Goal: Task Accomplishment & Management: Manage account settings

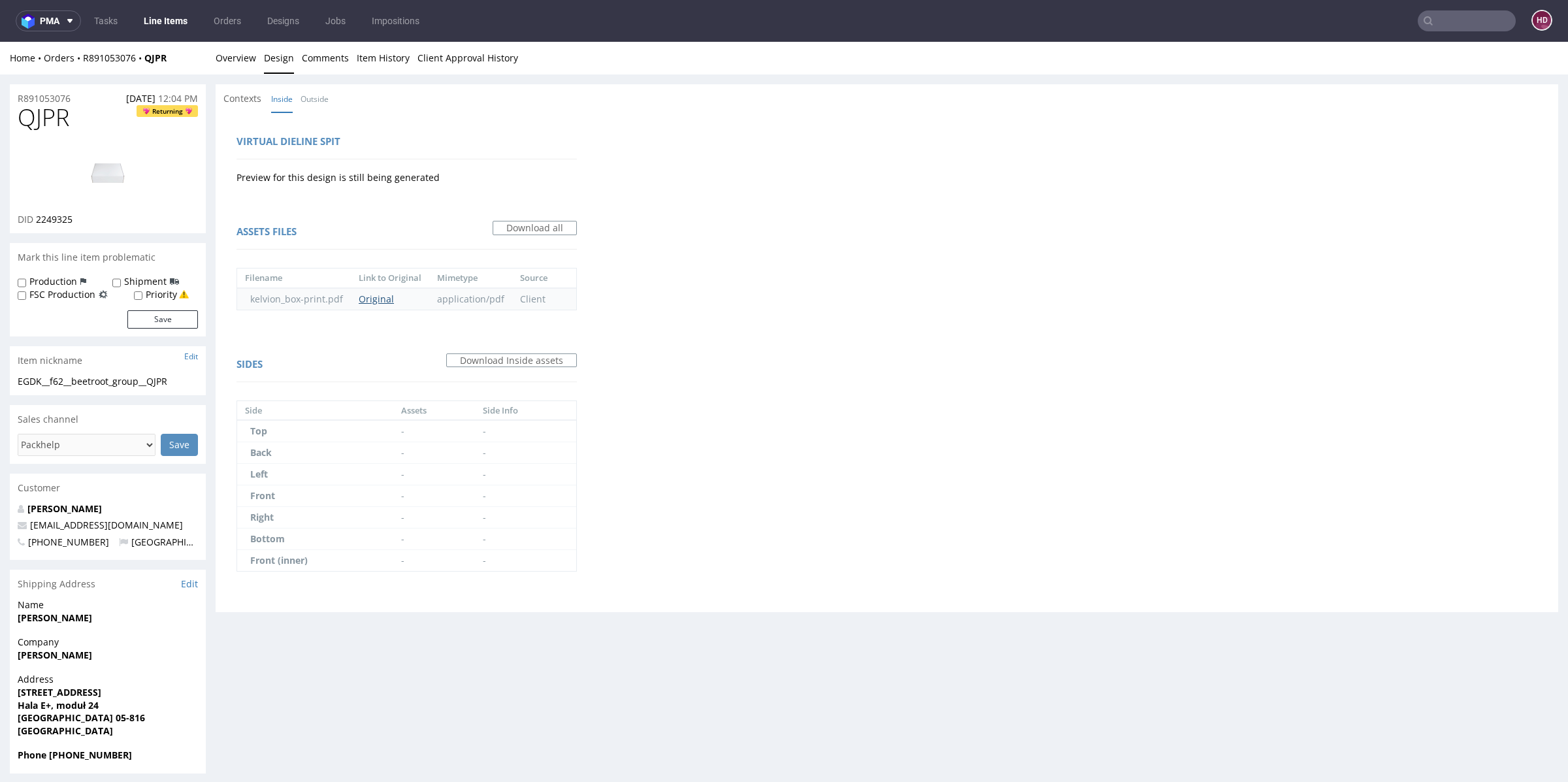
click at [362, 300] on link "Original" at bounding box center [377, 299] width 35 height 12
click at [237, 69] on link "Overview" at bounding box center [235, 58] width 40 height 32
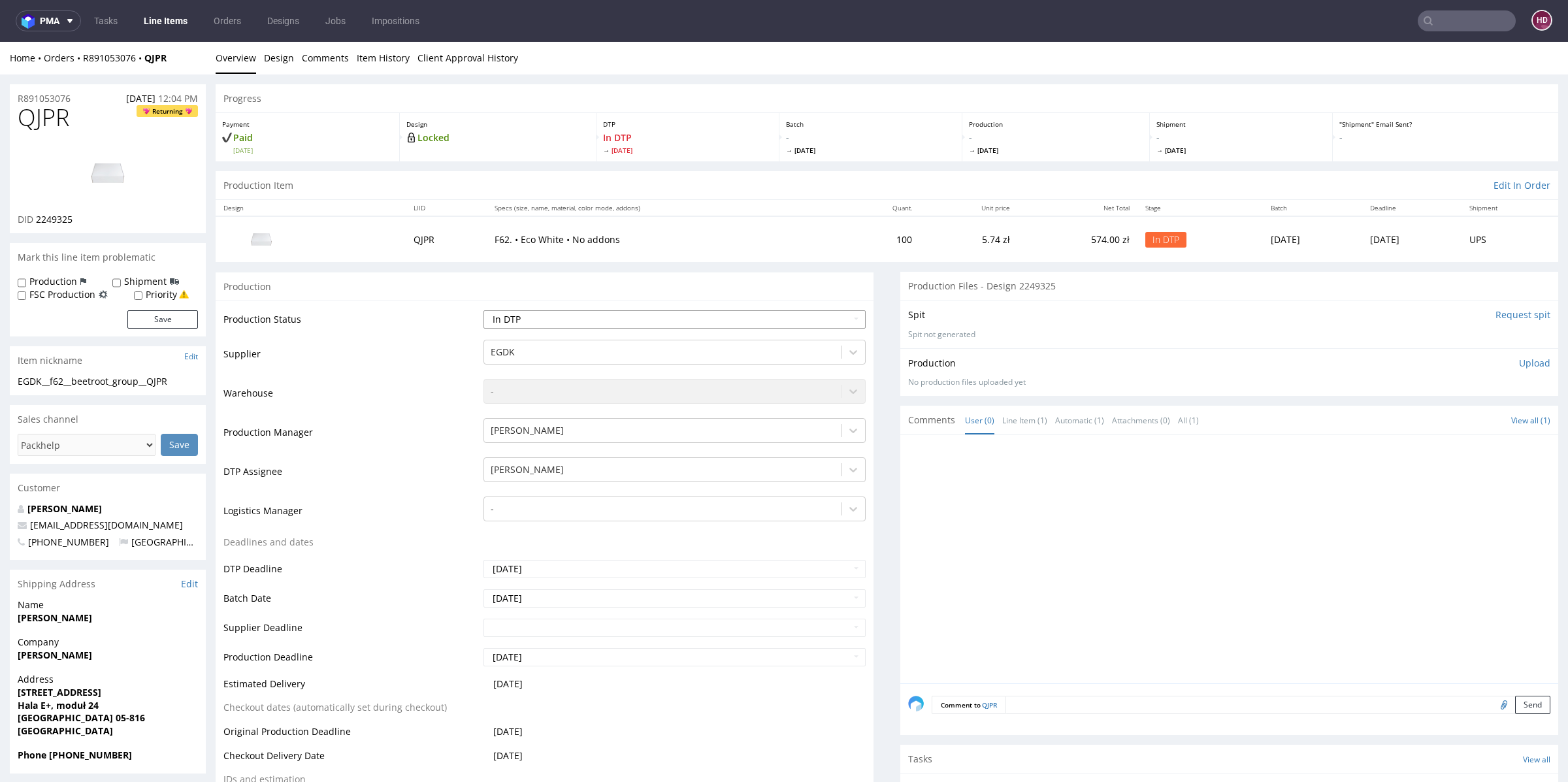
click at [520, 314] on select "Waiting for Artwork Waiting for Diecut Waiting for Mockup Waiting for DTP Waiti…" at bounding box center [674, 320] width 382 height 19
select select "dtp_production_ready"
click at [483, 311] on select "Waiting for Artwork Waiting for Diecut Waiting for Mockup Waiting for DTP Waiti…" at bounding box center [674, 320] width 382 height 19
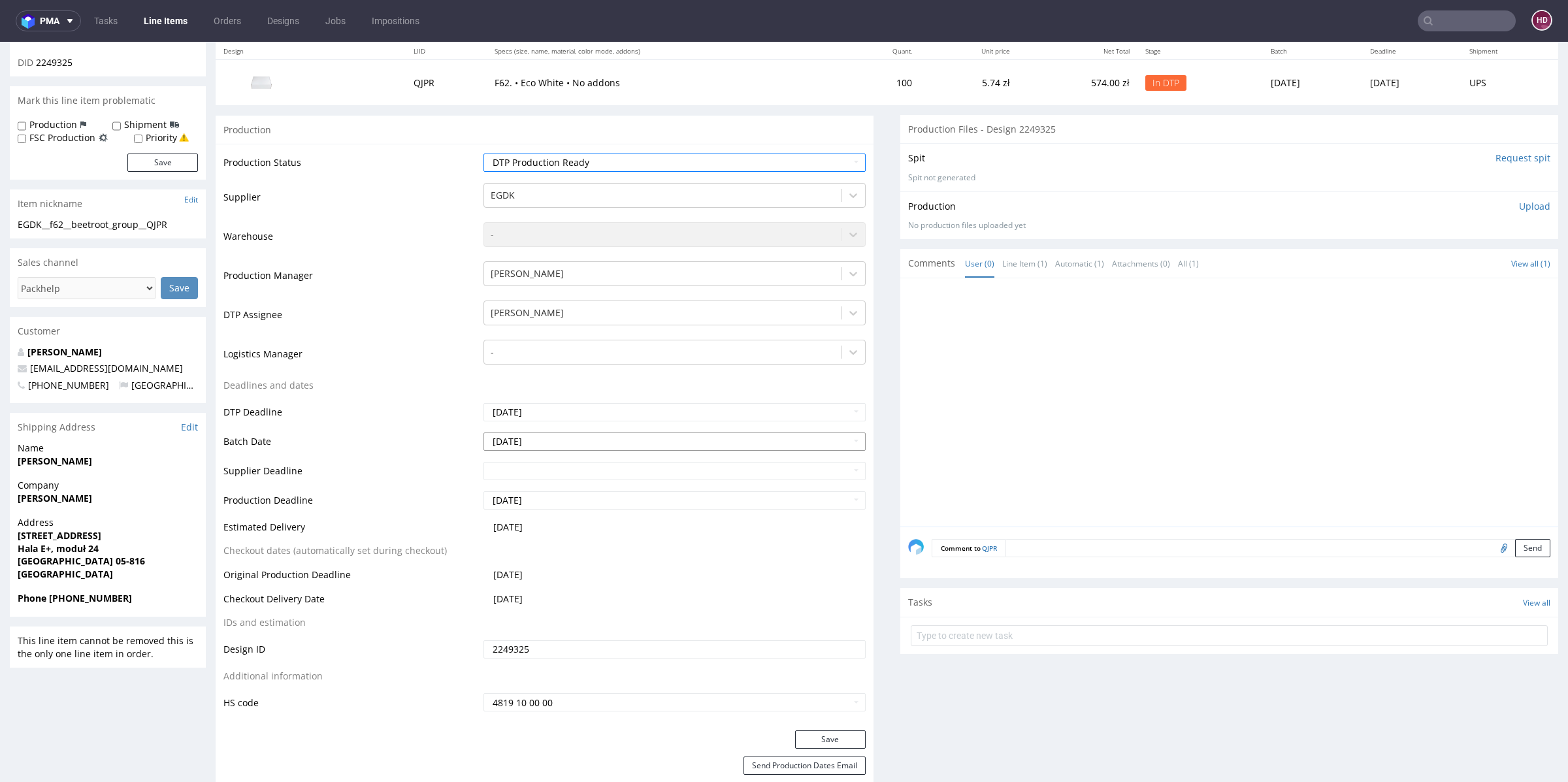
scroll to position [158, 0]
click at [829, 739] on button "Save" at bounding box center [830, 739] width 71 height 19
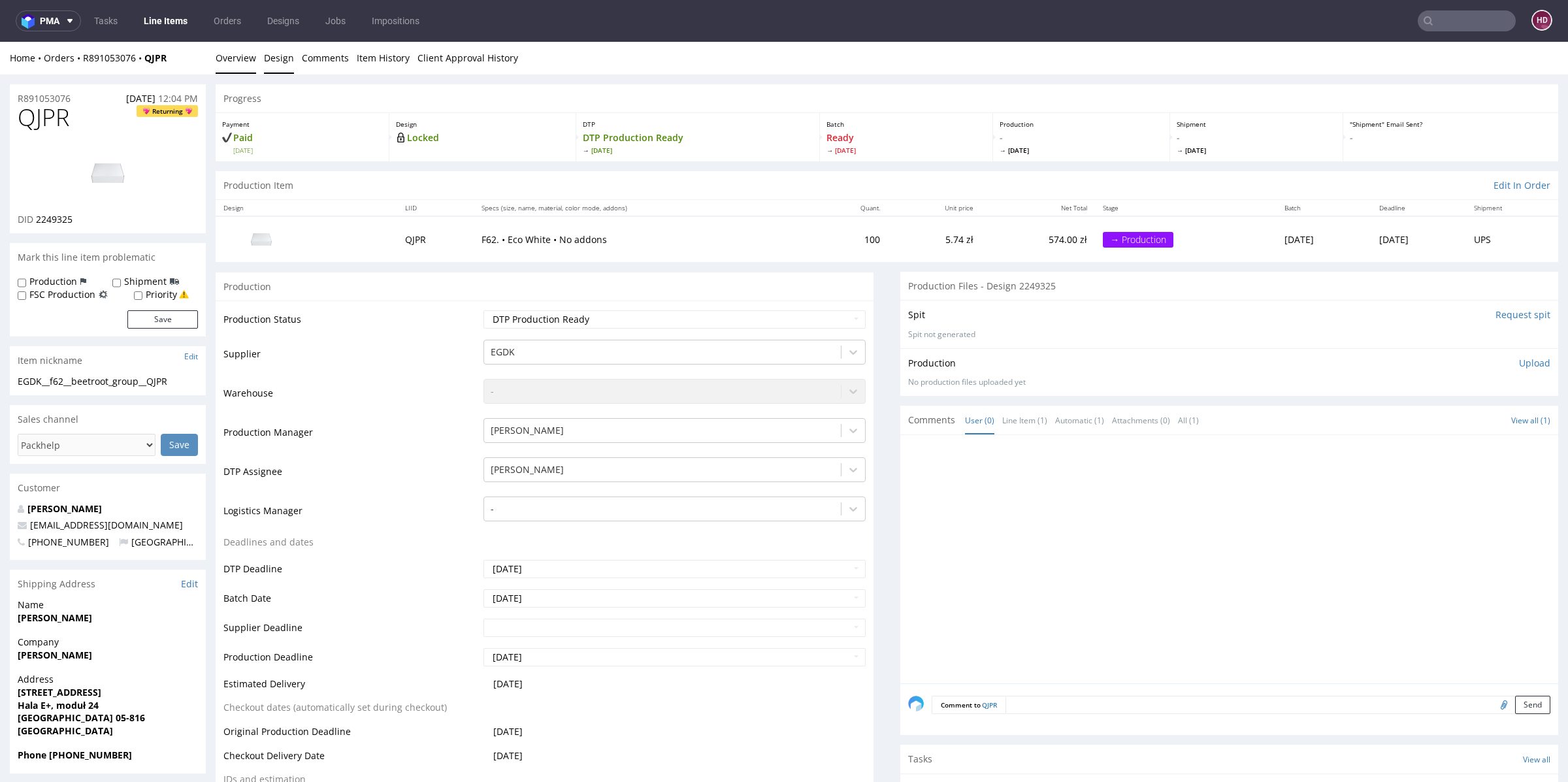
click at [289, 57] on link "Design" at bounding box center [279, 58] width 30 height 32
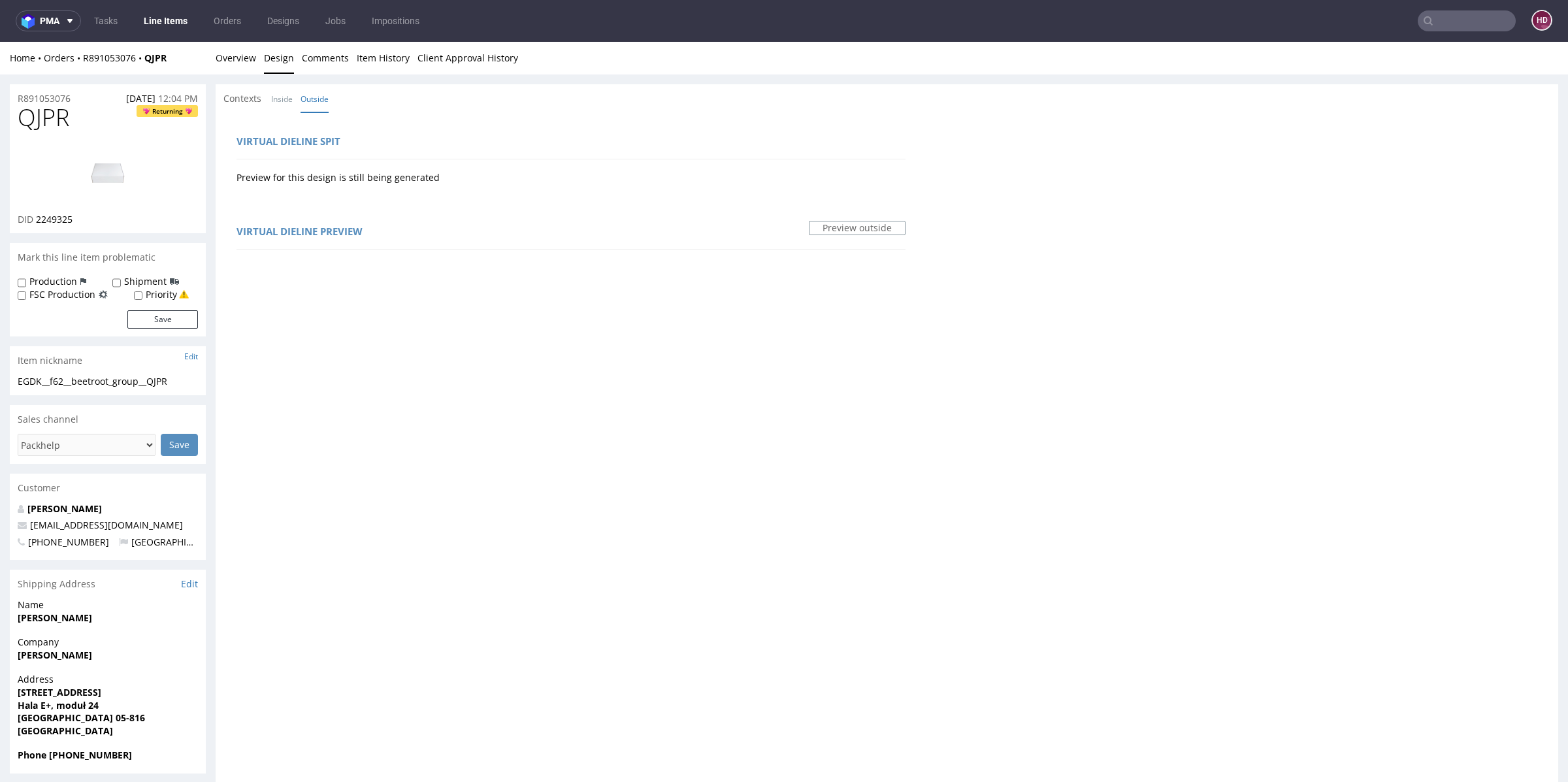
click at [97, 174] on img at bounding box center [108, 173] width 104 height 59
click at [245, 63] on link "Overview" at bounding box center [235, 58] width 40 height 32
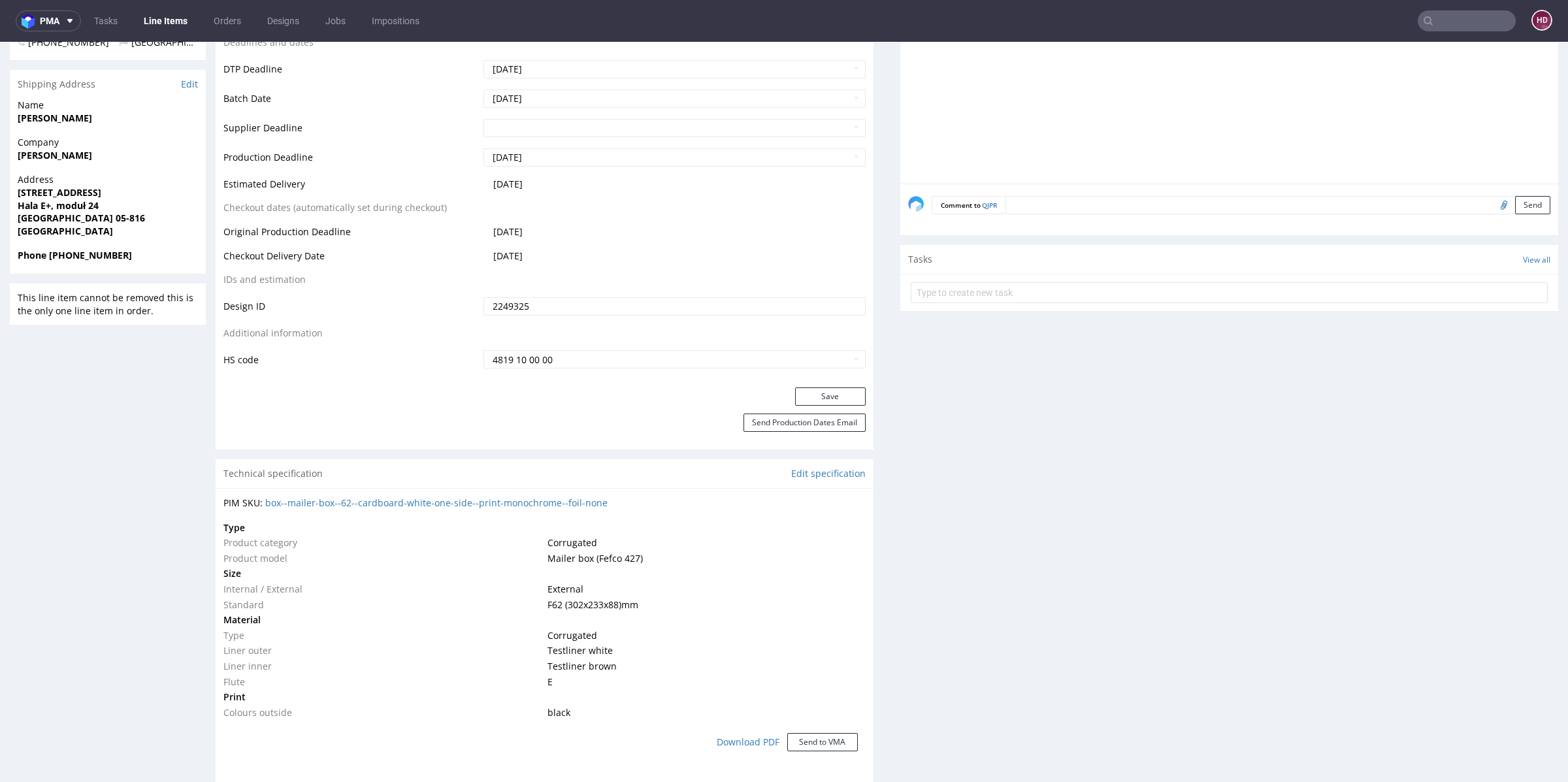
scroll to position [506, 0]
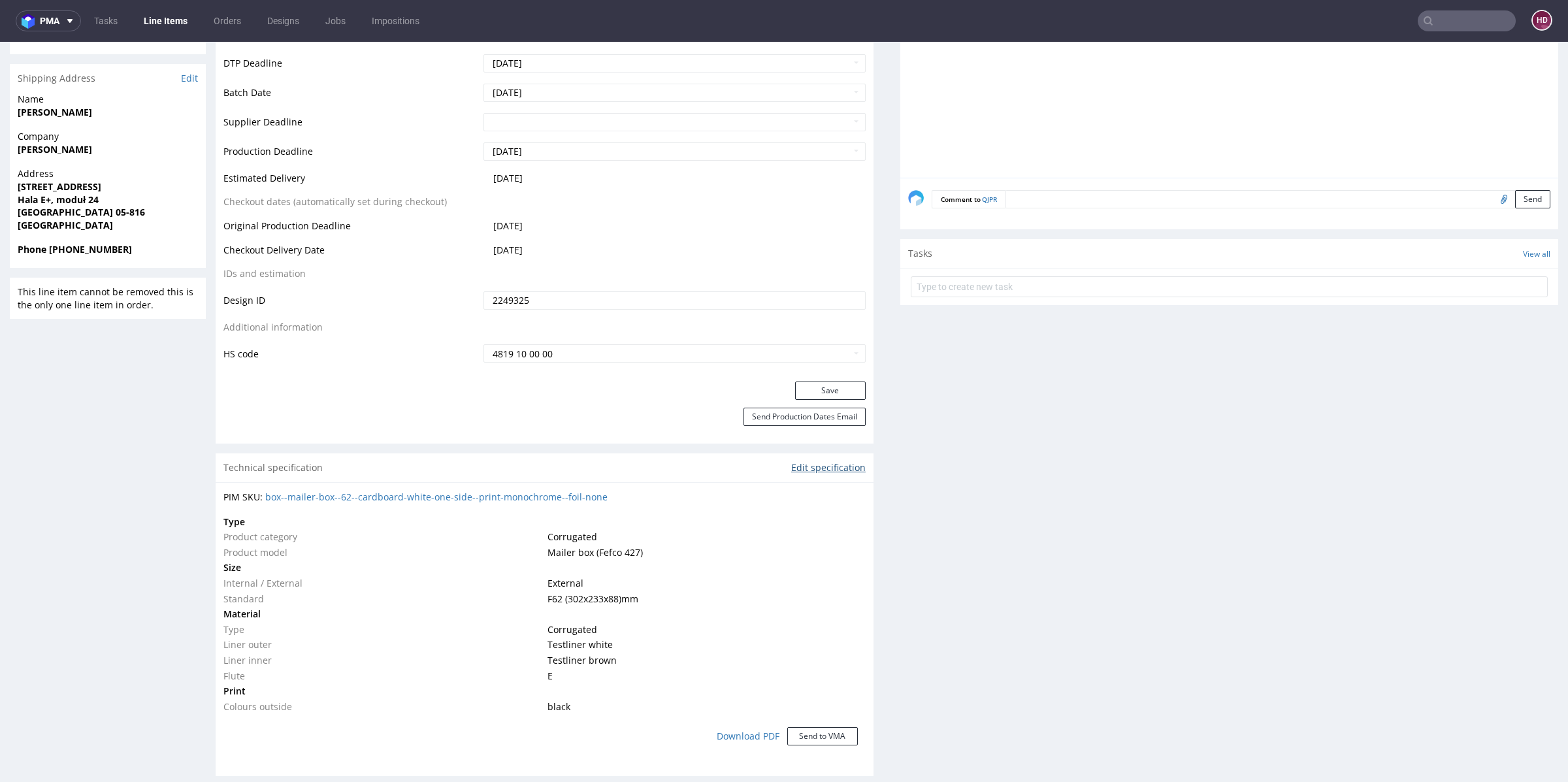
click at [813, 462] on link "Edit specification" at bounding box center [828, 468] width 75 height 13
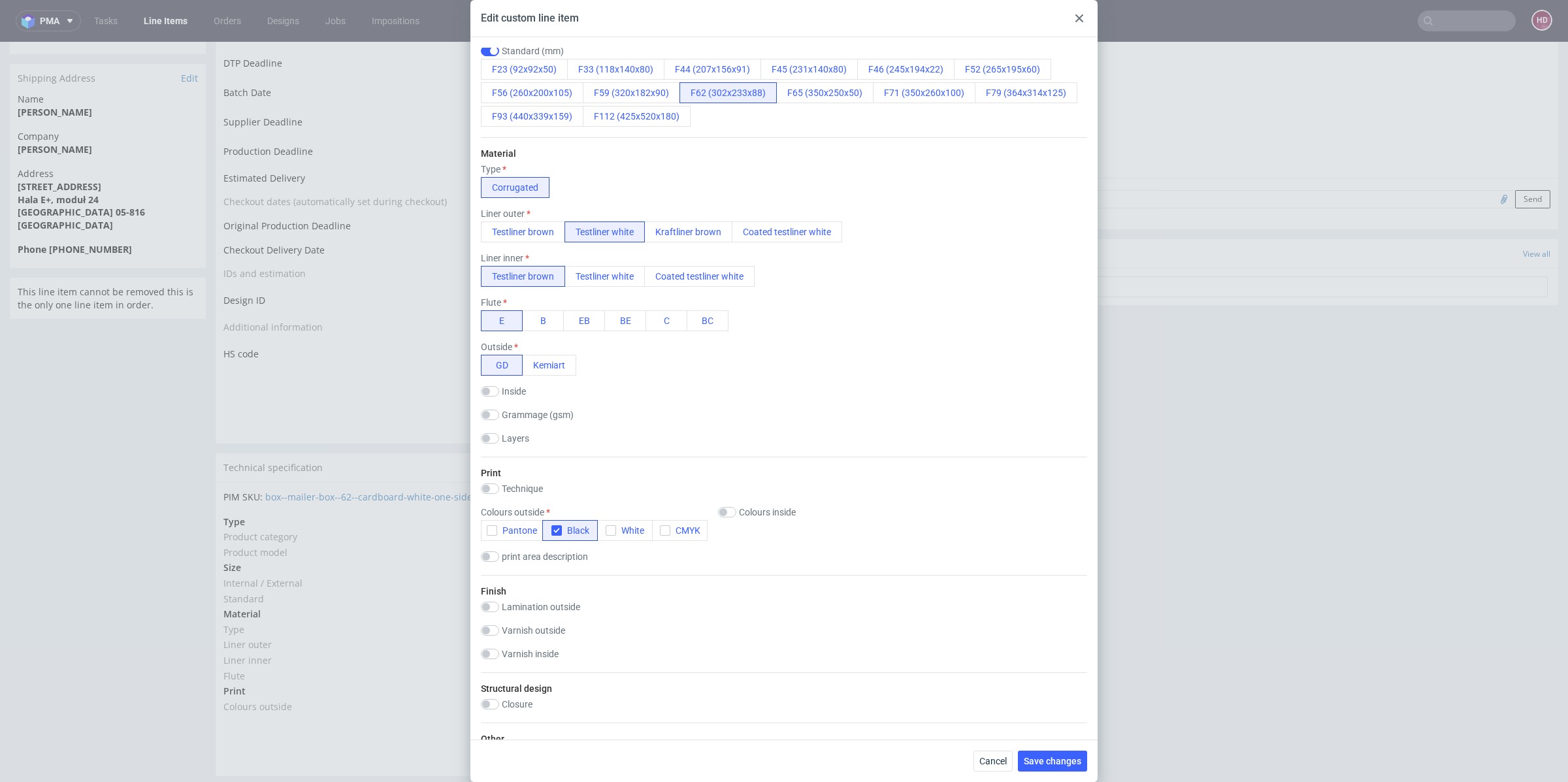
scroll to position [268, 0]
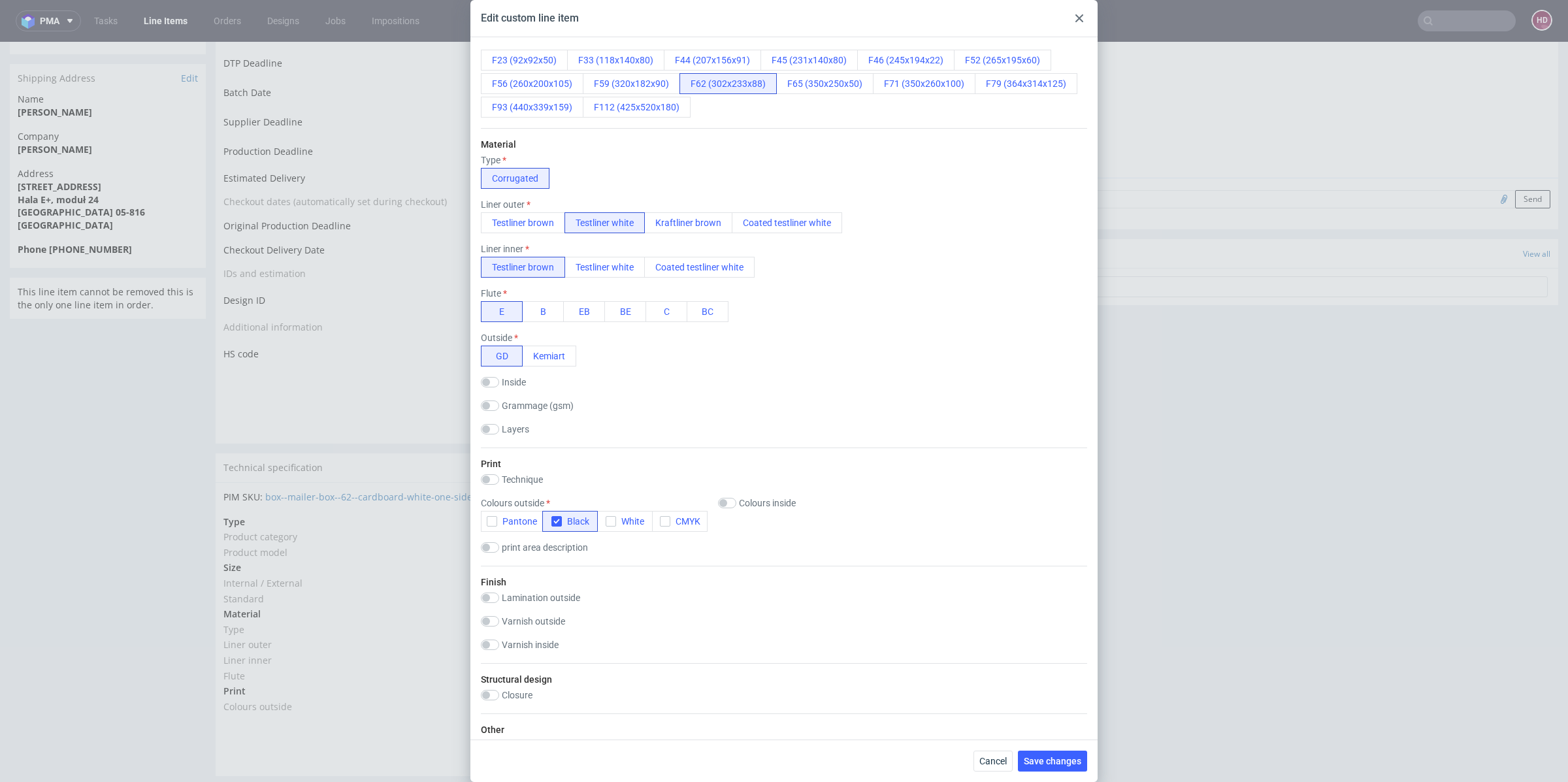
click at [1081, 17] on use at bounding box center [1079, 18] width 7 height 7
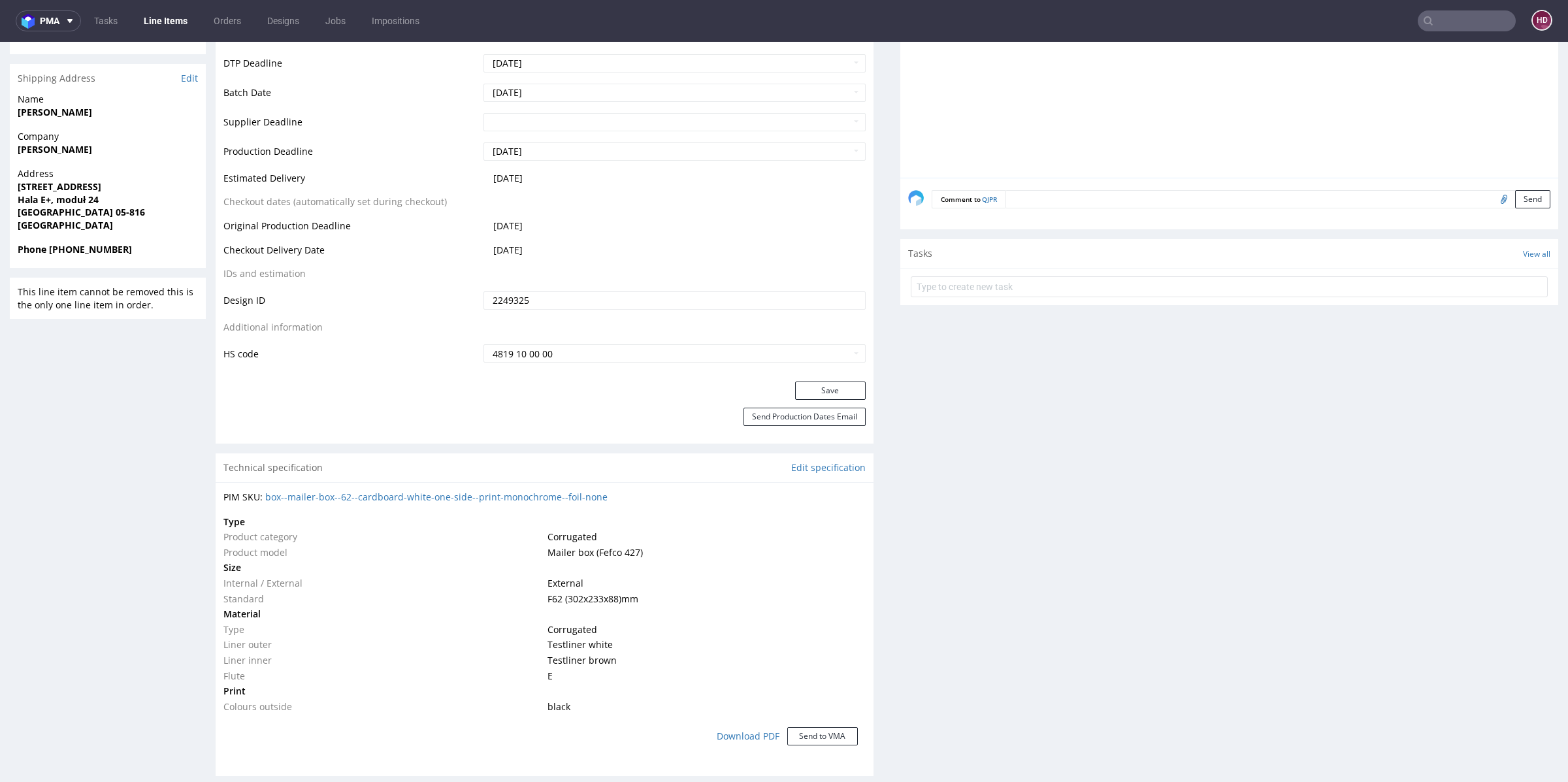
click at [987, 531] on div "Production Files - Design 2249325 Spit Request spit Spit not generated Producti…" at bounding box center [1228, 585] width 658 height 1639
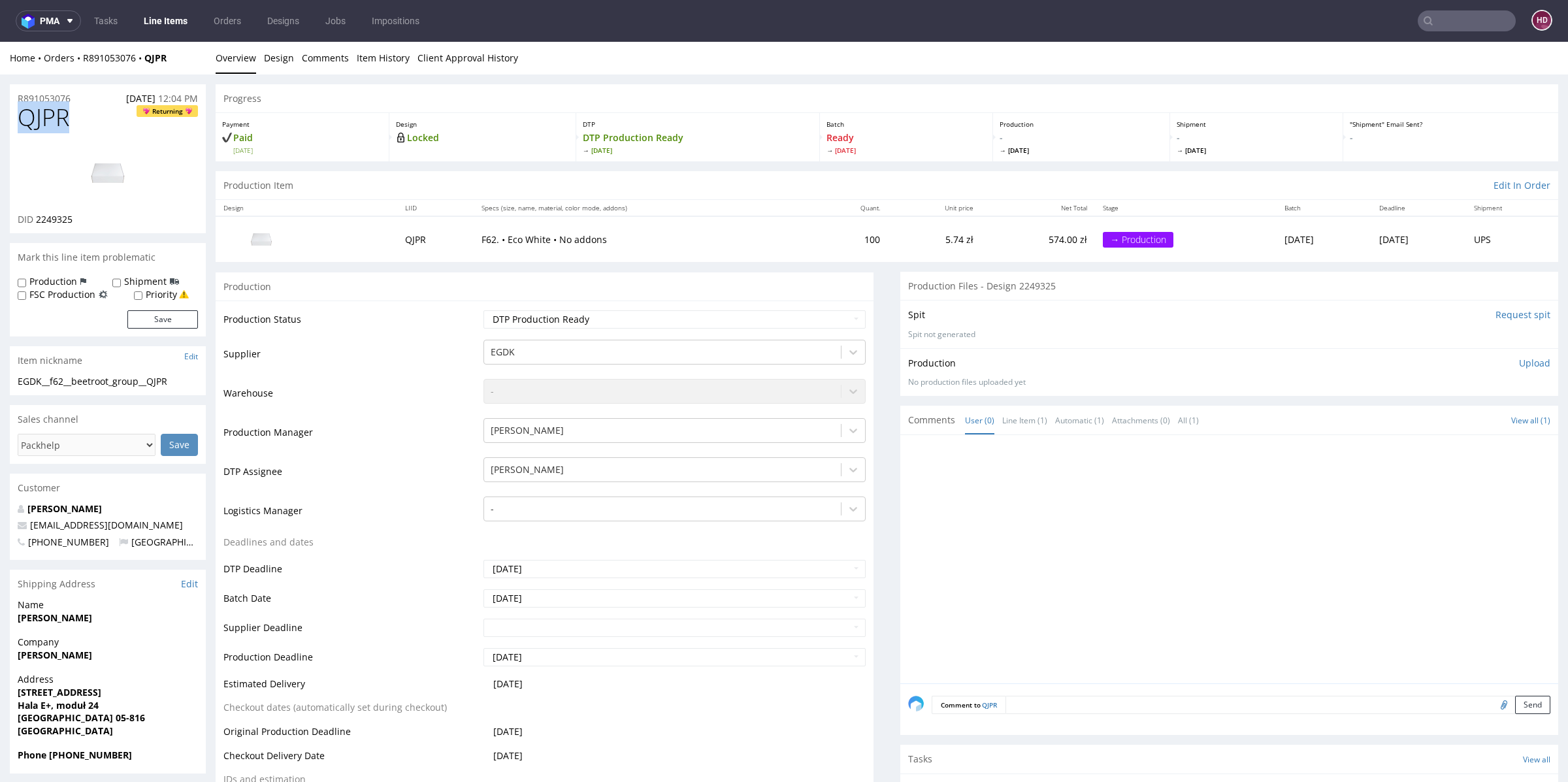
drag, startPoint x: 82, startPoint y: 119, endPoint x: 0, endPoint y: 123, distance: 82.1
copy span "QJPR"
drag, startPoint x: 183, startPoint y: 378, endPoint x: 0, endPoint y: 377, distance: 183.0
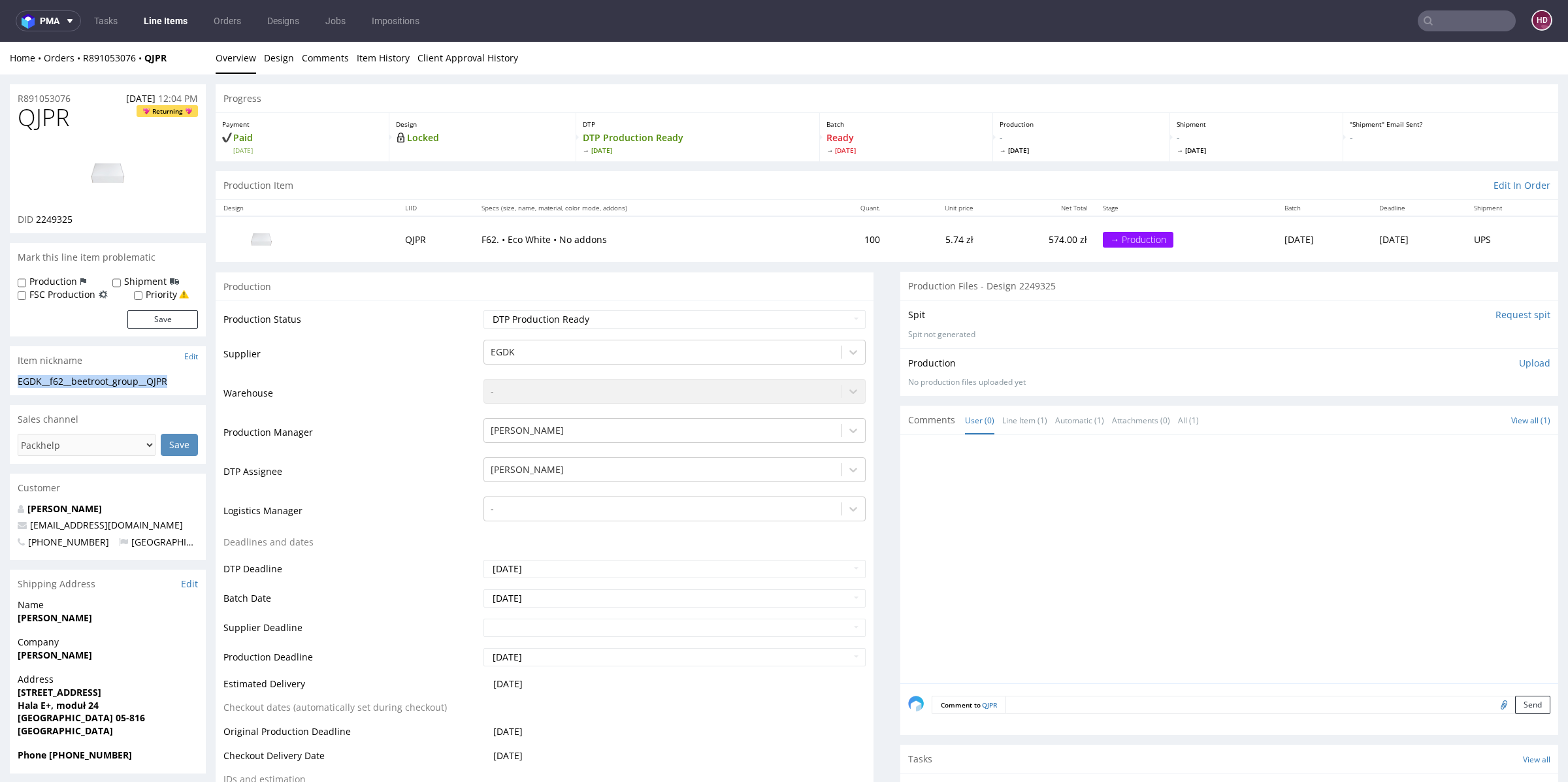
copy div "EGDK__f62__beetroot_group__QJPR"
click at [77, 94] on div "R891053076 14.08.2025 12:04 PM" at bounding box center [108, 94] width 196 height 21
drag, startPoint x: 78, startPoint y: 97, endPoint x: 0, endPoint y: 98, distance: 78.0
copy p "R891053076"
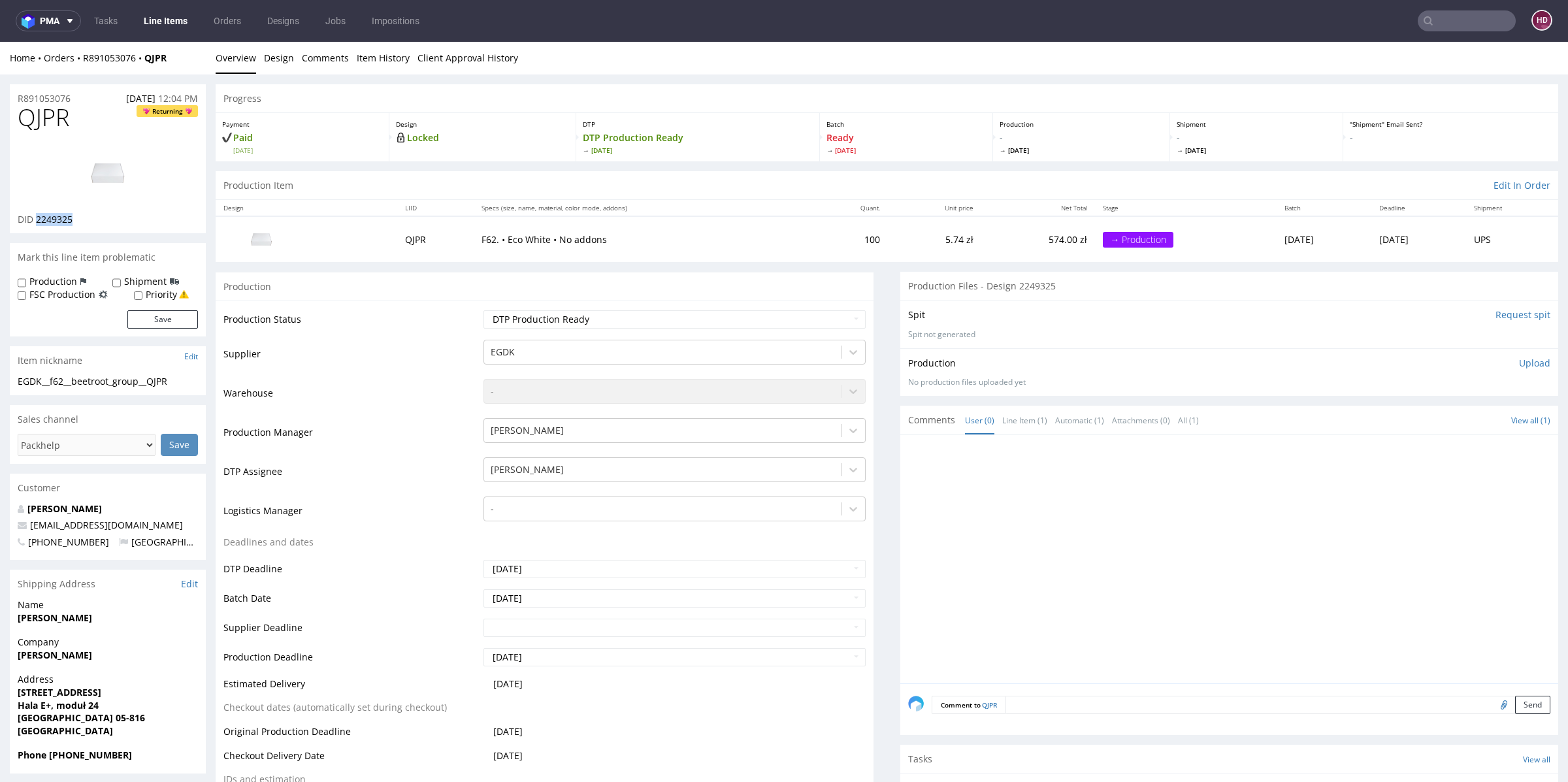
drag, startPoint x: 81, startPoint y: 218, endPoint x: 38, endPoint y: 217, distance: 43.0
click at [38, 217] on div "DID 2249325" at bounding box center [107, 219] width 180 height 13
copy span "2249325"
click at [1519, 362] on p "Upload" at bounding box center [1535, 363] width 32 height 13
click at [1444, 423] on div "Add files" at bounding box center [1458, 423] width 65 height 20
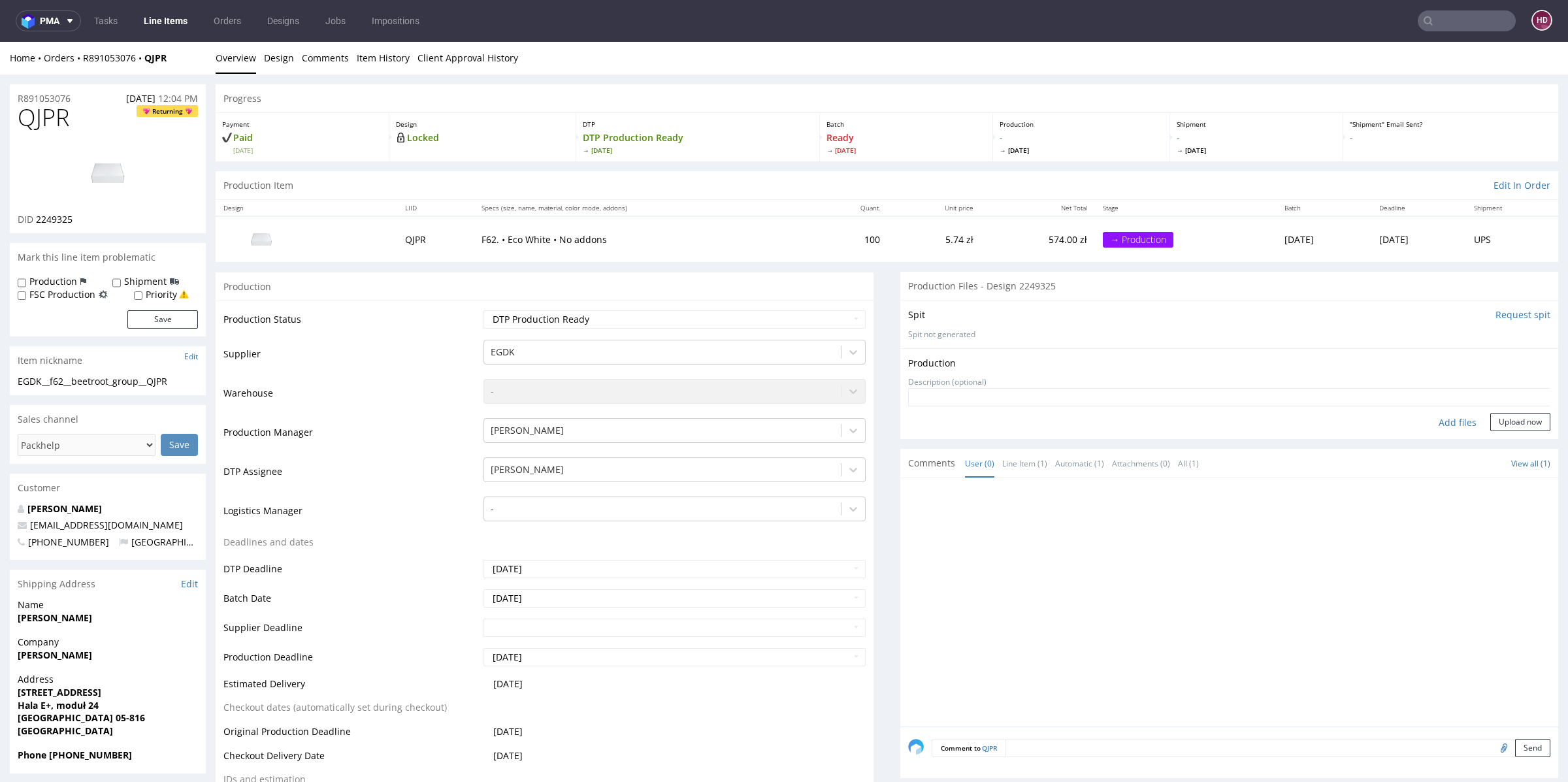
type input "C:\fakepath\EGDK__f62__beetroot_group__QJPR__d2249325__oR891053076.pdf"
click at [1501, 440] on button "Upload now" at bounding box center [1520, 443] width 60 height 19
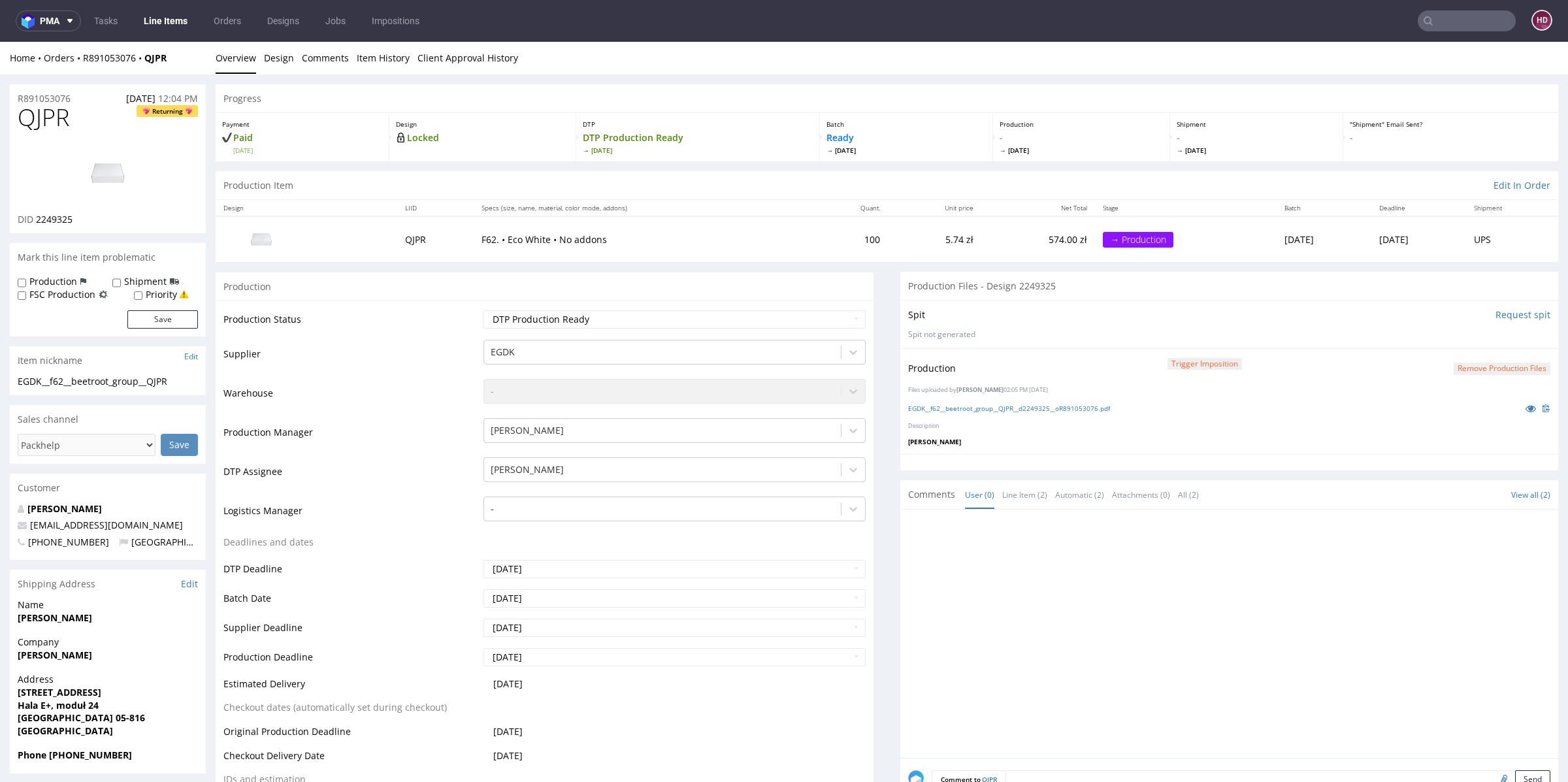
click at [177, 15] on link "Line Items" at bounding box center [166, 21] width 60 height 21
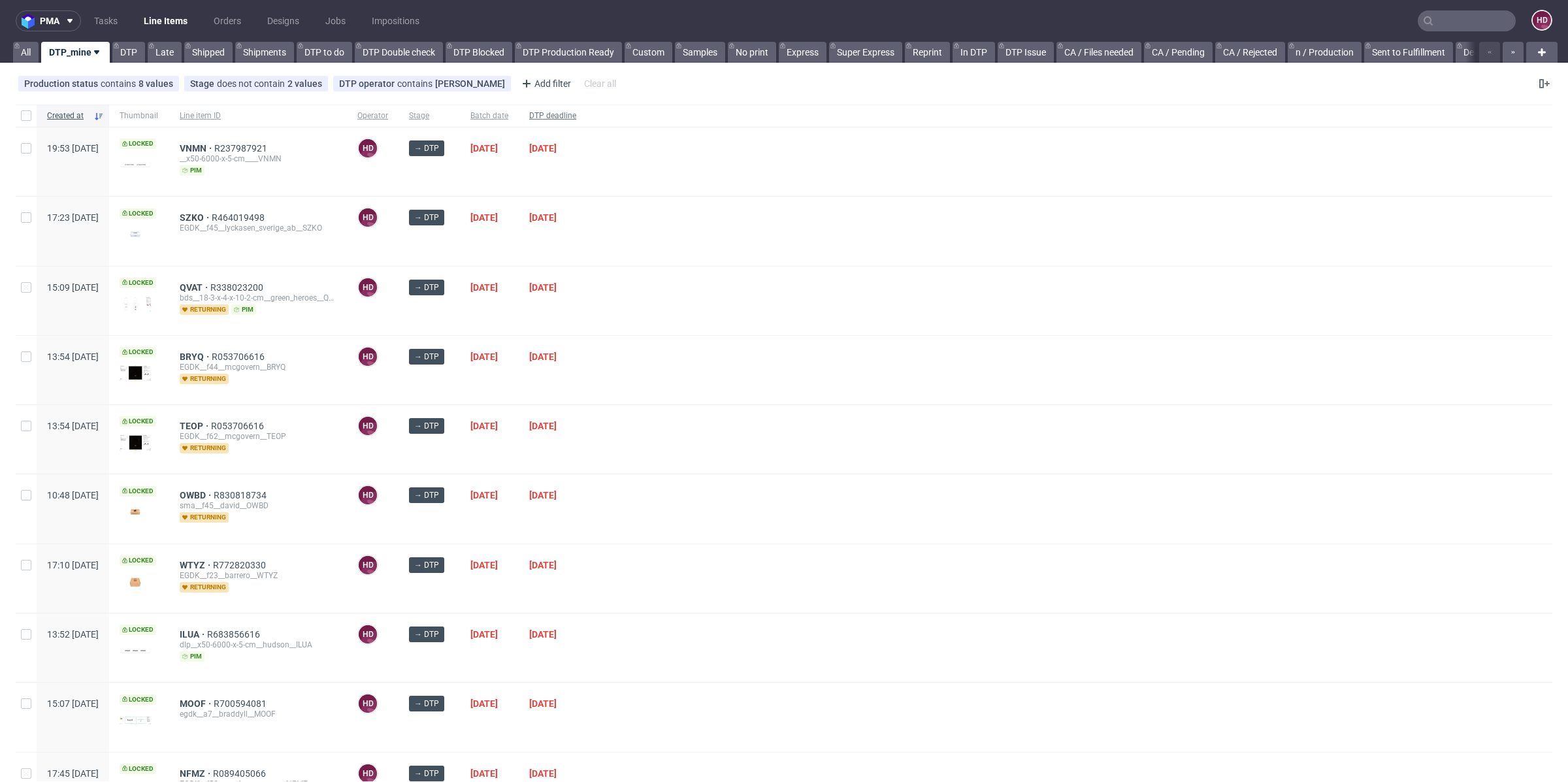
click at [576, 113] on span "DTP deadline" at bounding box center [552, 116] width 47 height 11
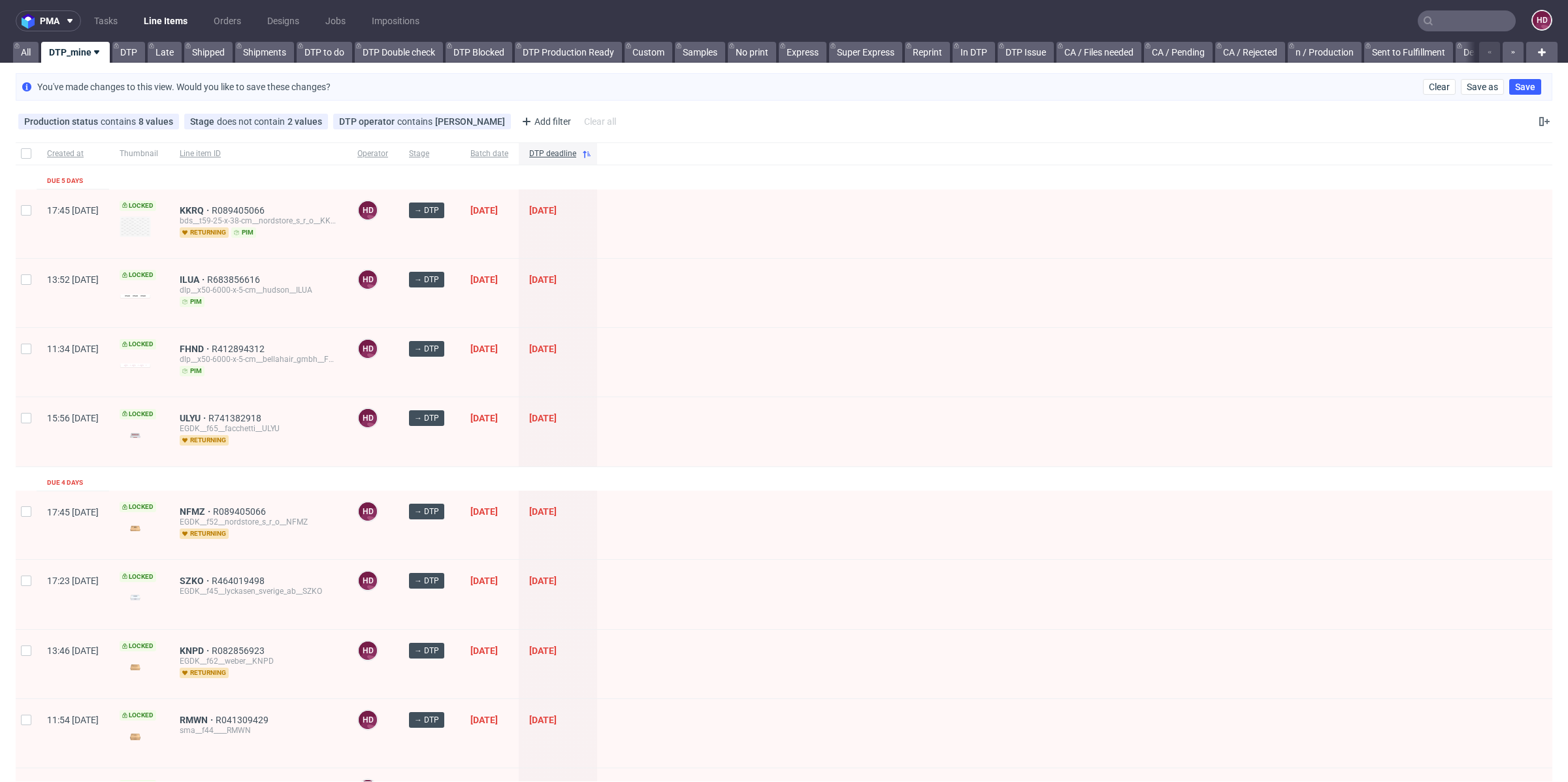
click at [219, 202] on div "KKRQ R089405066 bds__t59-25-x-38-cm__nordstore_s_r_o__KKRQ returning pim" at bounding box center [257, 224] width 178 height 69
click at [208, 415] on span "ULYU" at bounding box center [194, 418] width 29 height 10
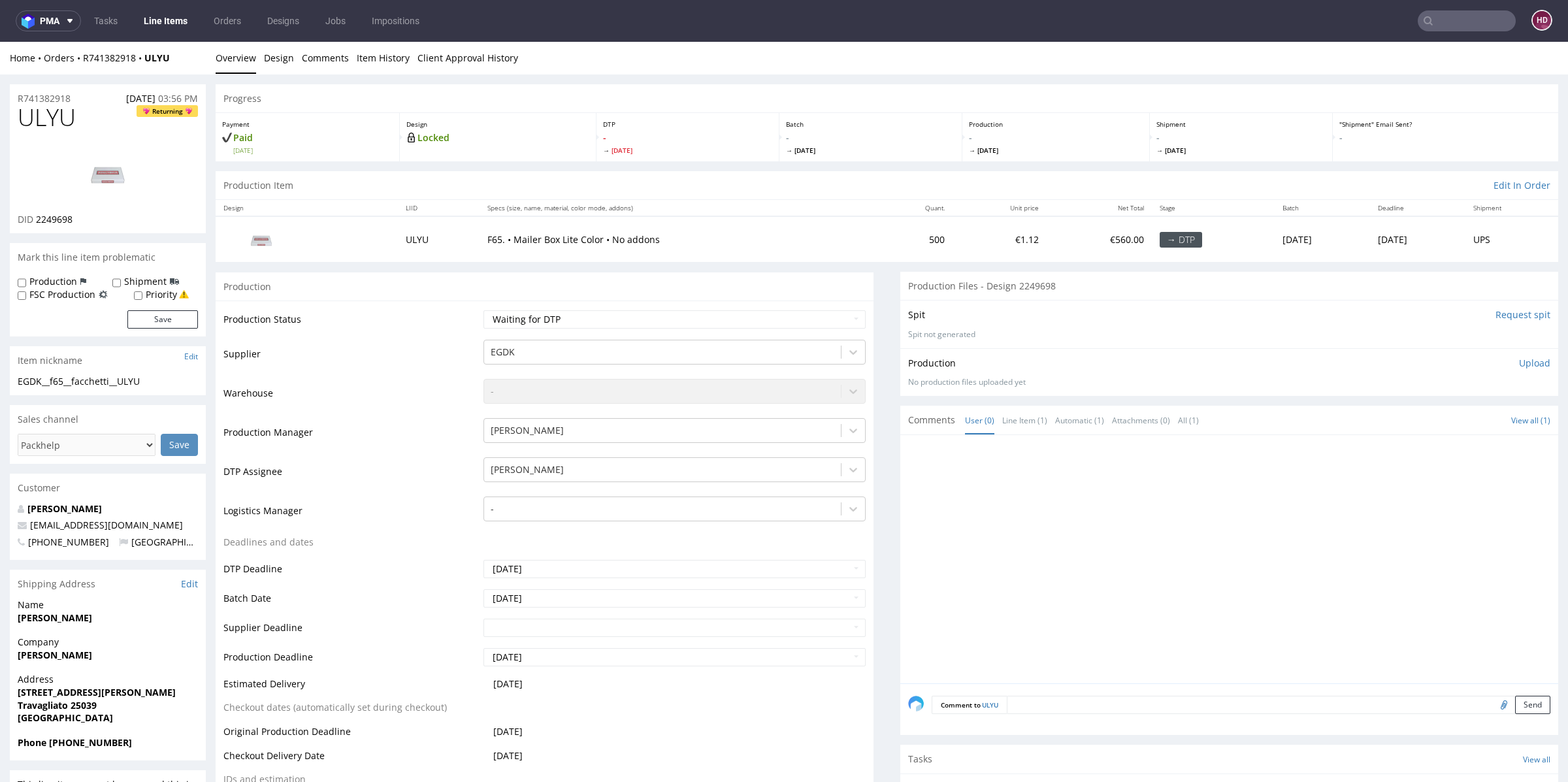
click at [77, 112] on h1 "ULYU Returning" at bounding box center [107, 118] width 180 height 26
drag, startPoint x: 79, startPoint y: 118, endPoint x: 0, endPoint y: 115, distance: 79.1
copy span "ULYU"
drag, startPoint x: 142, startPoint y: 384, endPoint x: 0, endPoint y: 381, distance: 142.0
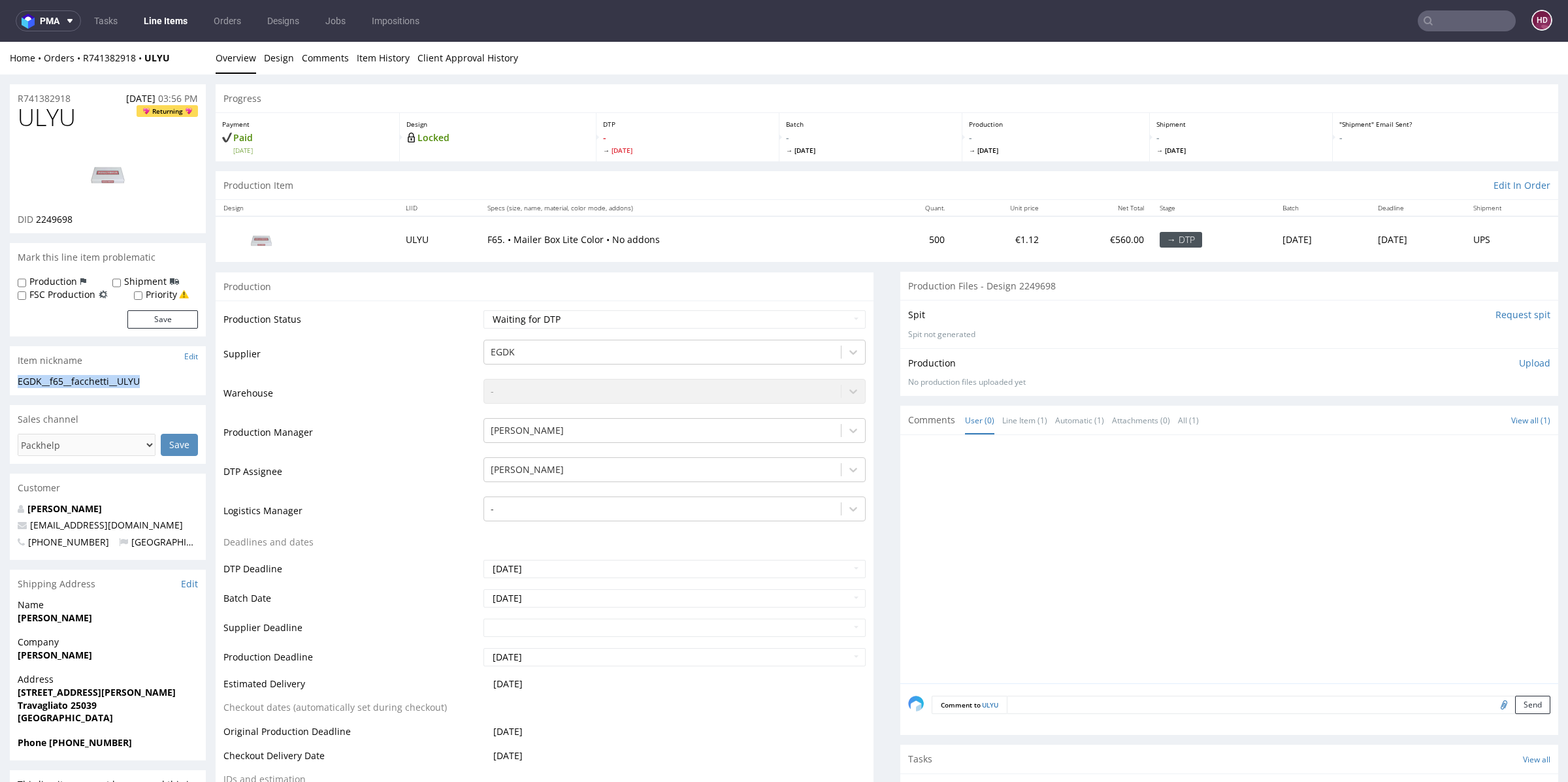
copy div "EGDK__f65__facchetti__ULYU"
drag, startPoint x: 79, startPoint y: 219, endPoint x: 36, endPoint y: 217, distance: 43.0
click at [36, 217] on div "DID 2249698" at bounding box center [107, 219] width 180 height 13
copy span "2249698"
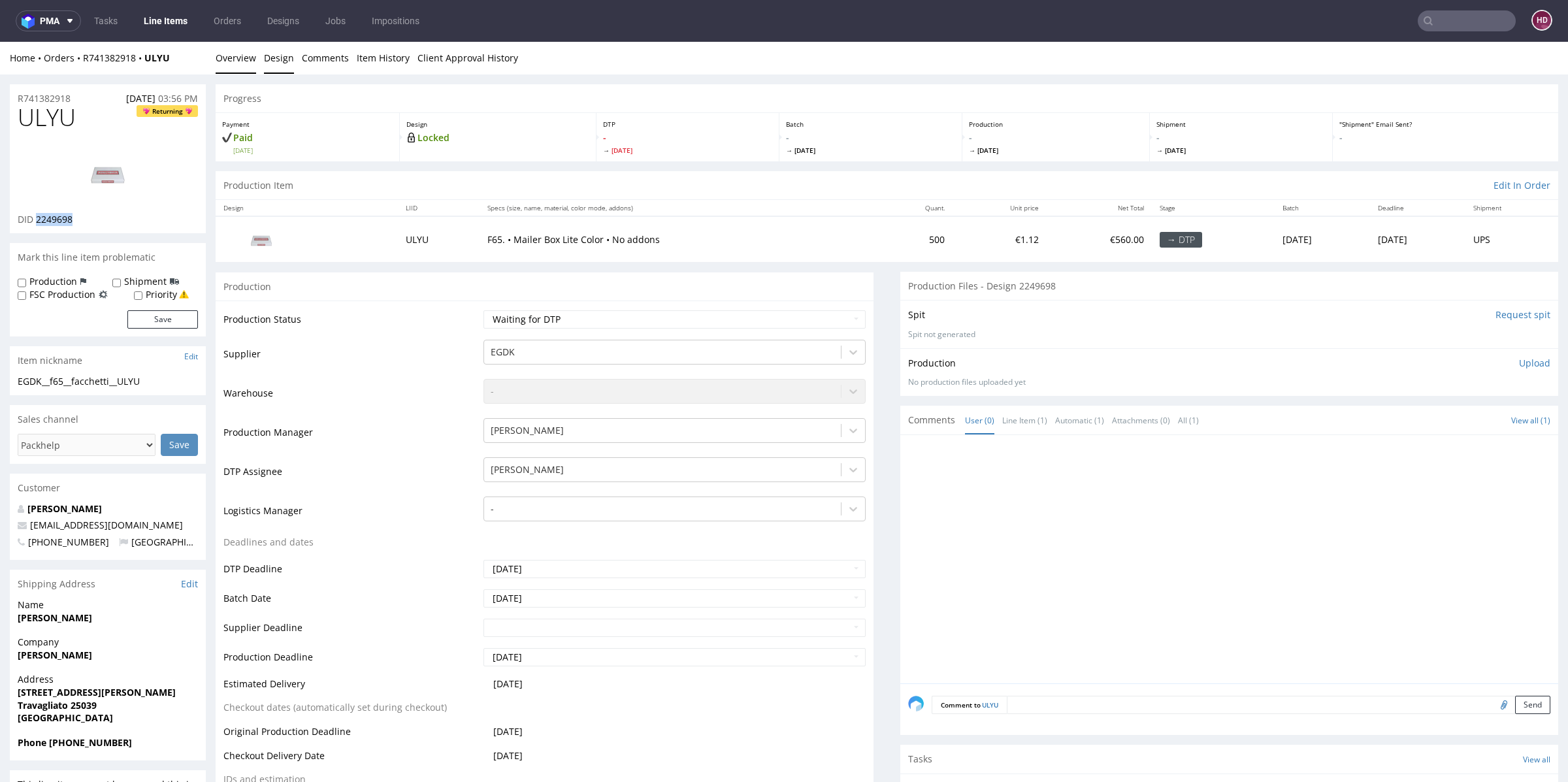
click at [269, 57] on link "Design" at bounding box center [279, 58] width 30 height 32
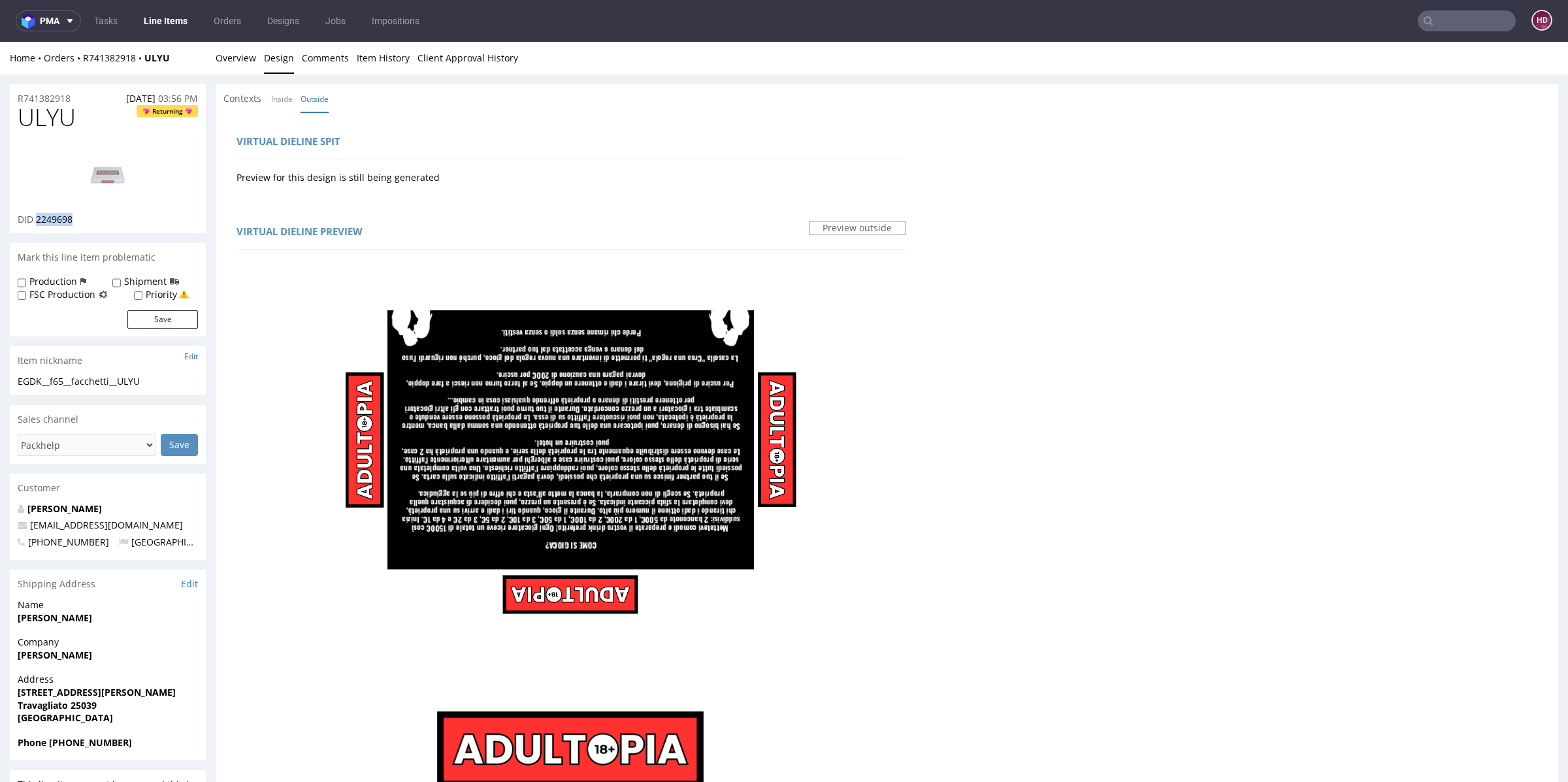
click at [109, 176] on img at bounding box center [108, 173] width 104 height 59
click at [256, 61] on li "Overview" at bounding box center [240, 58] width 49 height 13
click at [242, 63] on link "Overview" at bounding box center [235, 58] width 40 height 32
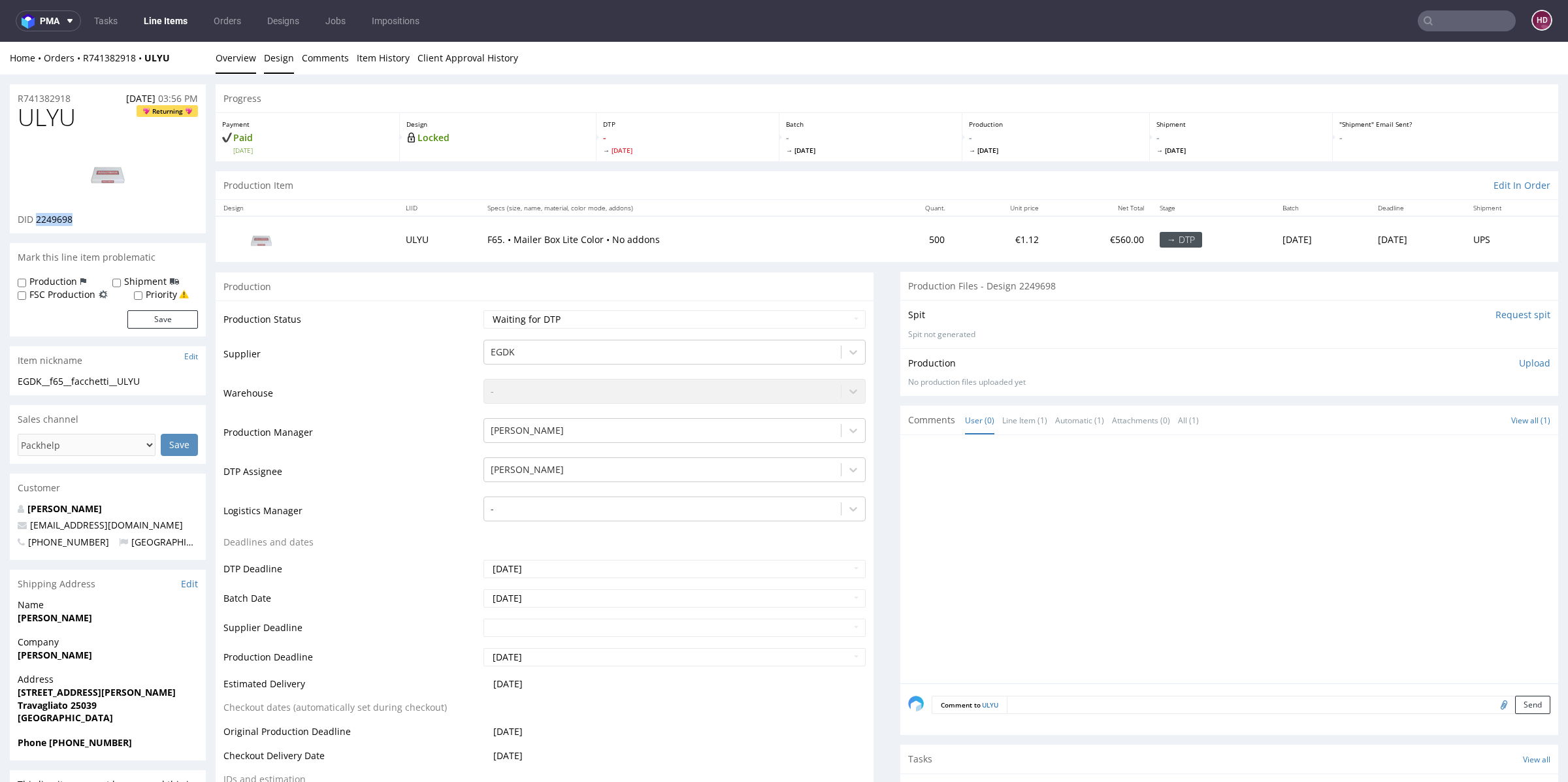
click at [265, 59] on link "Design" at bounding box center [279, 58] width 30 height 32
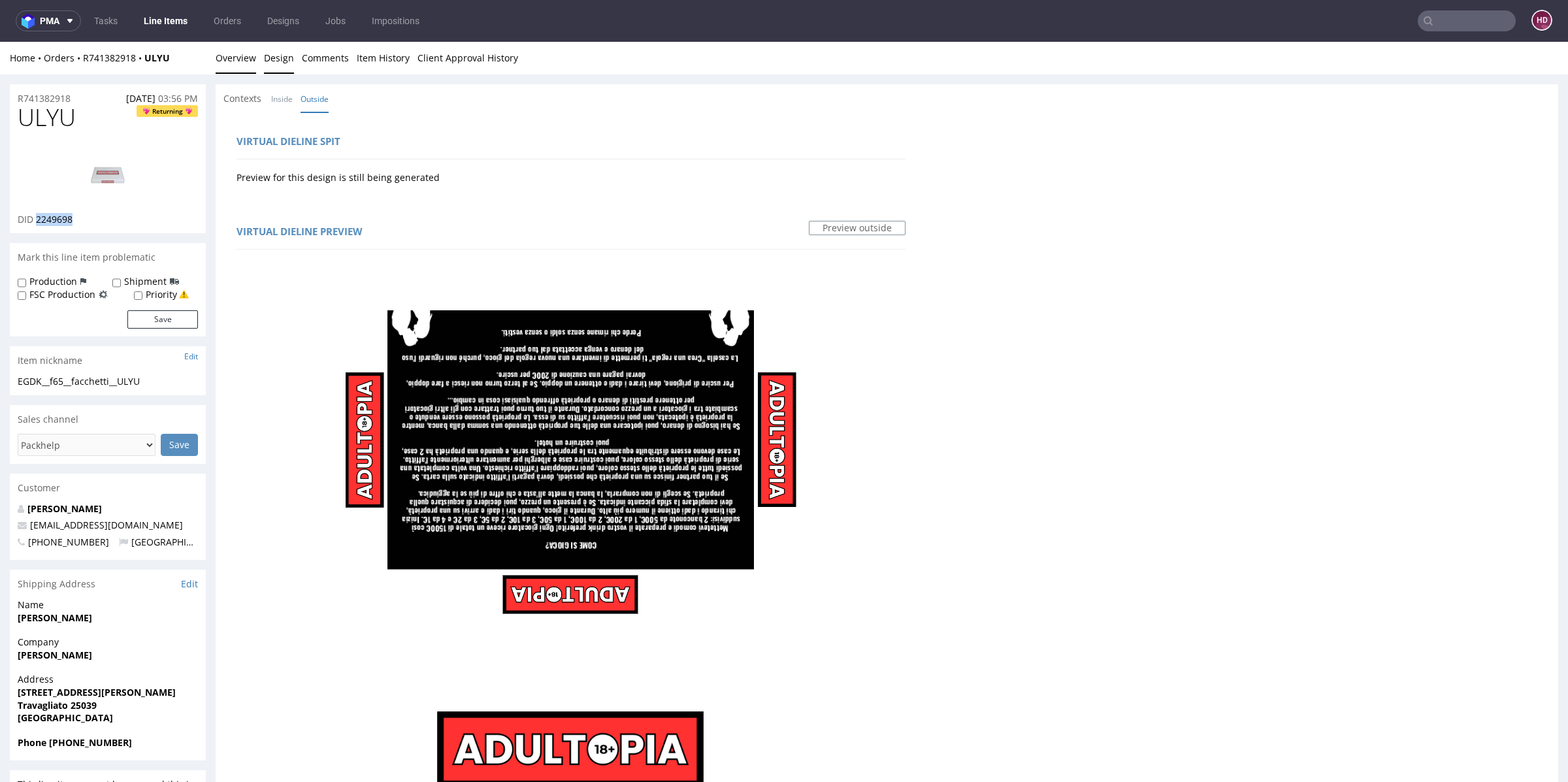
click at [232, 65] on link "Overview" at bounding box center [235, 58] width 40 height 32
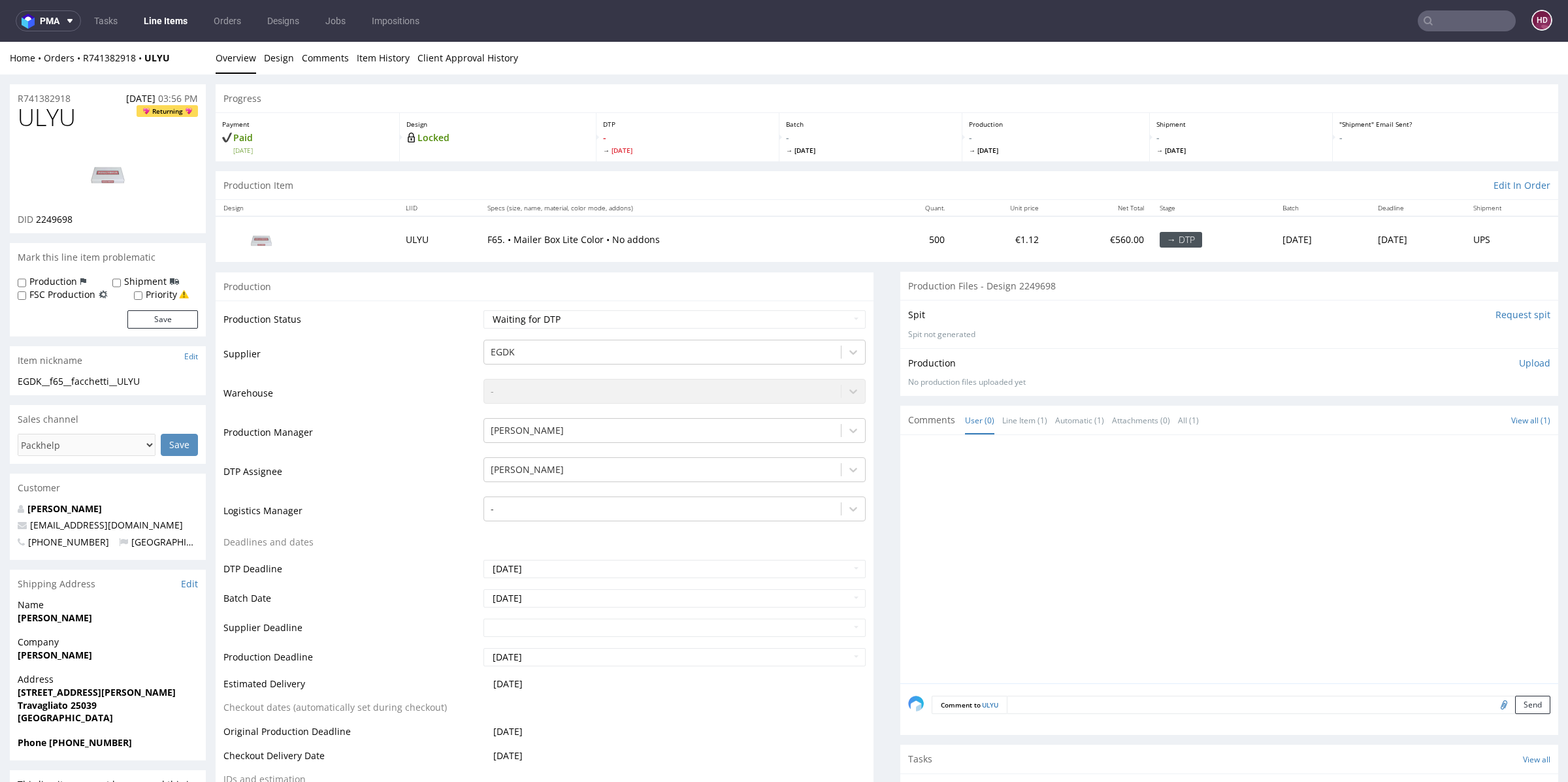
click at [154, 385] on div "EGDK__f65__facchetti__ULYU" at bounding box center [107, 382] width 180 height 13
drag, startPoint x: 156, startPoint y: 382, endPoint x: 18, endPoint y: 384, distance: 138.0
click at [18, 384] on div "EGDK__f65__facchetti__ULYU" at bounding box center [107, 382] width 180 height 13
copy div "EGDK__f65__facchetti__ULYU"
drag, startPoint x: 73, startPoint y: 99, endPoint x: 0, endPoint y: 102, distance: 73.1
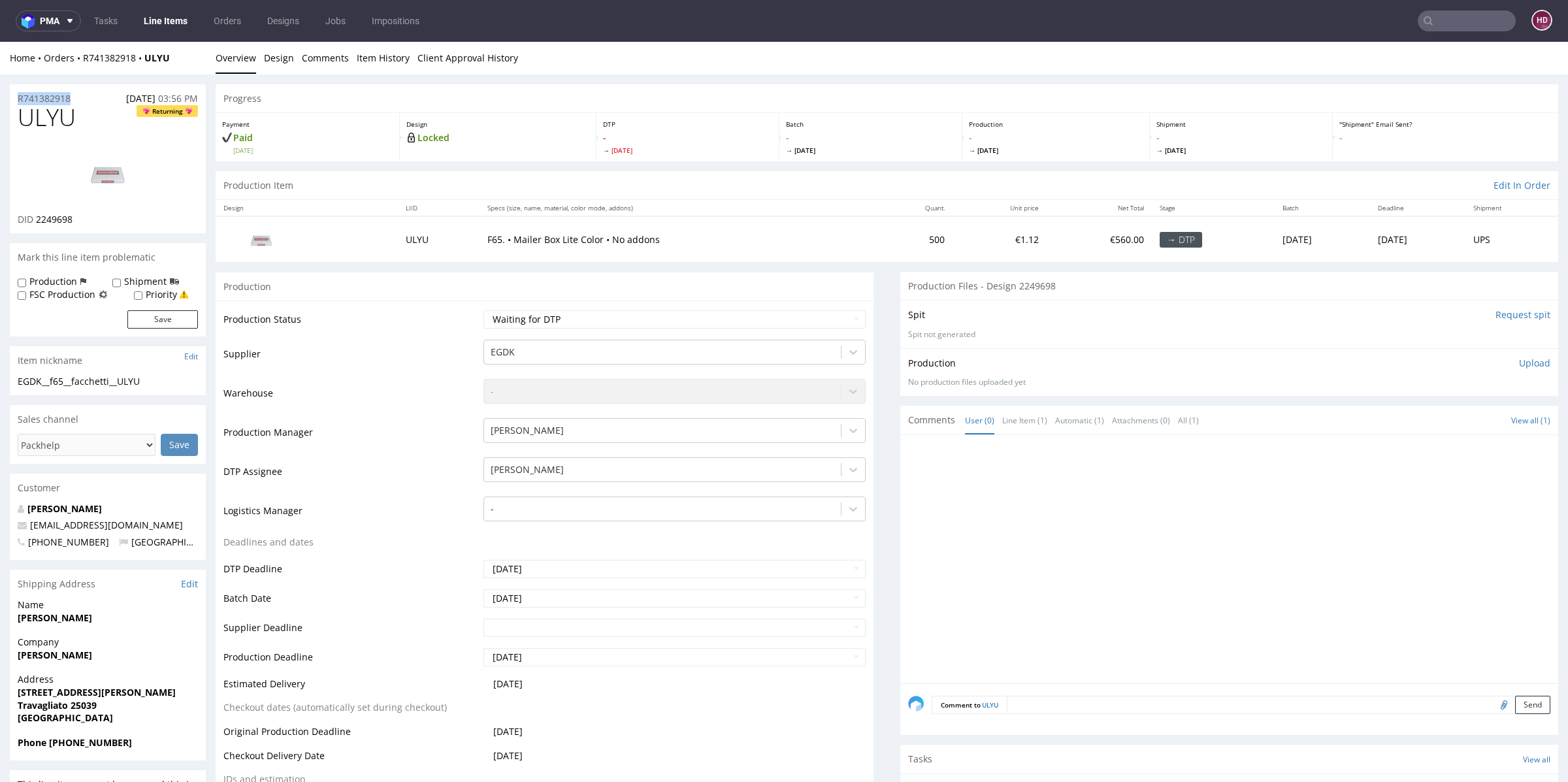
copy p "R741382918"
drag, startPoint x: 71, startPoint y: 219, endPoint x: 90, endPoint y: 221, distance: 19.1
click at [69, 219] on span "2249698" at bounding box center [54, 218] width 36 height 12
drag, startPoint x: 78, startPoint y: 220, endPoint x: 36, endPoint y: 219, distance: 42.0
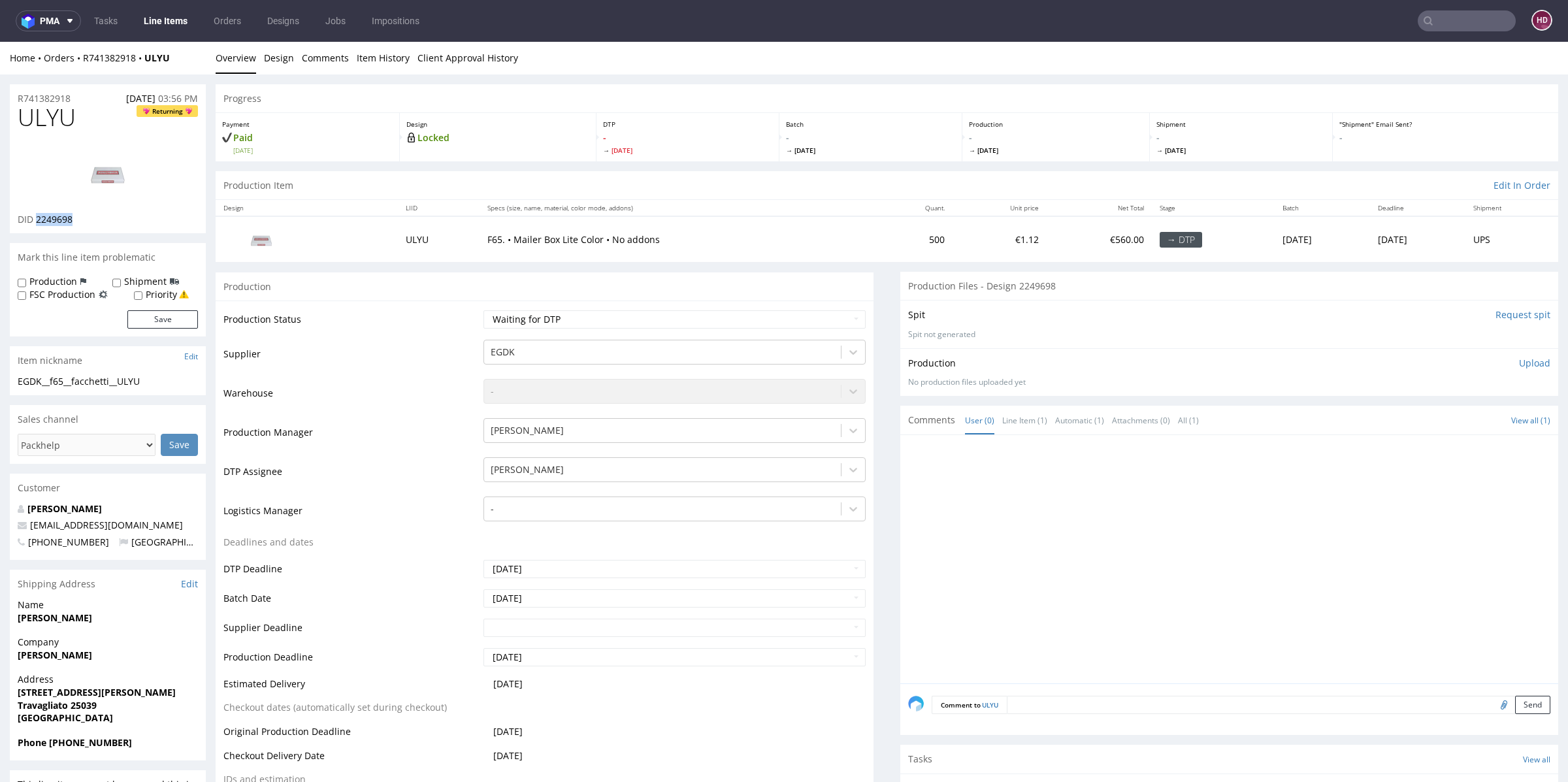
click at [36, 219] on div "DID 2249698" at bounding box center [107, 219] width 180 height 13
copy span "2249698"
click at [287, 58] on link "Design" at bounding box center [279, 58] width 30 height 32
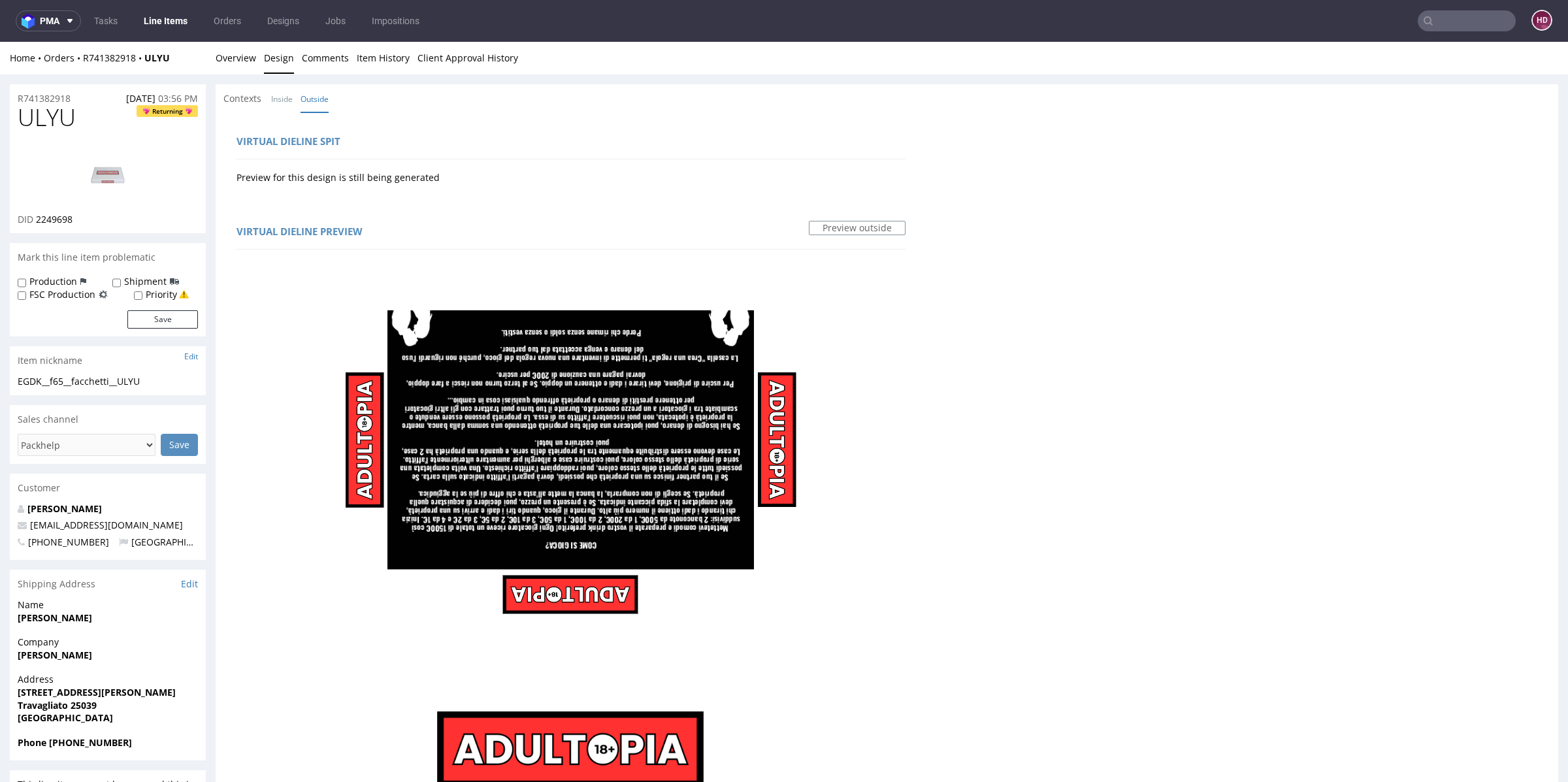
click at [108, 115] on h1 "ULYU Returning" at bounding box center [107, 118] width 180 height 26
drag, startPoint x: 61, startPoint y: 119, endPoint x: 0, endPoint y: 115, distance: 61.1
click at [173, 25] on link "Line Items" at bounding box center [166, 21] width 60 height 21
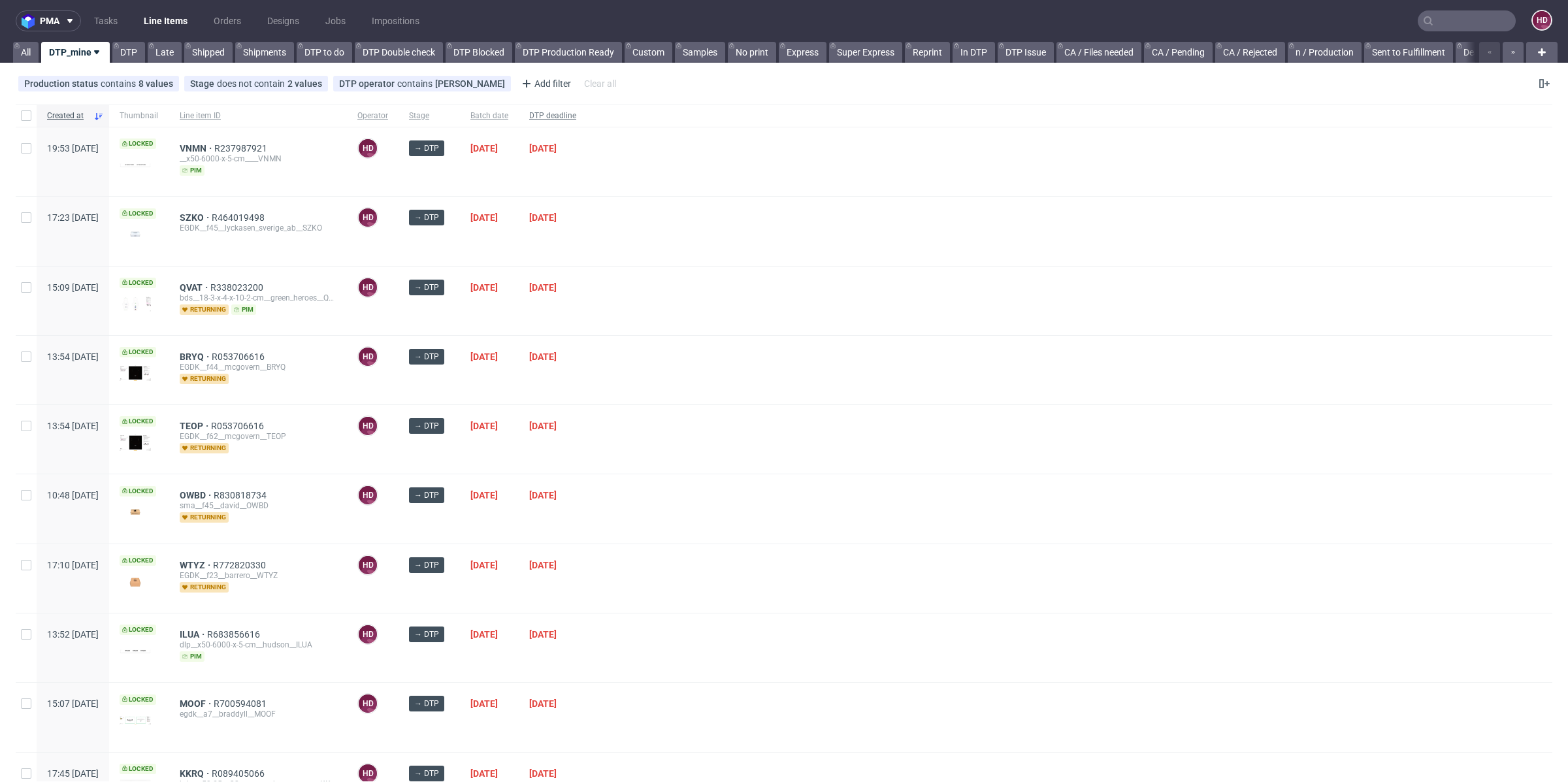
click at [576, 113] on span "DTP deadline" at bounding box center [552, 116] width 47 height 11
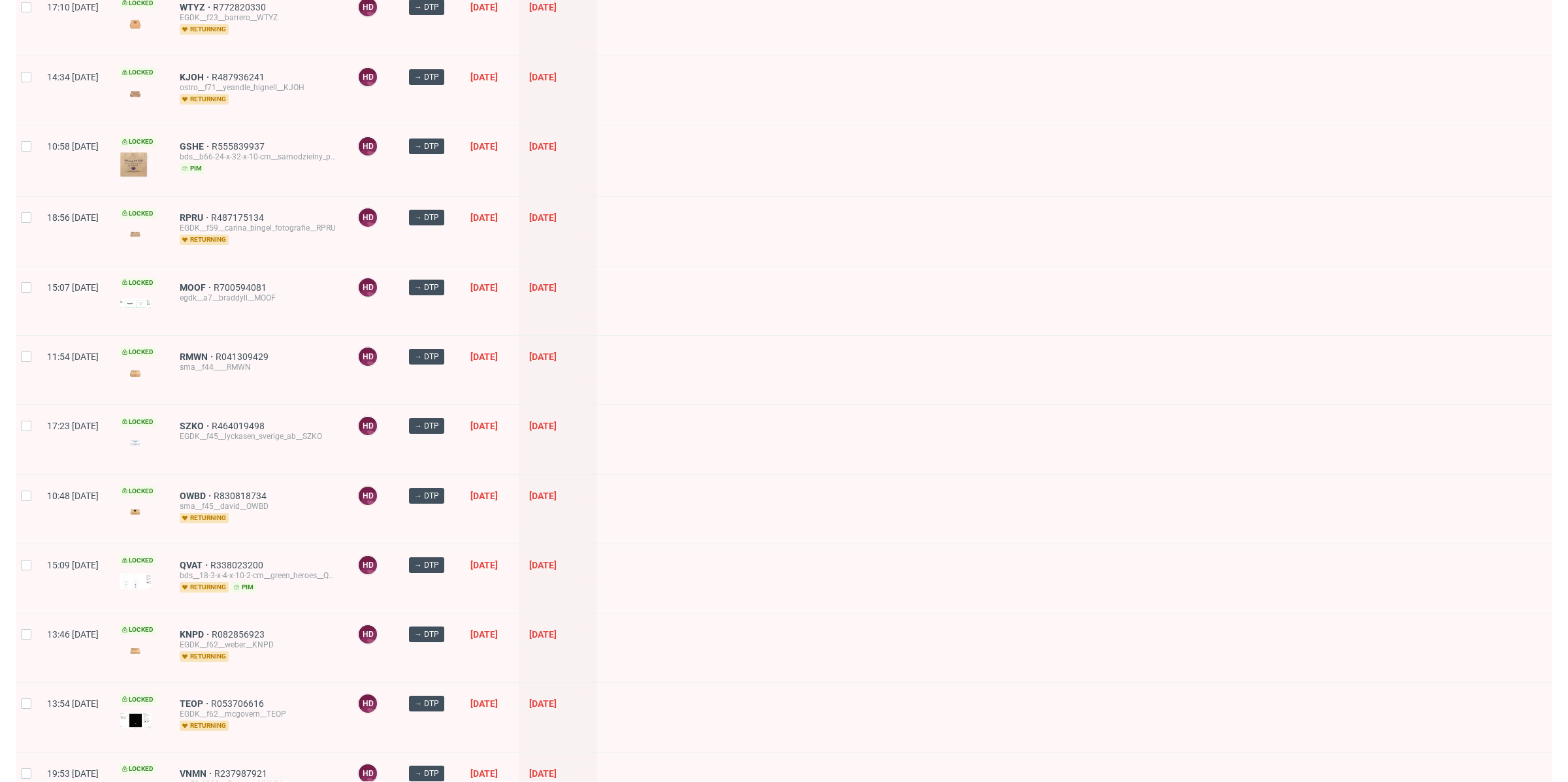
scroll to position [927, 0]
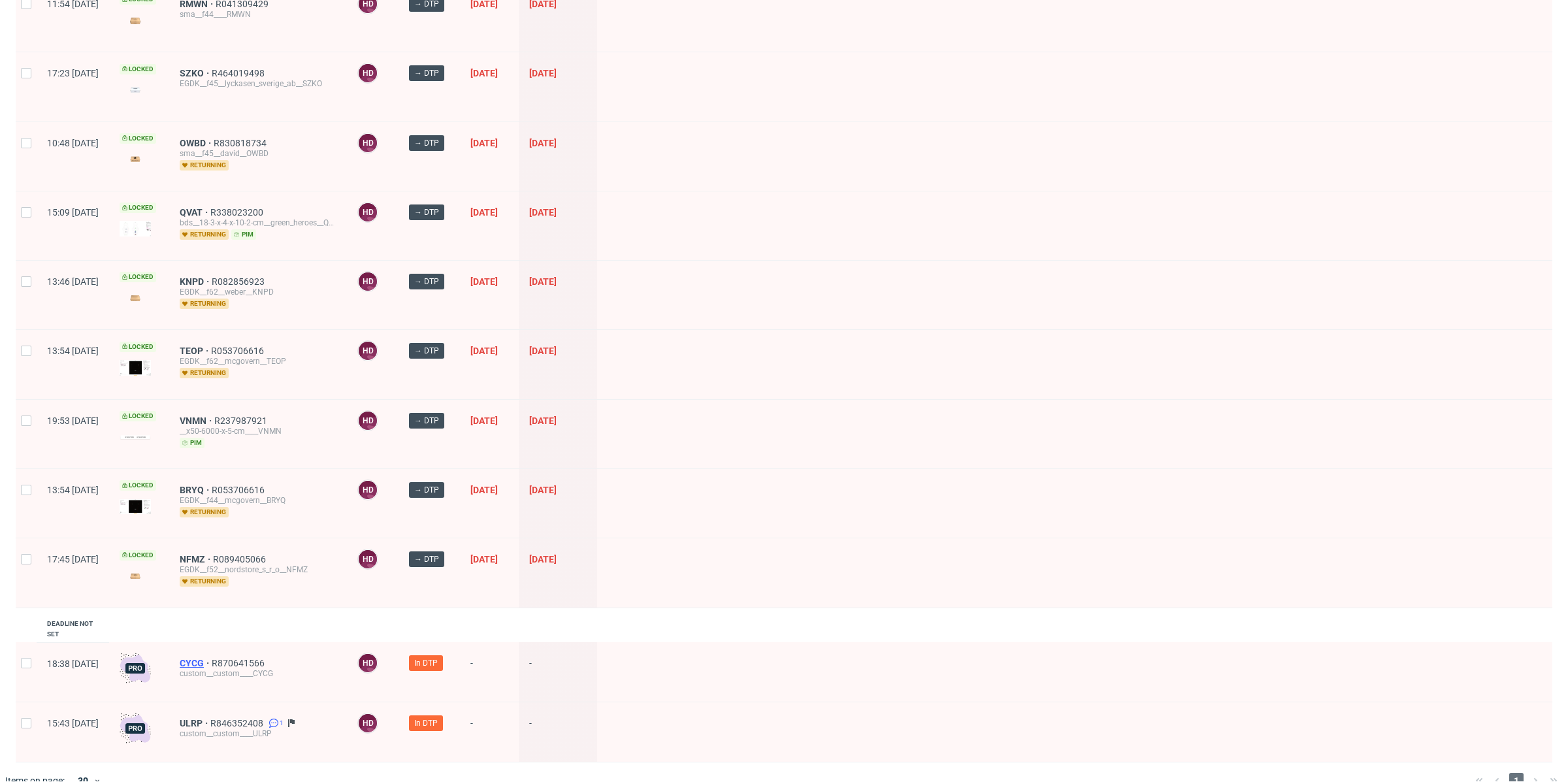
click at [212, 658] on span "CYCG" at bounding box center [196, 663] width 32 height 10
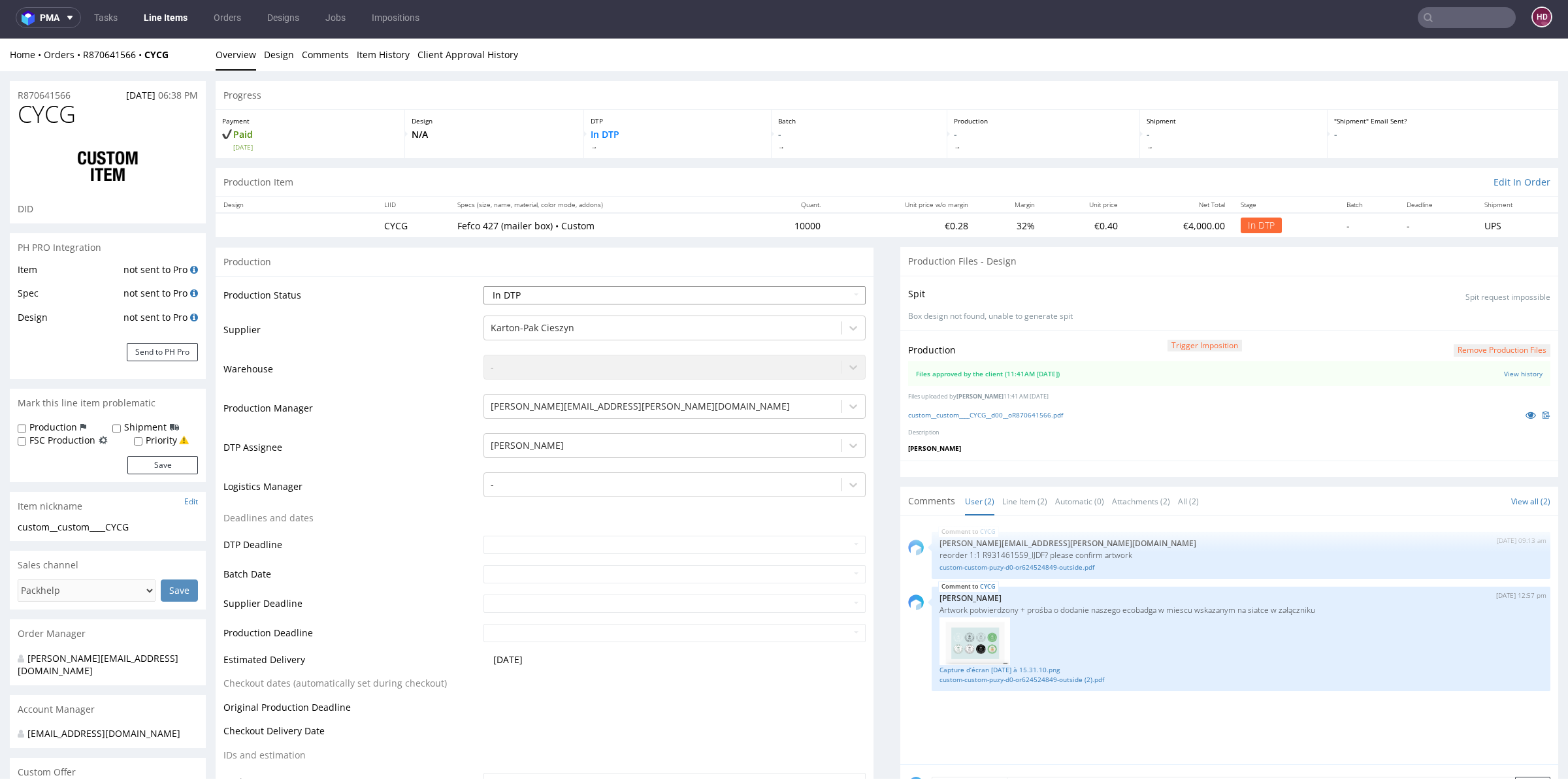
click at [518, 294] on select "Waiting for Artwork Waiting for Diecut Waiting for Mockup Waiting for DTP Waiti…" at bounding box center [674, 296] width 382 height 19
select select "dtp_production_ready"
click at [483, 286] on select "Waiting for Artwork Waiting for Diecut Waiting for Mockup Waiting for DTP Waiti…" at bounding box center [674, 296] width 382 height 19
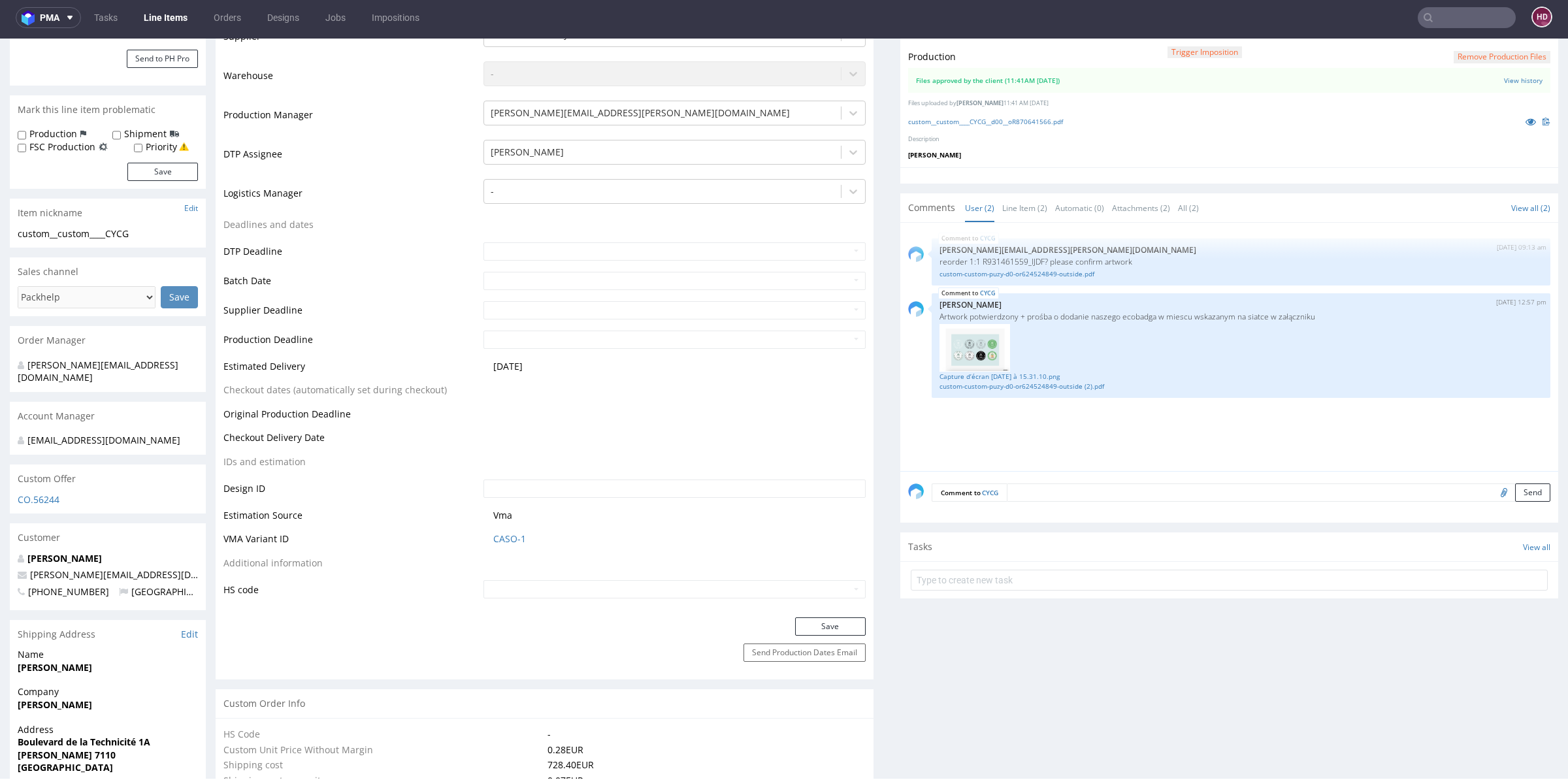
scroll to position [300, 0]
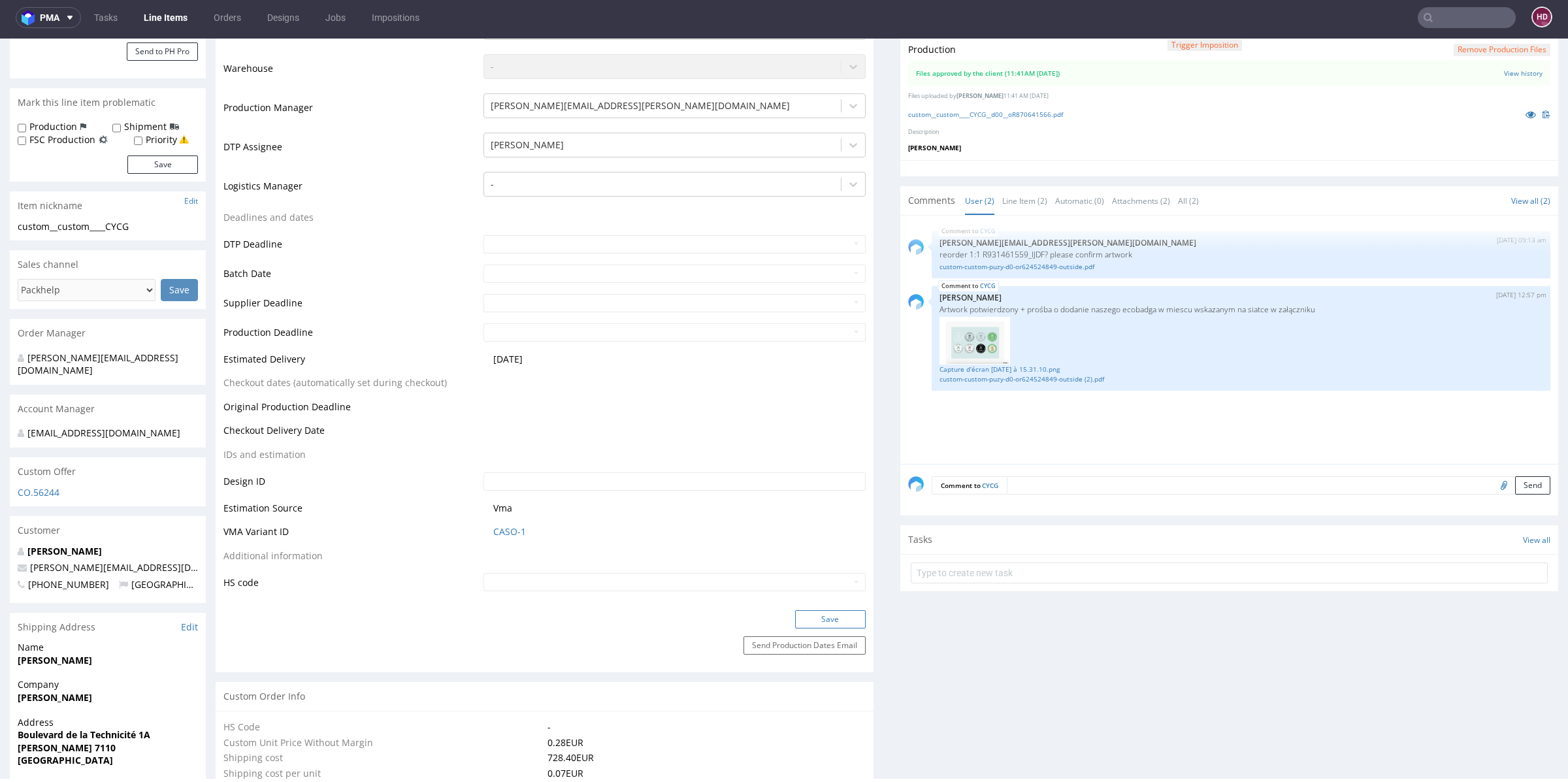
click at [831, 612] on button "Save" at bounding box center [830, 620] width 71 height 19
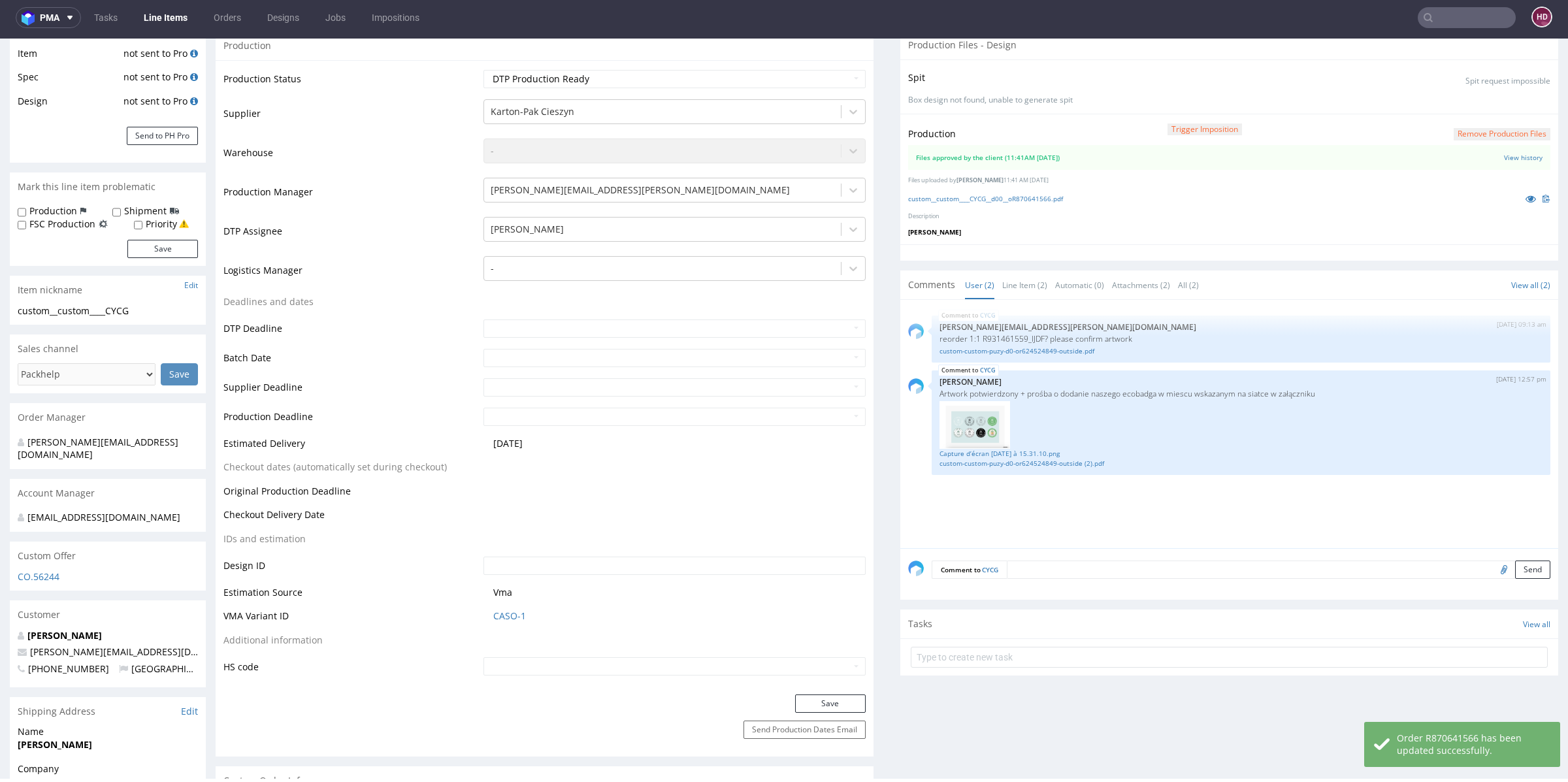
scroll to position [51, 0]
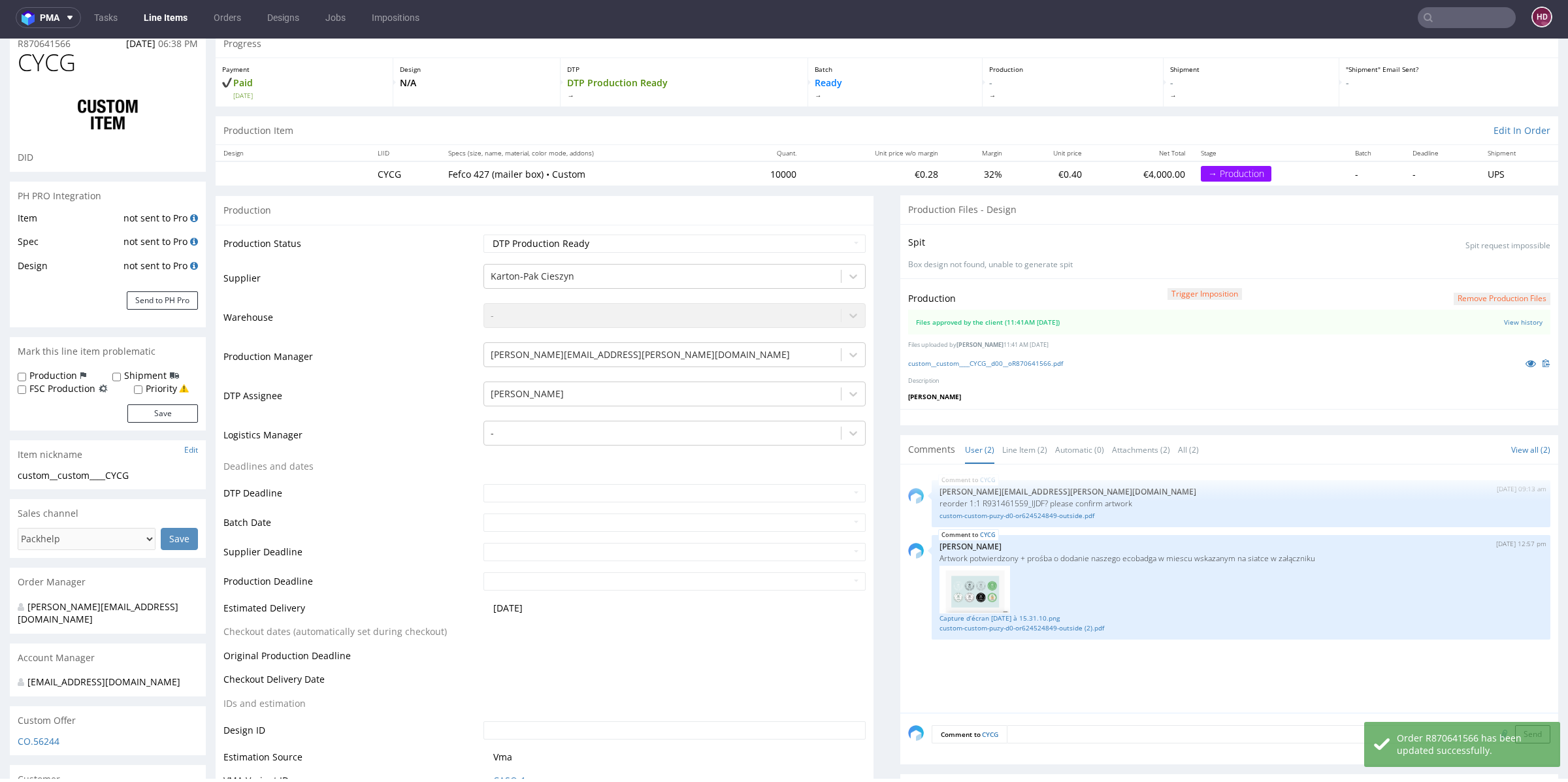
click at [165, 13] on link "Line Items" at bounding box center [166, 18] width 60 height 21
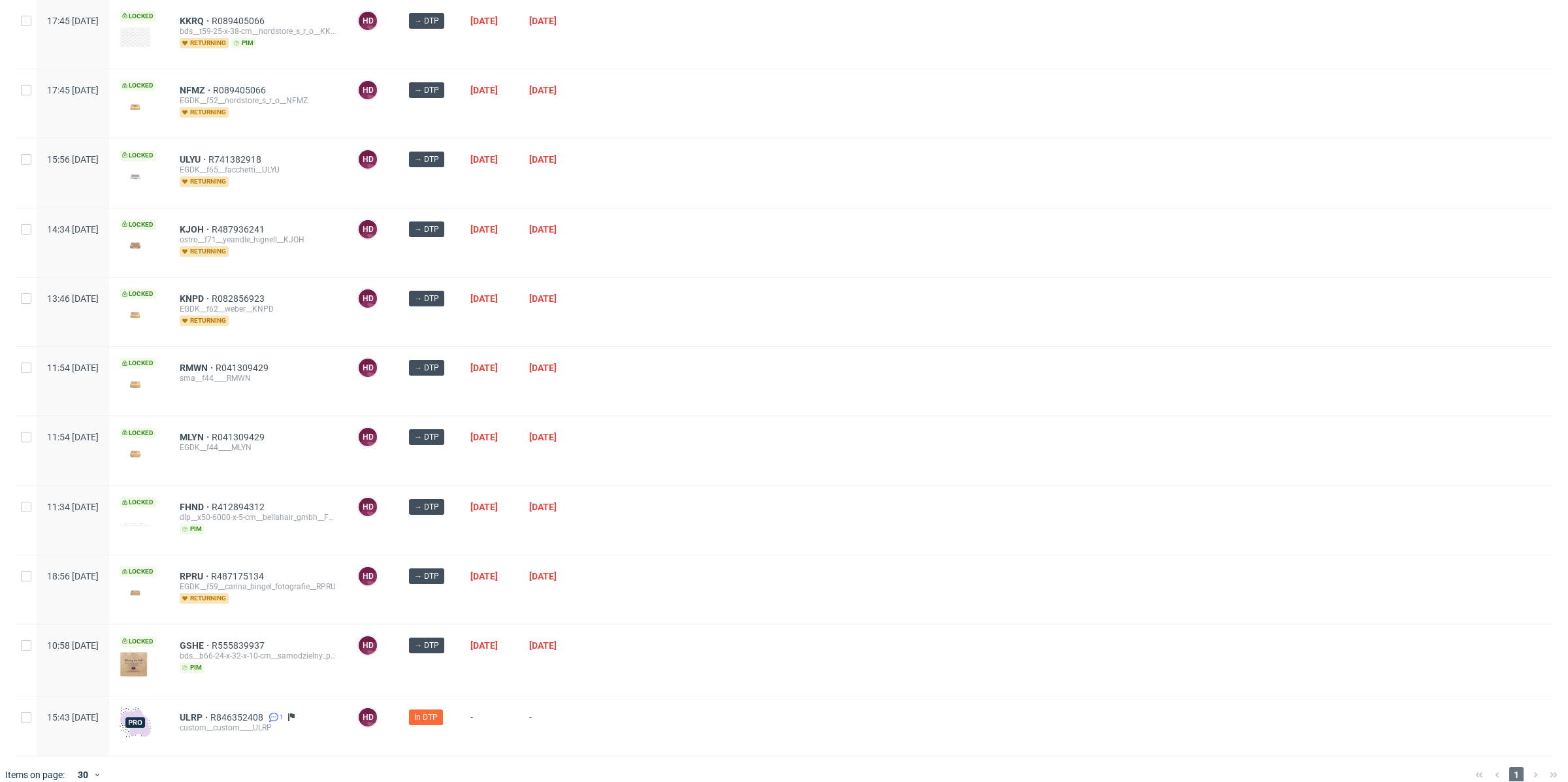
scroll to position [759, 0]
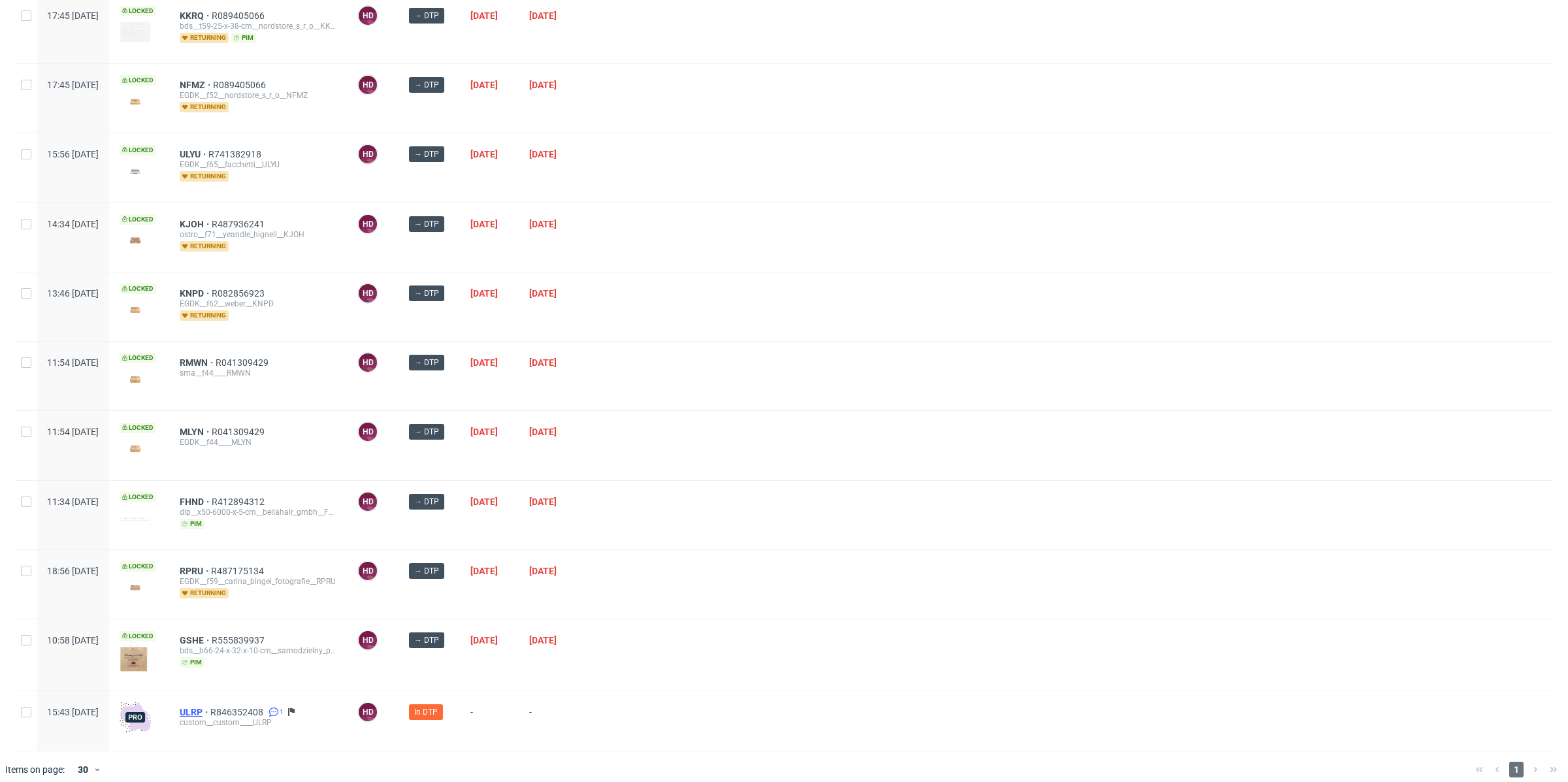
click at [211, 707] on span "ULRP" at bounding box center [195, 712] width 31 height 10
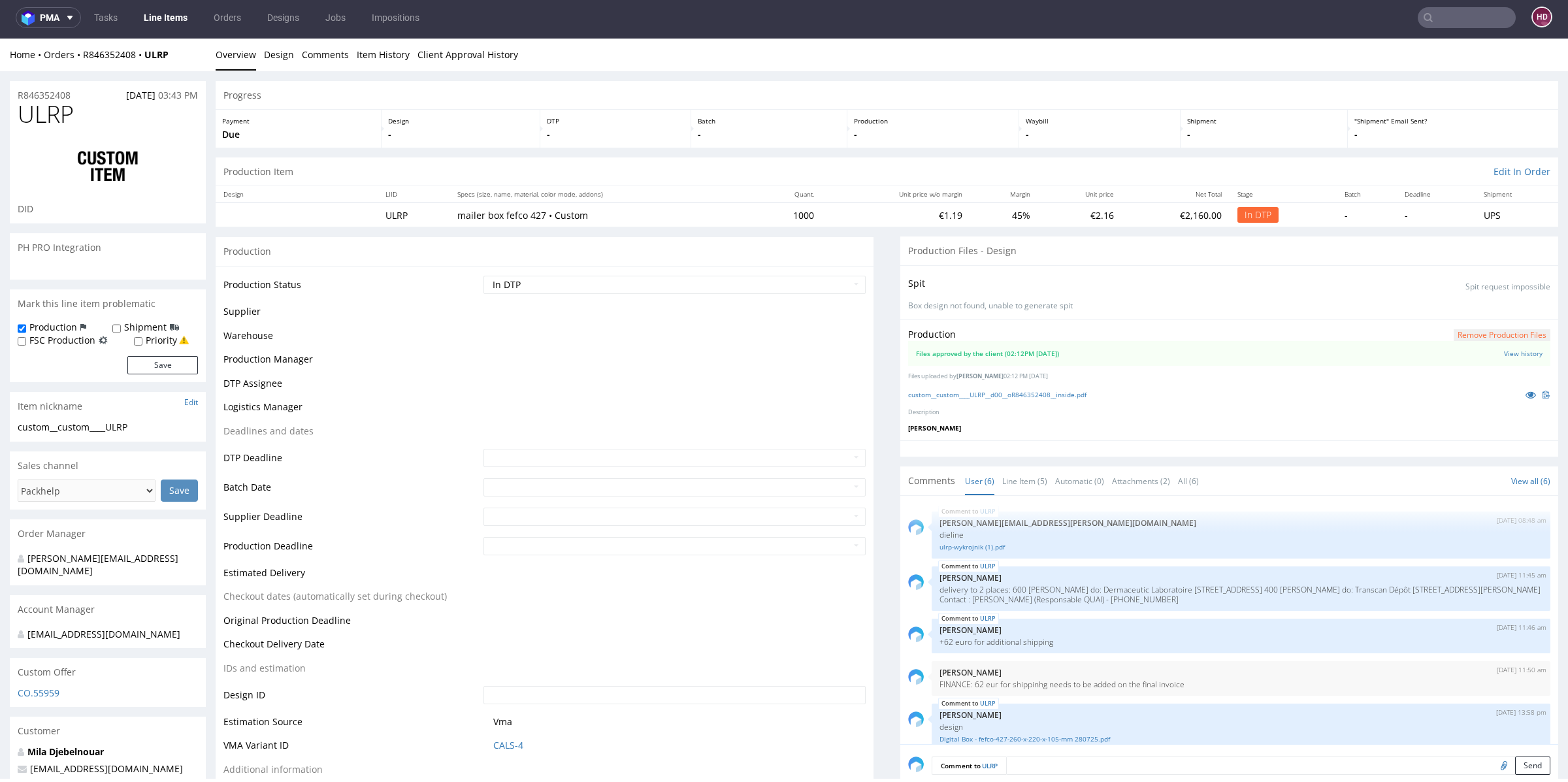
scroll to position [56, 0]
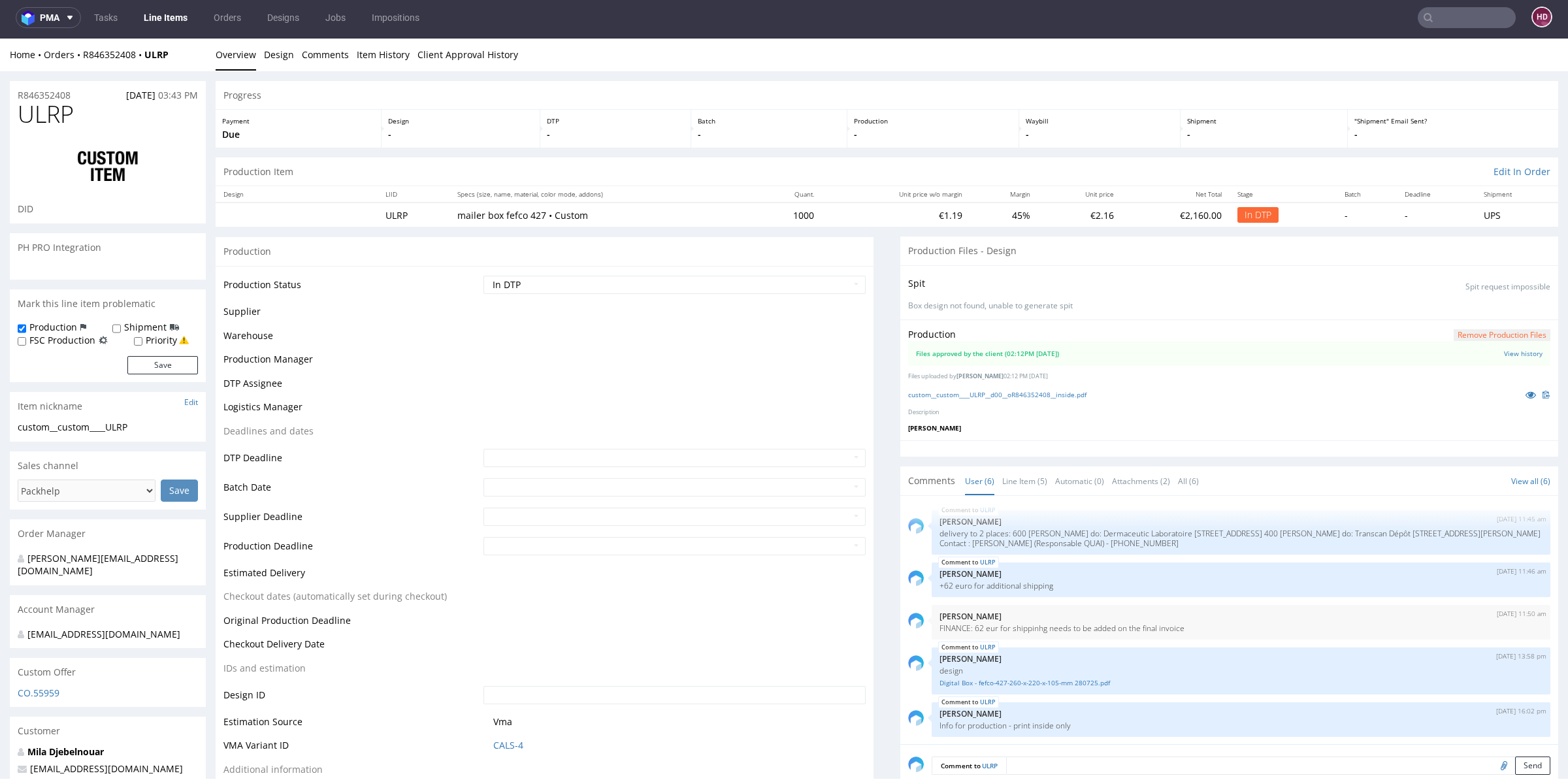
select select "in_progress"
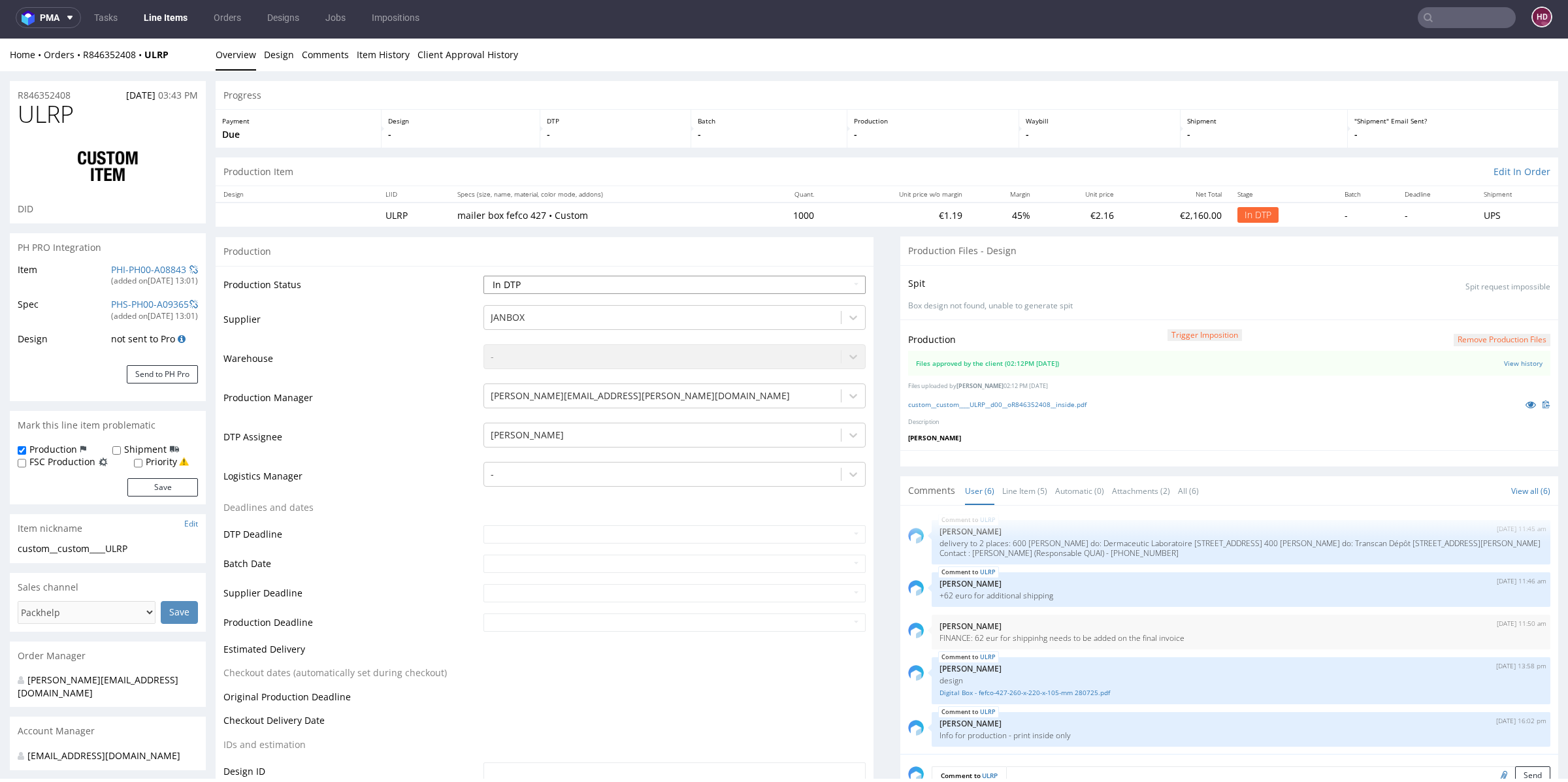
click at [690, 283] on select "Waiting for Artwork Waiting for Diecut Waiting for Mockup Waiting for DTP Waiti…" at bounding box center [674, 286] width 382 height 19
select select "dtp_production_ready"
click at [483, 276] on select "Waiting for Artwork Waiting for Diecut Waiting for Mockup Waiting for DTP Waiti…" at bounding box center [674, 286] width 382 height 19
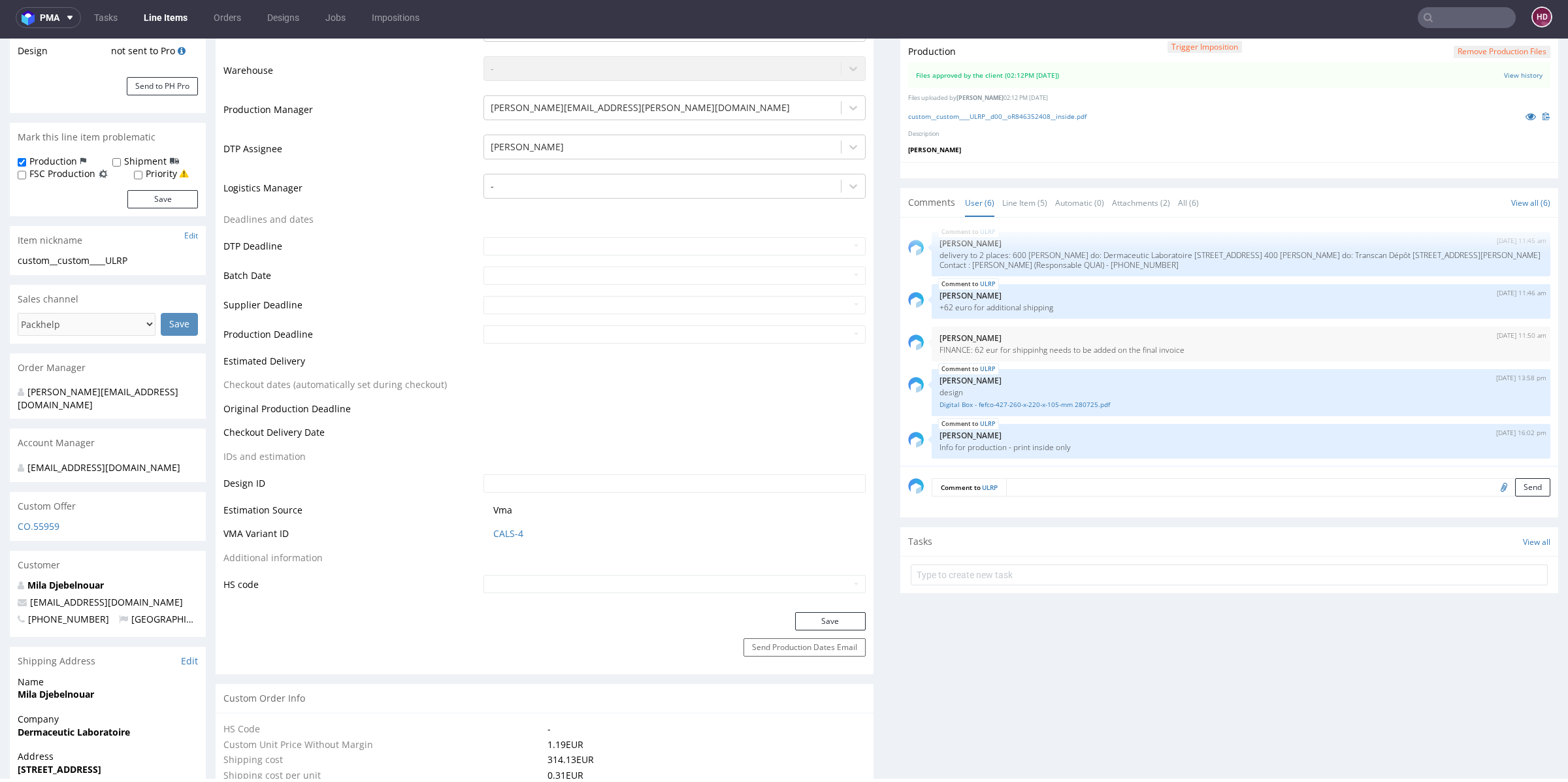
scroll to position [350, 0]
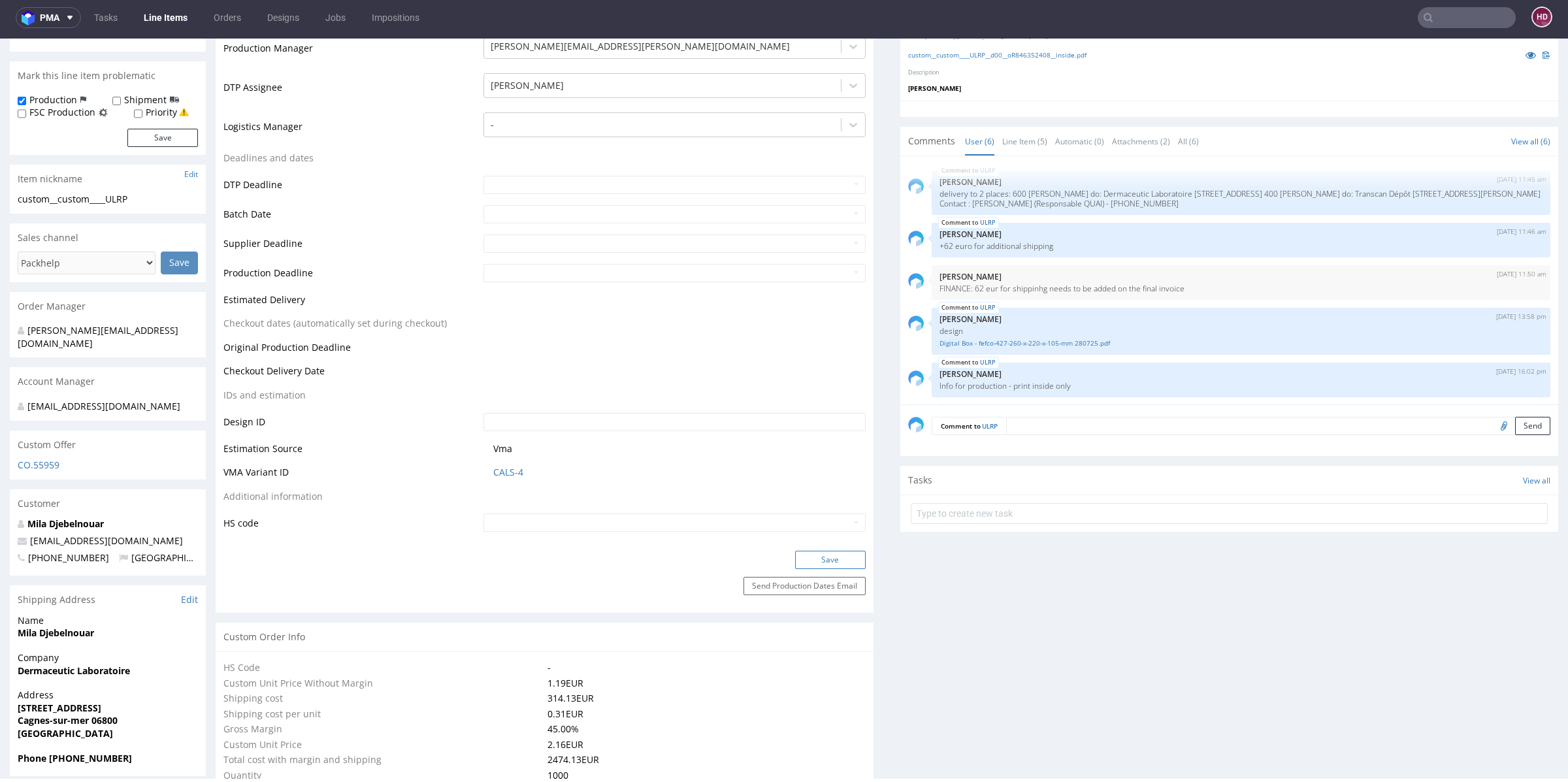
click at [800, 553] on button "Save" at bounding box center [830, 560] width 71 height 19
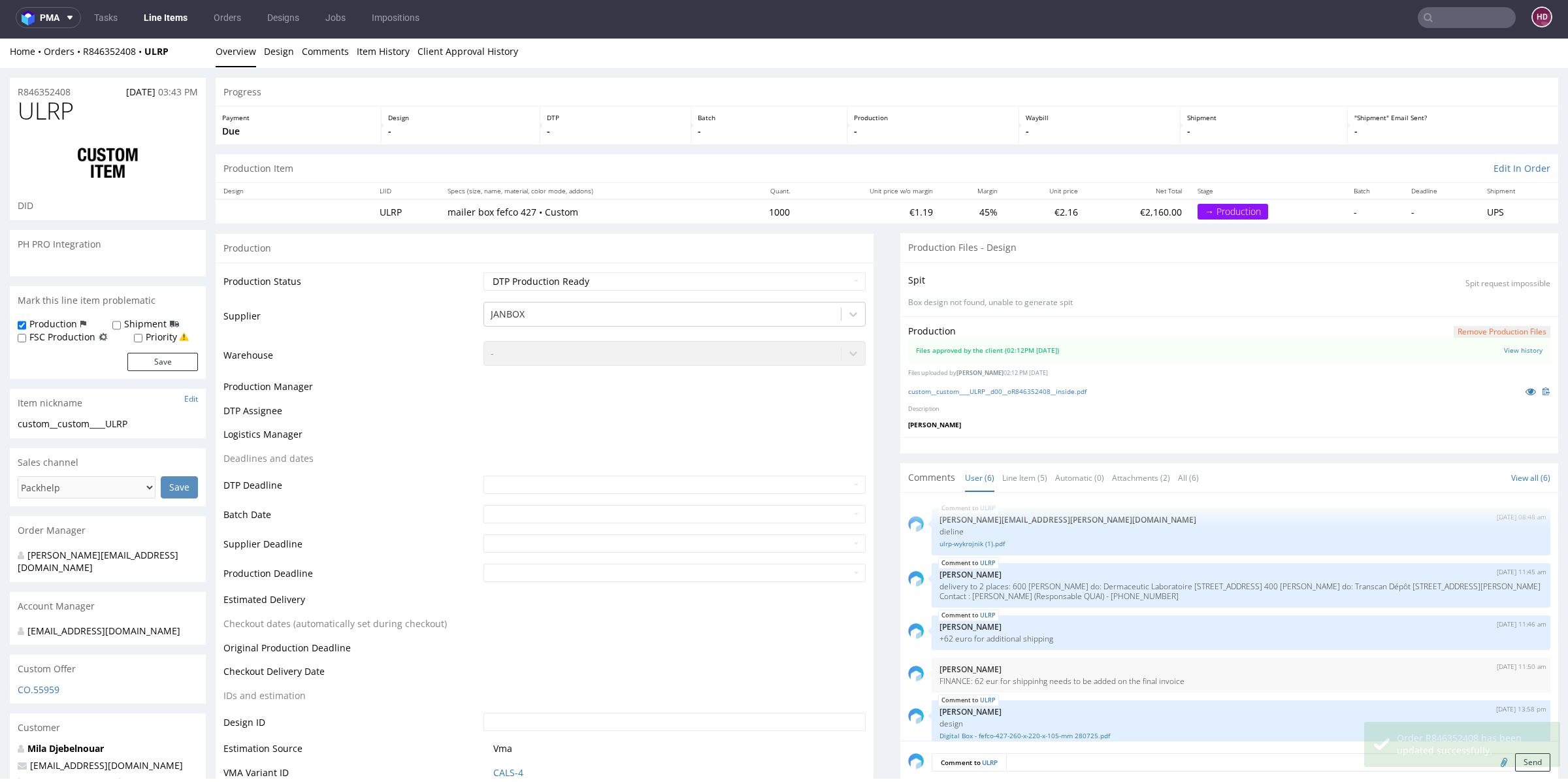
scroll to position [56, 0]
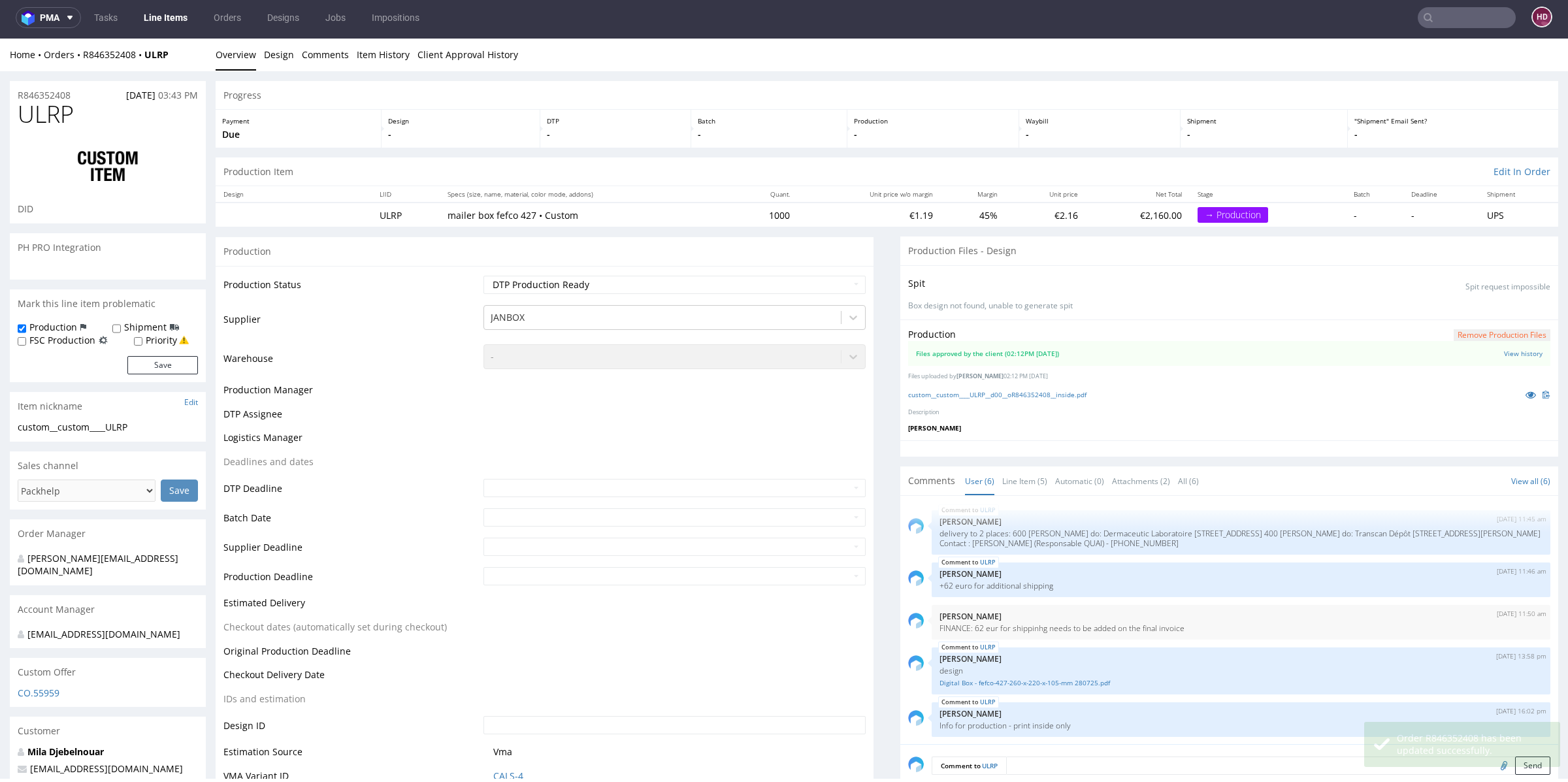
select select "in_progress"
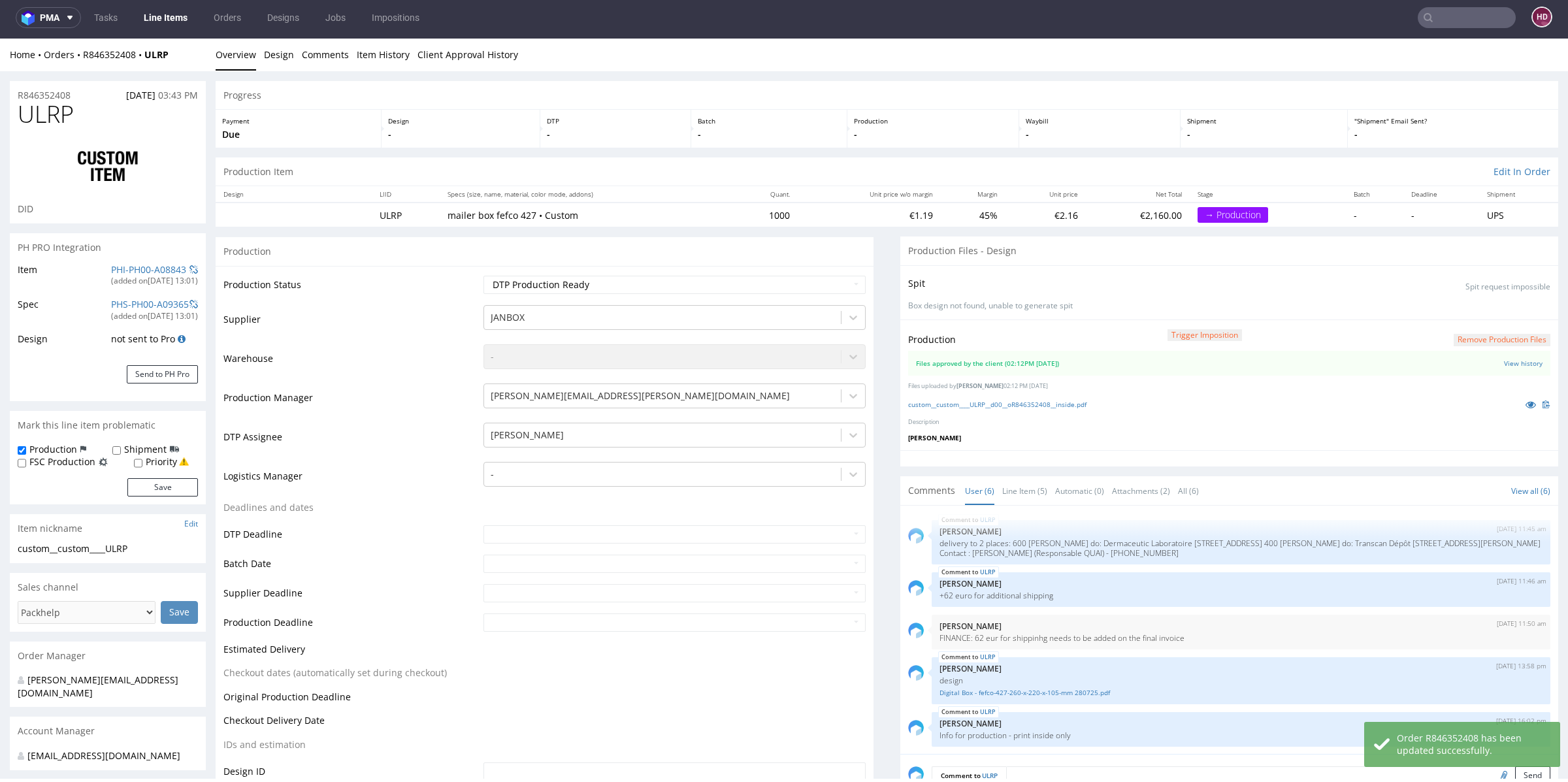
scroll to position [0, 0]
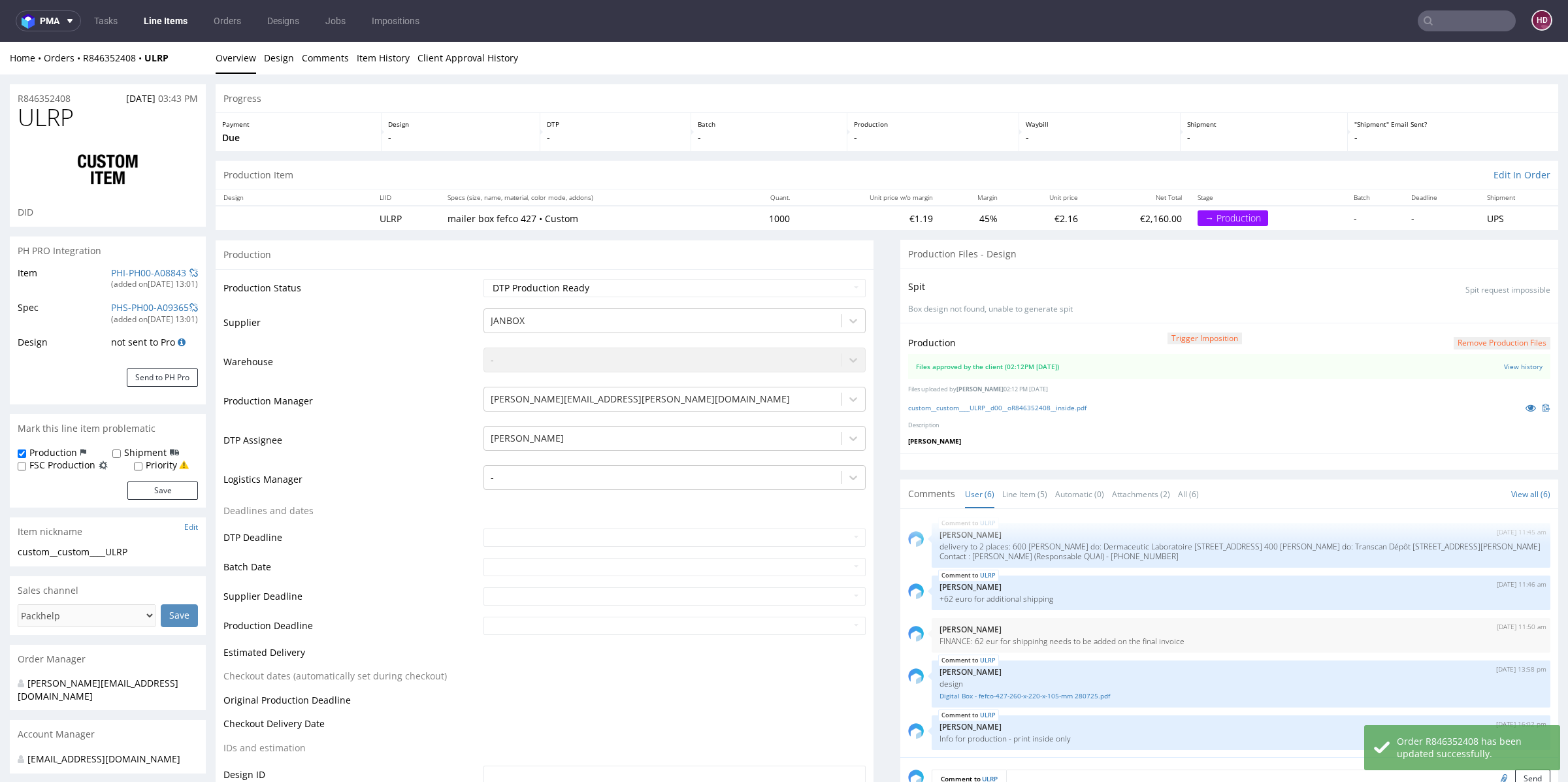
click at [193, 22] on link "Line Items" at bounding box center [166, 21] width 60 height 21
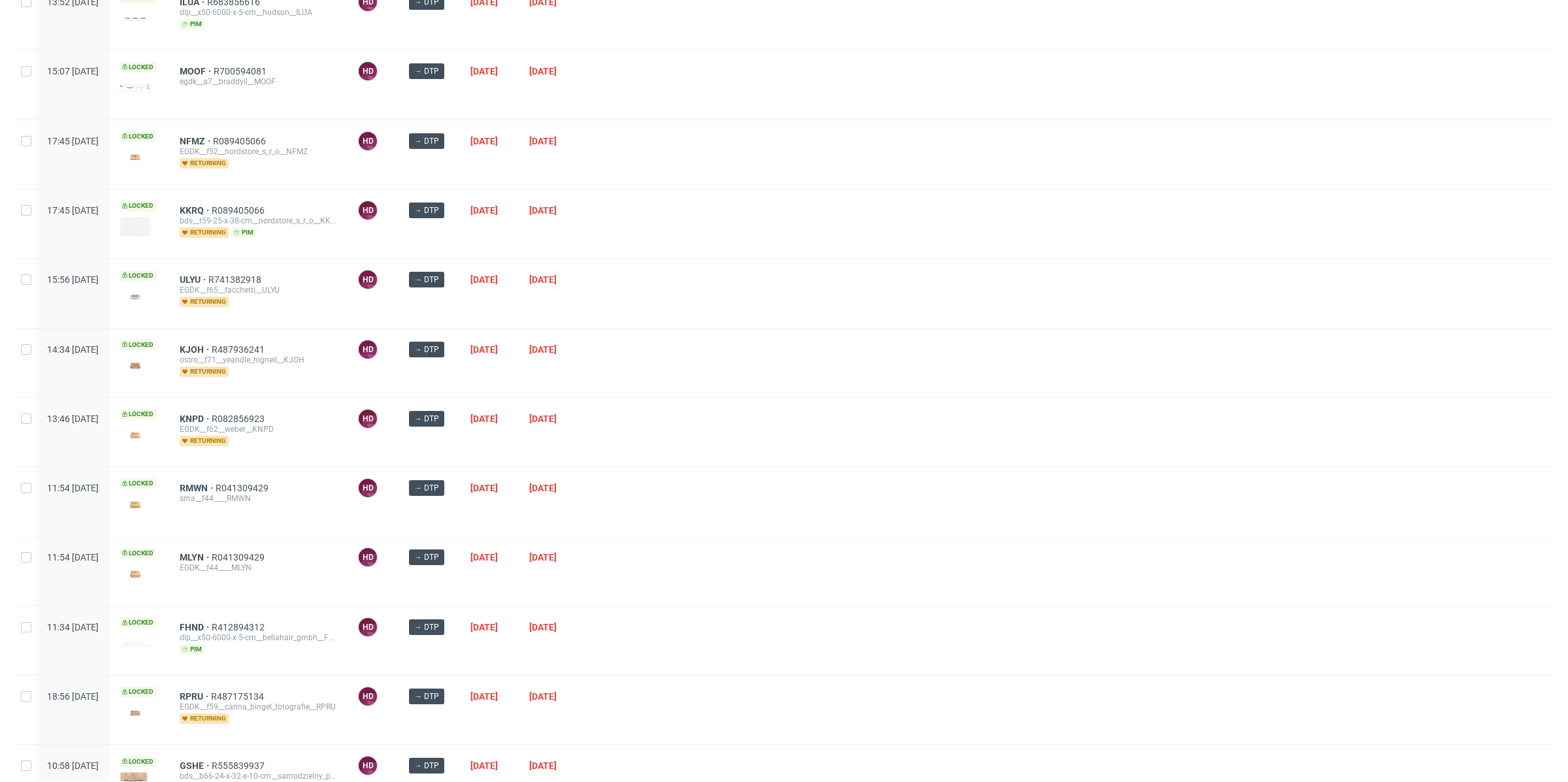
scroll to position [759, 0]
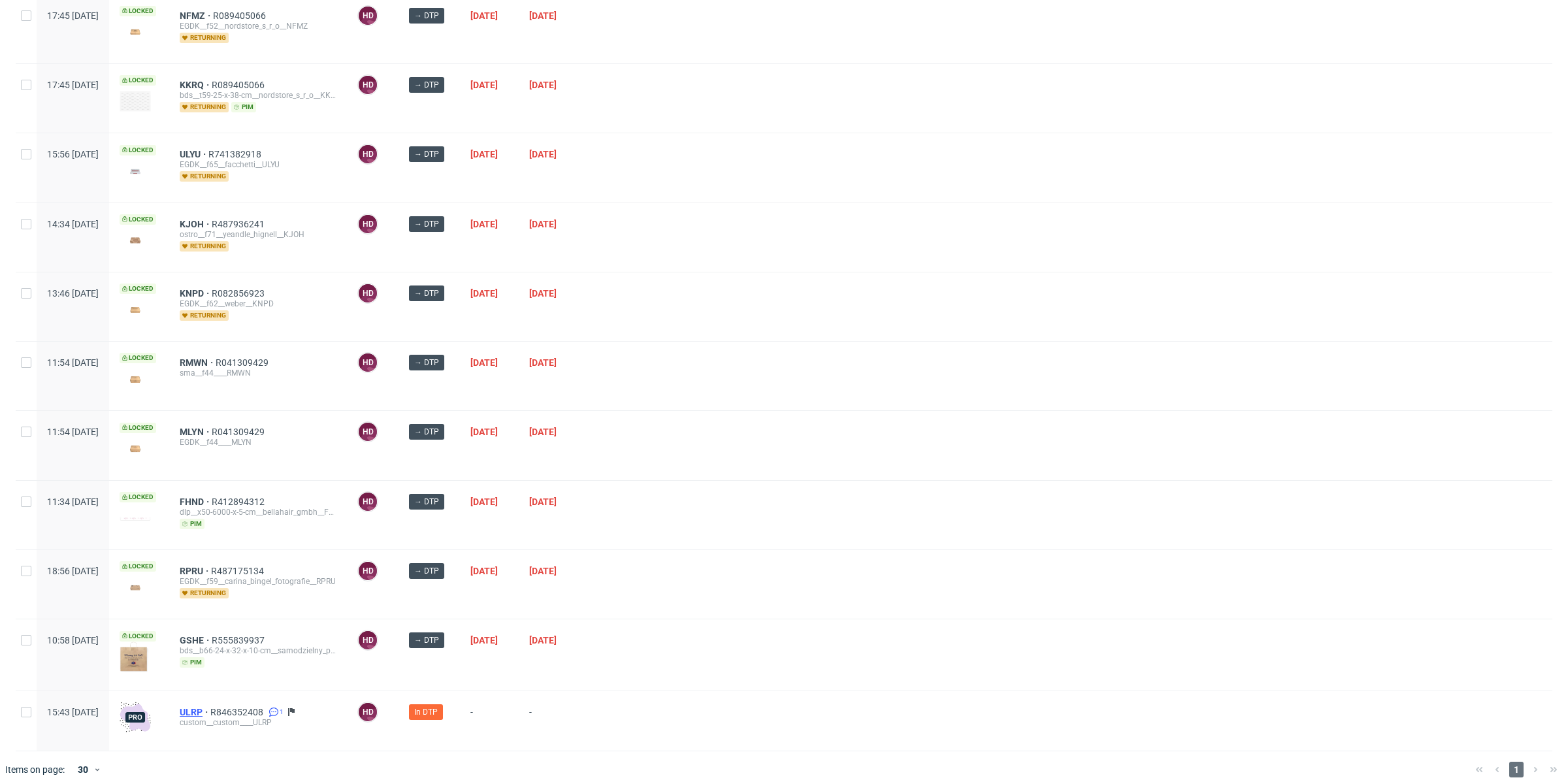
click at [211, 707] on span "ULRP" at bounding box center [195, 712] width 31 height 10
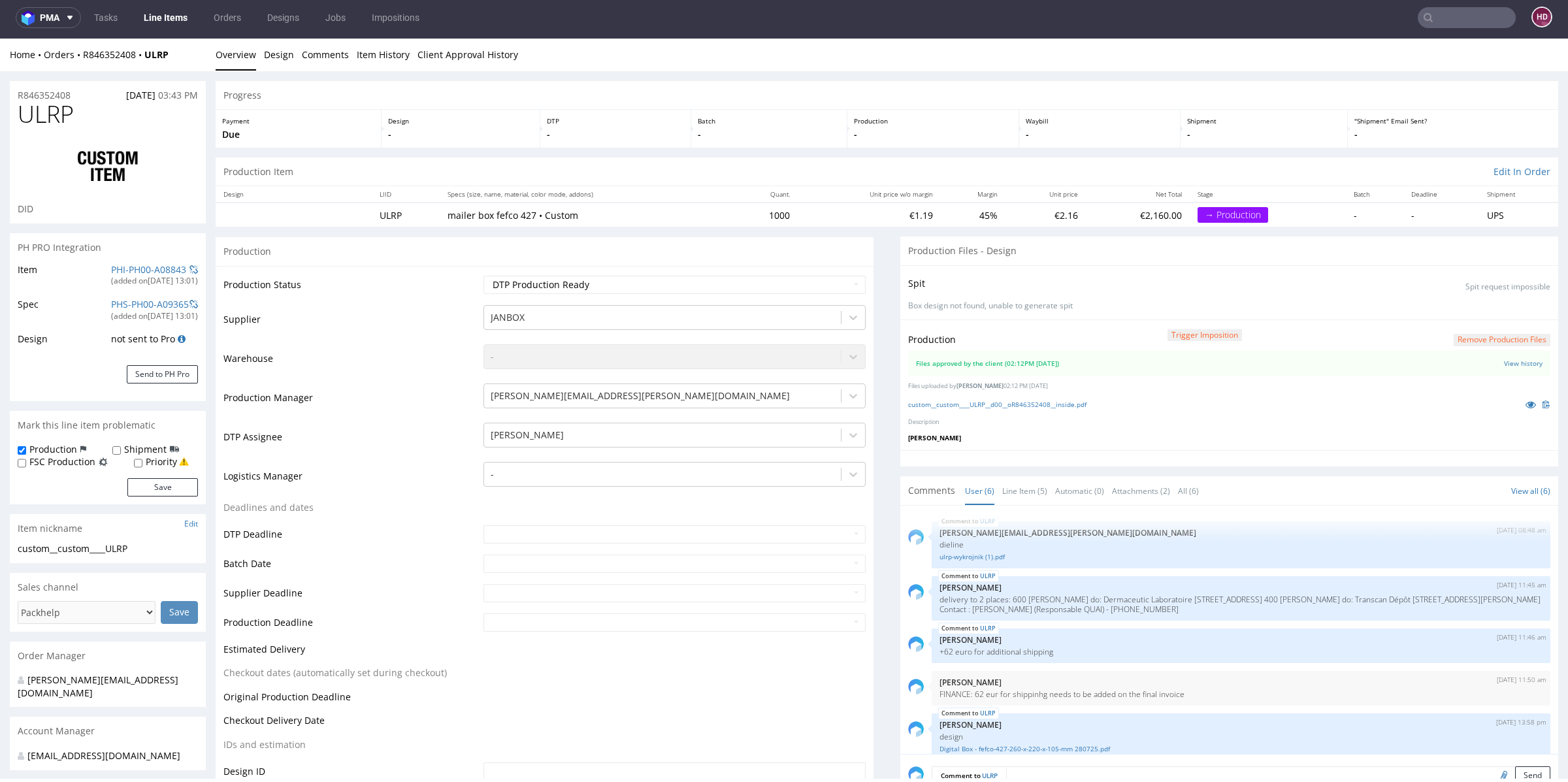
scroll to position [56, 0]
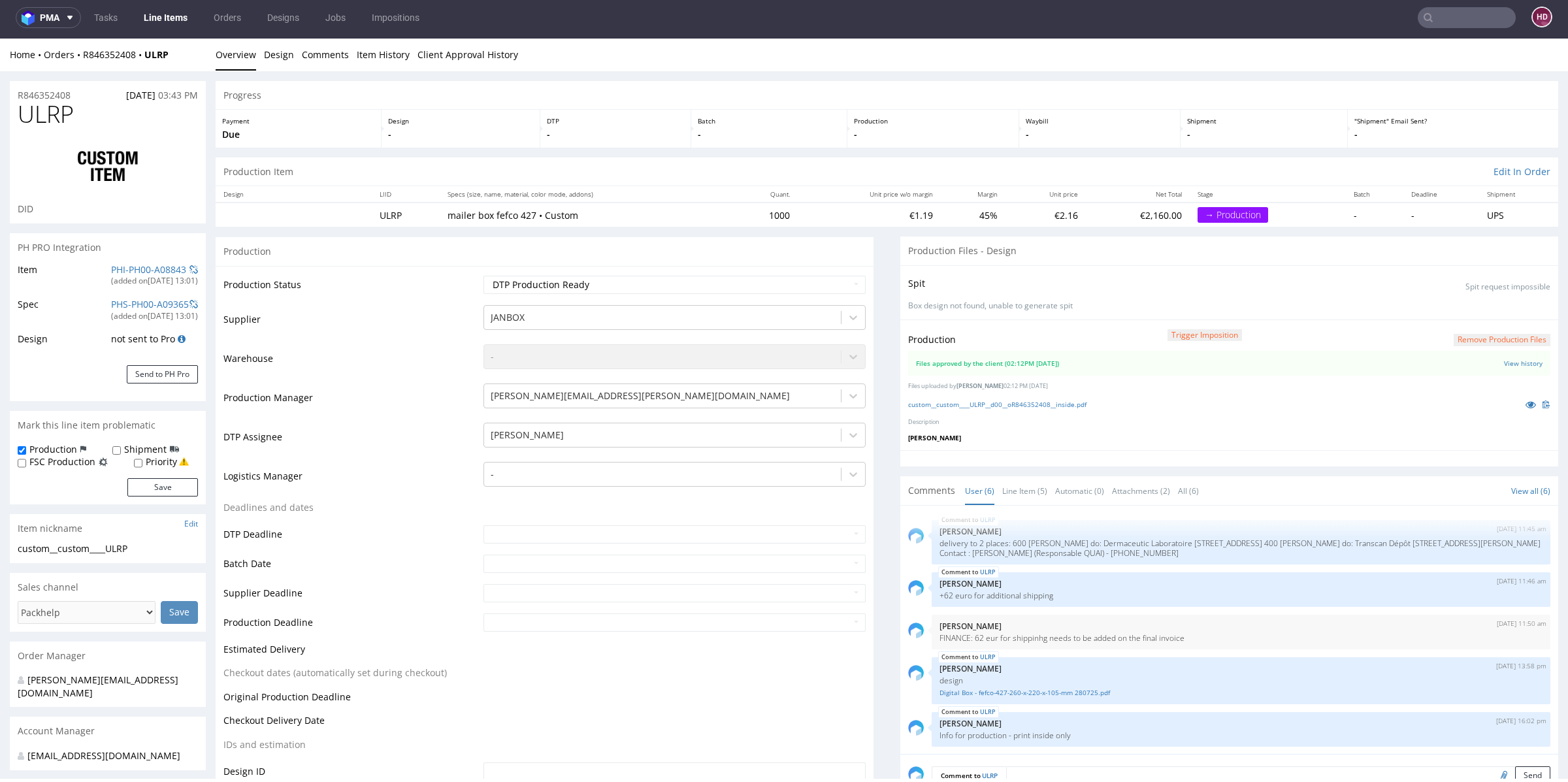
select select "in_progress"
click at [163, 19] on link "Line Items" at bounding box center [166, 18] width 60 height 21
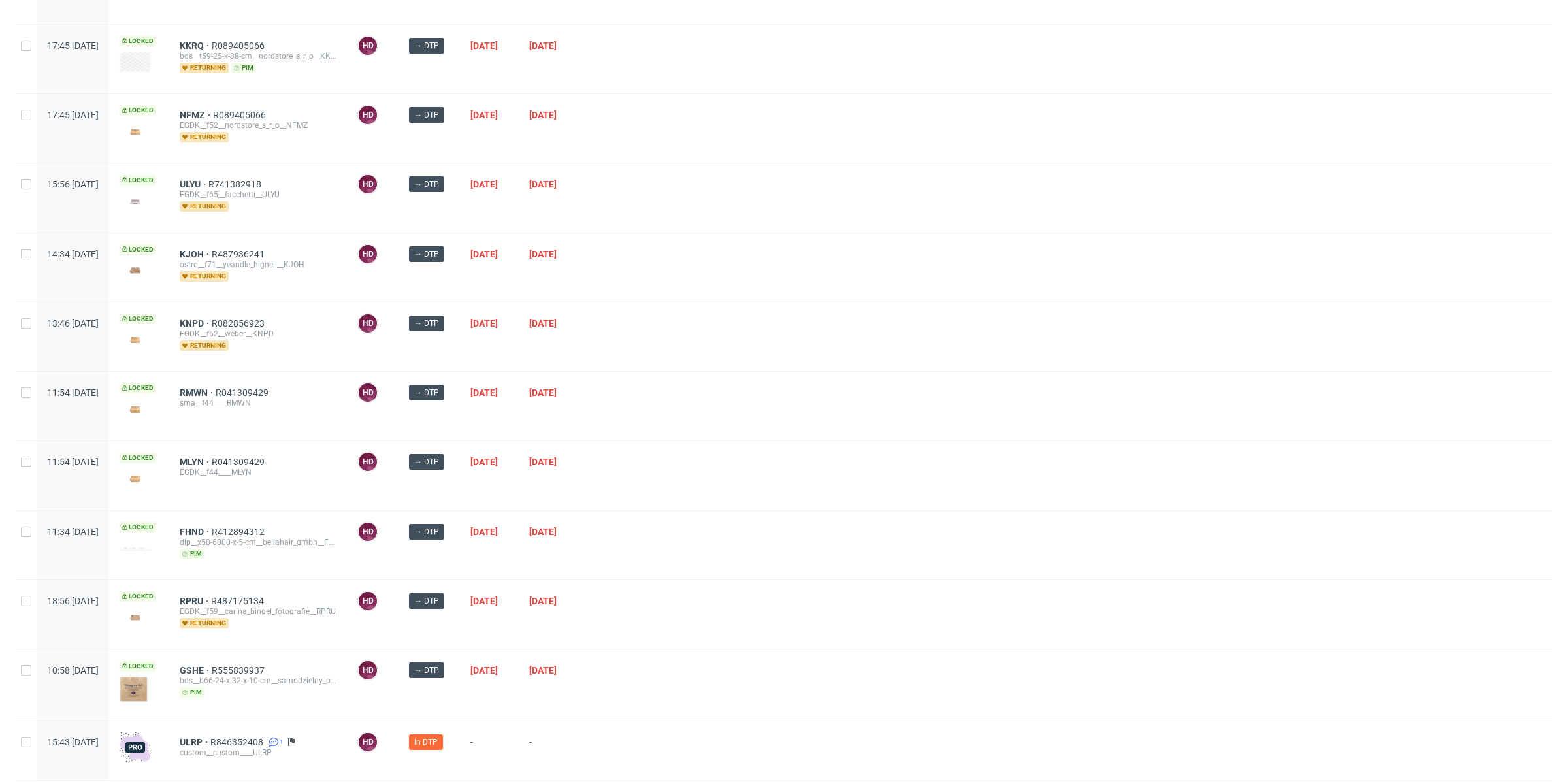
scroll to position [759, 0]
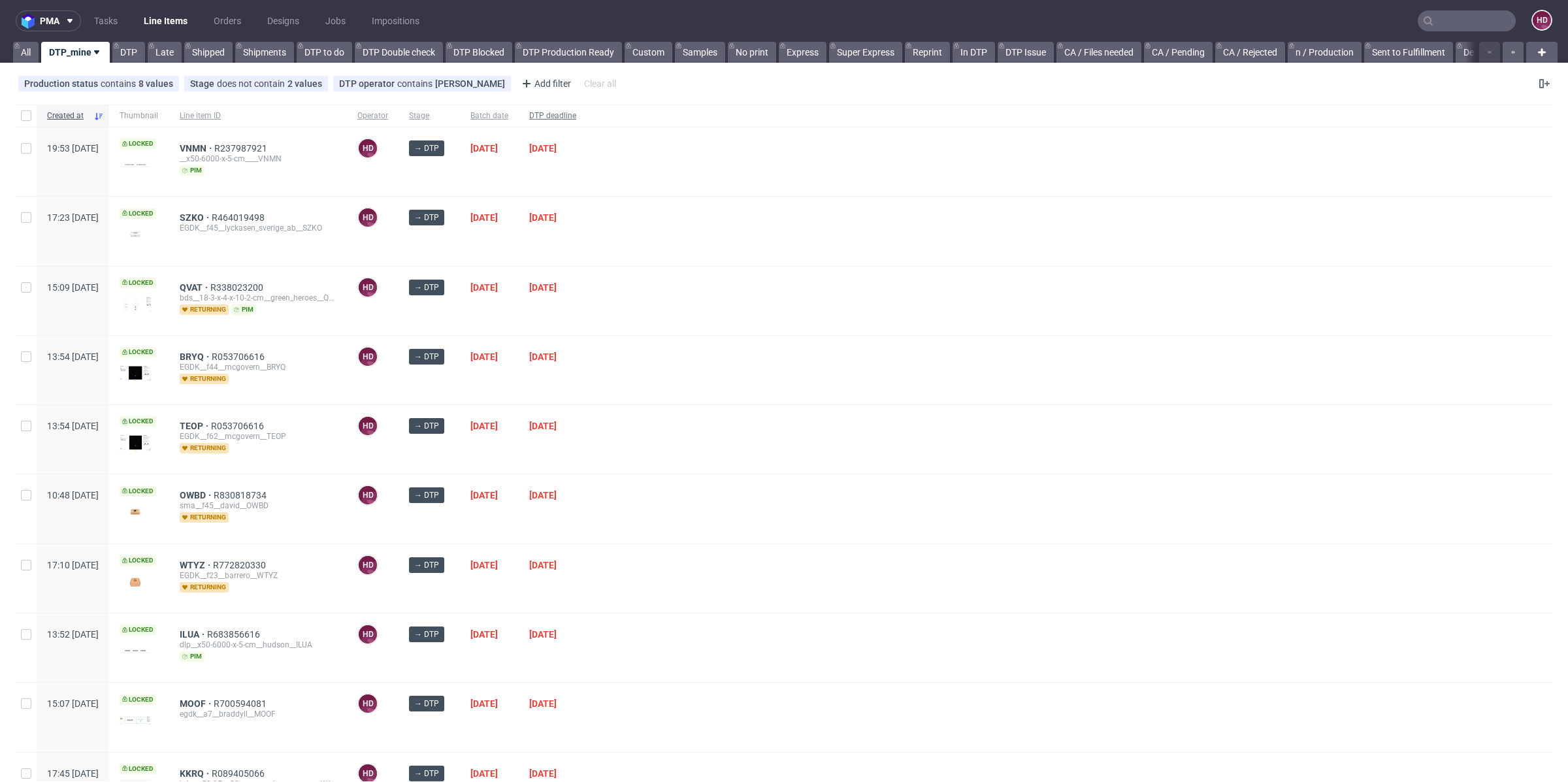
click at [587, 107] on div "DTP deadline" at bounding box center [552, 116] width 68 height 22
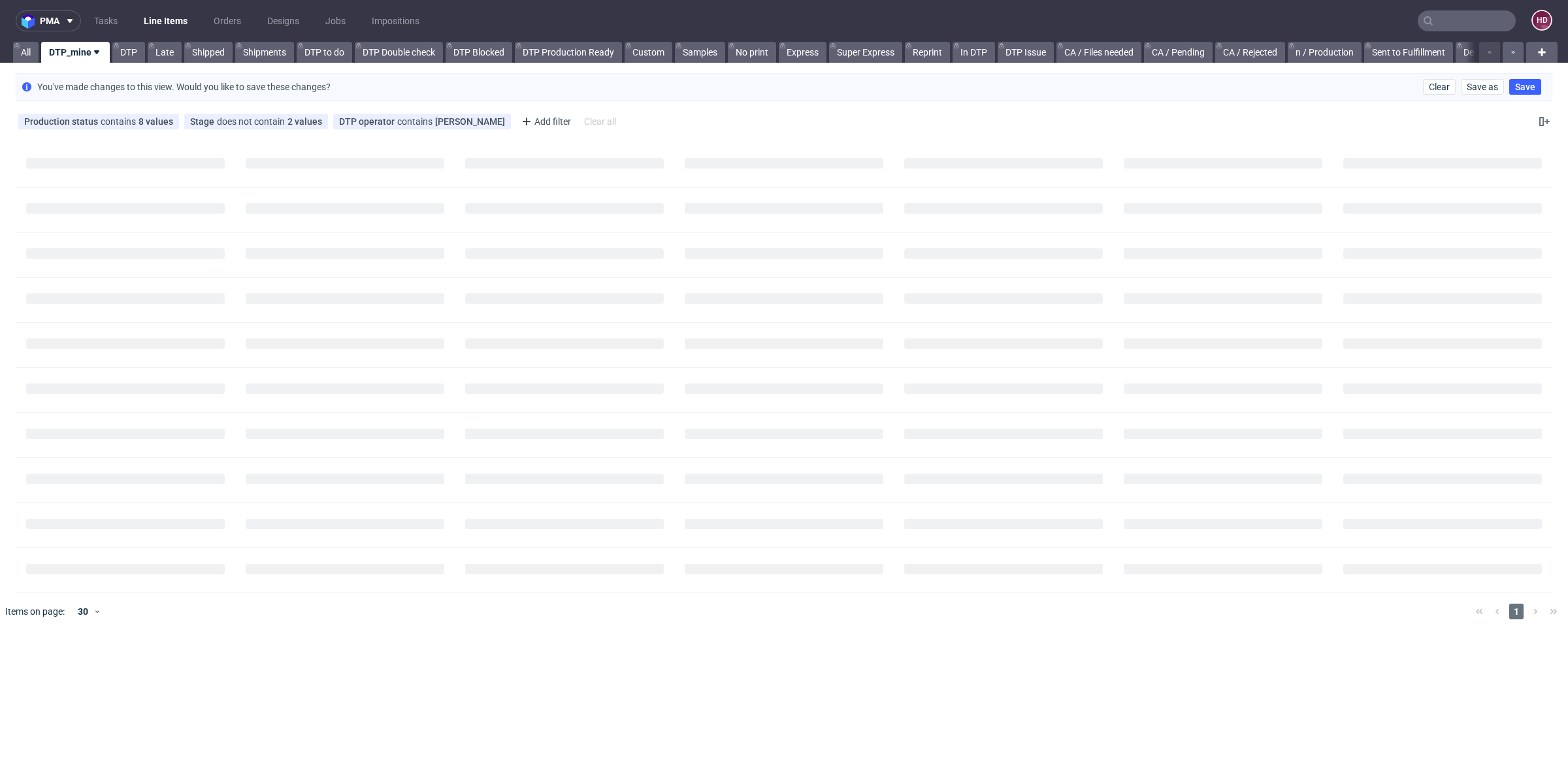
click at [614, 111] on div "Production status contains 8 values Not Defined, Waiting for DTP, Waiting for D…" at bounding box center [784, 121] width 1568 height 32
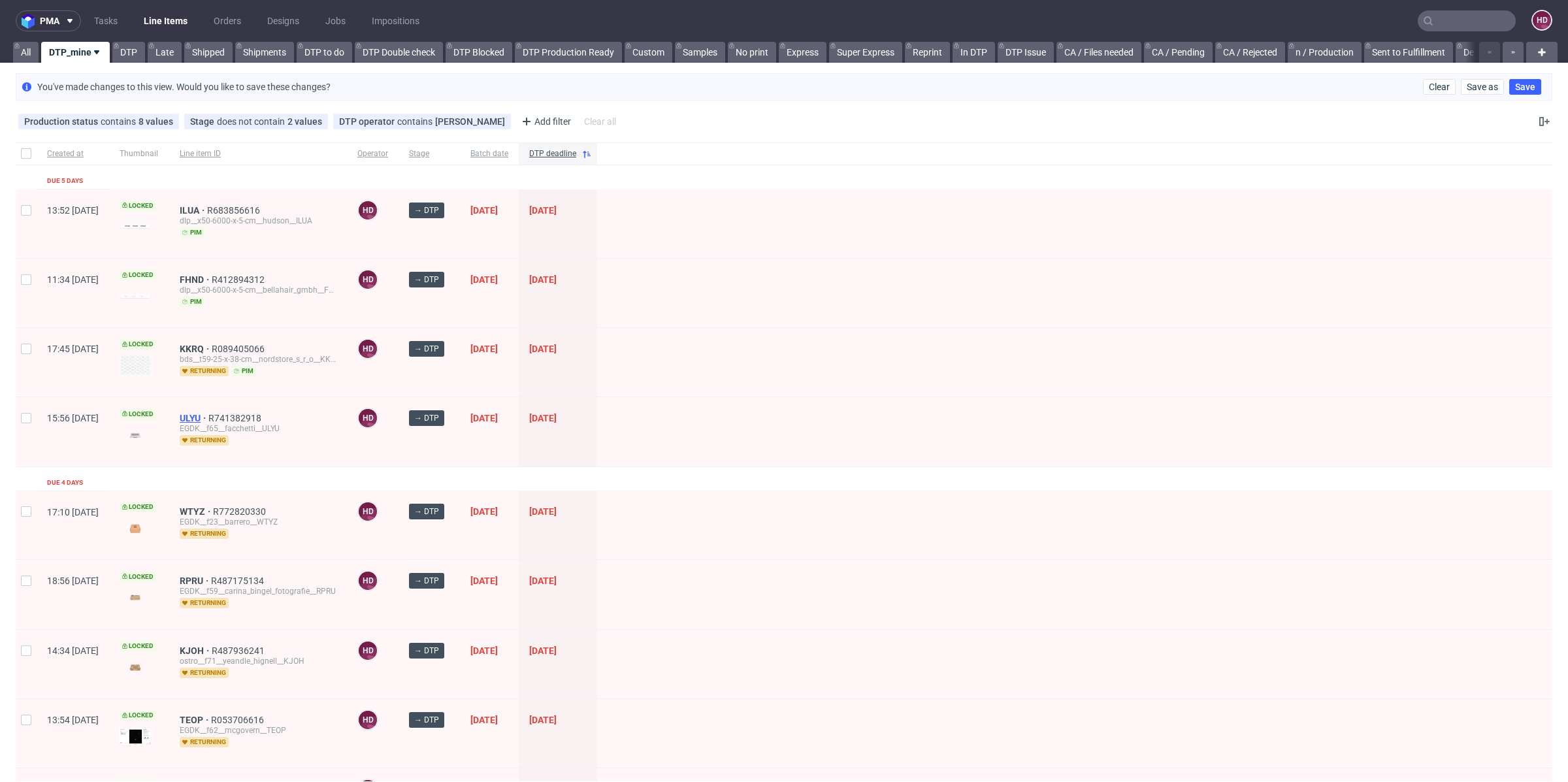
click at [208, 414] on span "ULYU" at bounding box center [194, 418] width 29 height 10
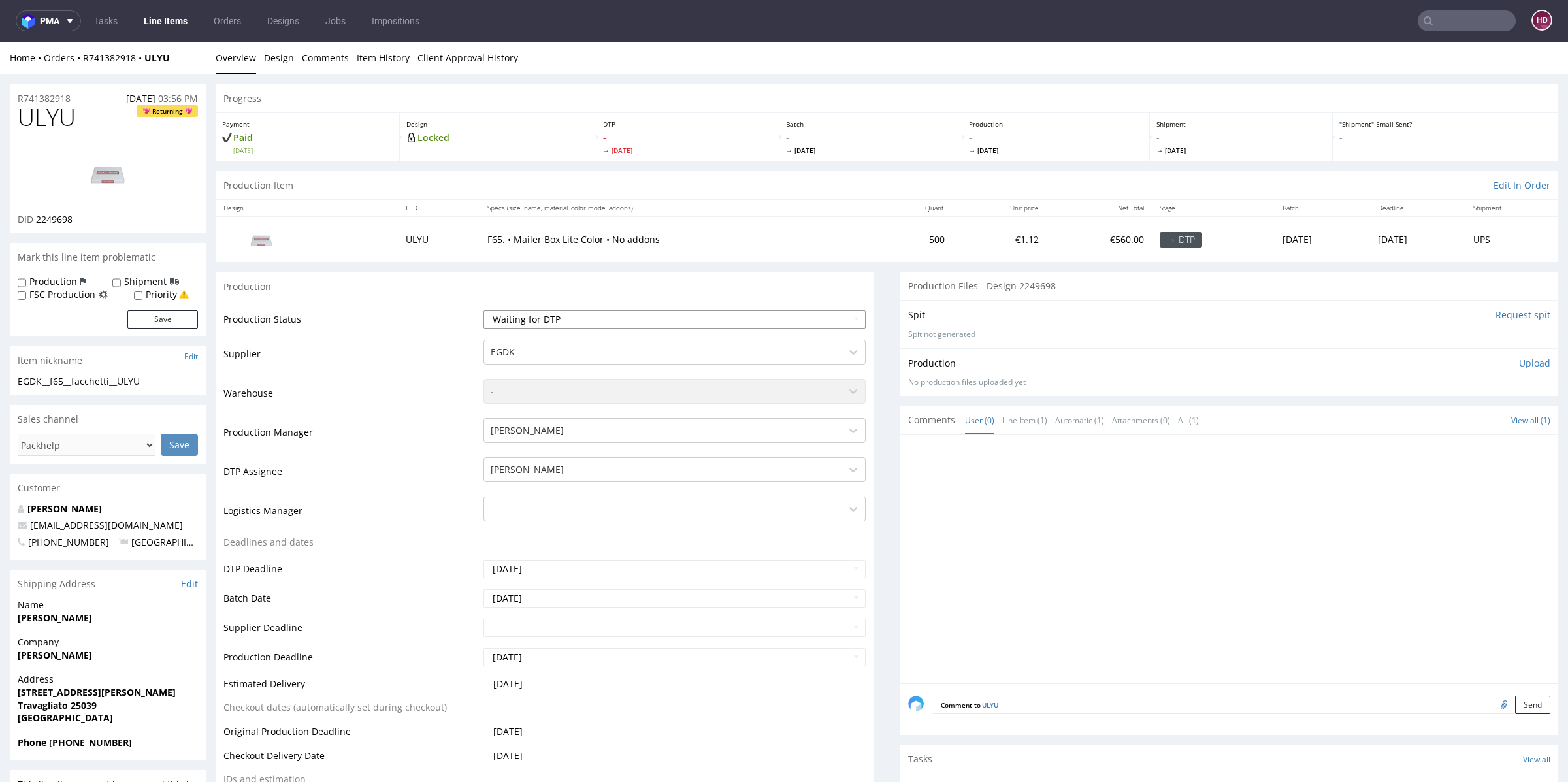
click at [612, 318] on select "Waiting for Artwork Waiting for Diecut Waiting for Mockup Waiting for DTP Waiti…" at bounding box center [674, 320] width 382 height 19
click at [483, 311] on select "Waiting for Artwork Waiting for Diecut Waiting for Mockup Waiting for DTP Waiti…" at bounding box center [674, 320] width 382 height 19
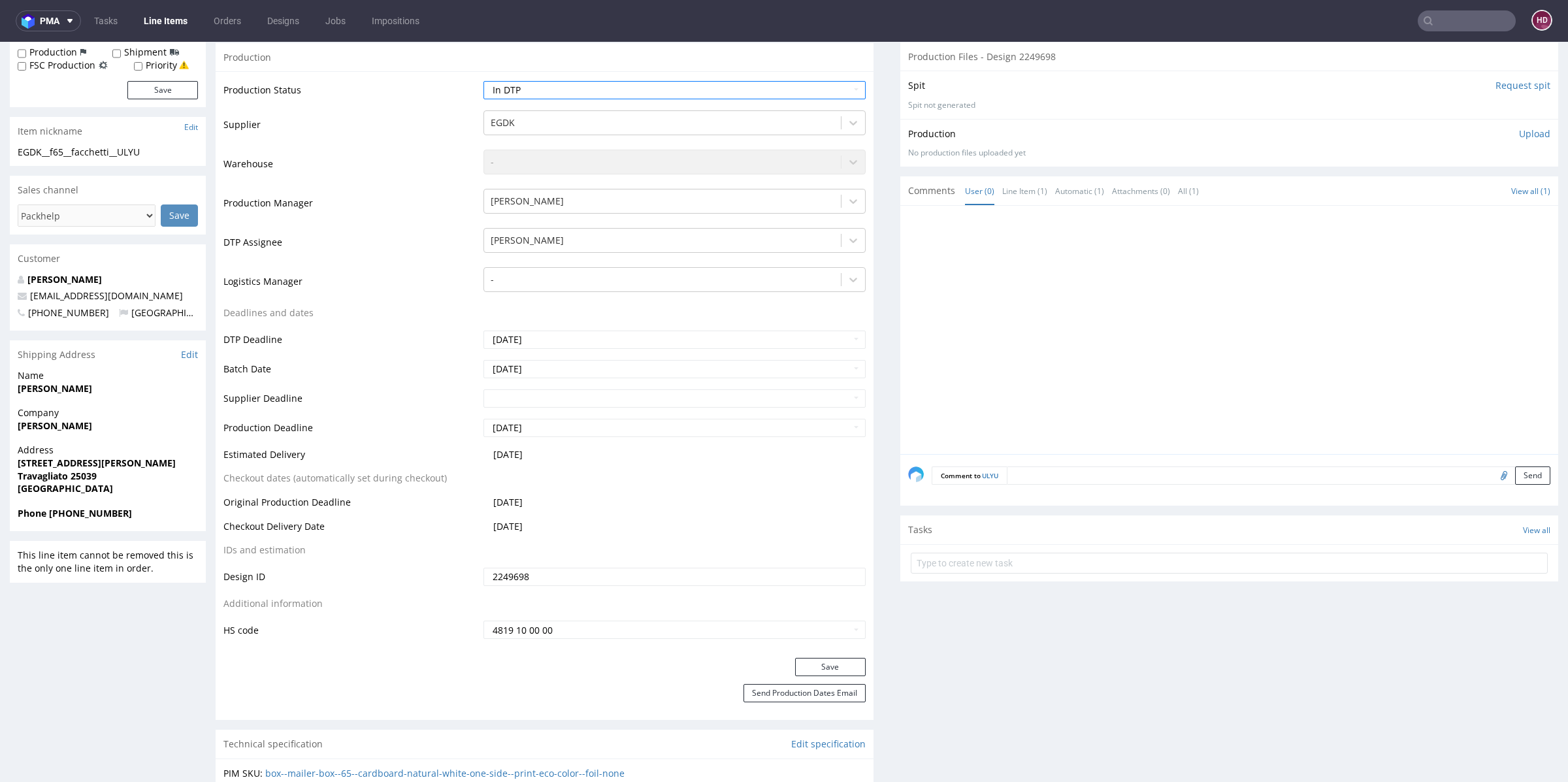
scroll to position [324, 0]
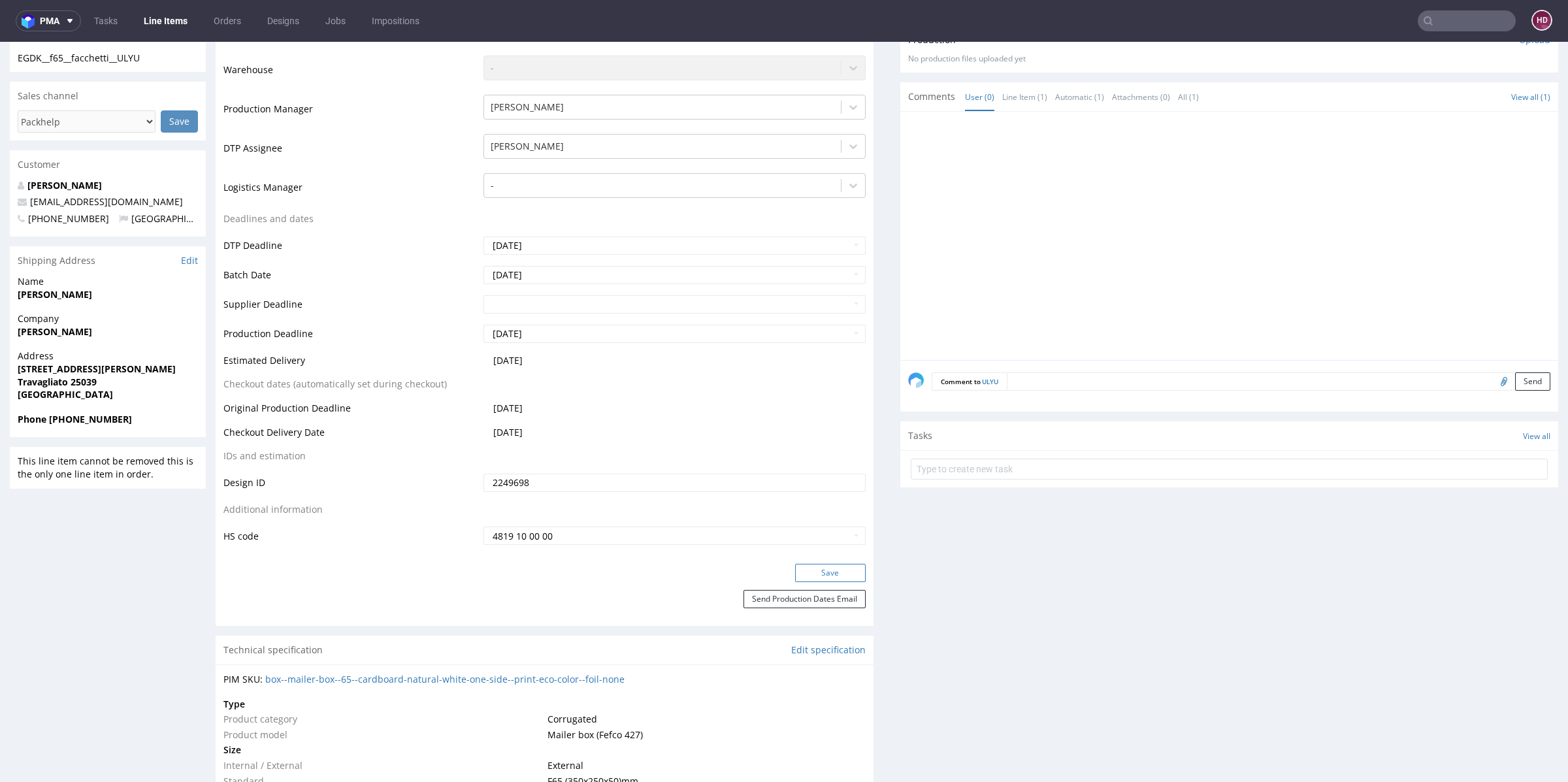
click at [817, 572] on button "Save" at bounding box center [830, 573] width 71 height 19
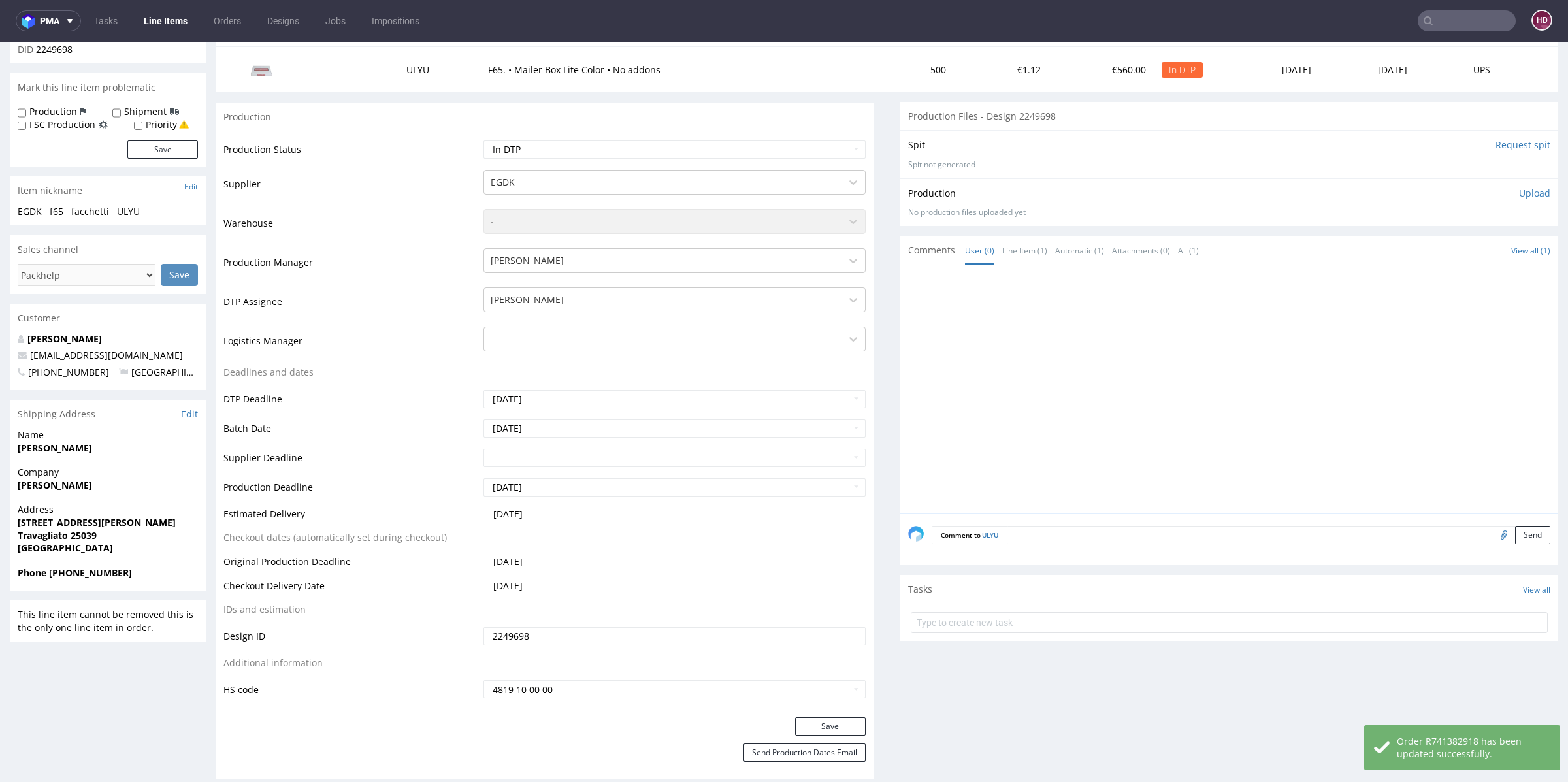
scroll to position [0, 0]
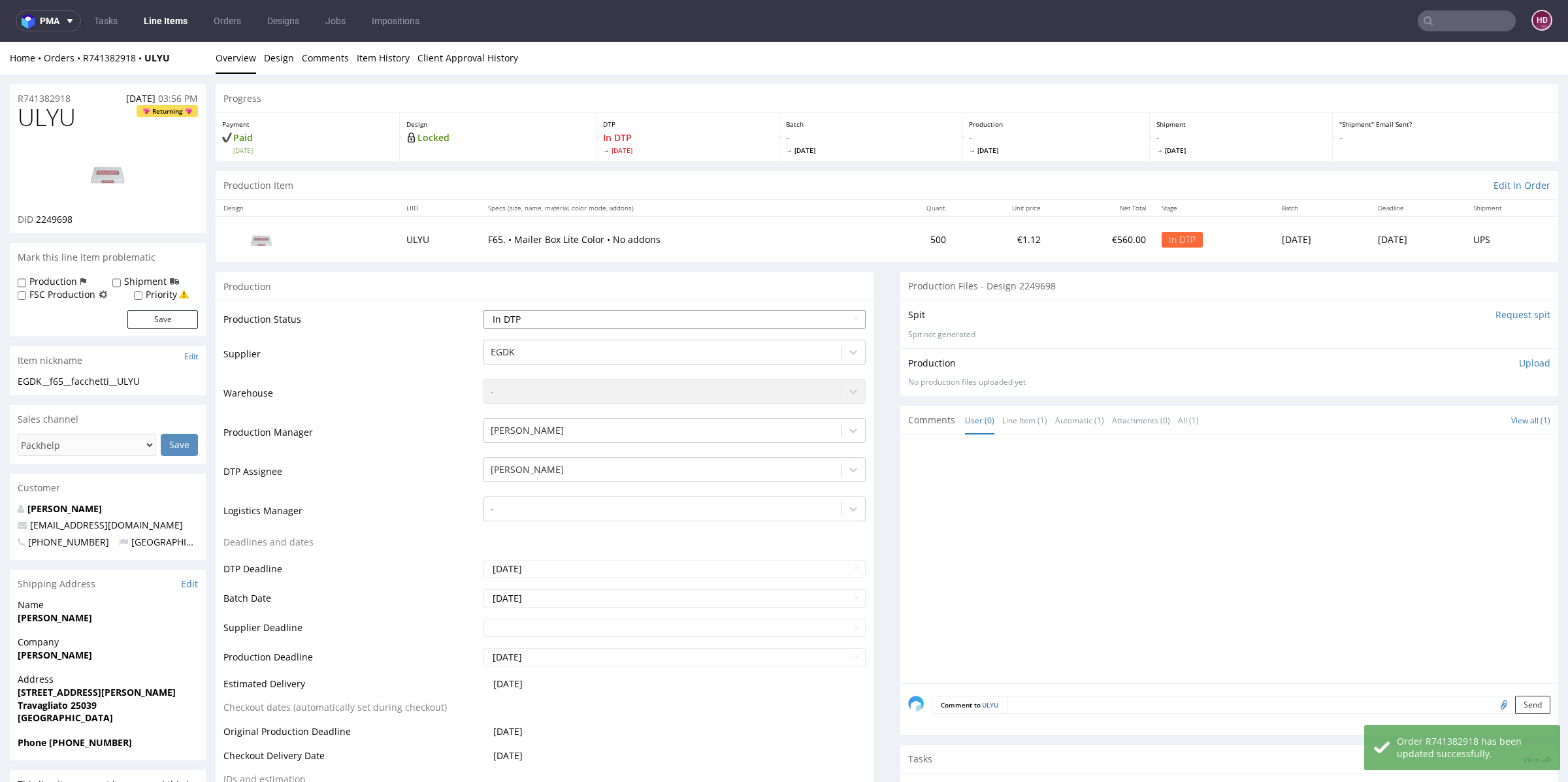
click at [509, 316] on select "Waiting for Artwork Waiting for Diecut Waiting for Mockup Waiting for DTP Waiti…" at bounding box center [674, 320] width 382 height 19
select select "dtp_production_ready"
click at [483, 311] on select "Waiting for Artwork Waiting for Diecut Waiting for Mockup Waiting for DTP Waiti…" at bounding box center [674, 320] width 382 height 19
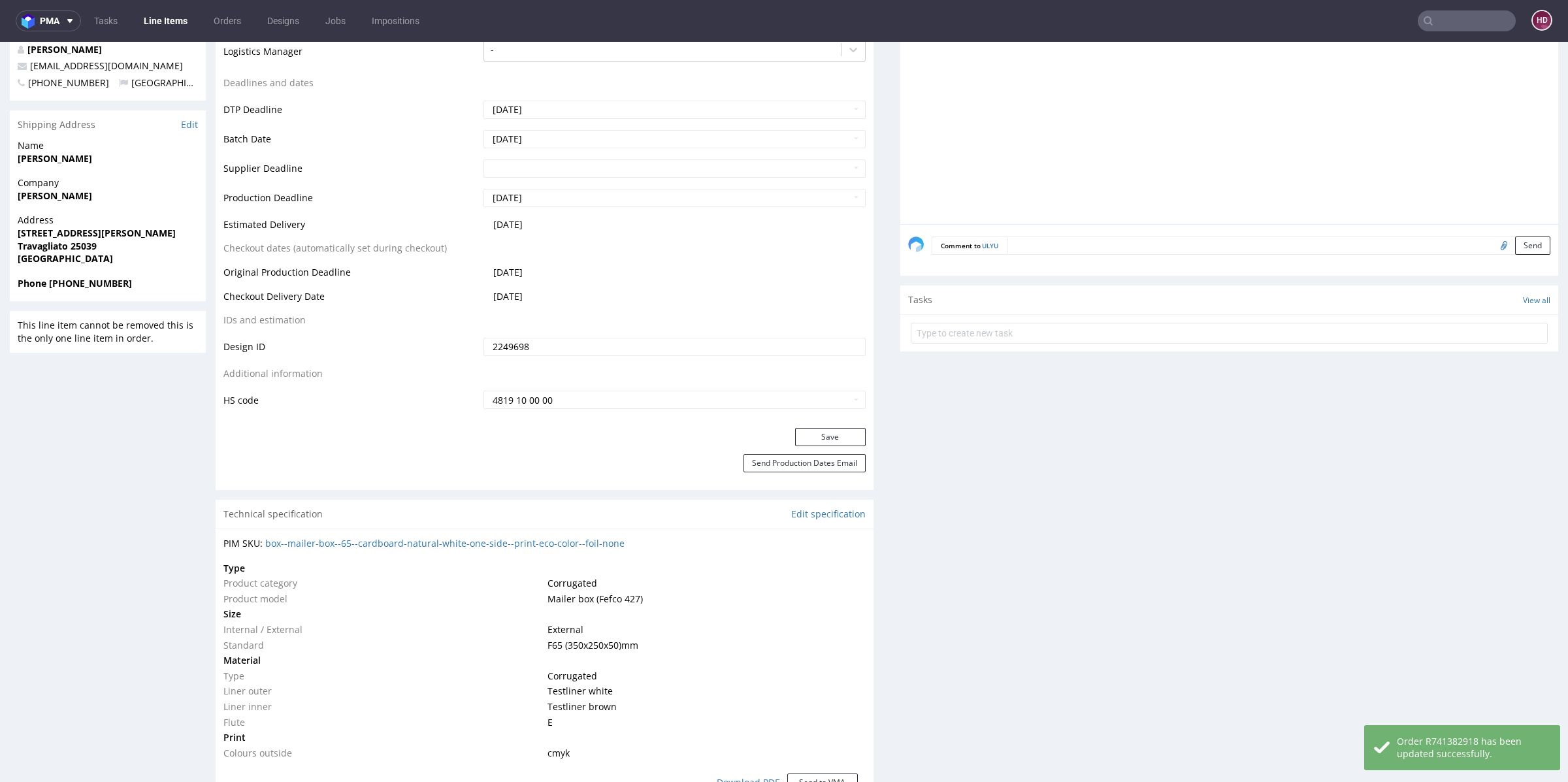
scroll to position [518, 0]
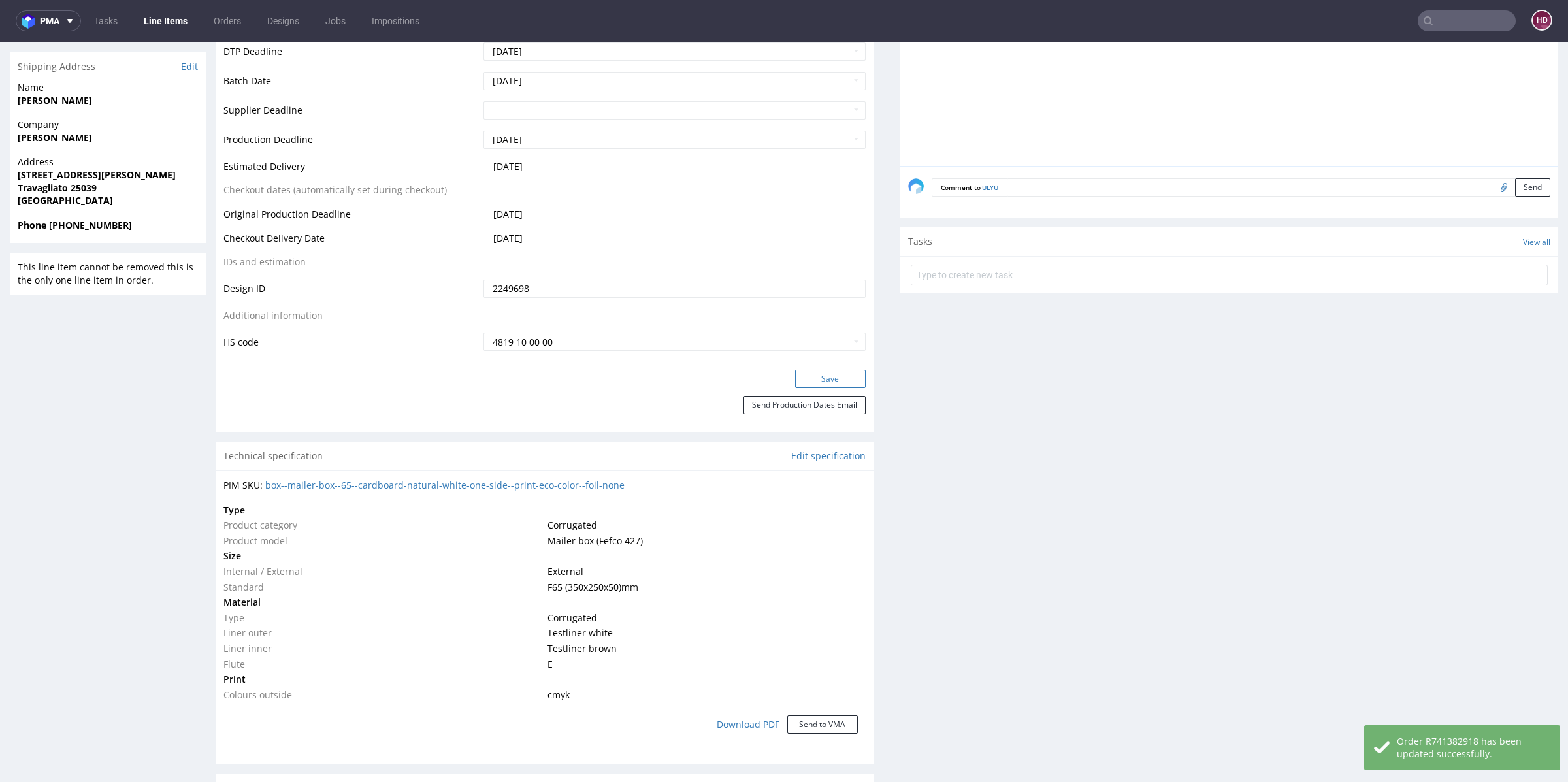
click at [795, 379] on button "Save" at bounding box center [830, 379] width 71 height 19
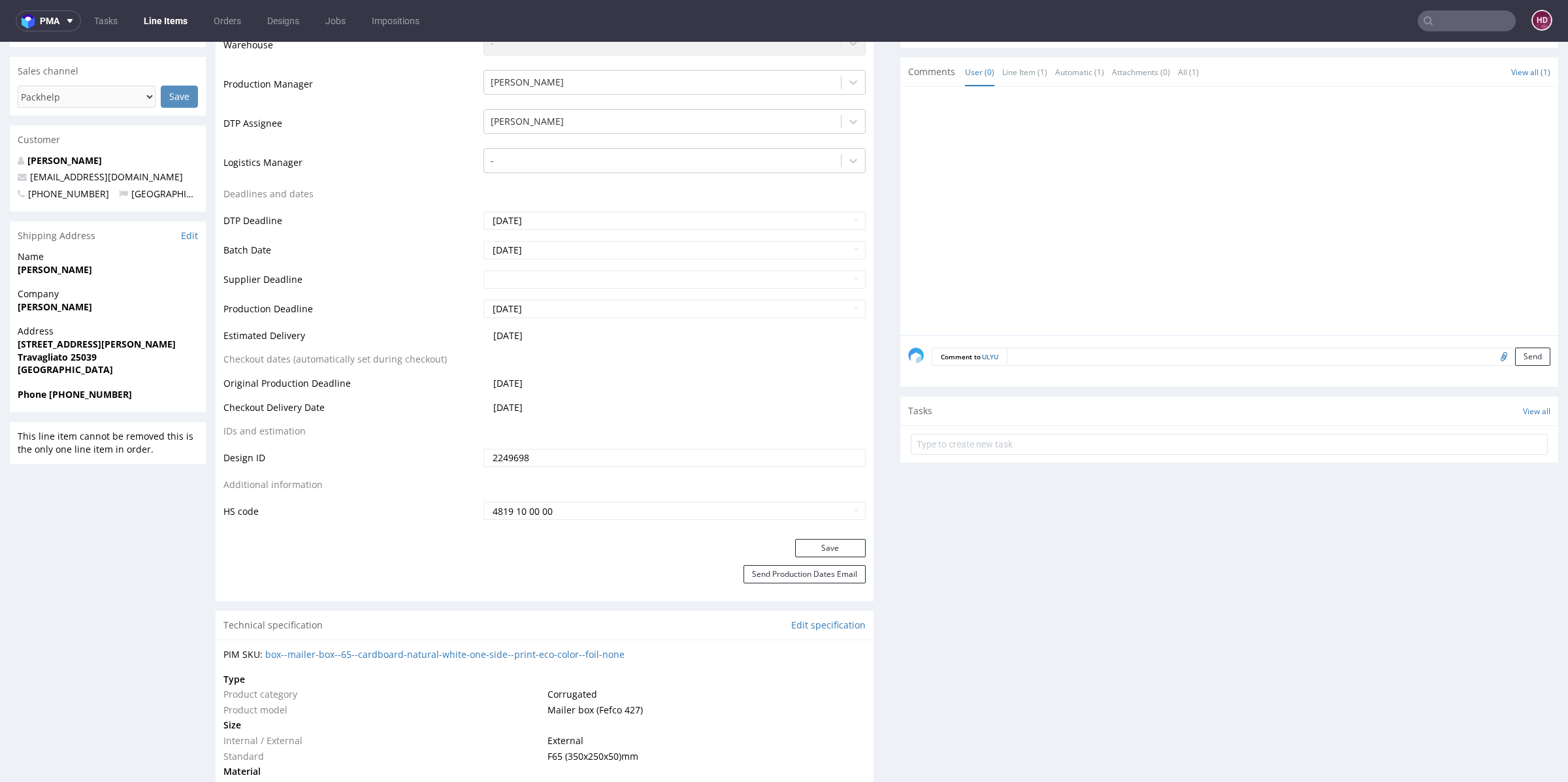
scroll to position [0, 0]
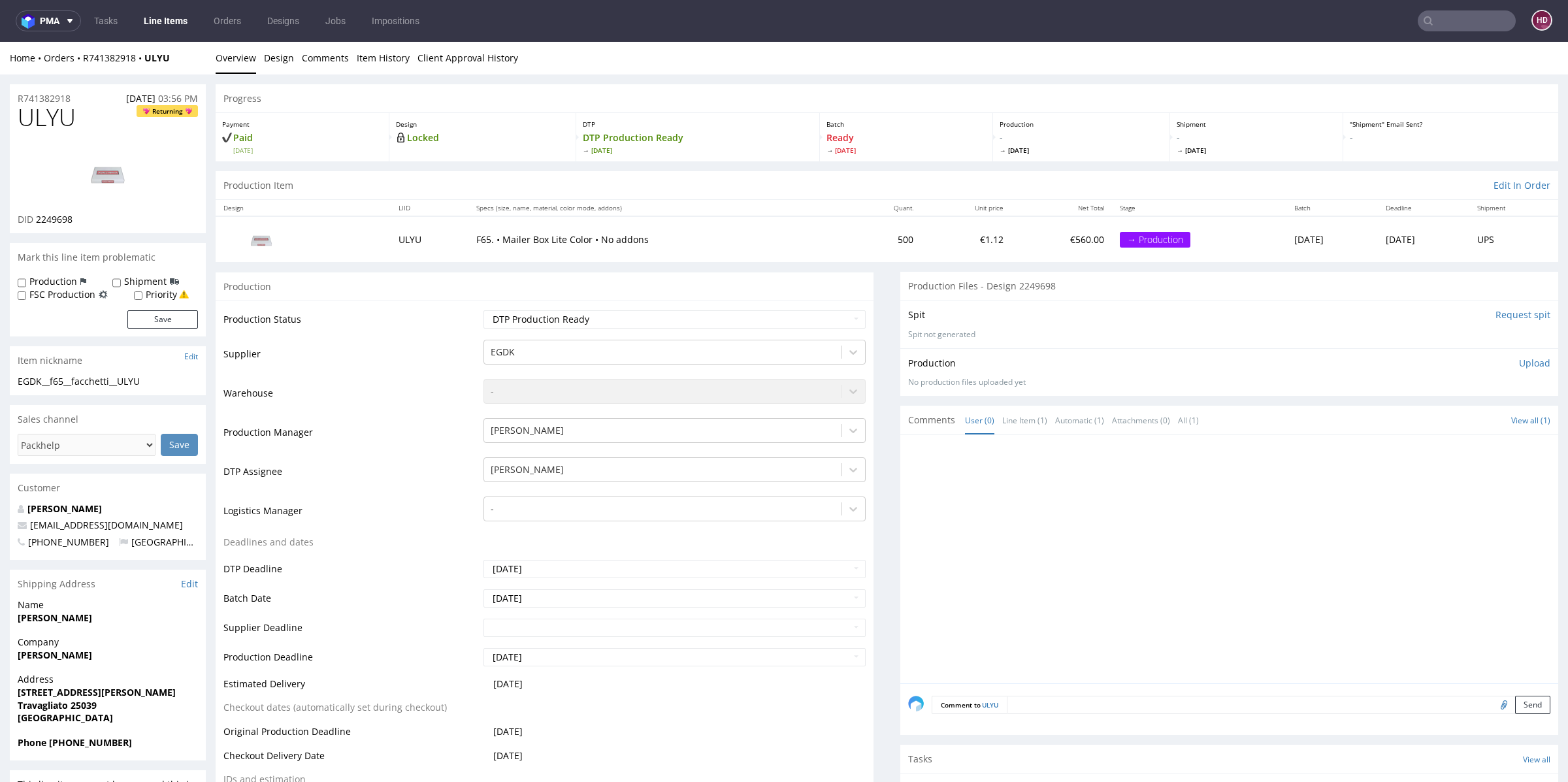
click at [1519, 360] on p "Upload" at bounding box center [1535, 363] width 32 height 13
click at [1448, 422] on div "Add files" at bounding box center [1458, 423] width 65 height 20
type input "C:\fakepath\EGDK__f65__facchetti__ULYU__d2249698__oR741382918.pdf"
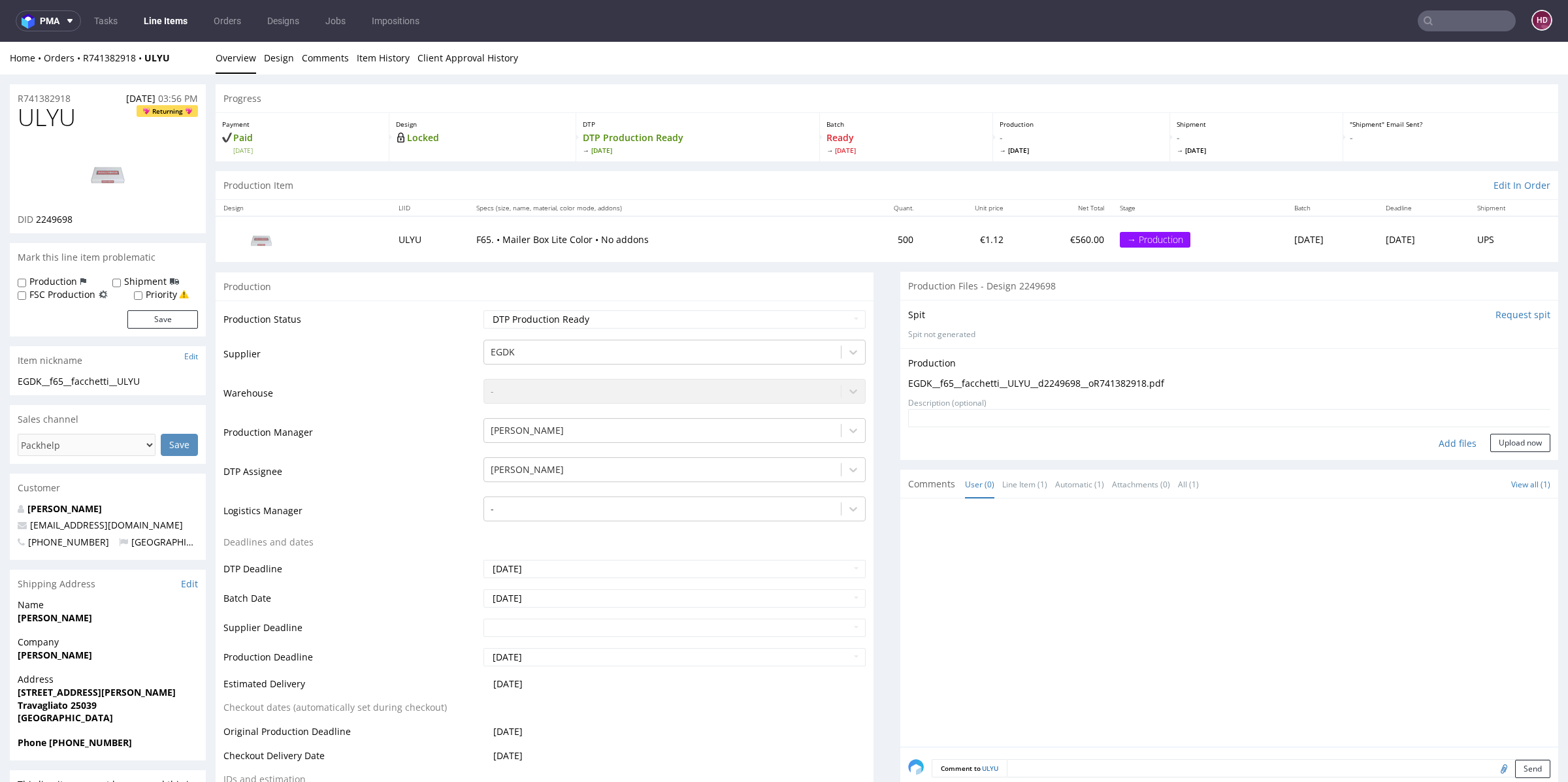
click at [156, 25] on link "Line Items" at bounding box center [166, 21] width 60 height 21
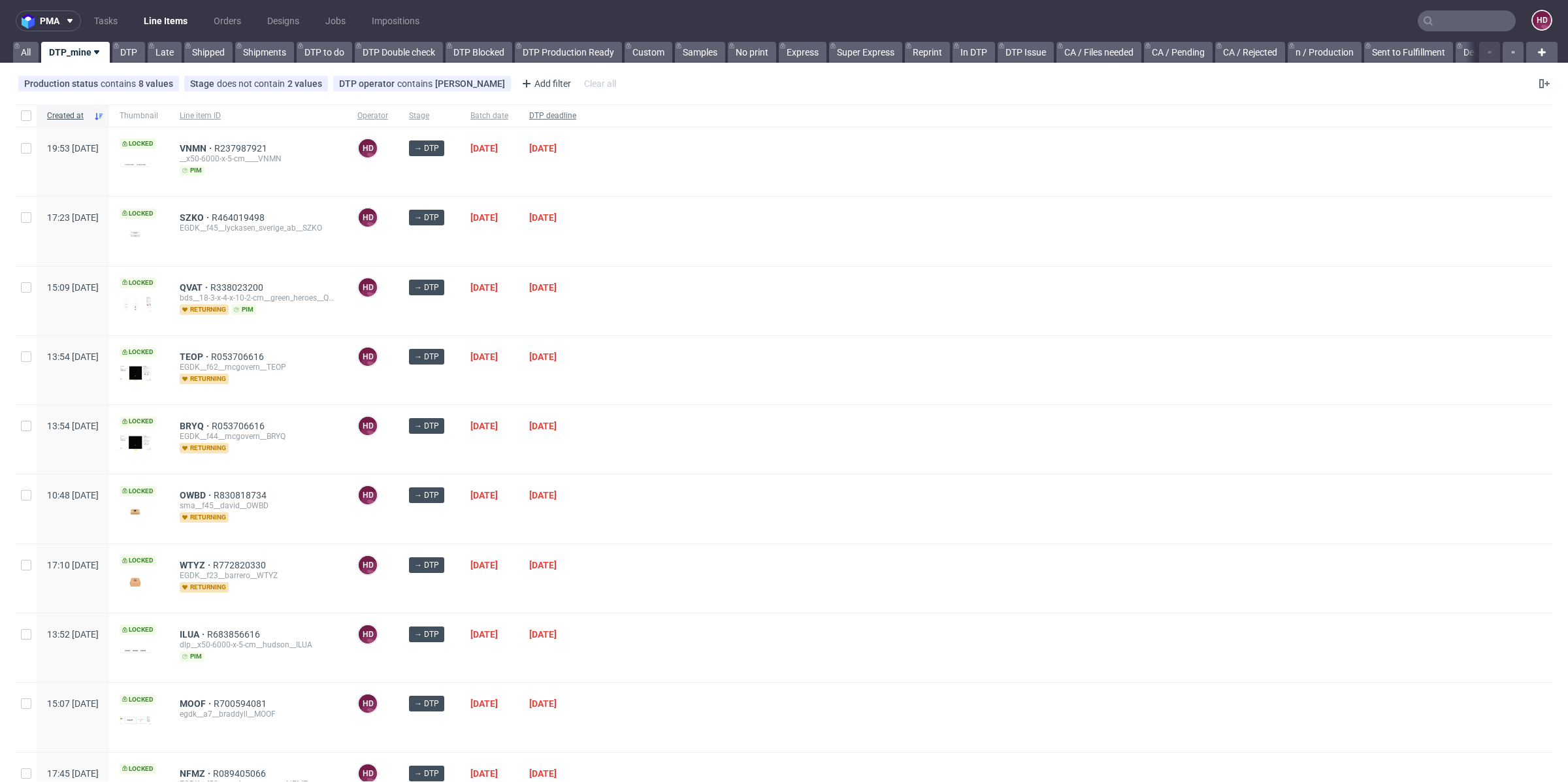
click at [587, 105] on div "DTP deadline" at bounding box center [552, 116] width 68 height 22
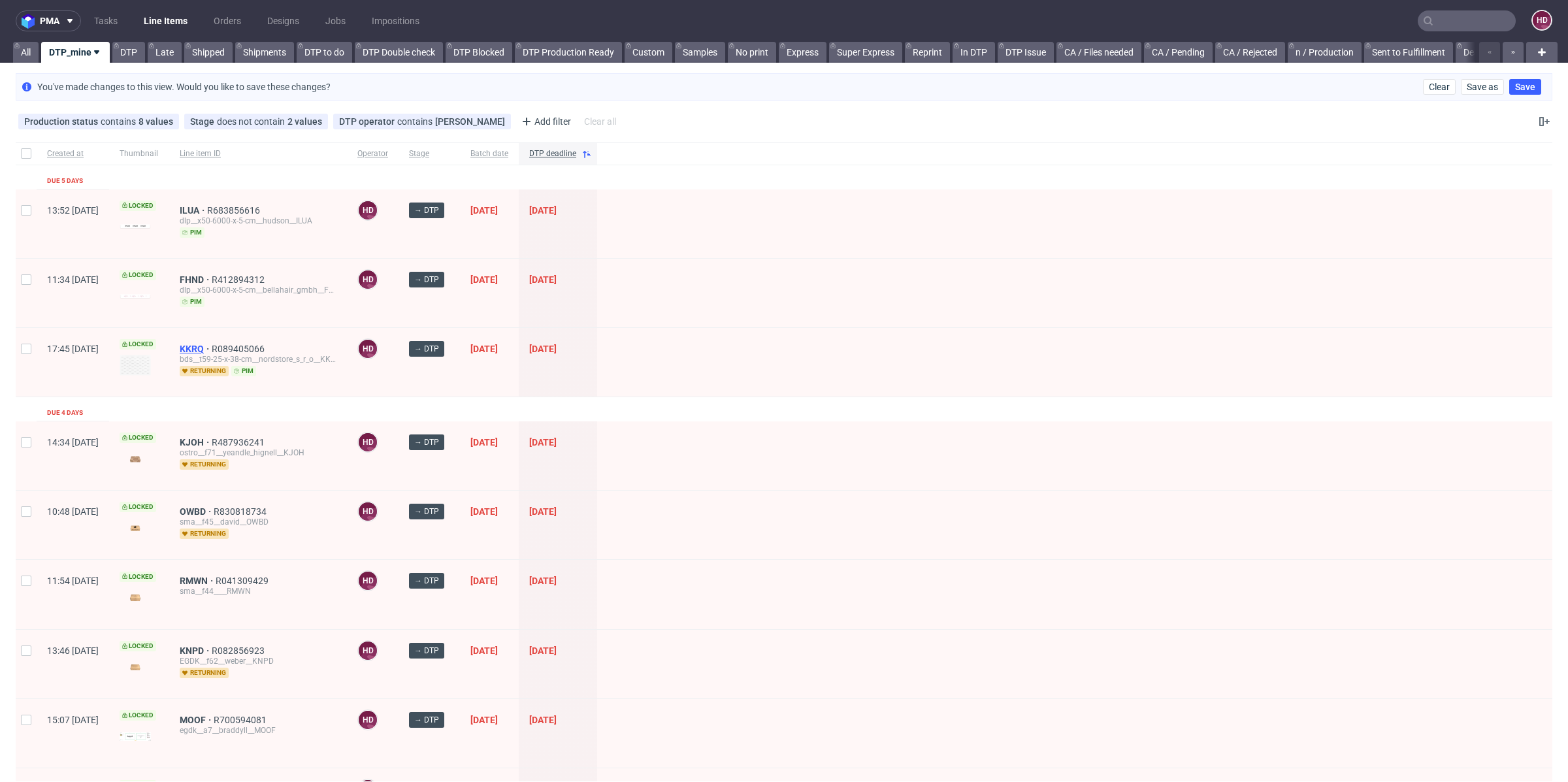
click at [212, 347] on span "KKRQ" at bounding box center [196, 348] width 32 height 10
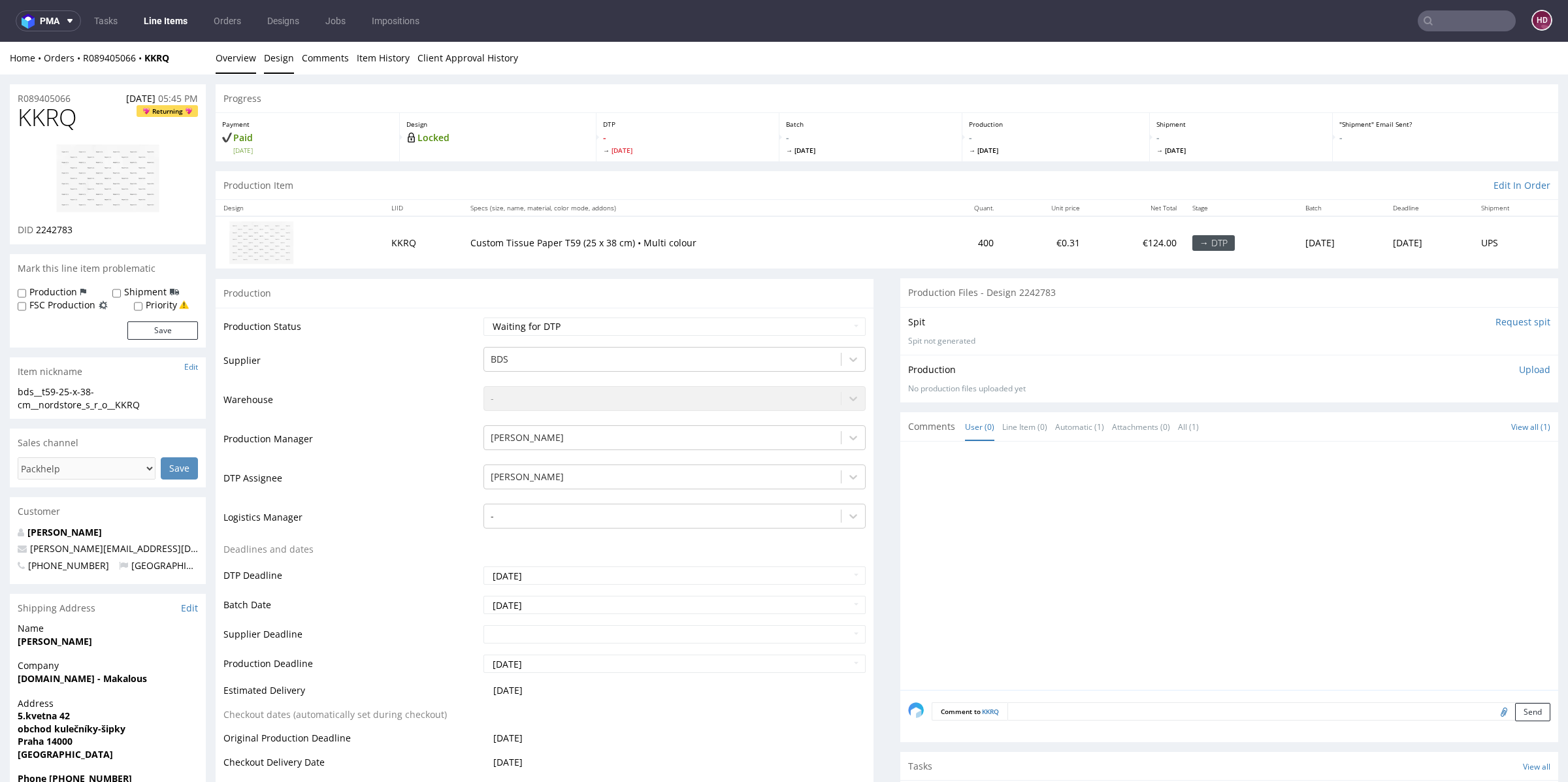
click at [264, 58] on link "Design" at bounding box center [279, 58] width 30 height 32
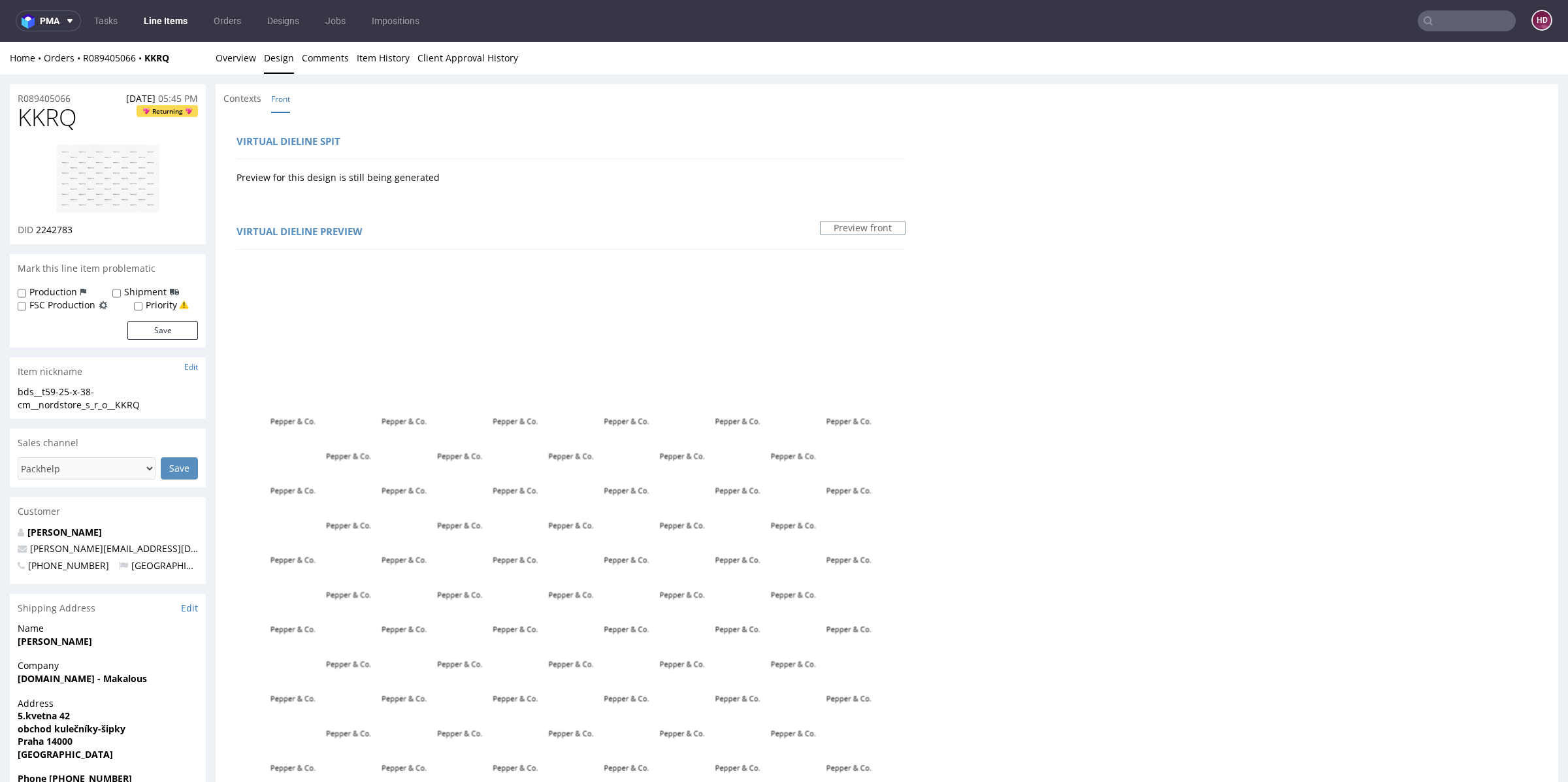
drag, startPoint x: 422, startPoint y: 564, endPoint x: 349, endPoint y: 565, distance: 73.0
copy pre "Pepper & Co."
click at [132, 201] on img at bounding box center [108, 178] width 104 height 69
drag, startPoint x: 87, startPoint y: 127, endPoint x: 0, endPoint y: 105, distance: 89.7
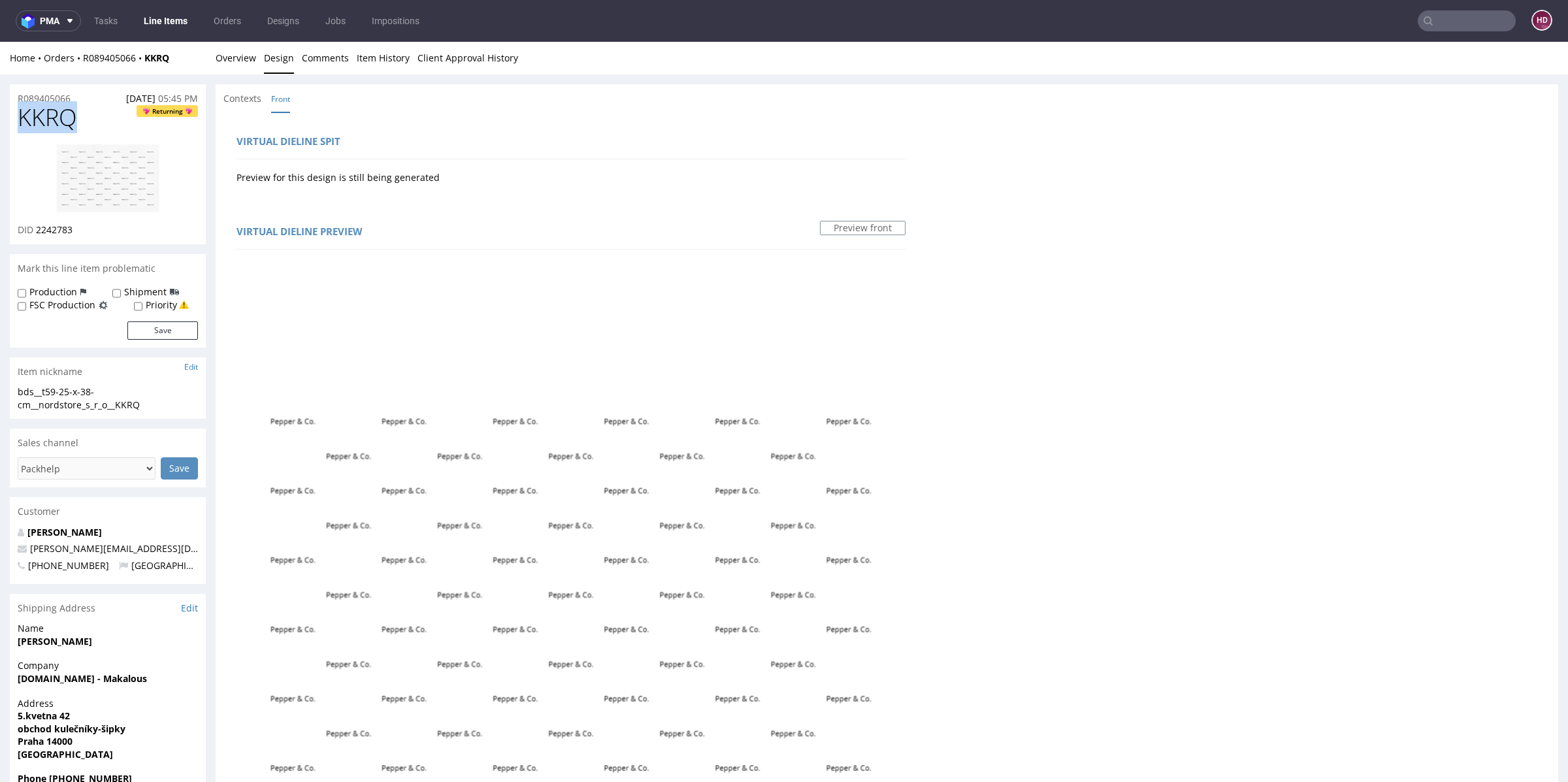
click at [0, 105] on div "R089405066 15.08.2025 05:45 PM KKRQ Returning DID 2242783 Mark this line item p…" at bounding box center [784, 722] width 1568 height 1295
copy span "KKRQ"
drag, startPoint x: 113, startPoint y: 405, endPoint x: 0, endPoint y: 395, distance: 113.4
click at [0, 395] on div "R089405066 15.08.2025 05:45 PM KKRQ Returning DID 2242783 Mark this line item p…" at bounding box center [784, 722] width 1568 height 1295
copy div "bds__t59-25-x-38-cm__nordstore_s_r_o__KKRQ"
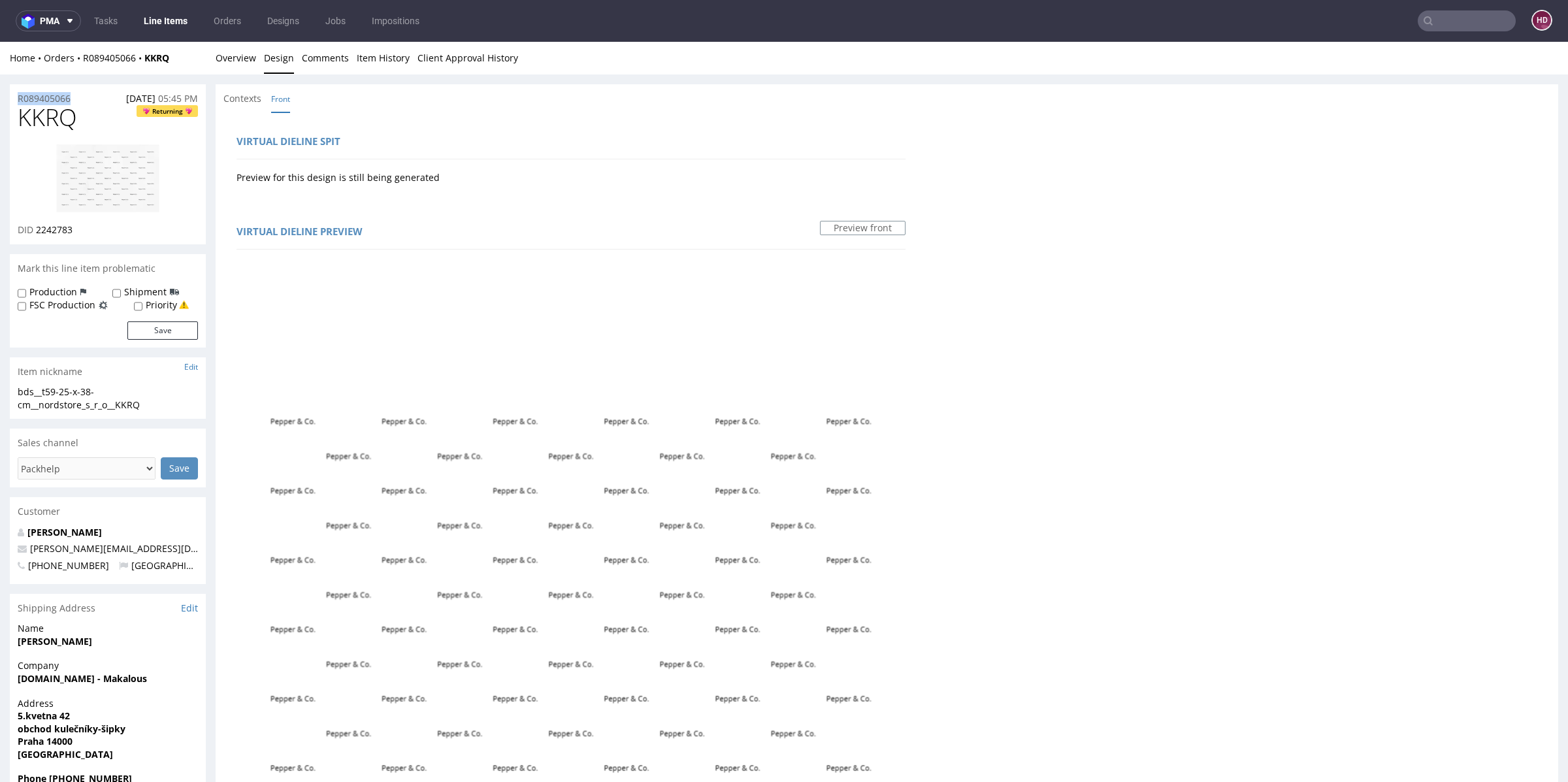
drag, startPoint x: 84, startPoint y: 95, endPoint x: 0, endPoint y: 98, distance: 84.1
click at [0, 98] on div "R089405066 15.08.2025 05:45 PM KKRQ Returning DID 2242783 Mark this line item p…" at bounding box center [784, 722] width 1568 height 1295
copy p "R089405066"
drag, startPoint x: 94, startPoint y: 230, endPoint x: 36, endPoint y: 224, distance: 58.3
click at [36, 224] on div "DID 2242783" at bounding box center [107, 230] width 180 height 13
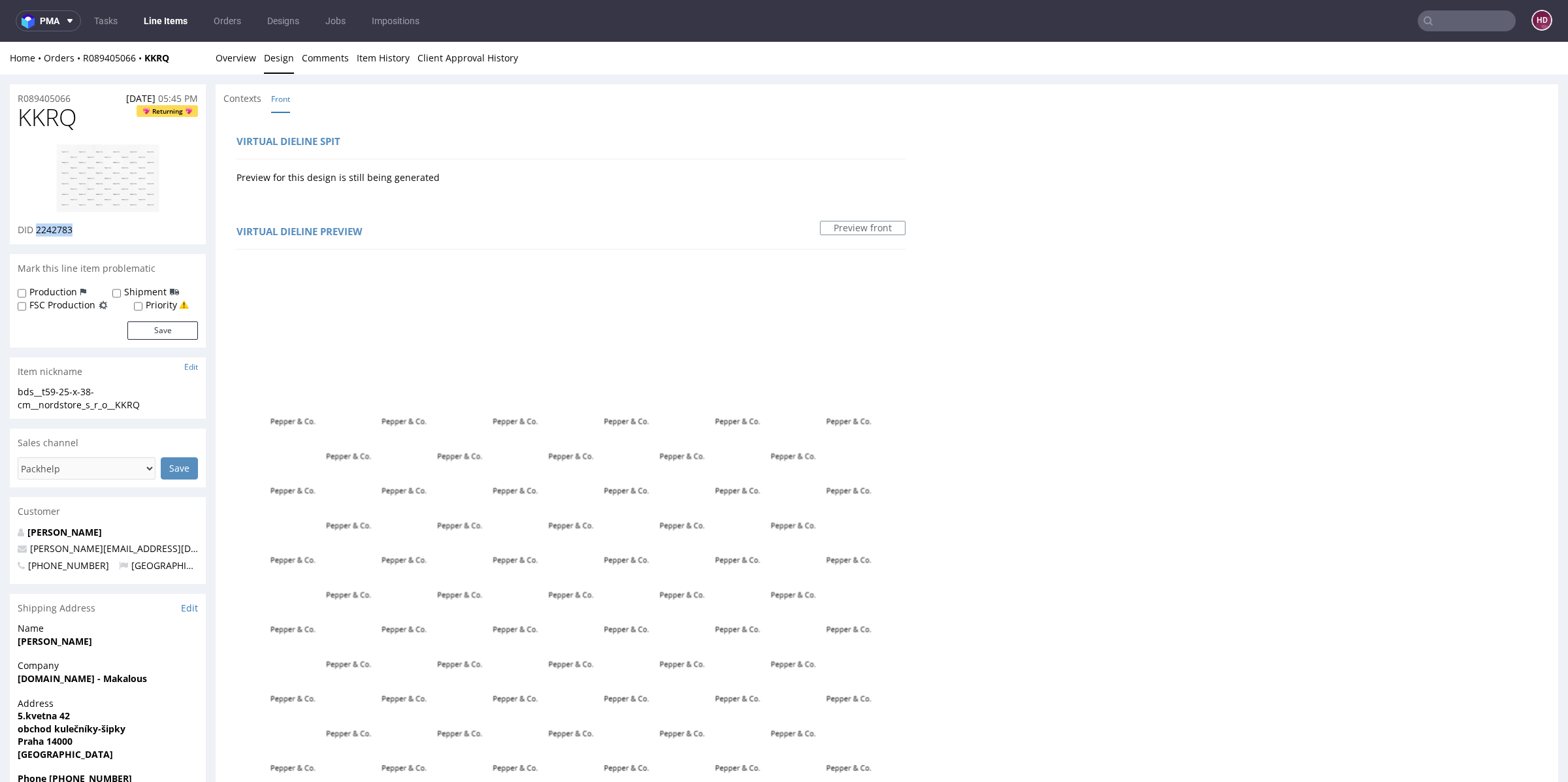
copy span "2242783"
click at [99, 191] on img at bounding box center [108, 178] width 104 height 69
click at [237, 56] on link "Overview" at bounding box center [235, 58] width 40 height 32
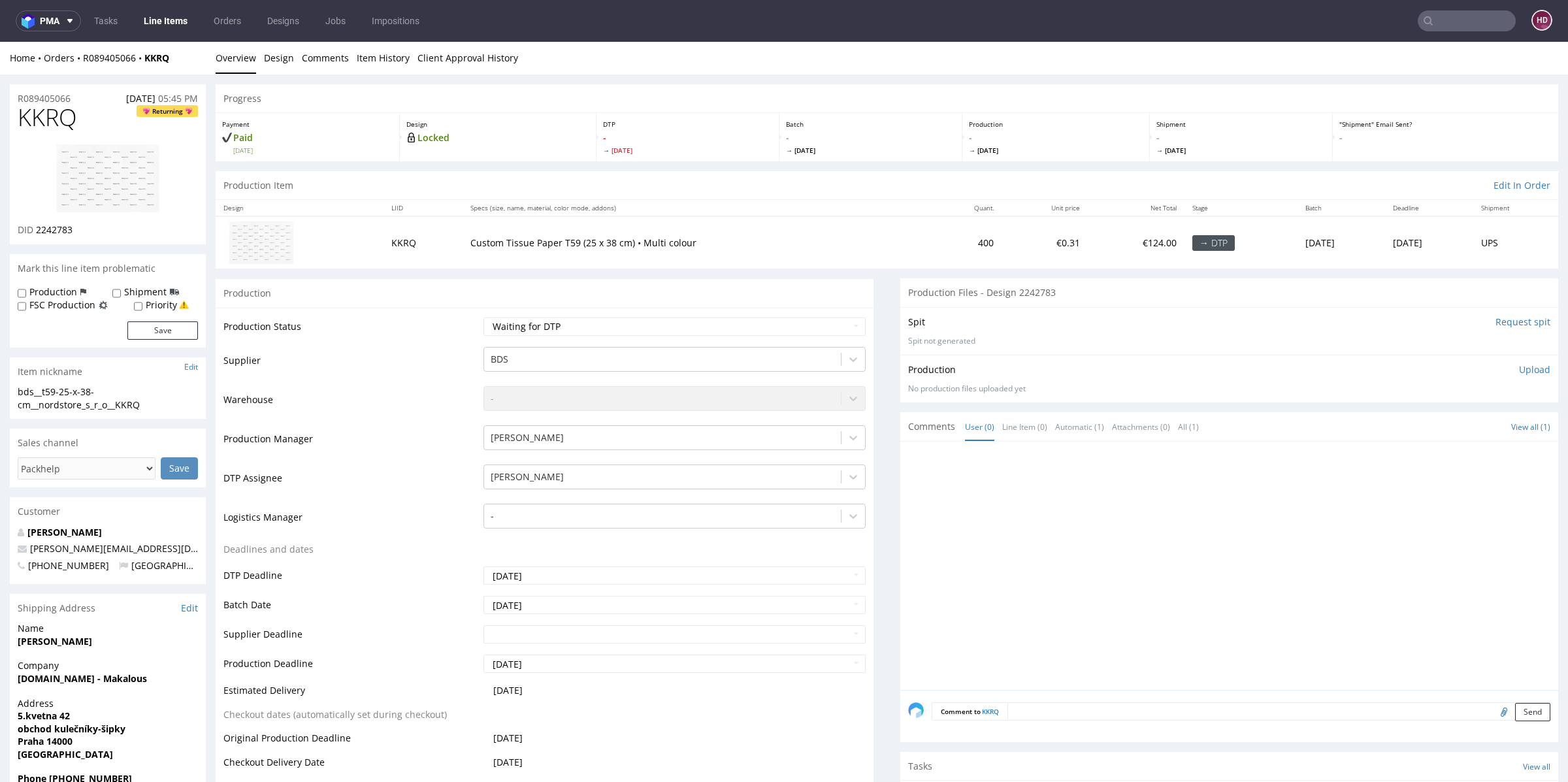
click at [1519, 368] on p "Upload" at bounding box center [1535, 370] width 32 height 13
click at [1436, 426] on div "Add files" at bounding box center [1458, 429] width 65 height 20
type input "C:\fakepath\bds__t59-25-x-38-cm__nordstore_s_r_o__KKRQ__d2242783__oR089405066.p…"
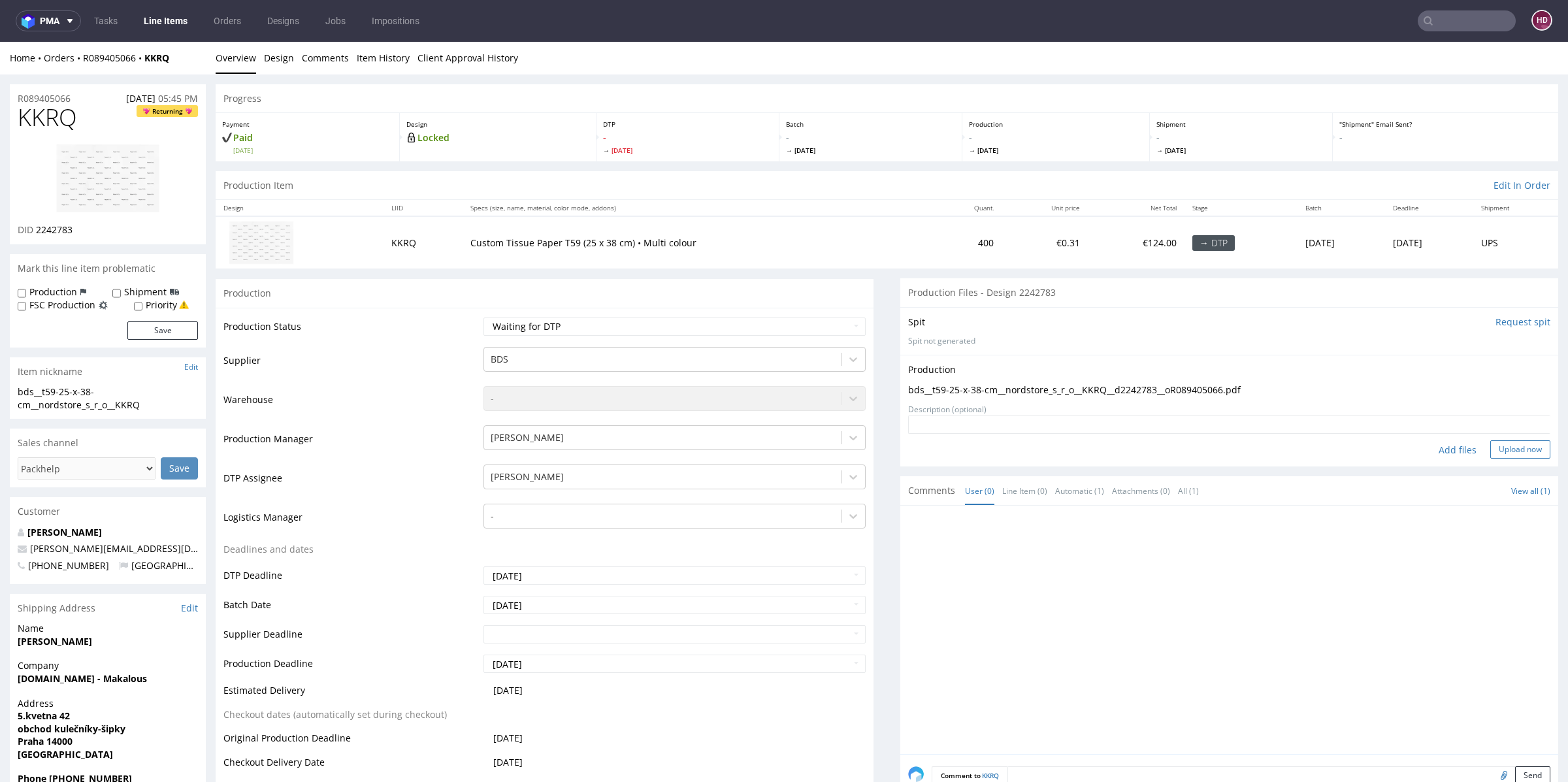
click at [1491, 452] on button "Upload now" at bounding box center [1520, 450] width 60 height 19
click at [530, 326] on select "Waiting for Artwork Waiting for Diecut Waiting for Mockup Waiting for DTP Waiti…" at bounding box center [674, 327] width 382 height 19
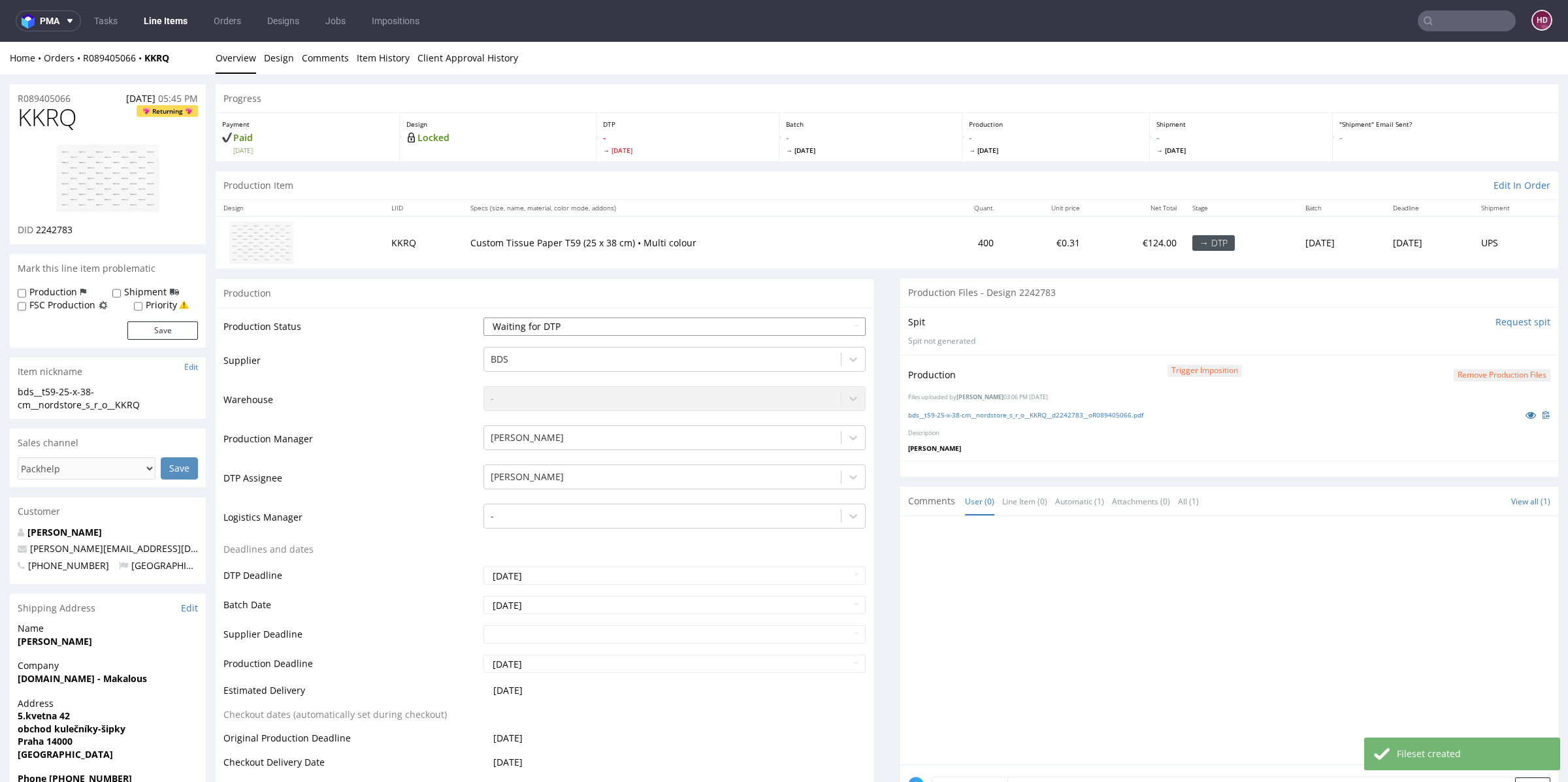
click at [548, 329] on select "Waiting for Artwork Waiting for Diecut Waiting for Mockup Waiting for DTP Waiti…" at bounding box center [674, 327] width 382 height 19
select select "dtp_in_process"
click at [483, 317] on select "Waiting for Artwork Waiting for Diecut Waiting for Mockup Waiting for DTP Waiti…" at bounding box center [674, 327] width 382 height 19
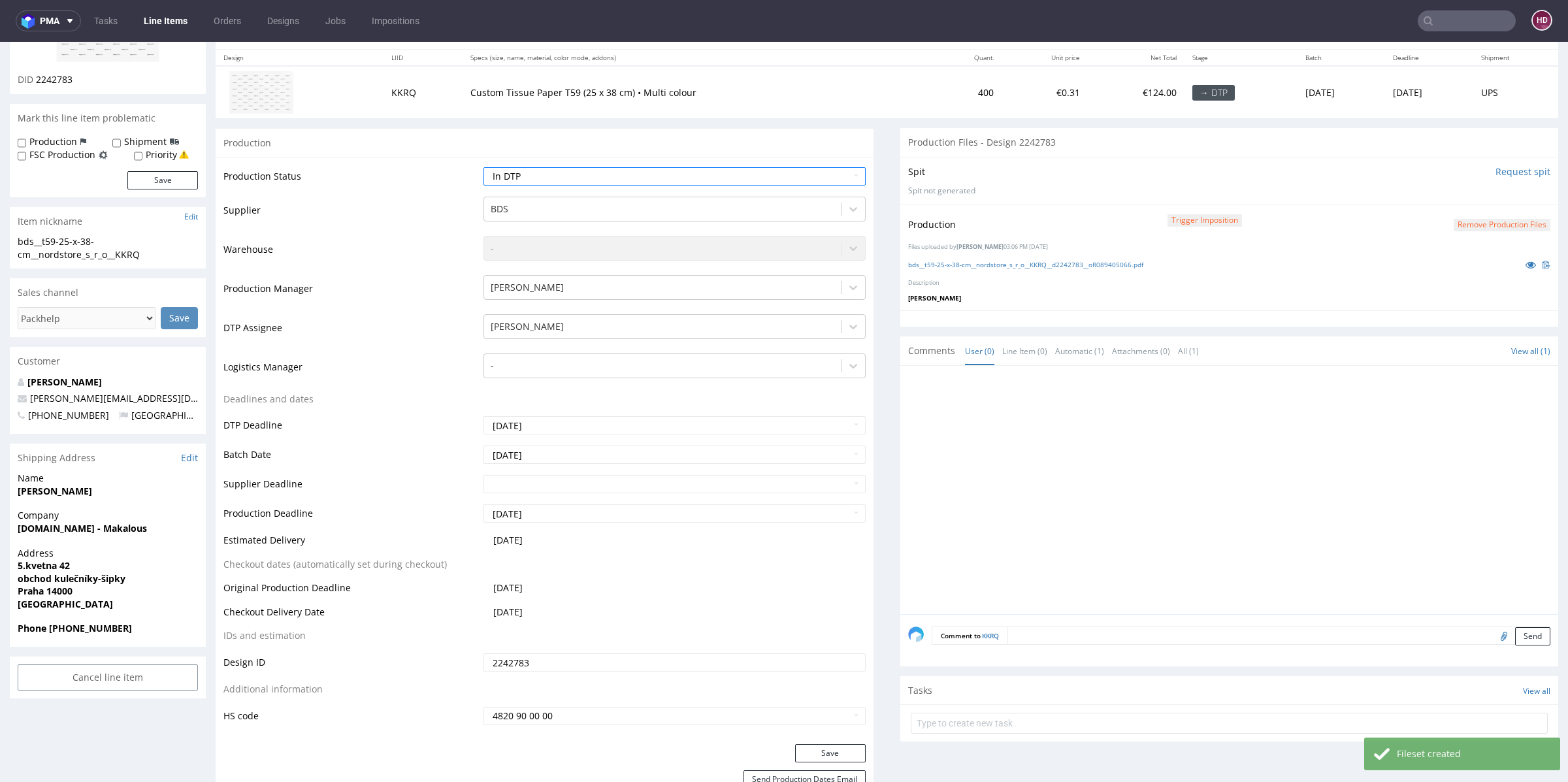
scroll to position [130, 0]
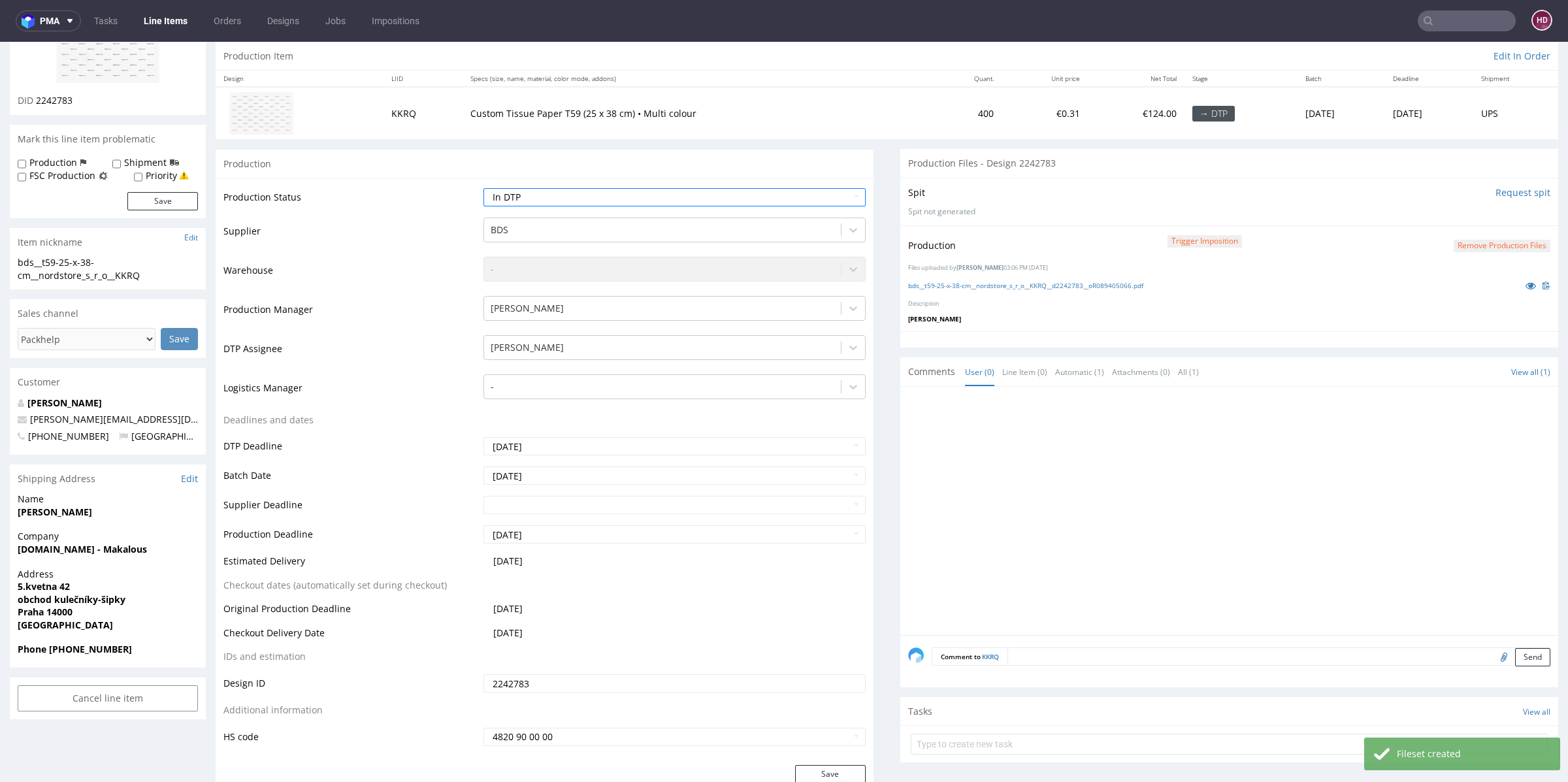
click at [840, 782] on div "Save" at bounding box center [544, 778] width 658 height 26
click at [840, 770] on button "Save" at bounding box center [830, 775] width 71 height 19
click at [545, 189] on select "Waiting for Artwork Waiting for Diecut Waiting for Mockup Waiting for DTP Waiti…" at bounding box center [674, 198] width 382 height 19
select select "dtp_production_ready"
click at [483, 189] on select "Waiting for Artwork Waiting for Diecut Waiting for Mockup Waiting for DTP Waiti…" at bounding box center [674, 198] width 382 height 19
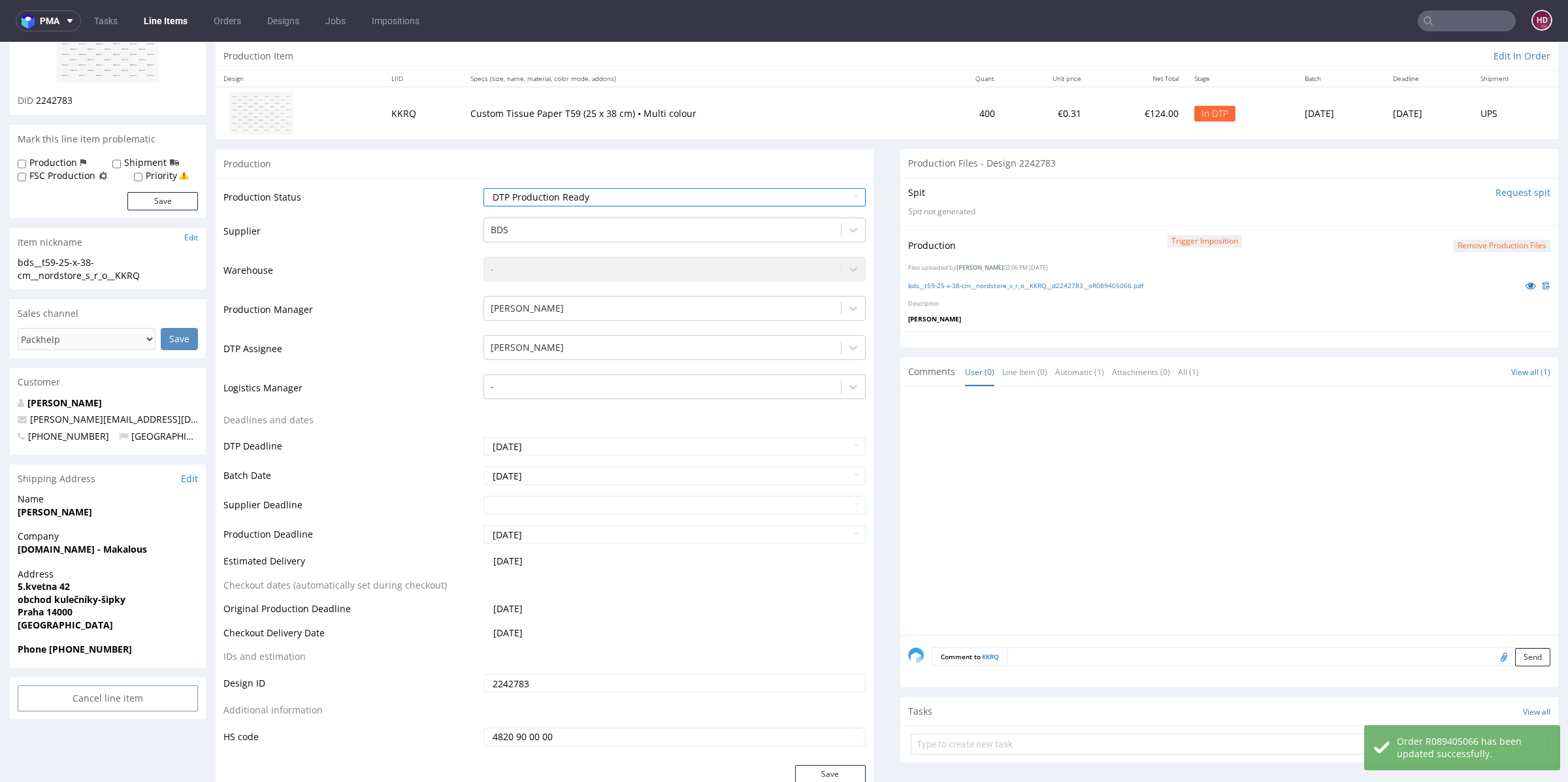
scroll to position [672, 0]
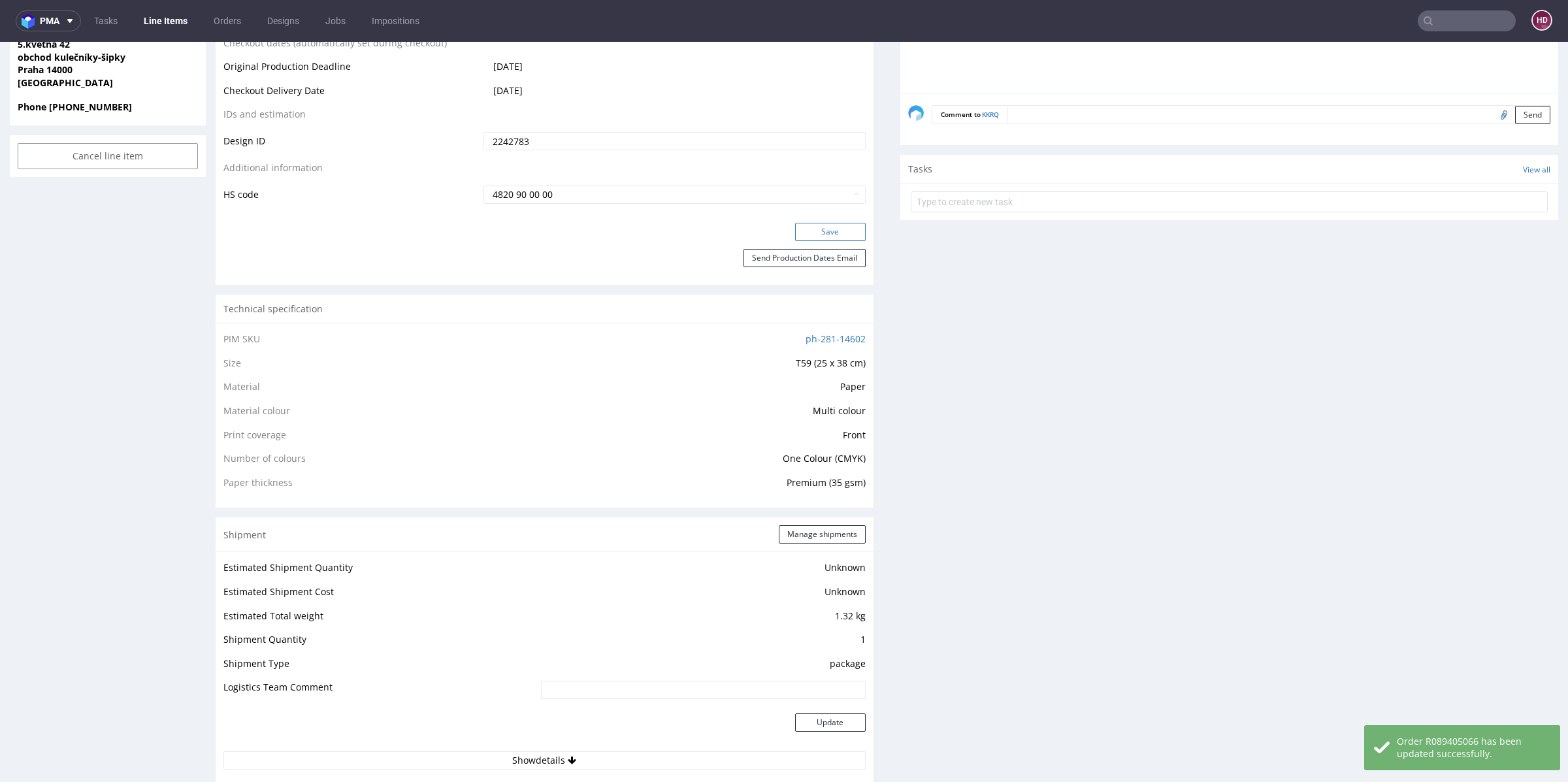
click at [795, 227] on button "Save" at bounding box center [830, 232] width 71 height 19
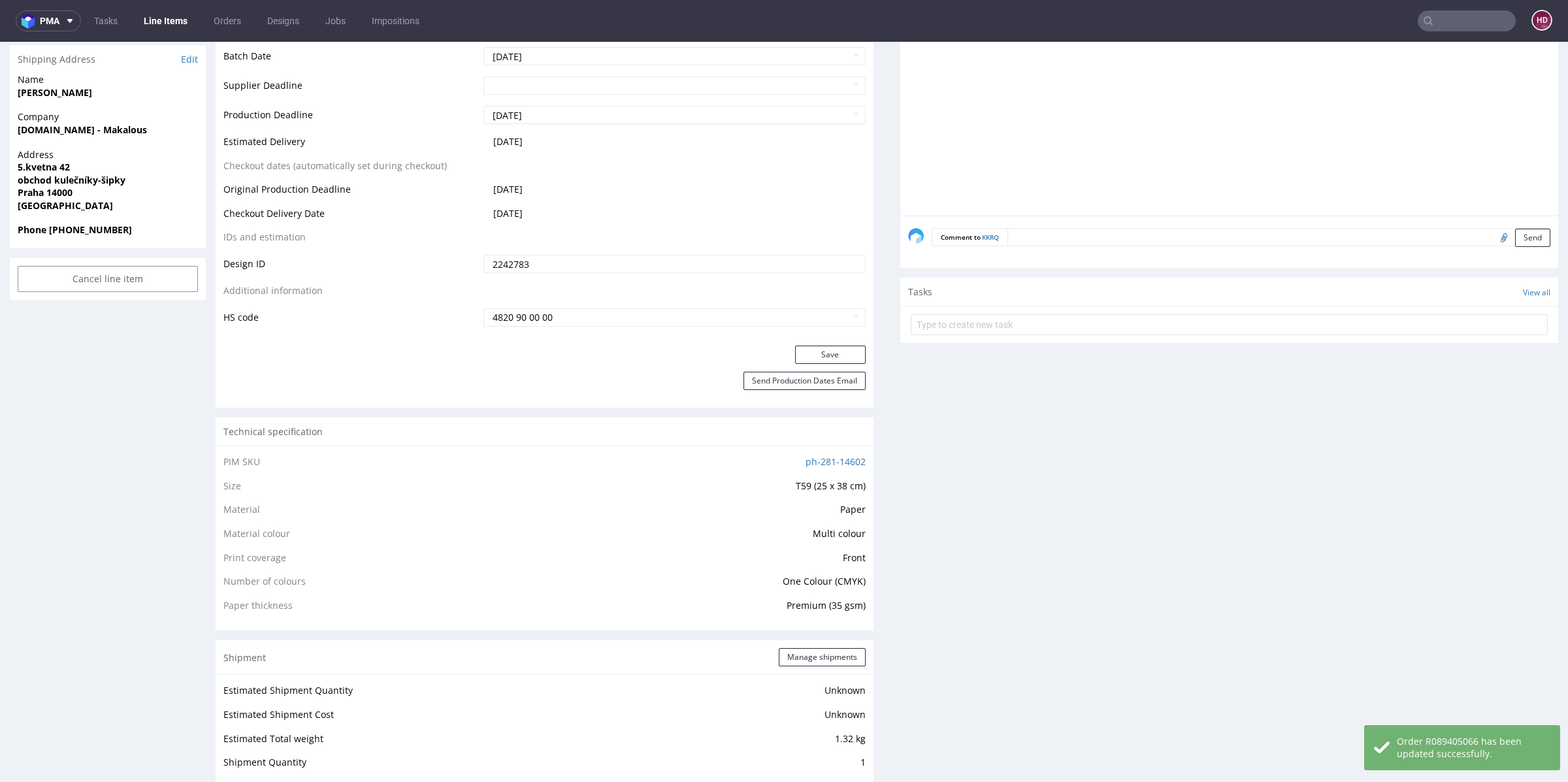
scroll to position [538, 0]
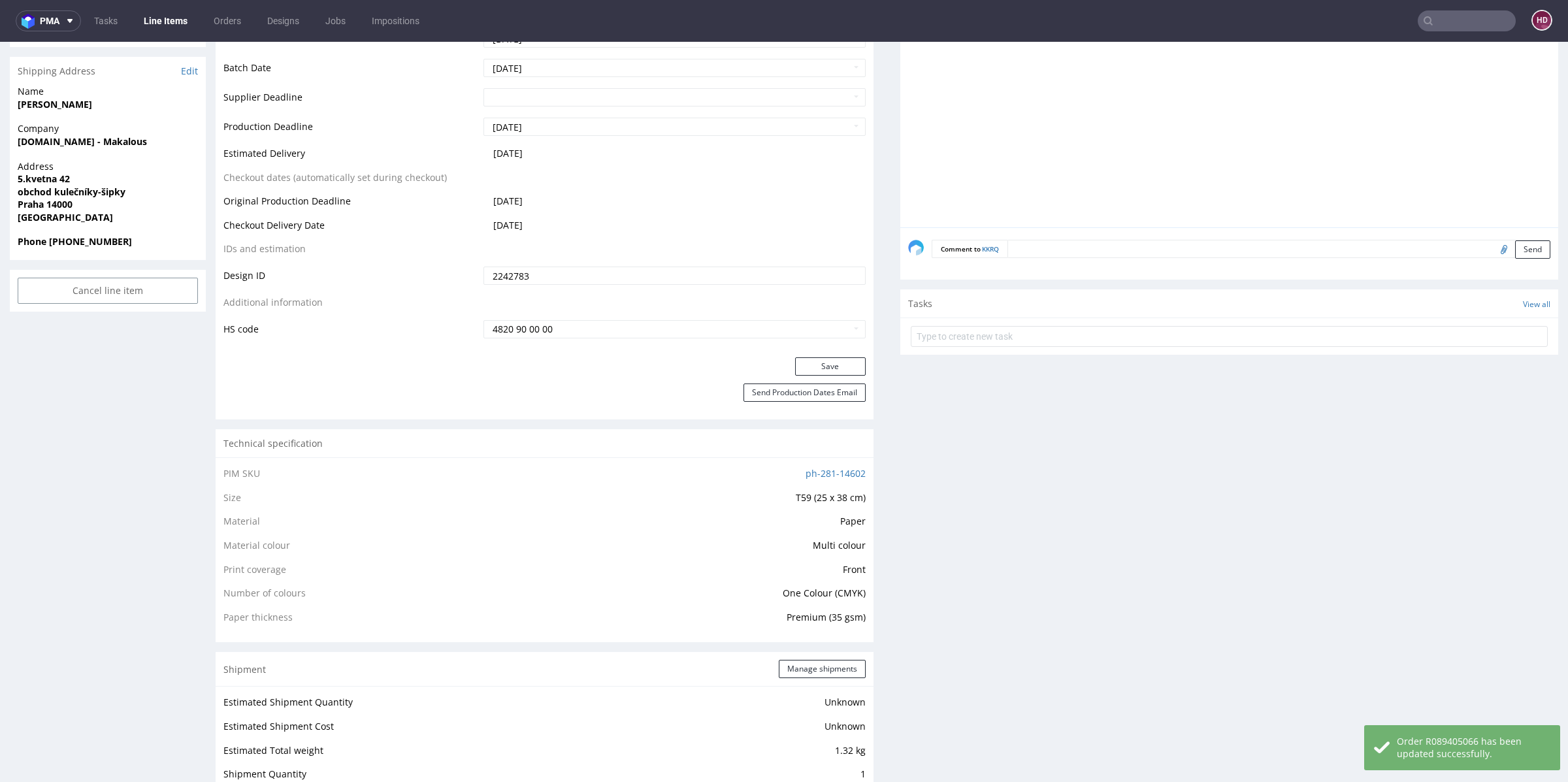
click at [167, 12] on link "Line Items" at bounding box center [166, 21] width 60 height 21
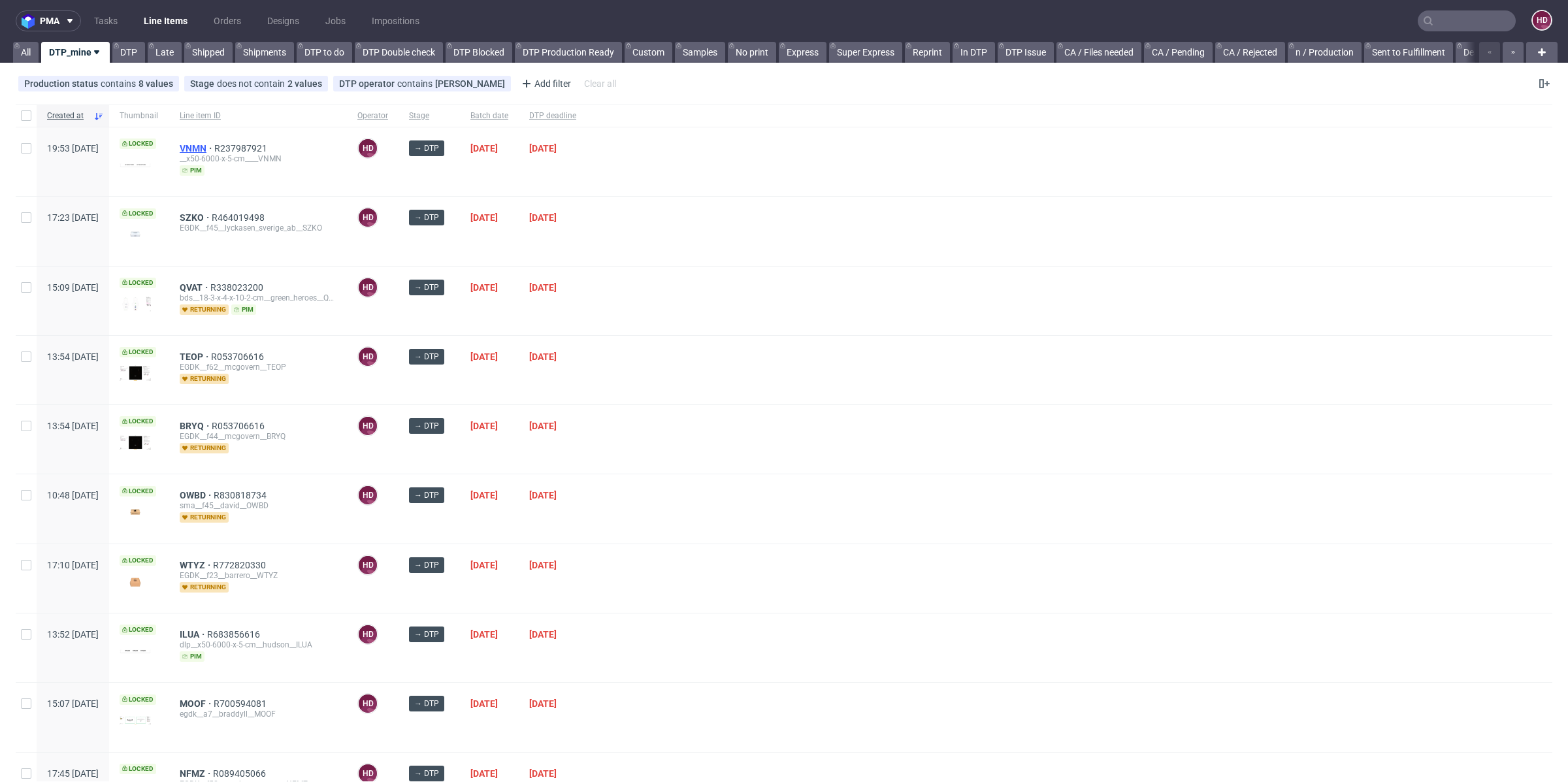
click at [215, 143] on span "VNMN" at bounding box center [197, 147] width 35 height 10
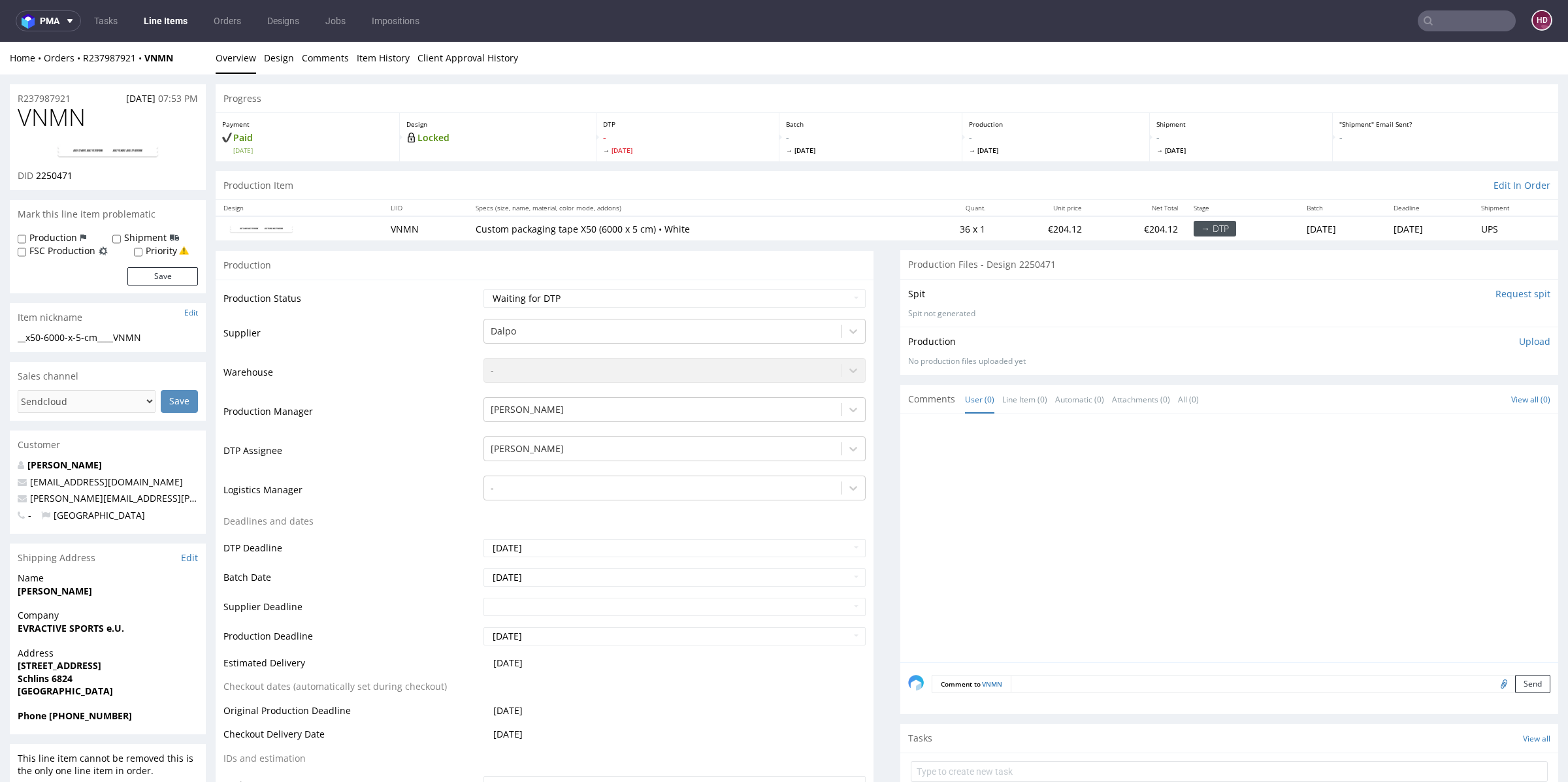
click at [147, 13] on link "Line Items" at bounding box center [166, 21] width 60 height 21
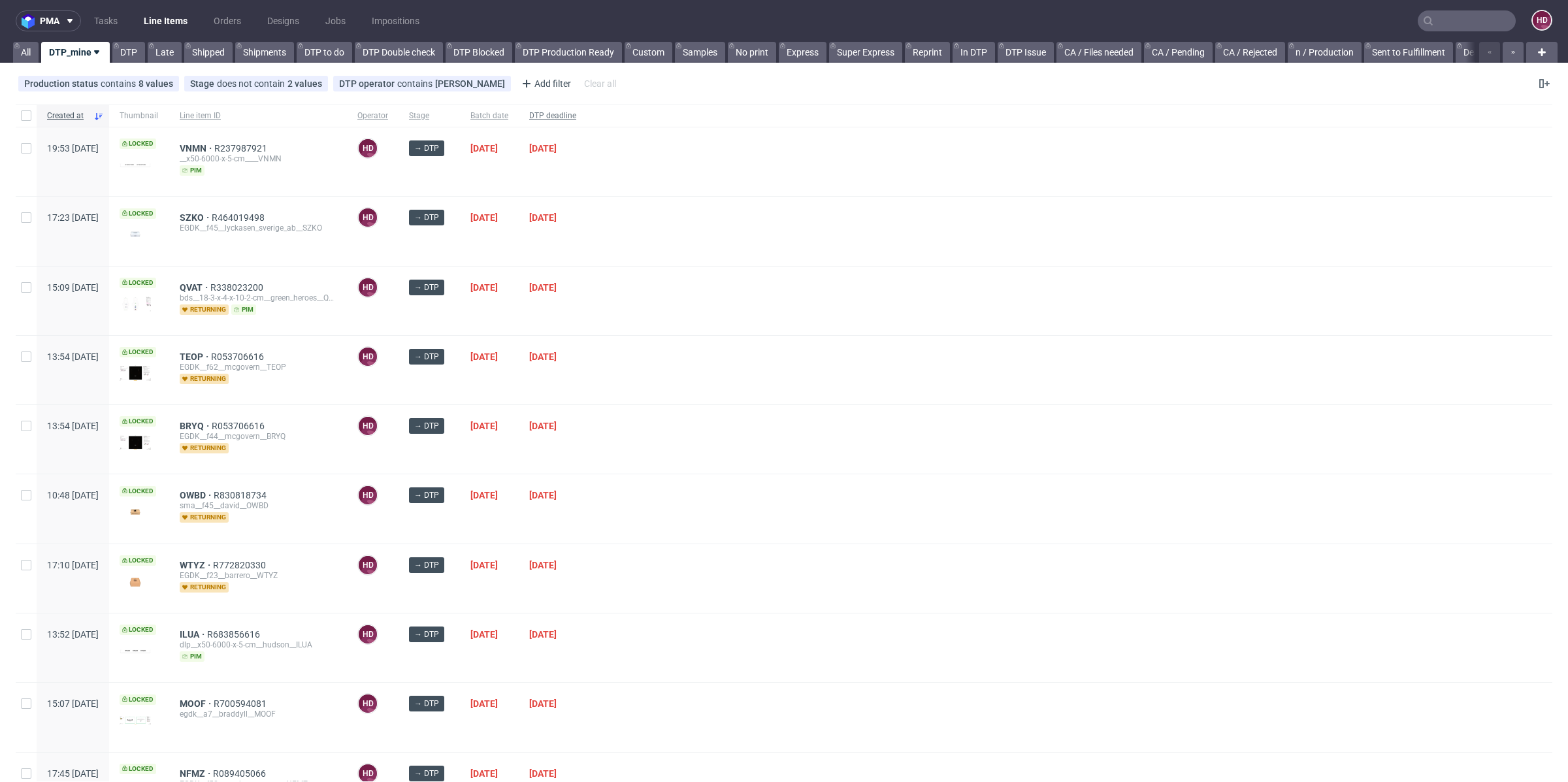
click at [576, 116] on span "DTP deadline" at bounding box center [552, 116] width 47 height 11
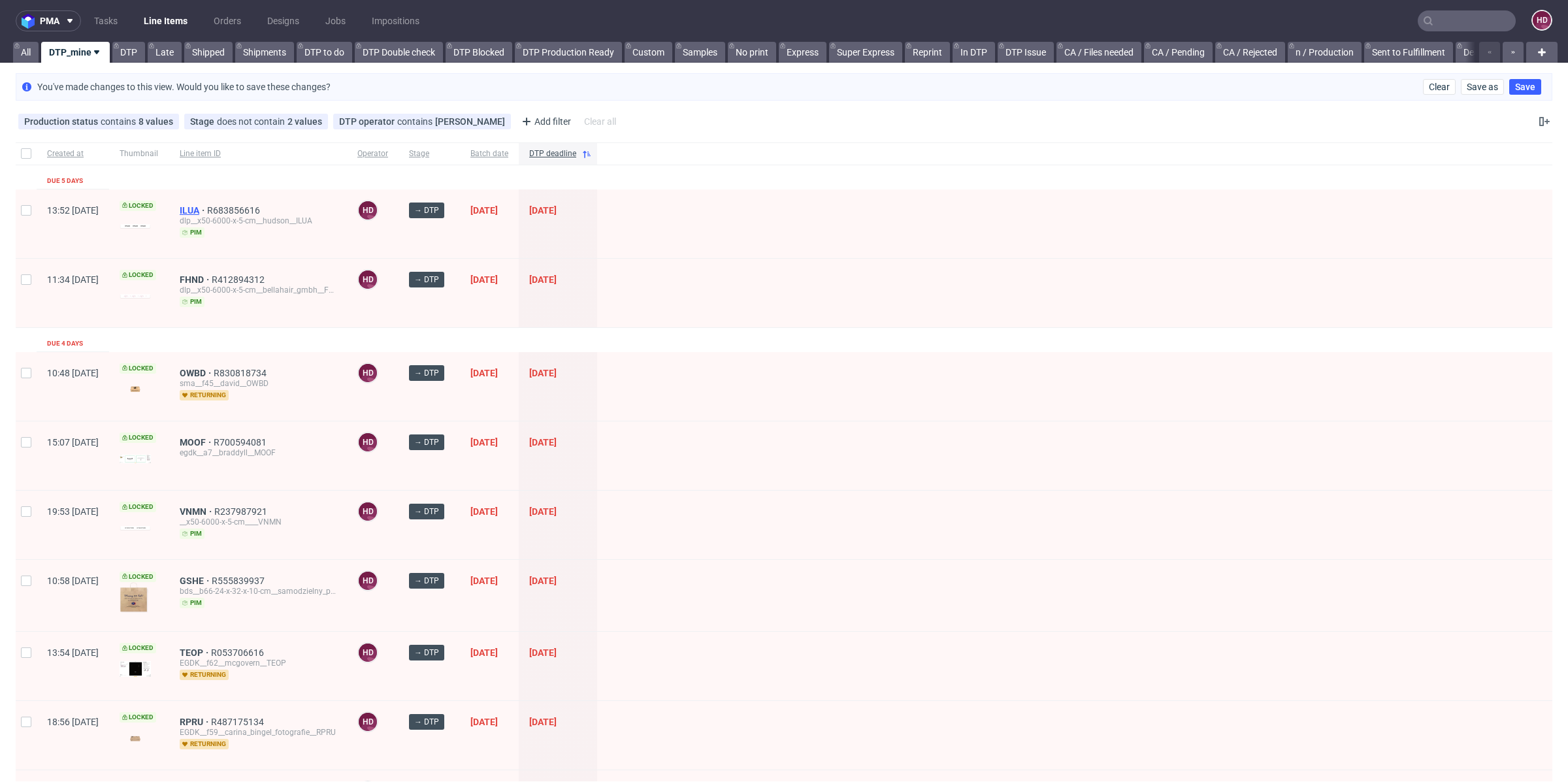
click at [207, 207] on span "ILUA" at bounding box center [193, 210] width 27 height 10
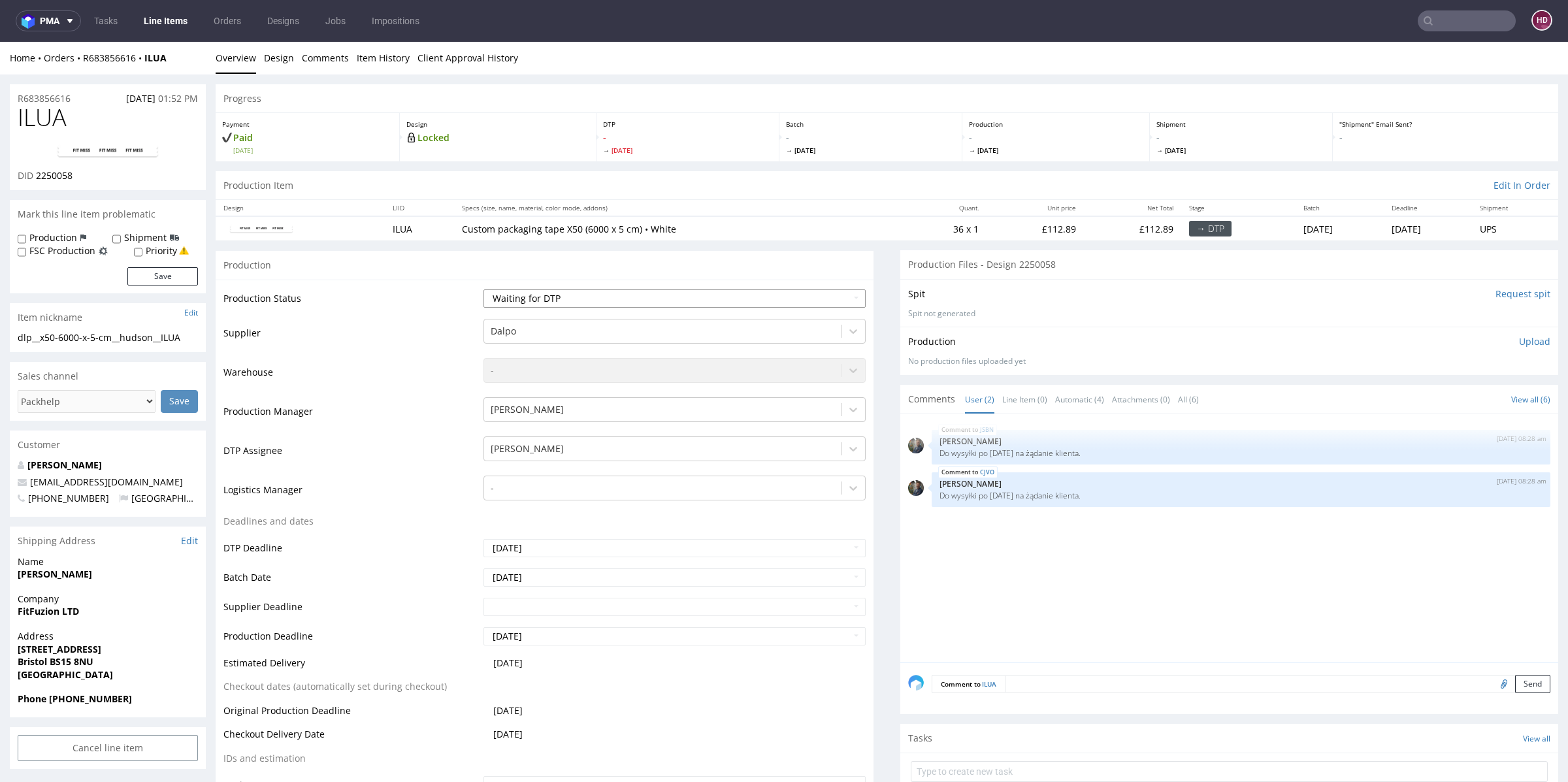
click at [633, 302] on select "Waiting for Artwork Waiting for Diecut Waiting for Mockup Waiting for DTP Waiti…" at bounding box center [674, 299] width 382 height 19
select select "dtp_in_process"
click at [483, 289] on select "Waiting for Artwork Waiting for Diecut Waiting for Mockup Waiting for DTP Waiti…" at bounding box center [674, 299] width 382 height 19
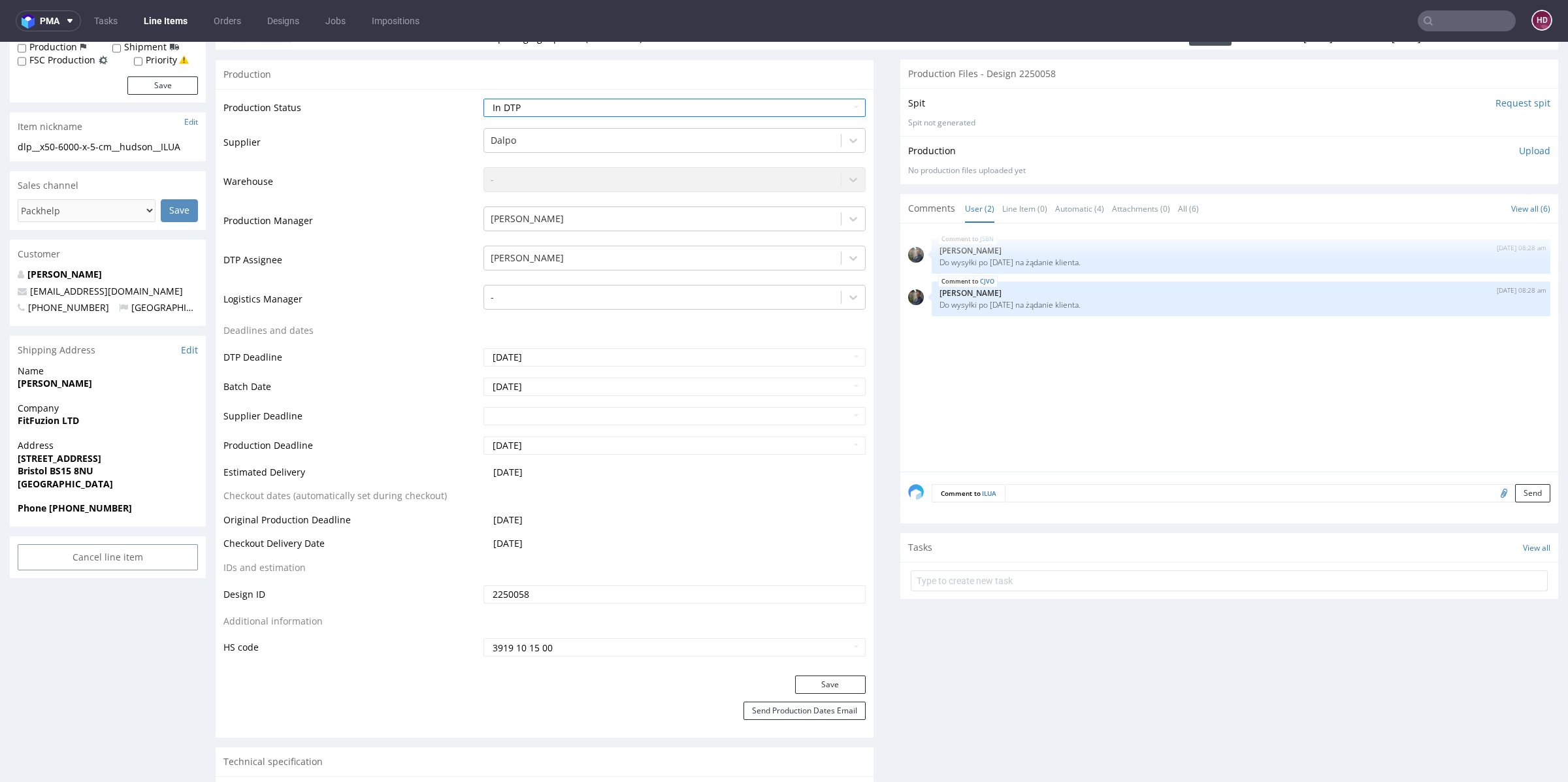
scroll to position [198, 0]
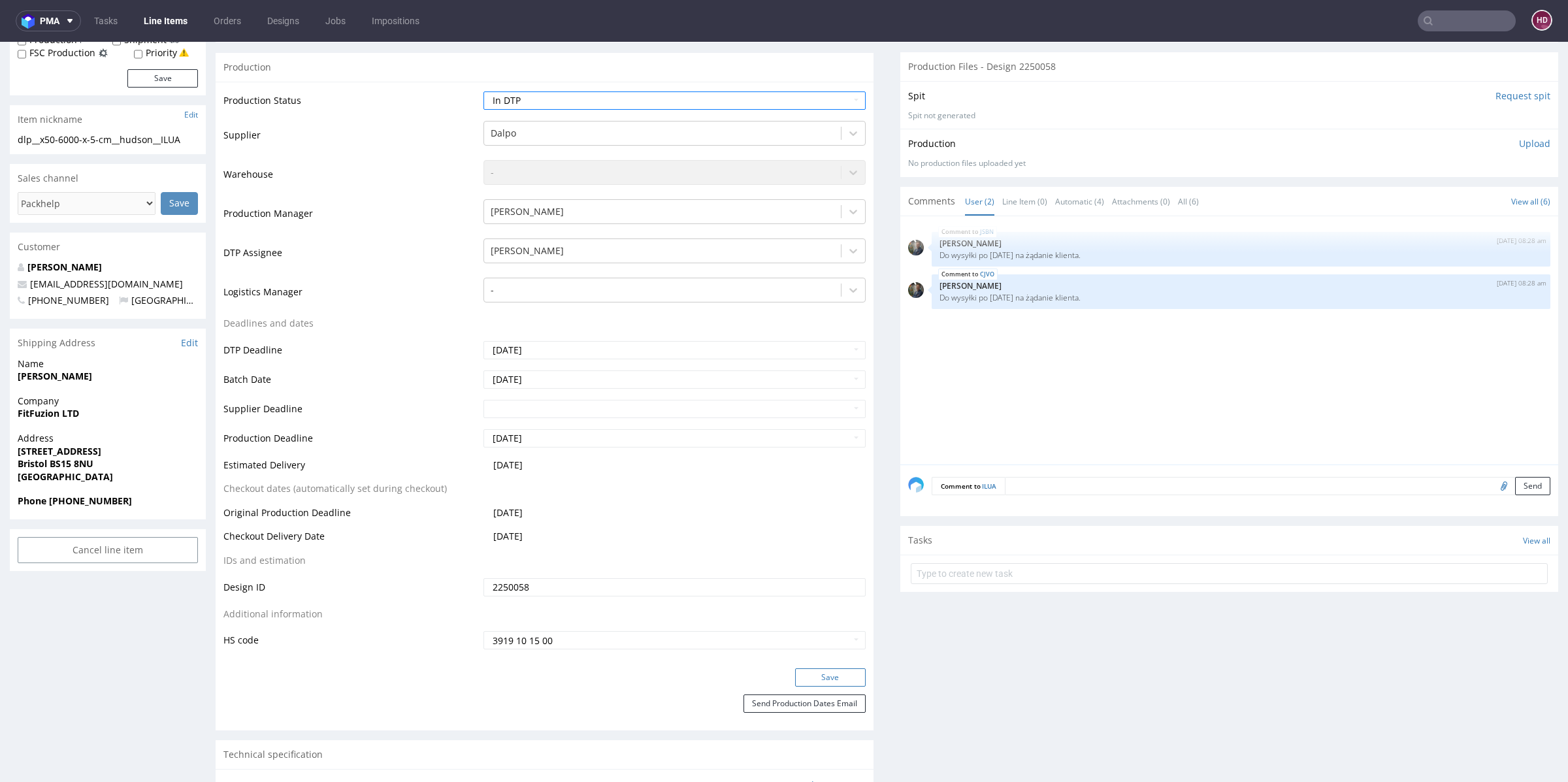
click at [837, 675] on button "Save" at bounding box center [830, 678] width 71 height 19
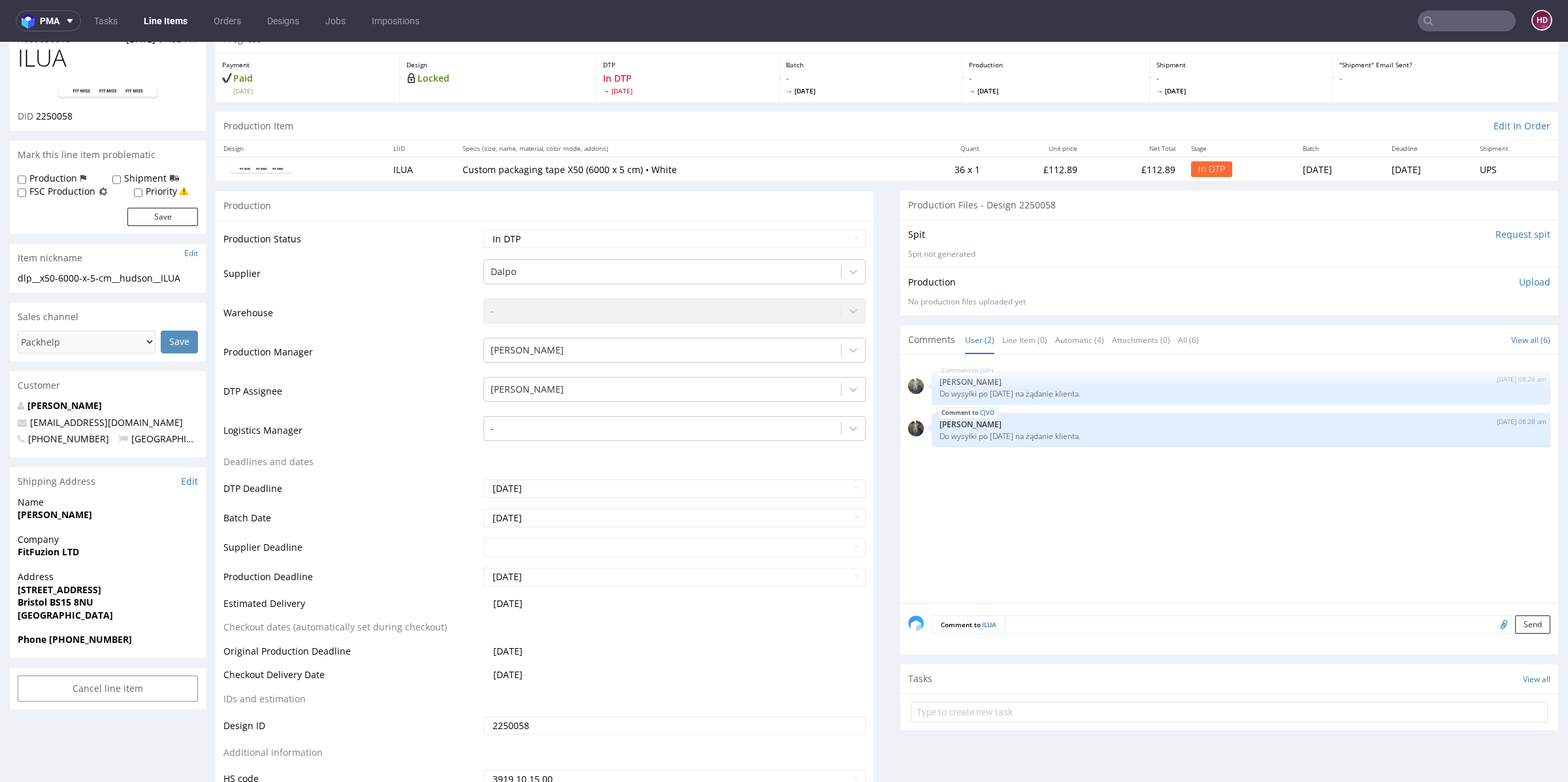
scroll to position [0, 0]
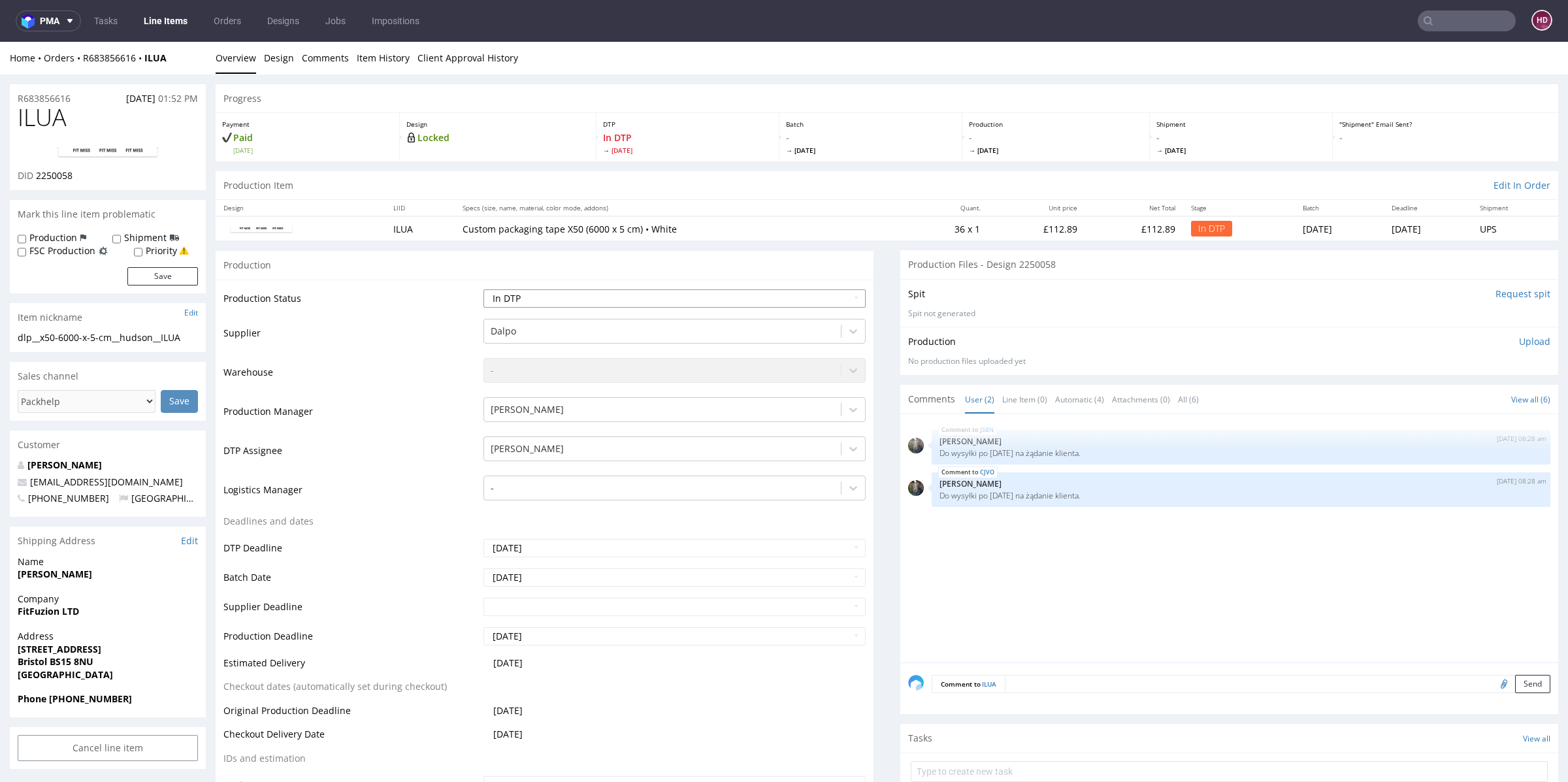
click at [537, 297] on select "Waiting for Artwork Waiting for Diecut Waiting for Mockup Waiting for DTP Waiti…" at bounding box center [674, 299] width 382 height 19
click at [591, 309] on td "Waiting for Artwork Waiting for Diecut Waiting for Mockup Waiting for DTP Waiti…" at bounding box center [673, 303] width 385 height 30
click at [589, 334] on div at bounding box center [662, 331] width 343 height 16
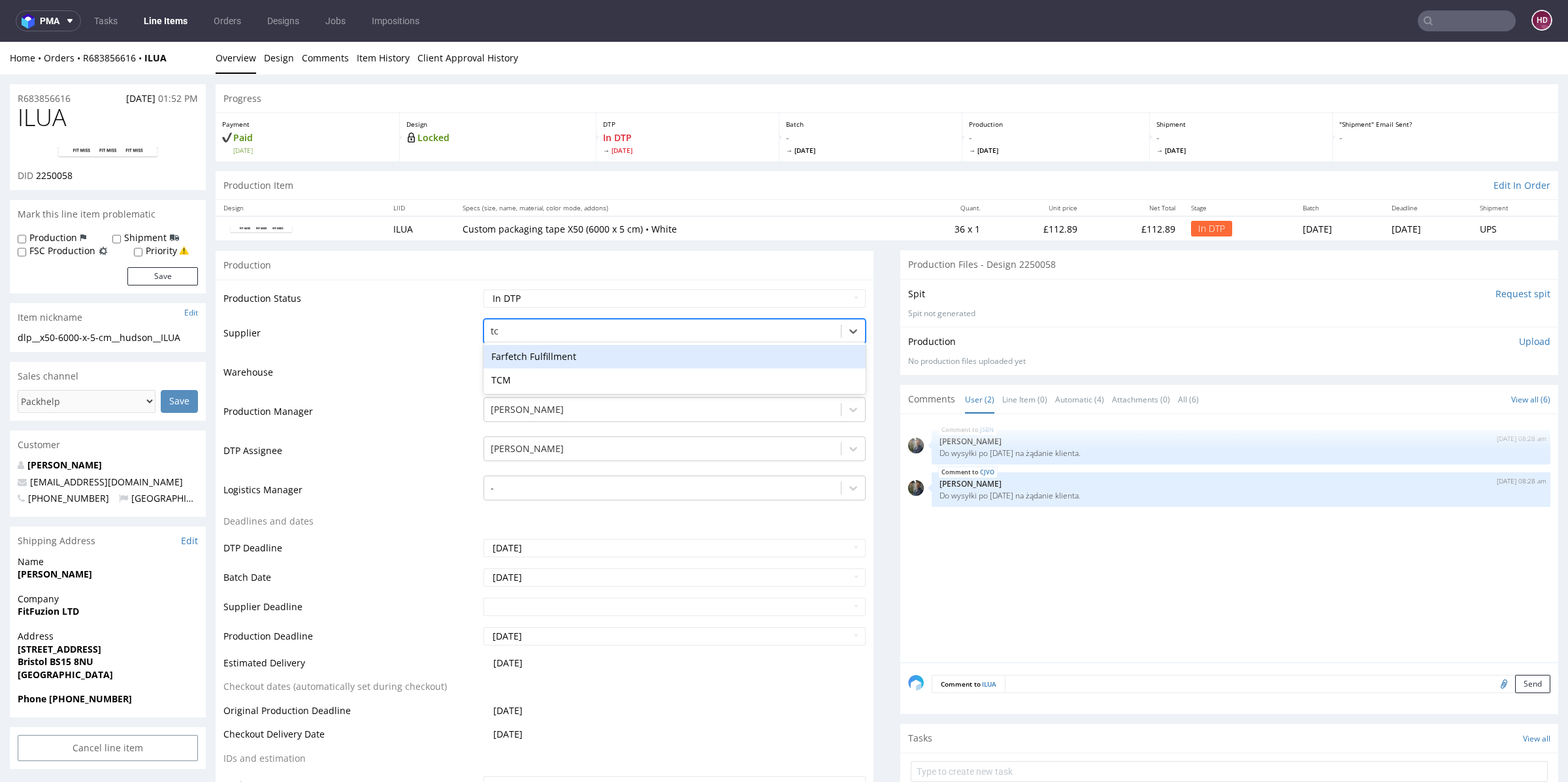
type input "tcm"
click at [579, 356] on div "TCM" at bounding box center [674, 356] width 382 height 23
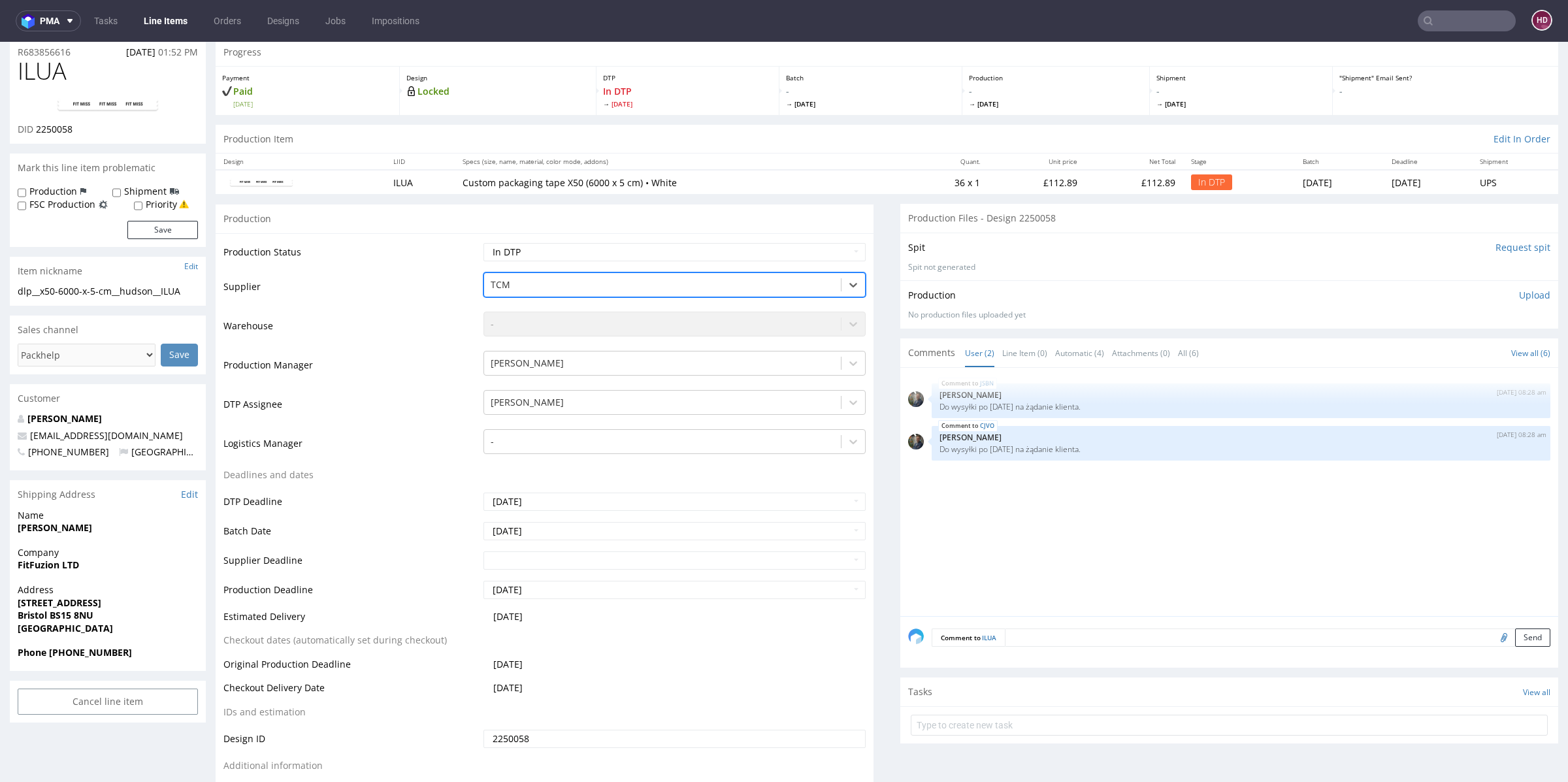
scroll to position [294, 0]
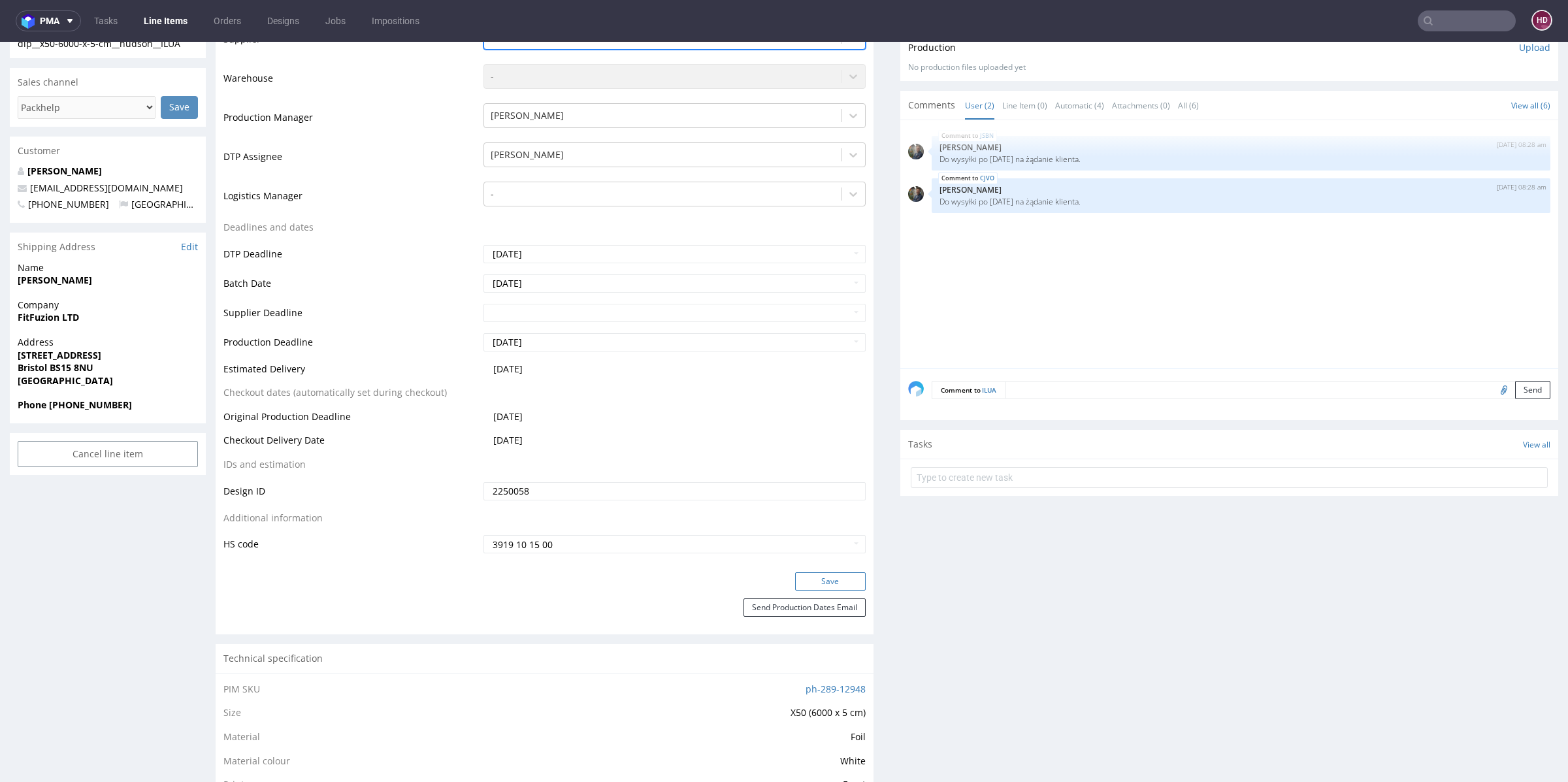
click at [826, 579] on button "Save" at bounding box center [830, 582] width 71 height 19
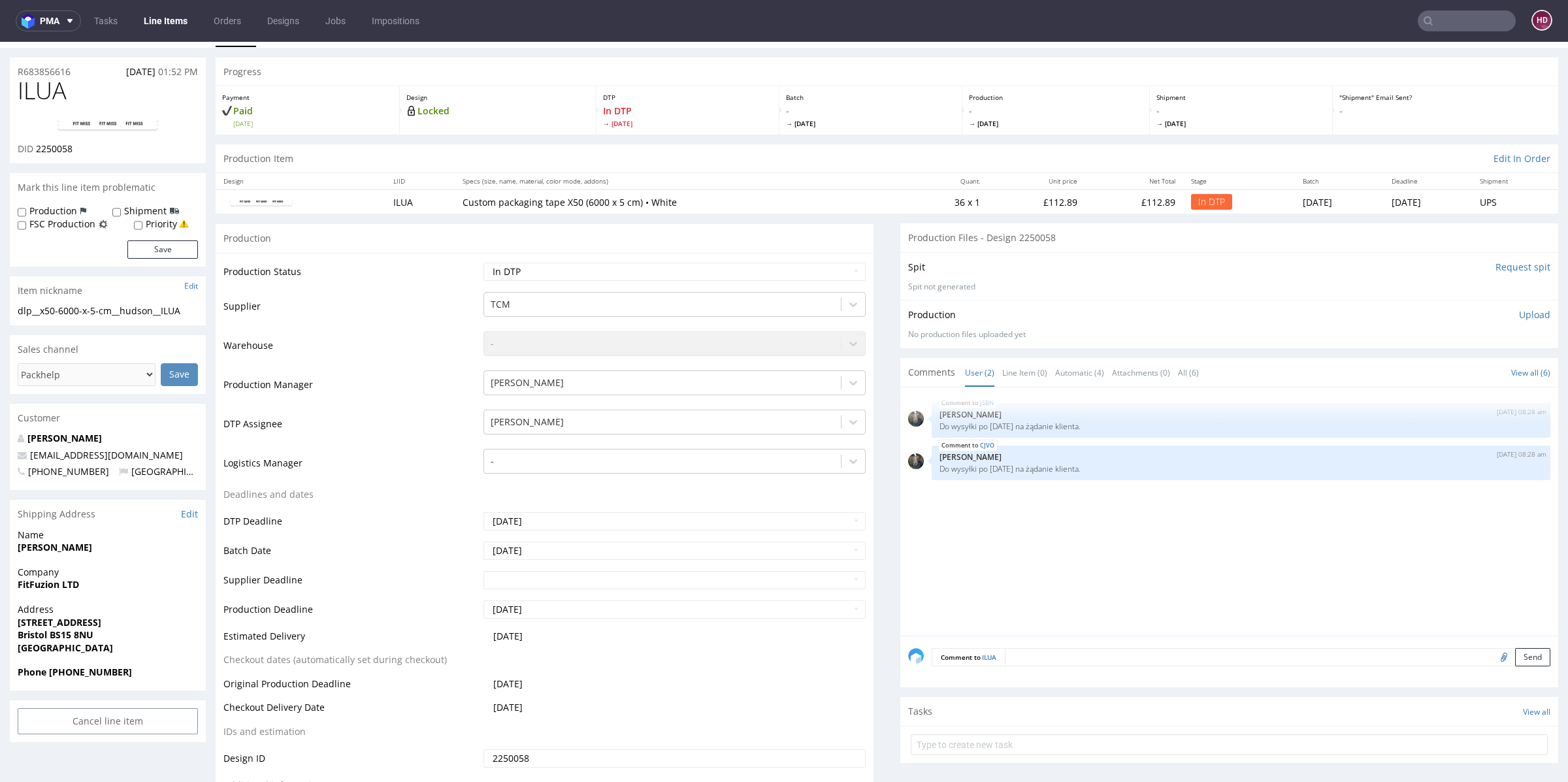
scroll to position [0, 0]
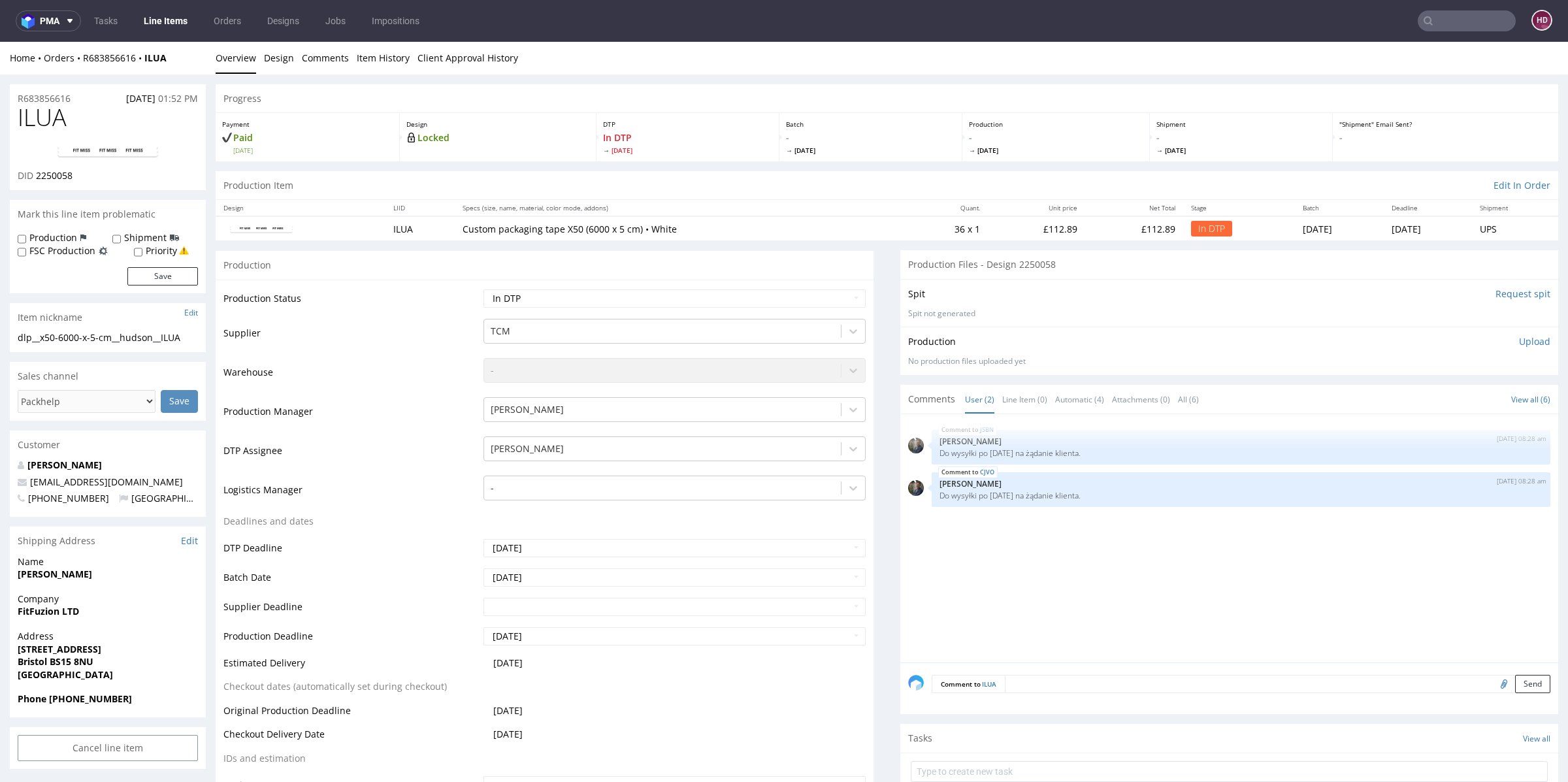
click at [138, 156] on img at bounding box center [108, 151] width 104 height 16
click at [76, 117] on h1 "ILUA" at bounding box center [107, 118] width 180 height 26
drag, startPoint x: 57, startPoint y: 119, endPoint x: 0, endPoint y: 124, distance: 57.2
copy span "ILUA"
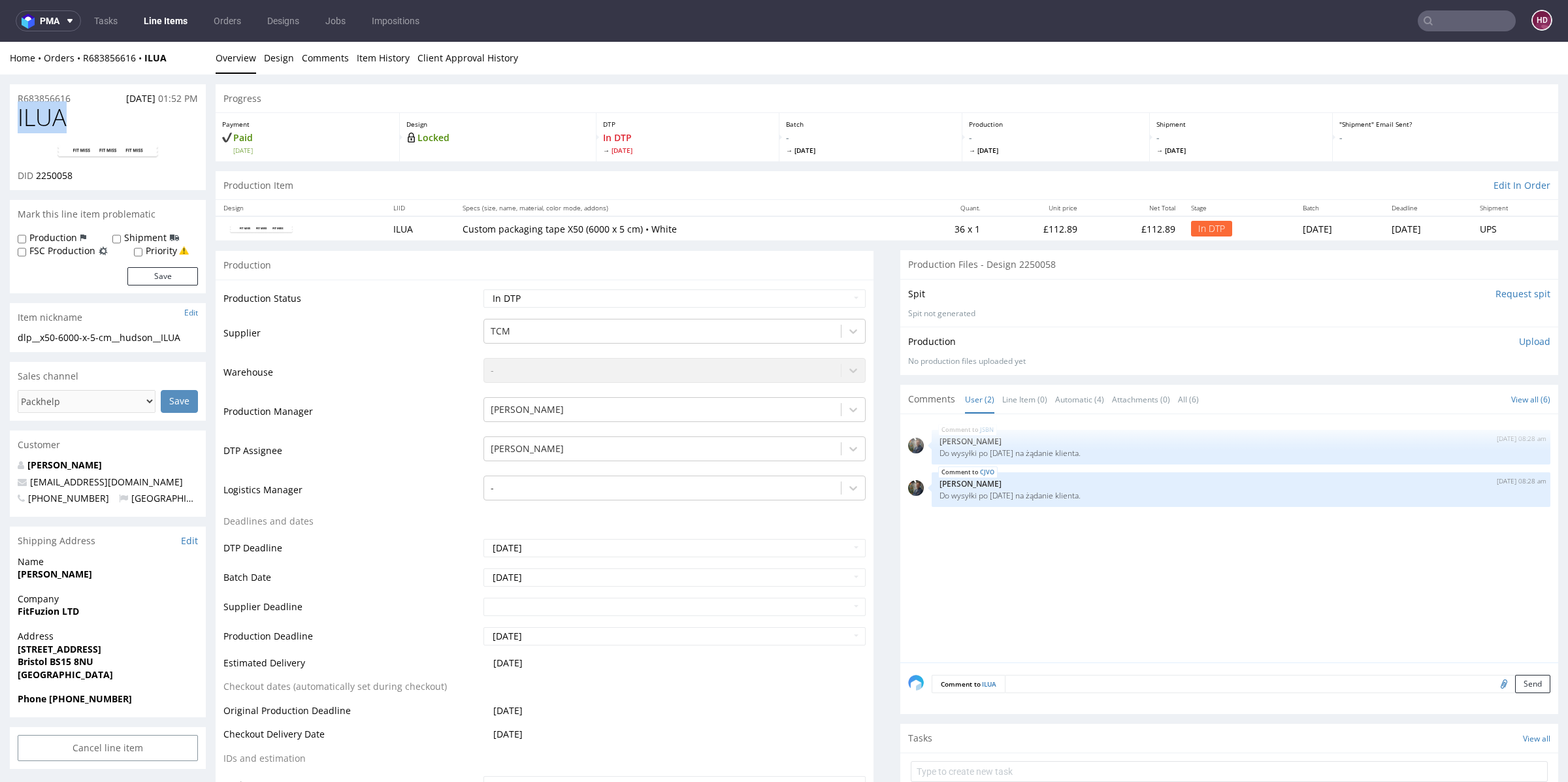
click at [76, 177] on div "DID 2250058" at bounding box center [107, 175] width 180 height 13
drag, startPoint x: 66, startPoint y: 177, endPoint x: 38, endPoint y: 174, distance: 28.2
click at [38, 174] on div "DID 2250058" at bounding box center [107, 175] width 180 height 13
copy div "2250058"
drag, startPoint x: 187, startPoint y: 337, endPoint x: 10, endPoint y: 338, distance: 177.0
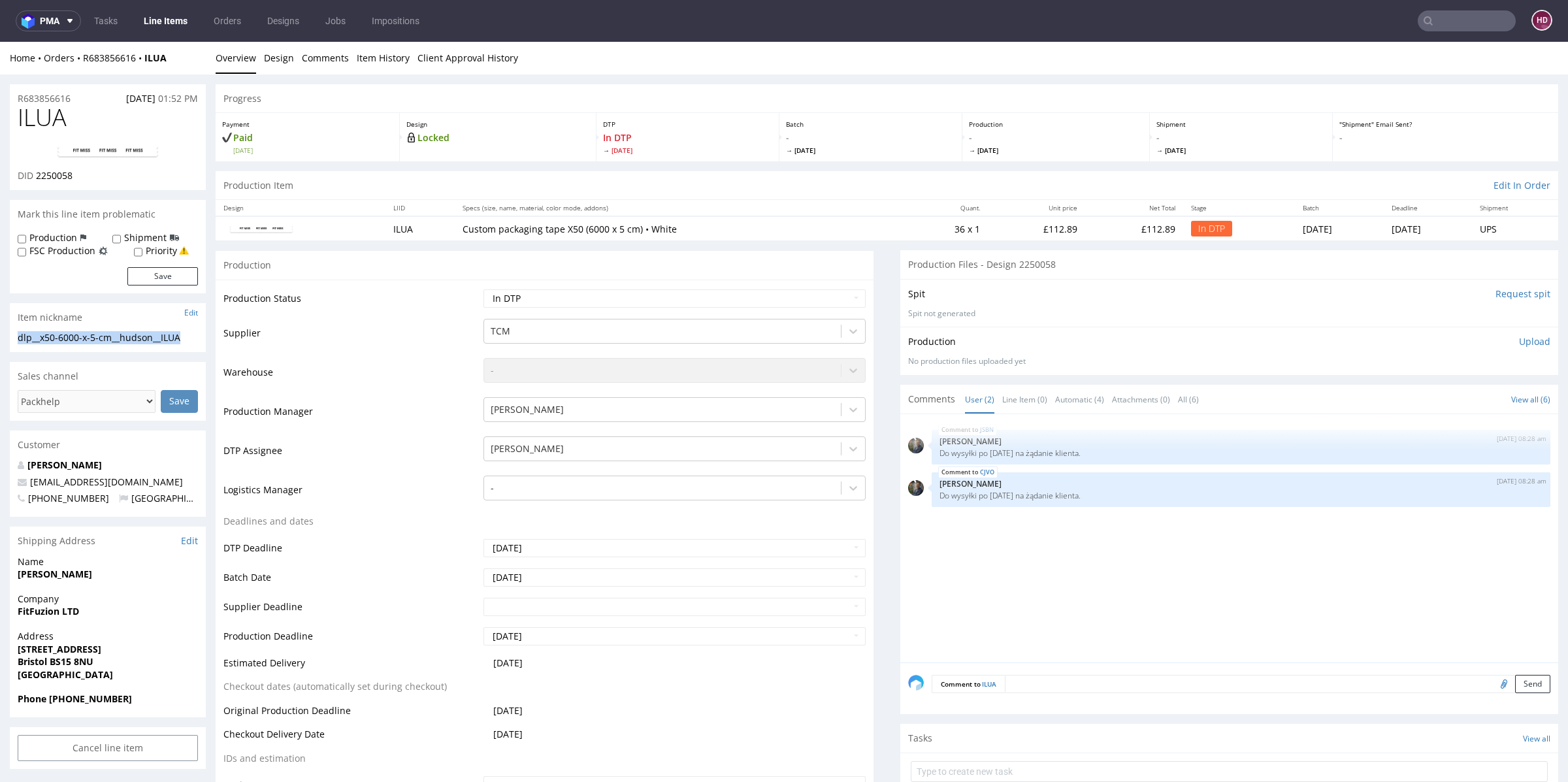
click at [10, 338] on div "dlp__x50-6000-x-5-cm__hudson__ILUA dlp__x50-6000-x-5-cm __hudson__ILUA Update" at bounding box center [108, 342] width 196 height 21
copy div "dlp__x50-6000-x-5-cm__hudson__ILUA"
drag, startPoint x: 84, startPoint y: 101, endPoint x: 0, endPoint y: 96, distance: 84.1
copy p "R683856616"
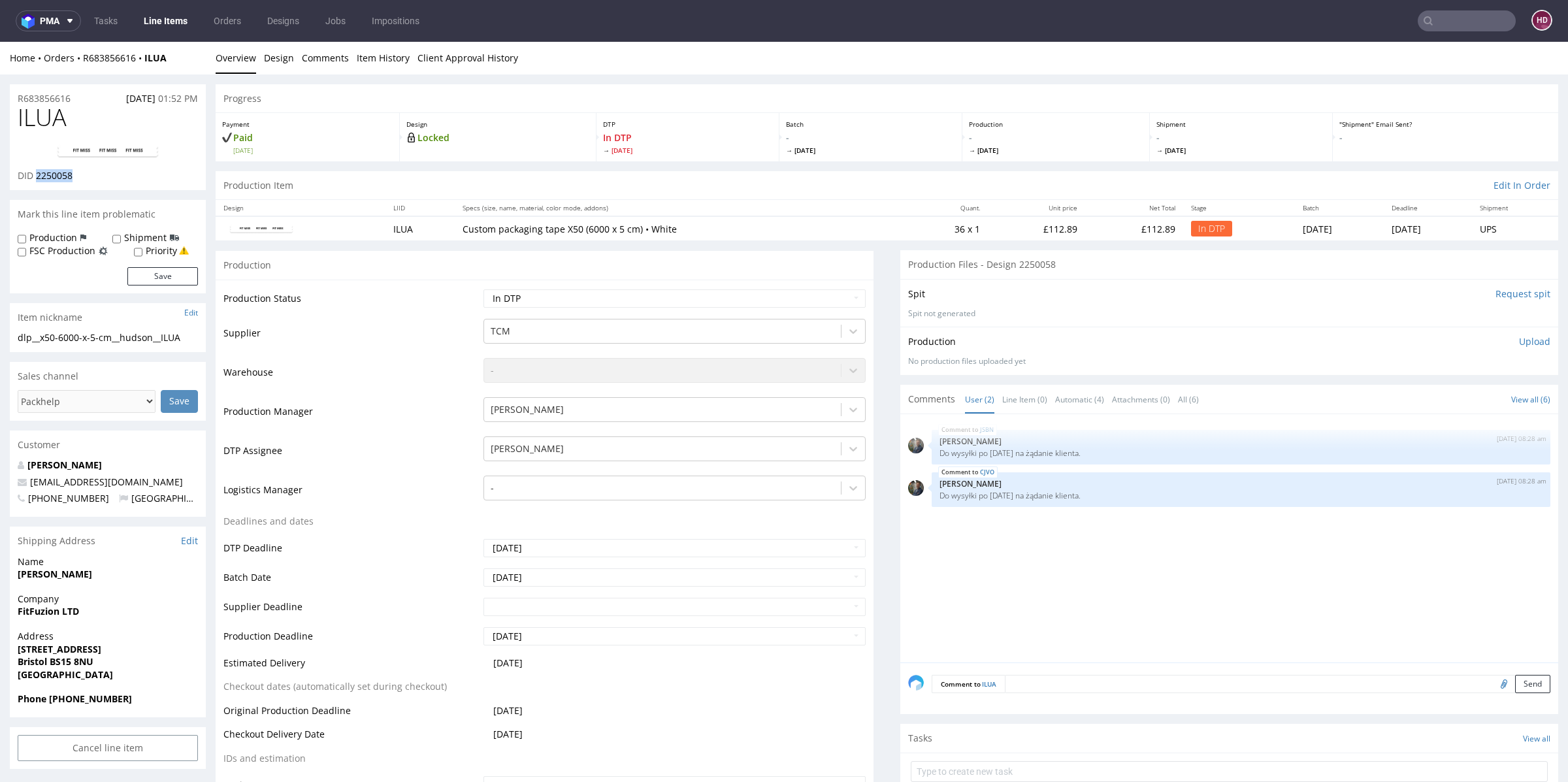
drag, startPoint x: 83, startPoint y: 175, endPoint x: 36, endPoint y: 174, distance: 47.0
click at [36, 174] on div "DID 2250058" at bounding box center [107, 175] width 180 height 13
click at [281, 56] on link "Design" at bounding box center [279, 58] width 30 height 32
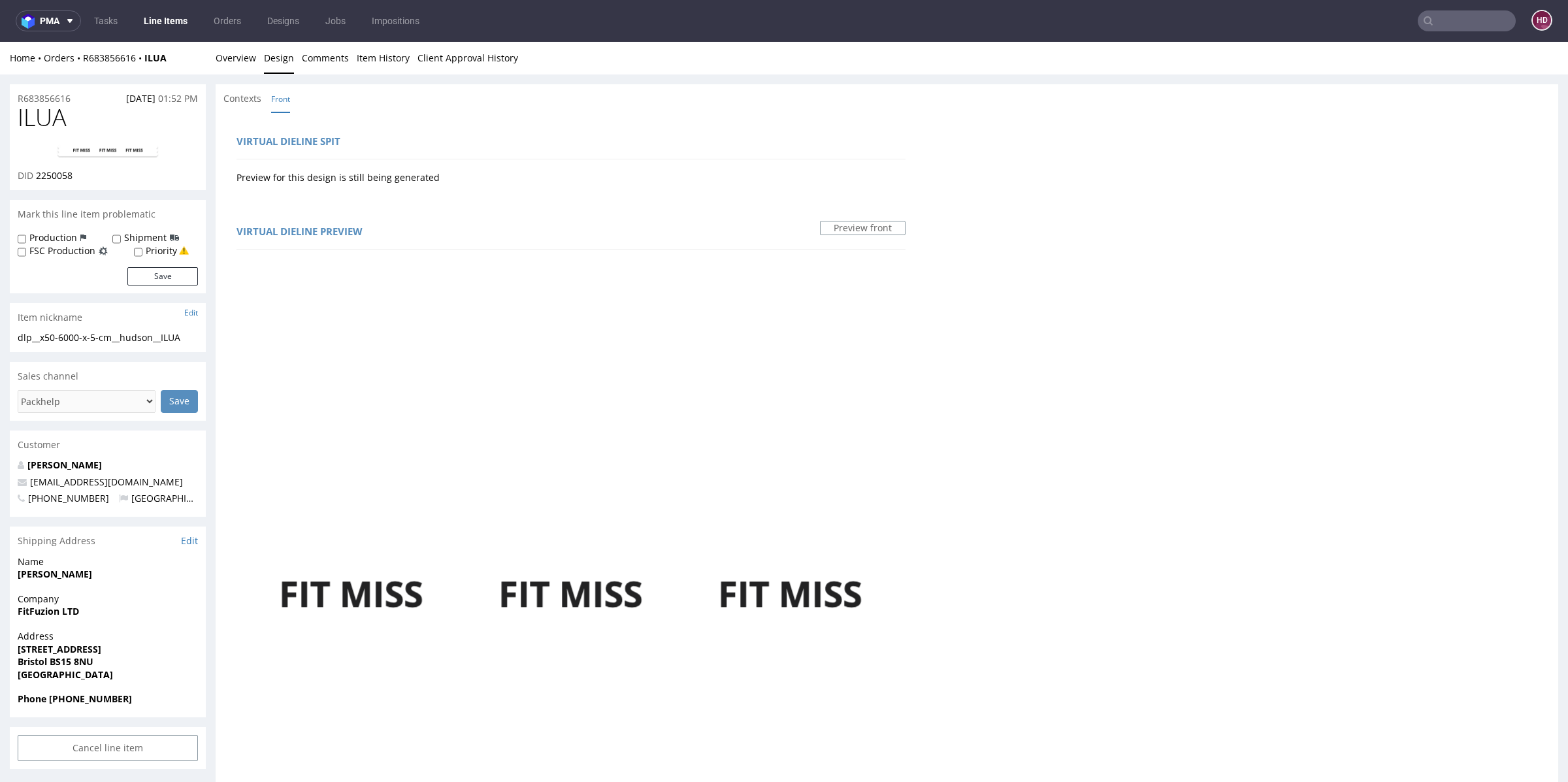
drag, startPoint x: 409, startPoint y: 558, endPoint x: 354, endPoint y: 558, distance: 55.0
drag, startPoint x: 395, startPoint y: 565, endPoint x: 353, endPoint y: 564, distance: 42.0
click at [216, 60] on div "Home Orders R683856616 ILUA Overview Design Comments Item History Client Approv…" at bounding box center [784, 58] width 1568 height 33
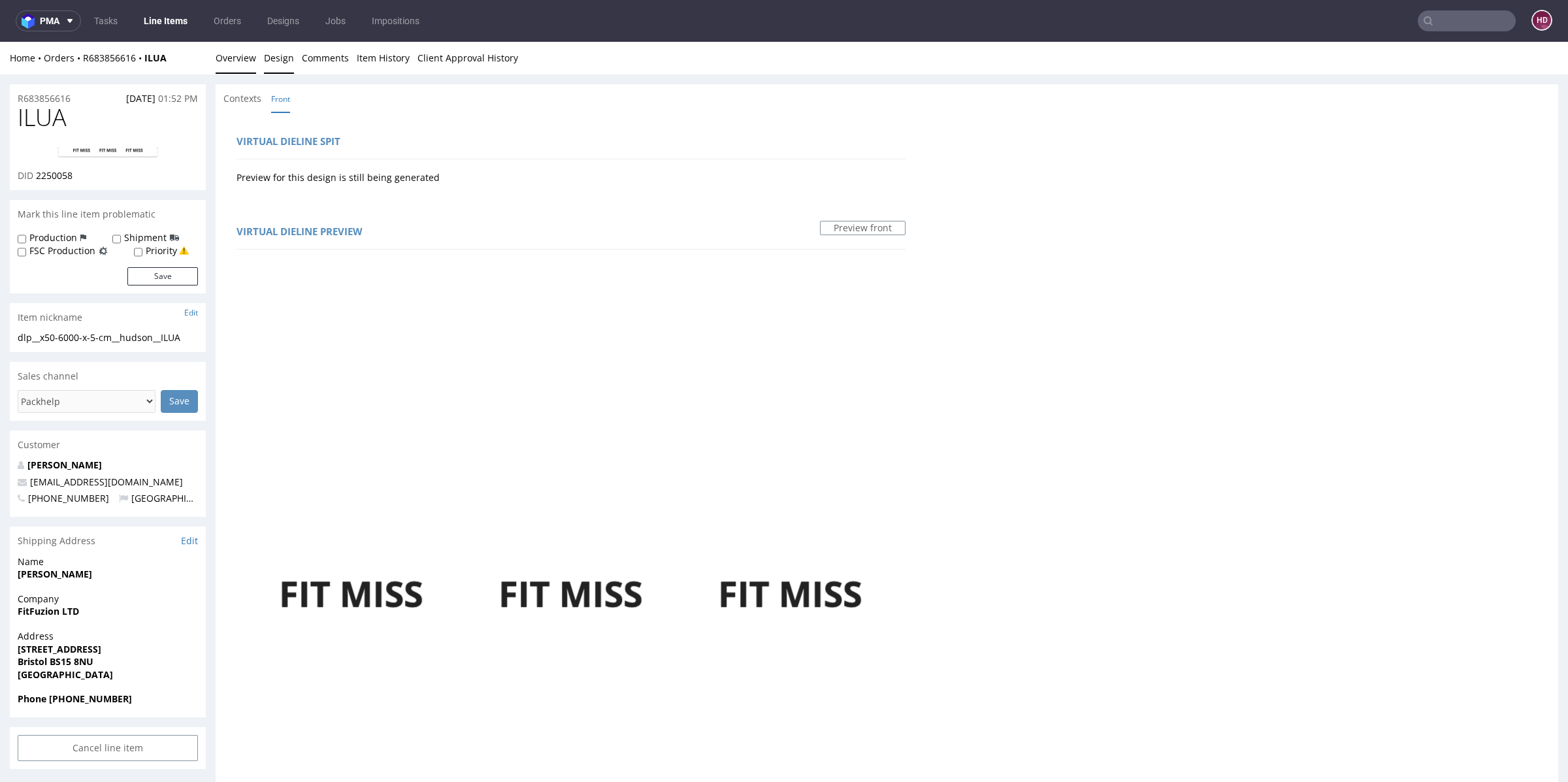
click at [230, 50] on link "Overview" at bounding box center [235, 58] width 40 height 32
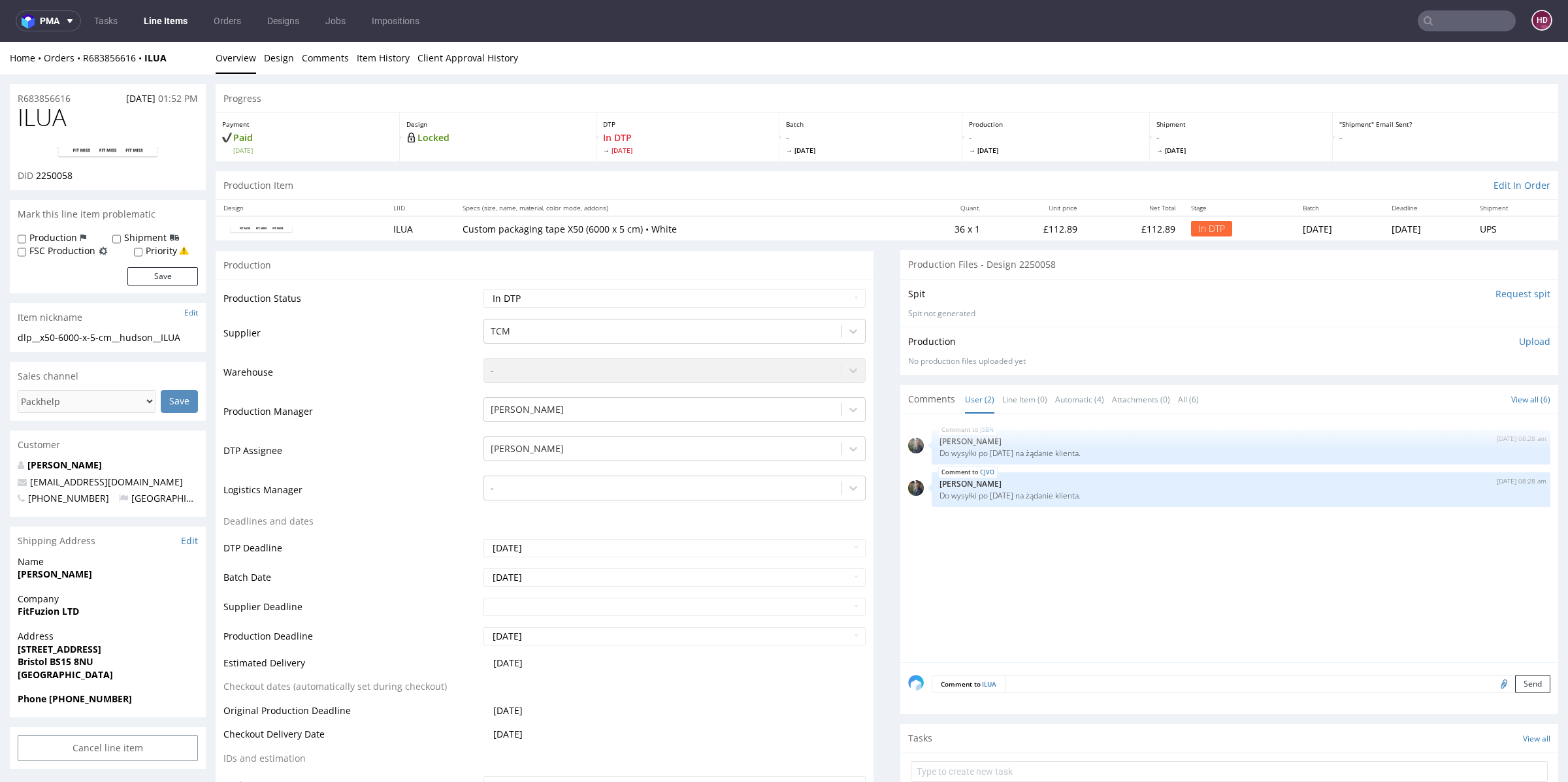
click at [1519, 340] on p "Upload" at bounding box center [1535, 342] width 32 height 13
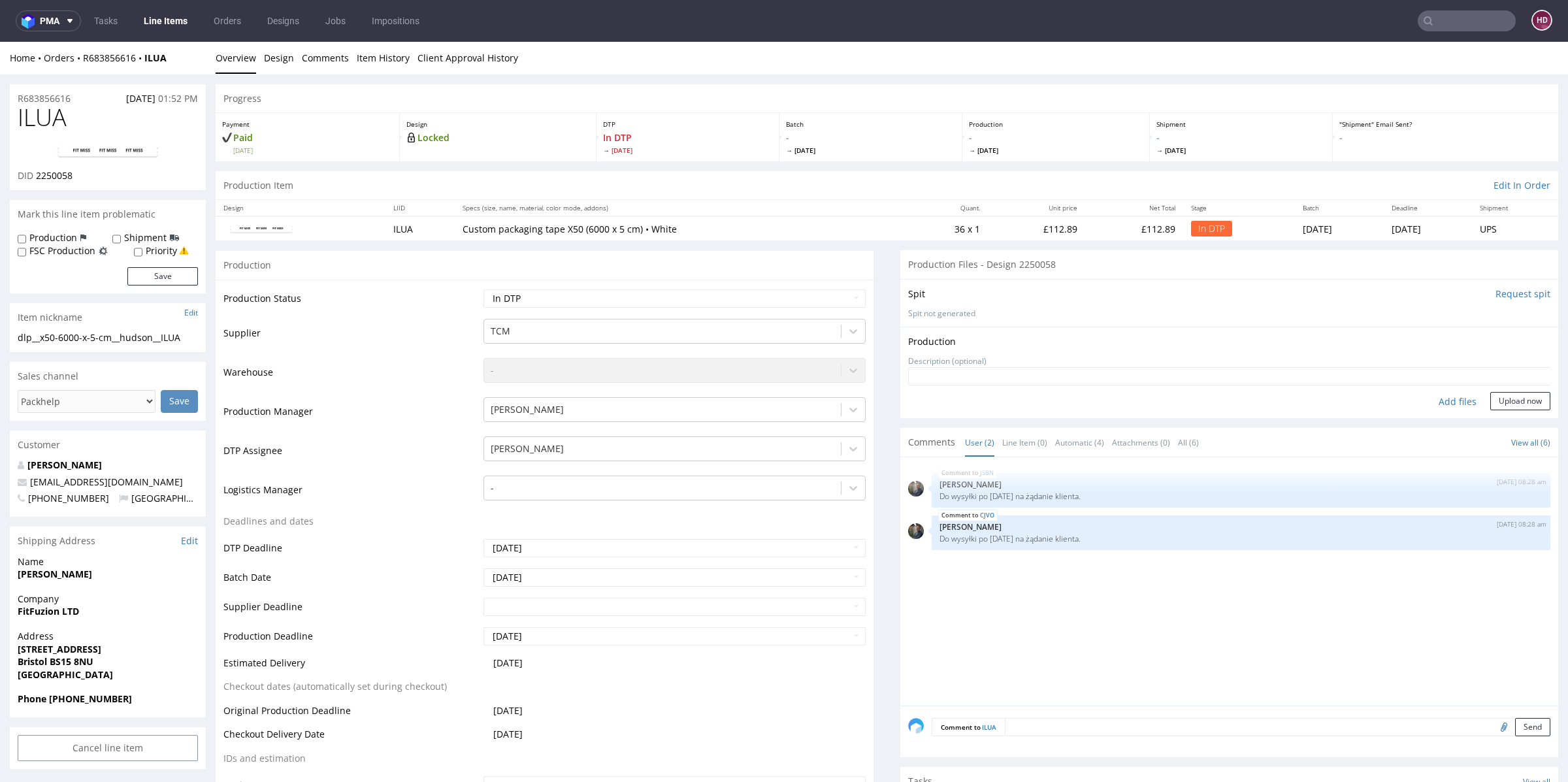
click at [1425, 400] on div "Add files" at bounding box center [1458, 401] width 65 height 20
type input "C:\fakepath\dlp__x50-6000-x-5-cm__hudson__ILUA__d2250058__oR683856616.pdf"
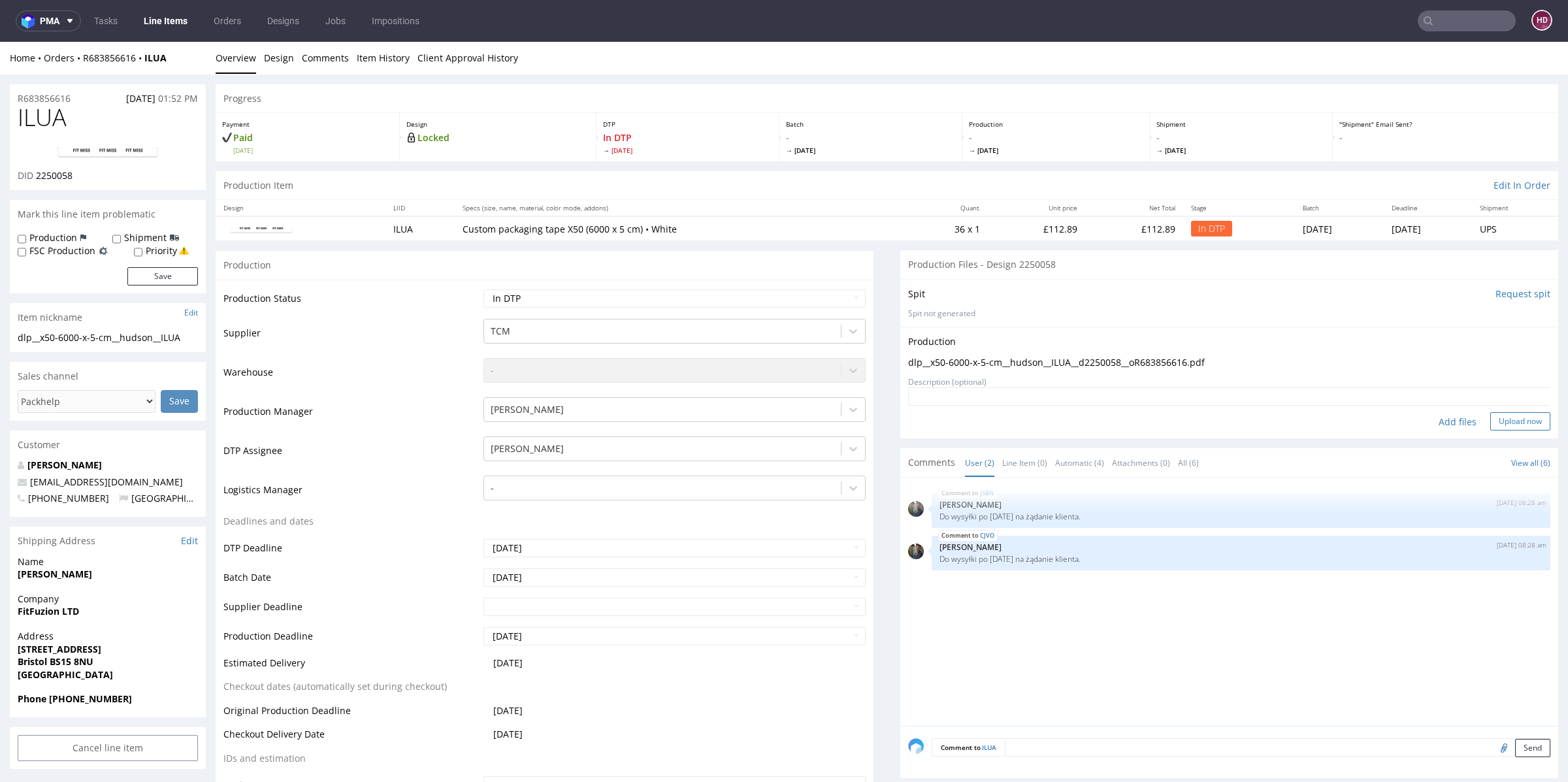
click at [1501, 419] on button "Upload now" at bounding box center [1520, 422] width 60 height 19
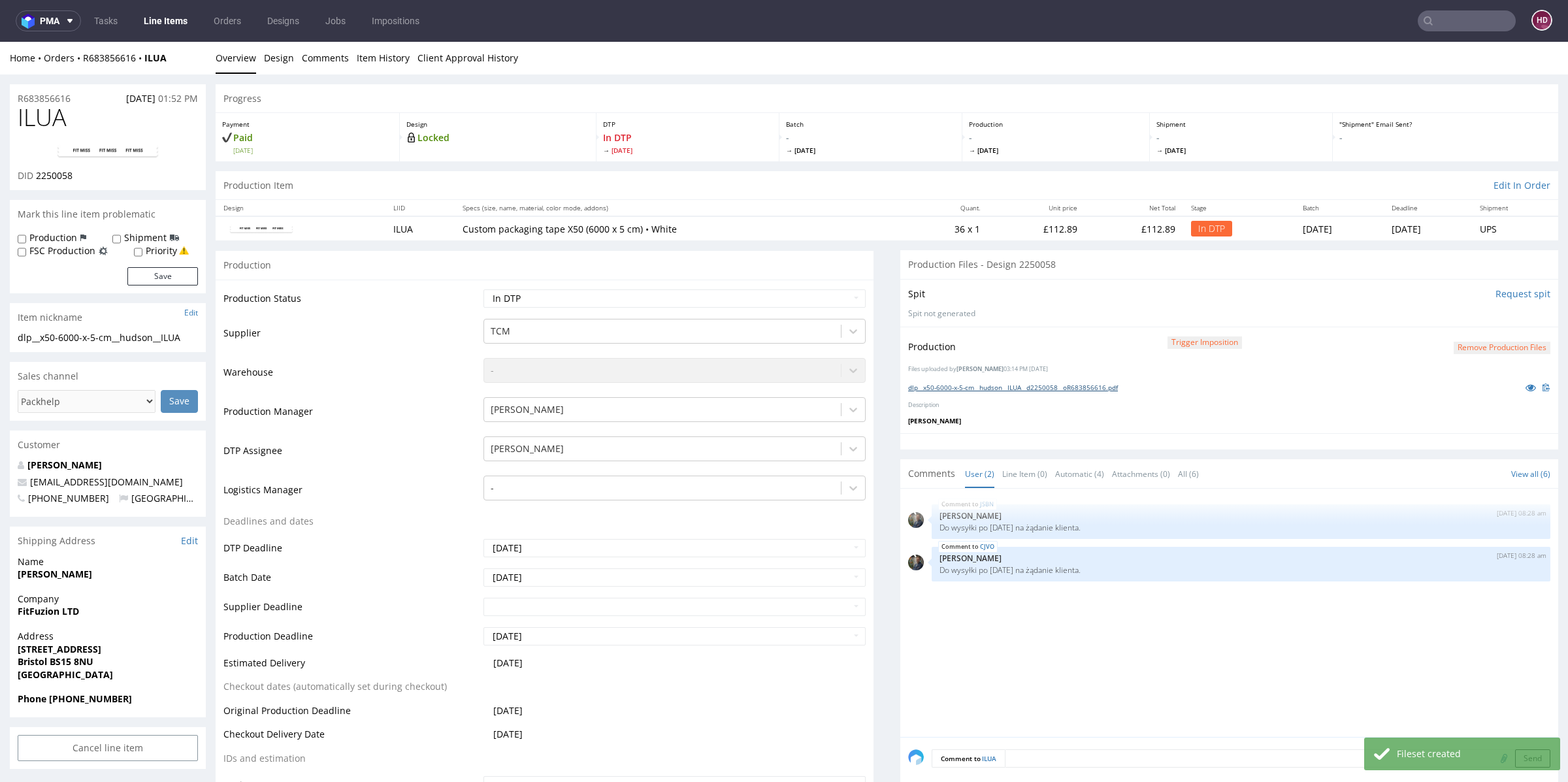
click at [958, 384] on link "dlp__x50-6000-x-5-cm__hudson__ILUA__d2250058__oR683856616.pdf" at bounding box center [1013, 387] width 210 height 9
click at [188, 21] on link "Line Items" at bounding box center [166, 21] width 60 height 21
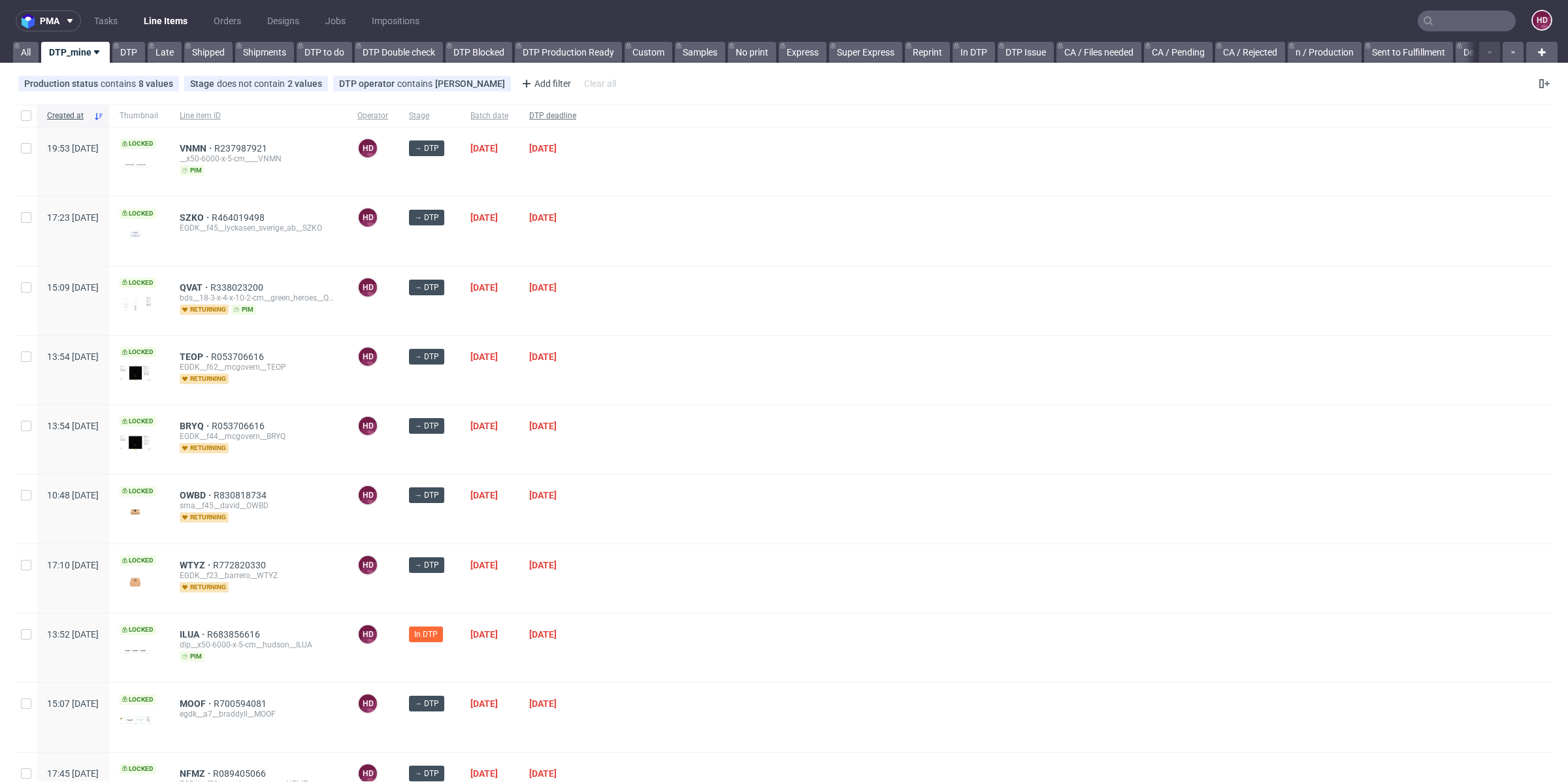
click at [576, 111] on span "DTP deadline" at bounding box center [552, 116] width 47 height 11
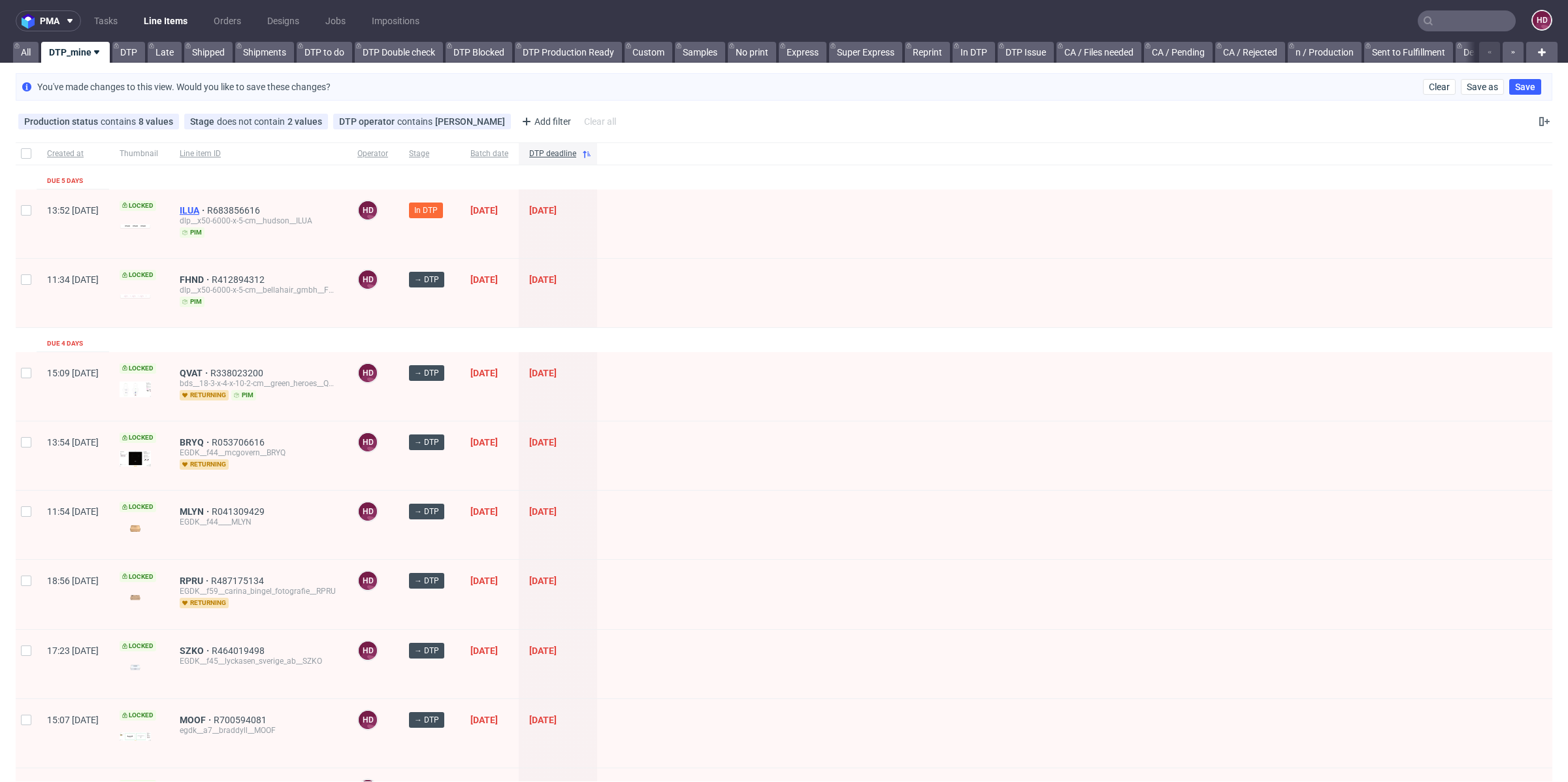
click at [207, 213] on span "ILUA" at bounding box center [193, 210] width 27 height 10
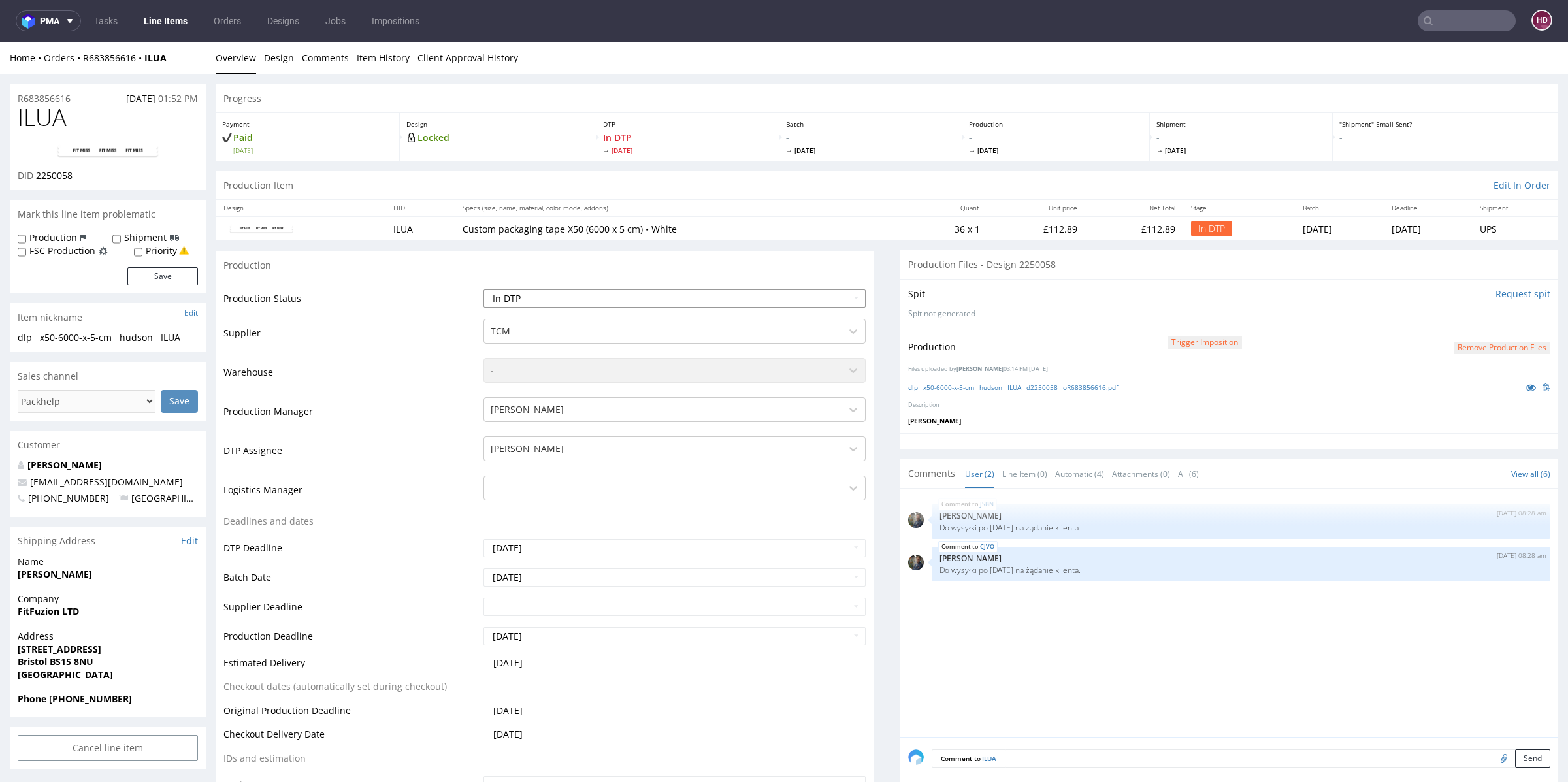
click at [551, 295] on select "Waiting for Artwork Waiting for Diecut Waiting for Mockup Waiting for DTP Waiti…" at bounding box center [674, 299] width 382 height 19
select select "dtp_production_ready"
click at [483, 289] on select "Waiting for Artwork Waiting for Diecut Waiting for Mockup Waiting for DTP Waiti…" at bounding box center [674, 299] width 382 height 19
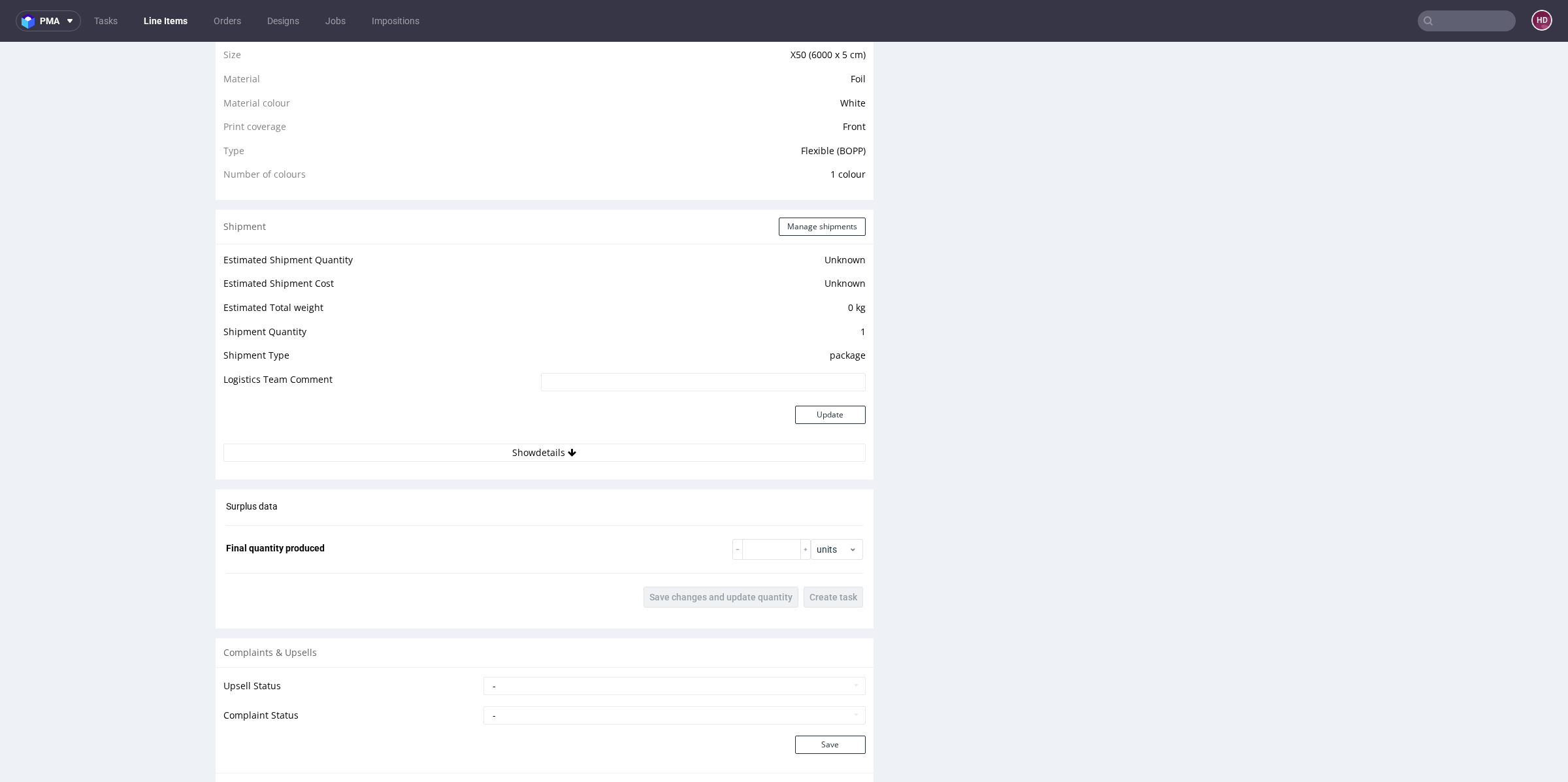
scroll to position [631, 0]
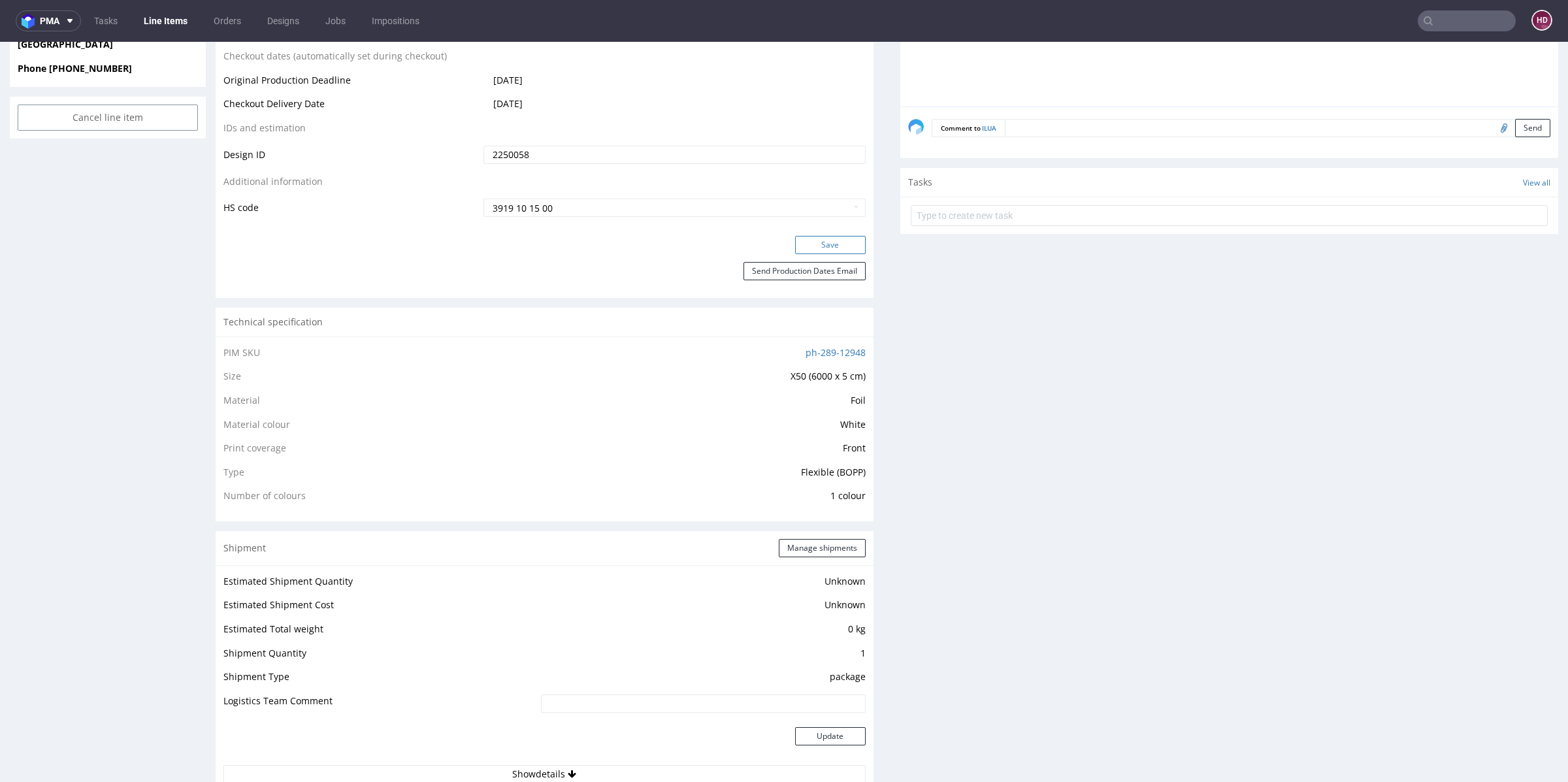
click at [810, 239] on button "Save" at bounding box center [830, 245] width 71 height 19
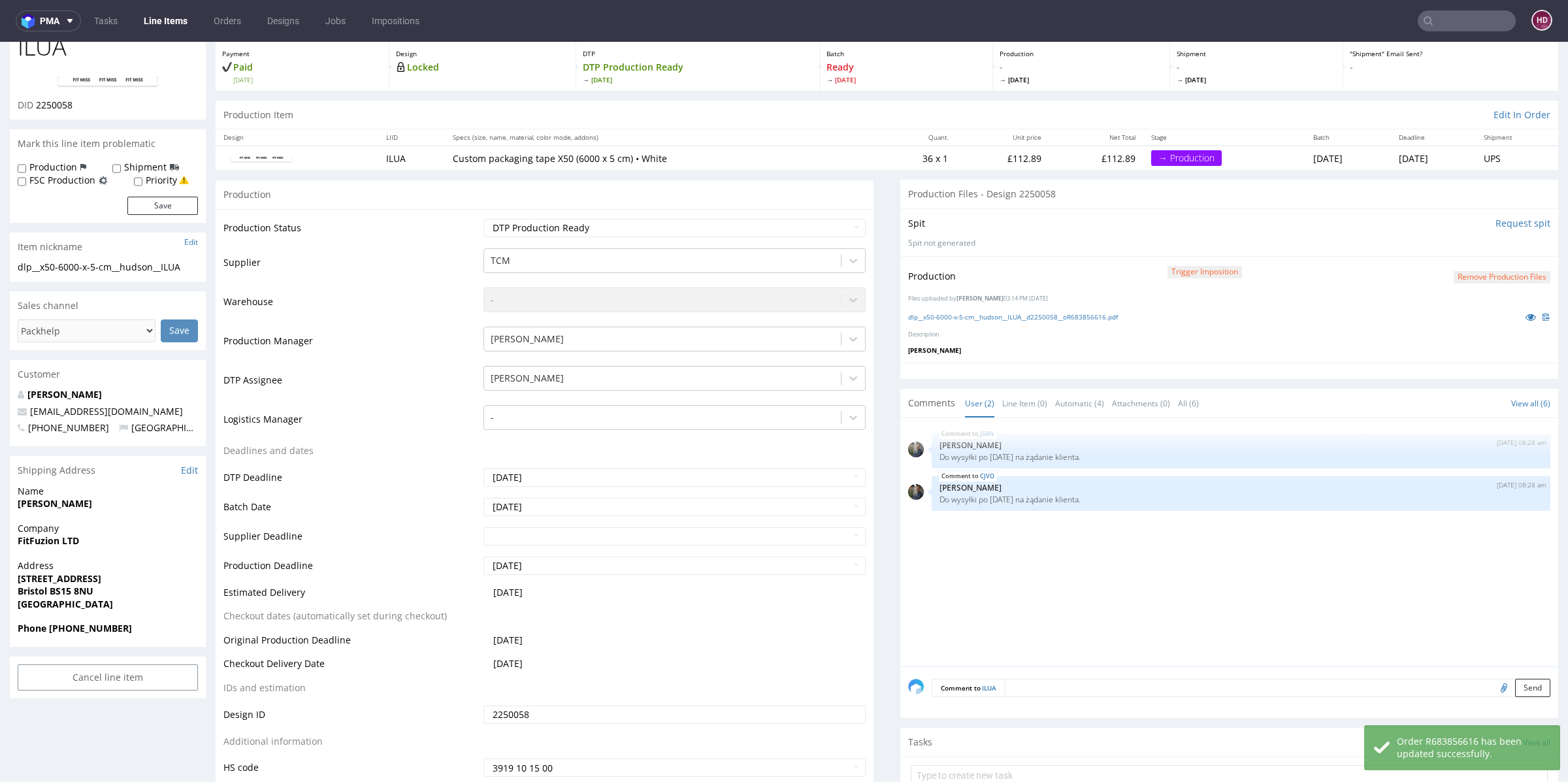
scroll to position [0, 0]
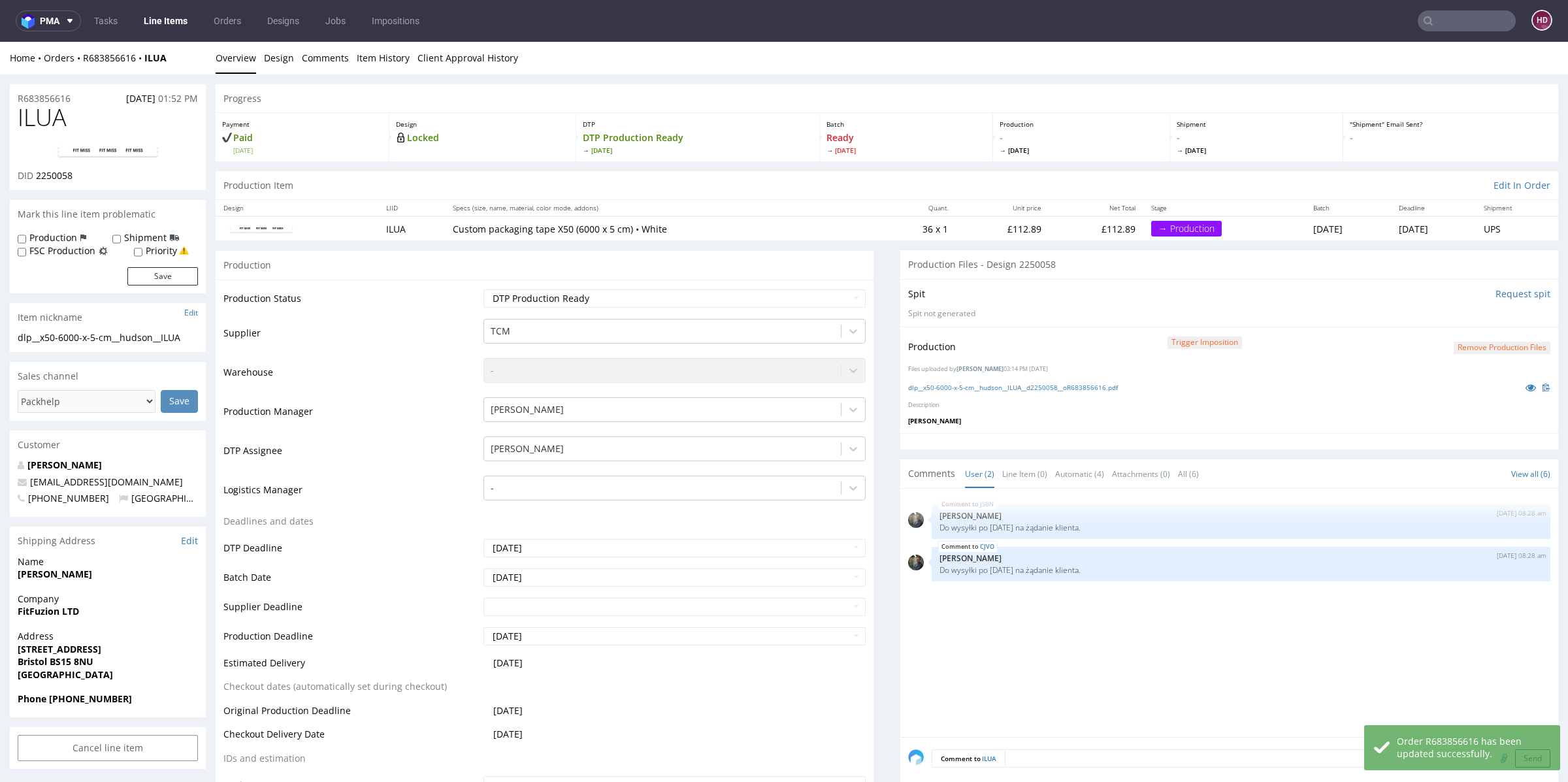
click at [168, 29] on link "Line Items" at bounding box center [166, 21] width 60 height 21
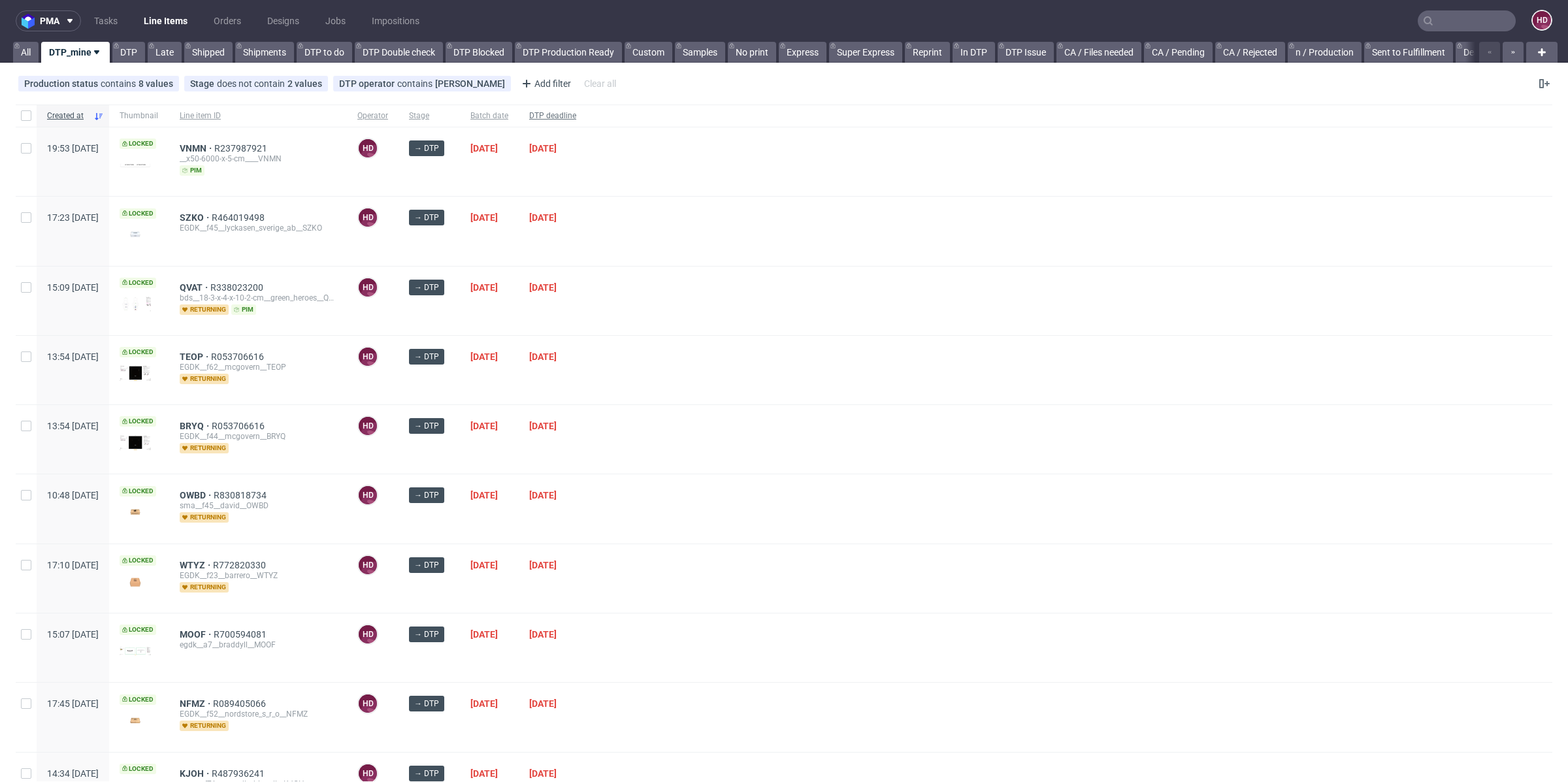
click at [576, 114] on span "DTP deadline" at bounding box center [552, 116] width 47 height 11
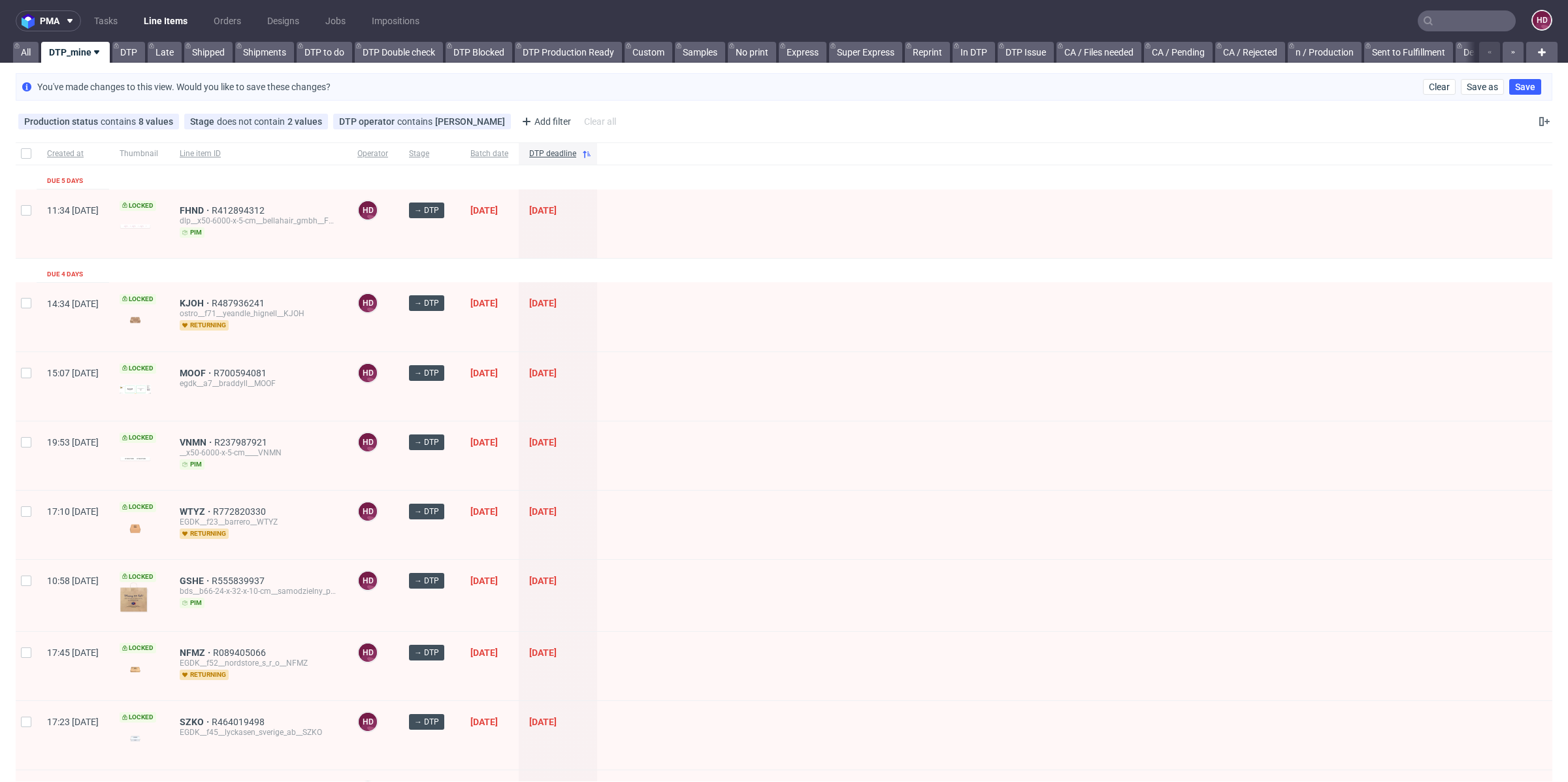
click at [231, 194] on div "FHND R412894312 dlp__x50-6000-x-5-cm__bellahair_gmbh__FHND pim" at bounding box center [257, 224] width 178 height 69
click at [212, 207] on span "FHND" at bounding box center [196, 210] width 32 height 10
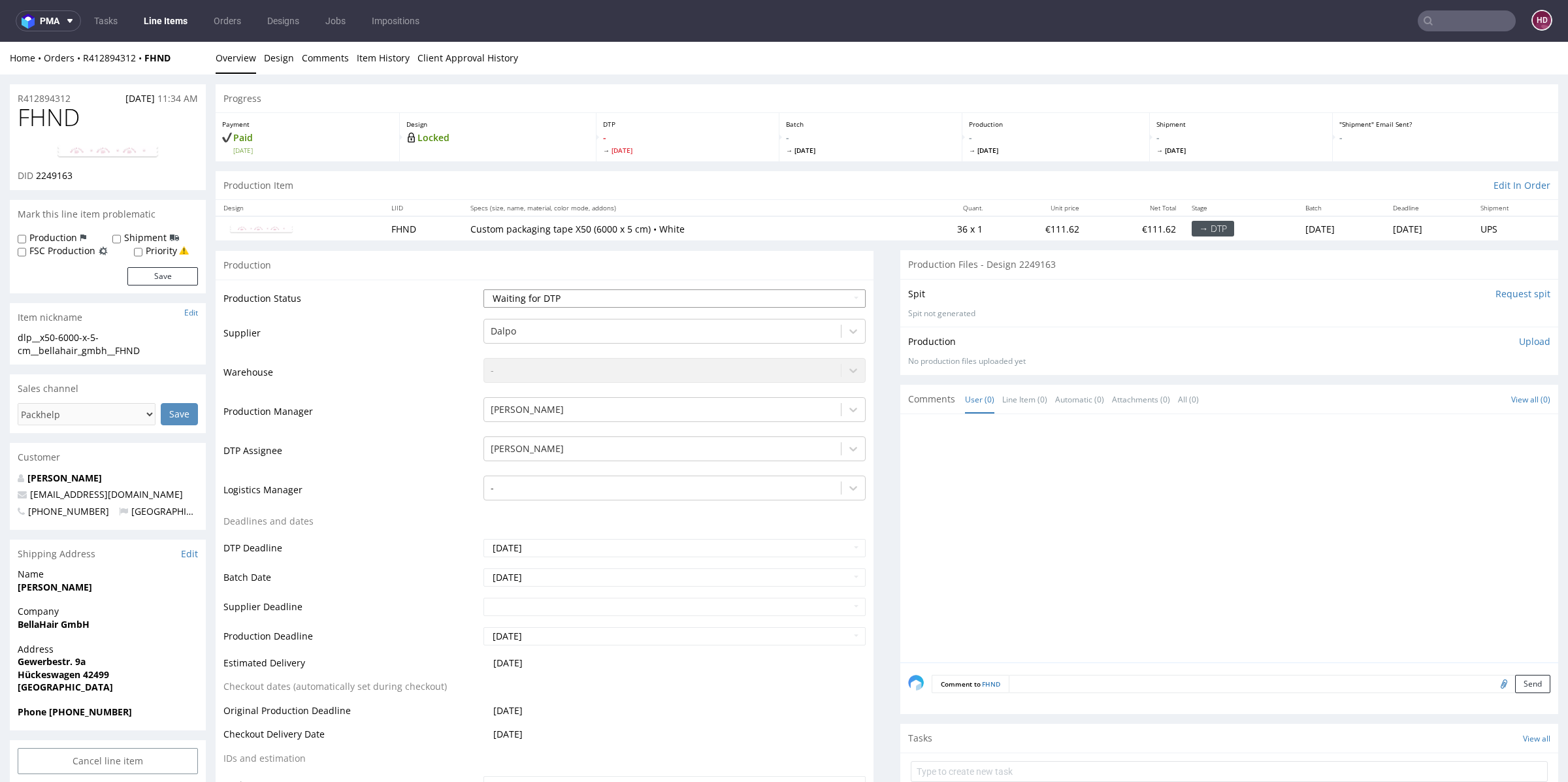
click at [612, 296] on select "Waiting for Artwork Waiting for Diecut Waiting for Mockup Waiting for DTP Waiti…" at bounding box center [674, 299] width 382 height 19
select select "dtp_in_process"
click at [483, 289] on select "Waiting for Artwork Waiting for Diecut Waiting for Mockup Waiting for DTP Waiti…" at bounding box center [674, 299] width 382 height 19
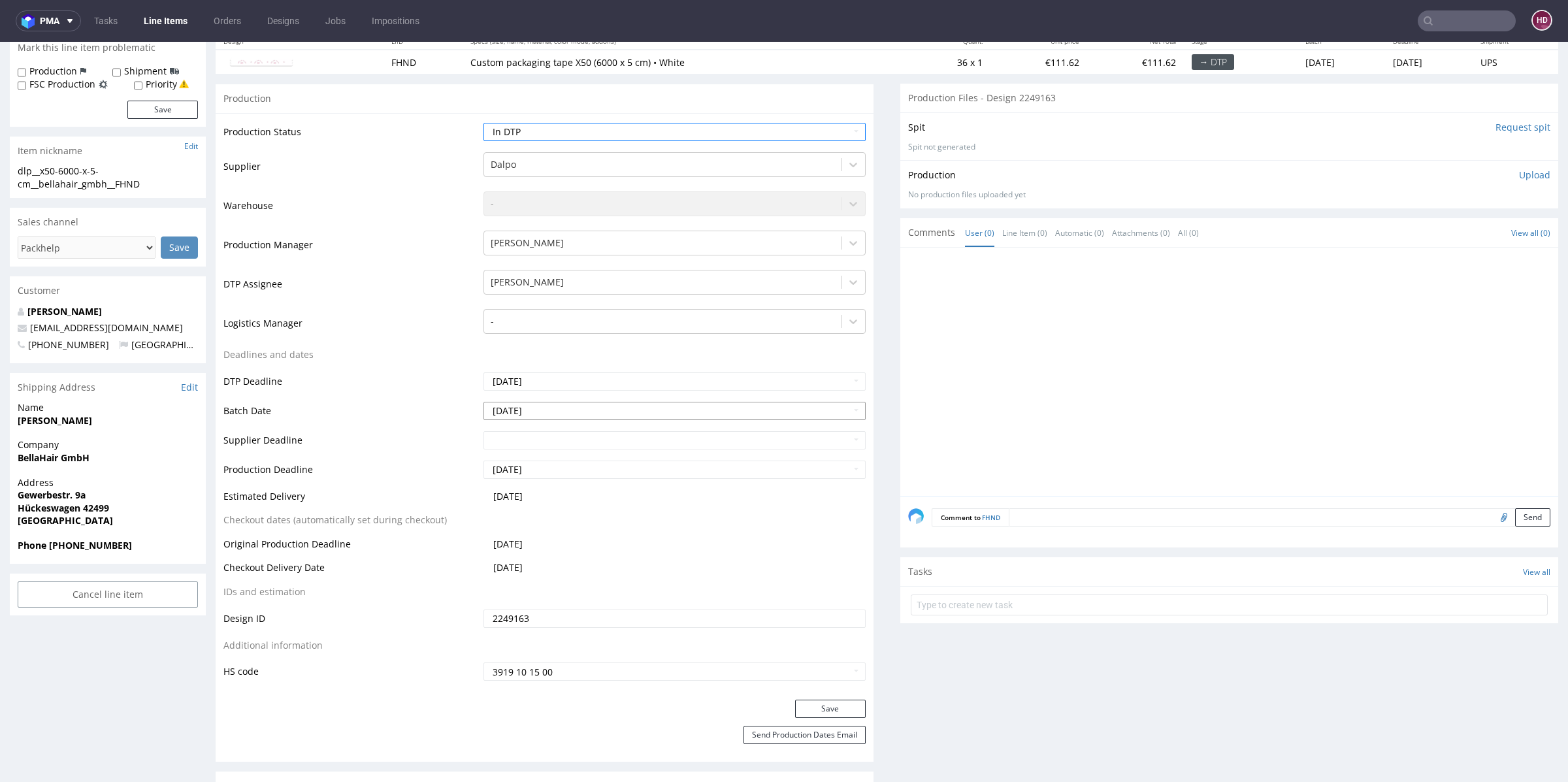
scroll to position [209, 0]
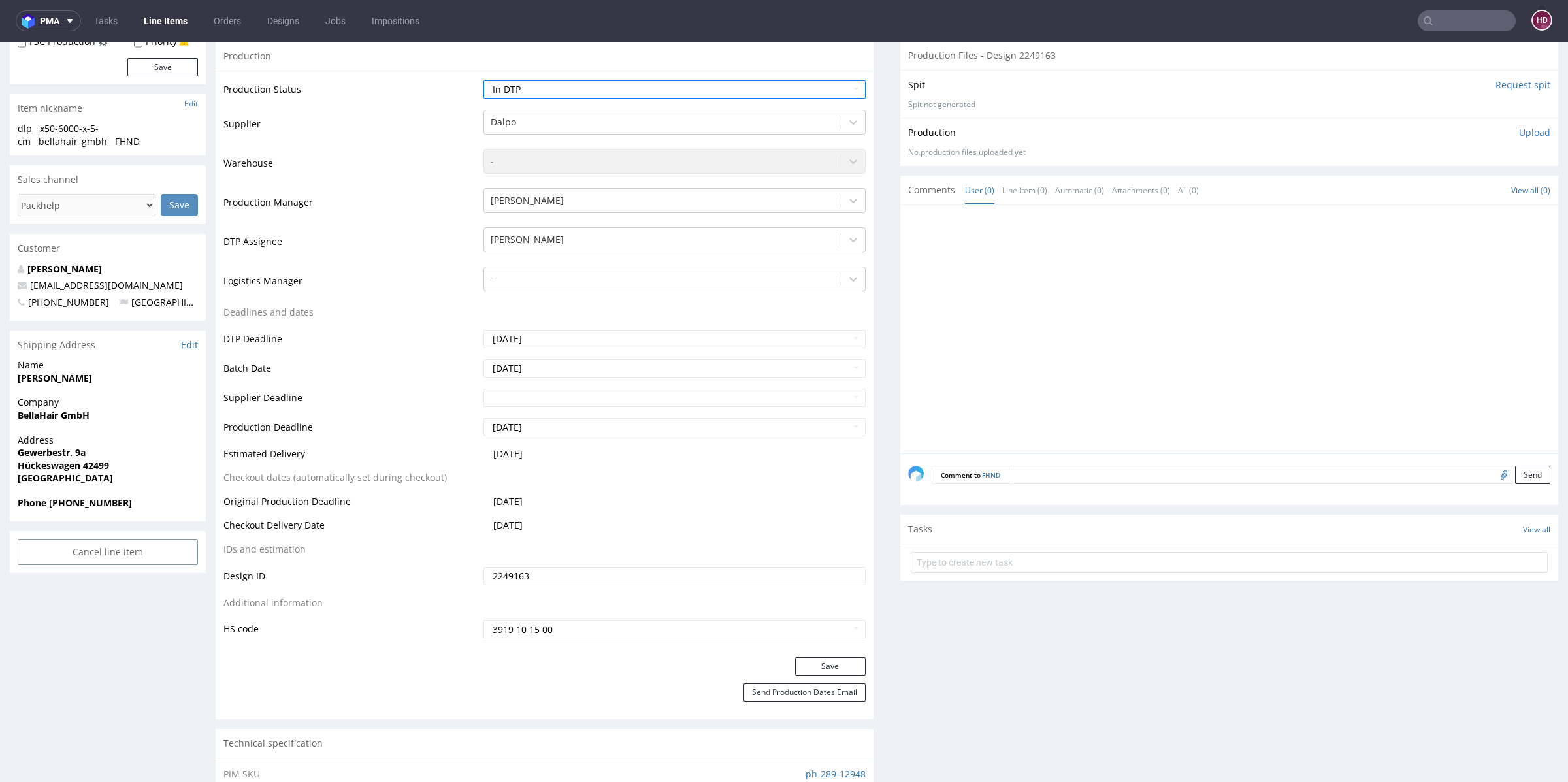
click at [846, 655] on div "Production Status Waiting for Artwork Waiting for Diecut Waiting for Mockup Wai…" at bounding box center [544, 364] width 658 height 587
click at [577, 122] on div at bounding box center [662, 122] width 343 height 16
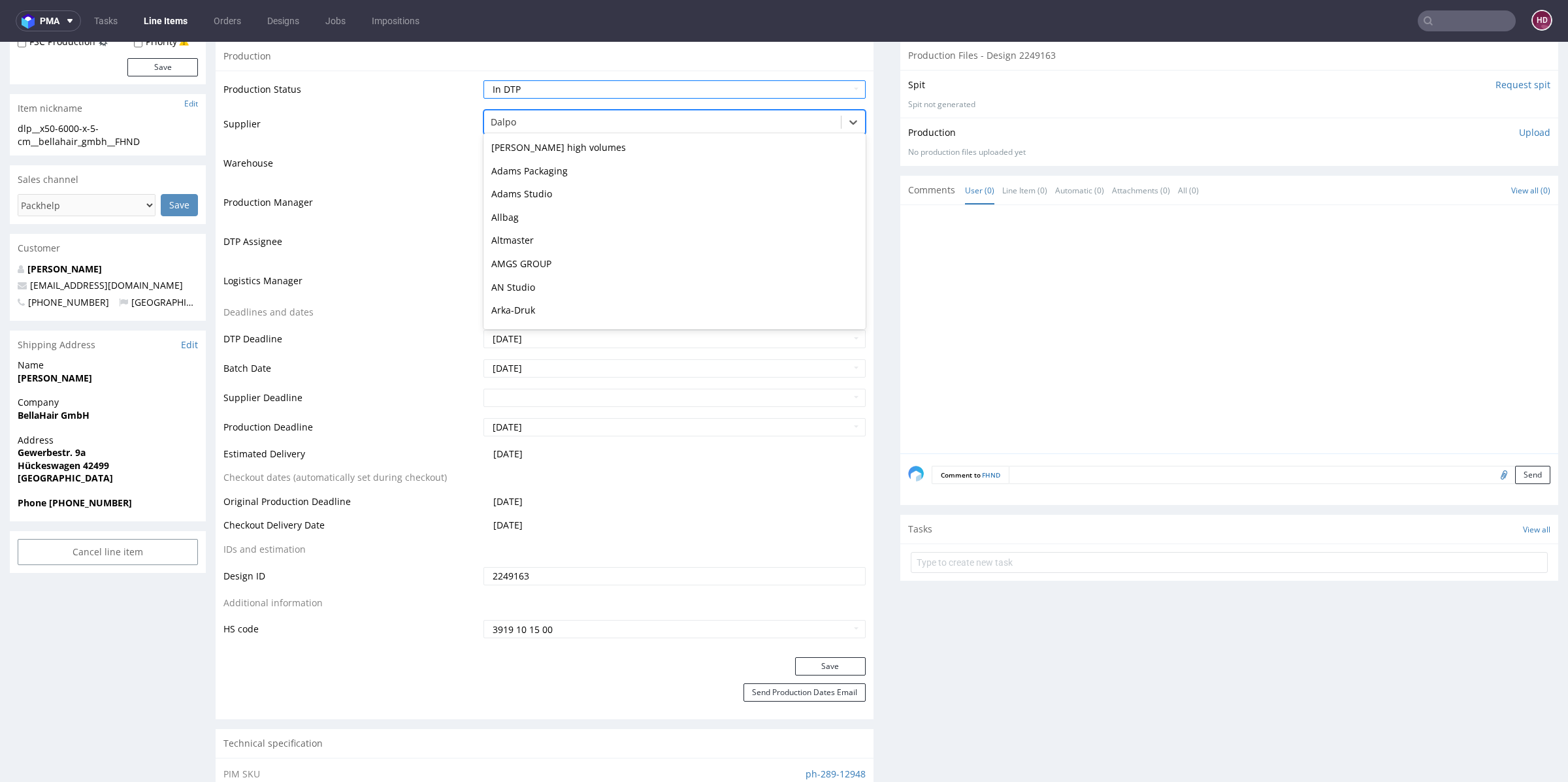
scroll to position [419, 0]
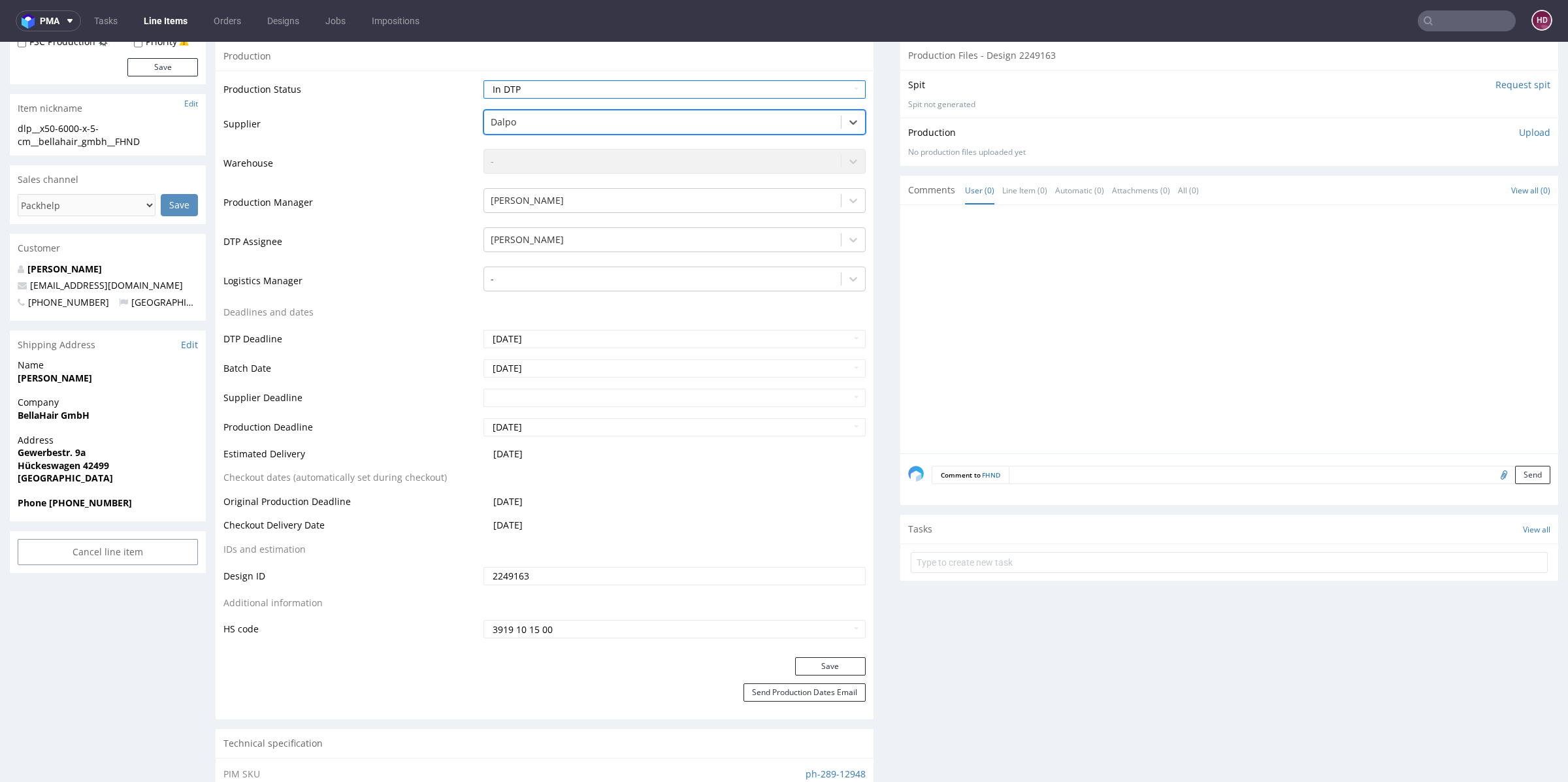
drag, startPoint x: 560, startPoint y: 124, endPoint x: 400, endPoint y: 92, distance: 163.2
click at [400, 92] on tbody "Production Status Waiting for Artwork Waiting for Diecut Waiting for Mockup Wai…" at bounding box center [545, 359] width 643 height 561
type input "tcm"
click at [518, 147] on div "TCM" at bounding box center [674, 147] width 382 height 23
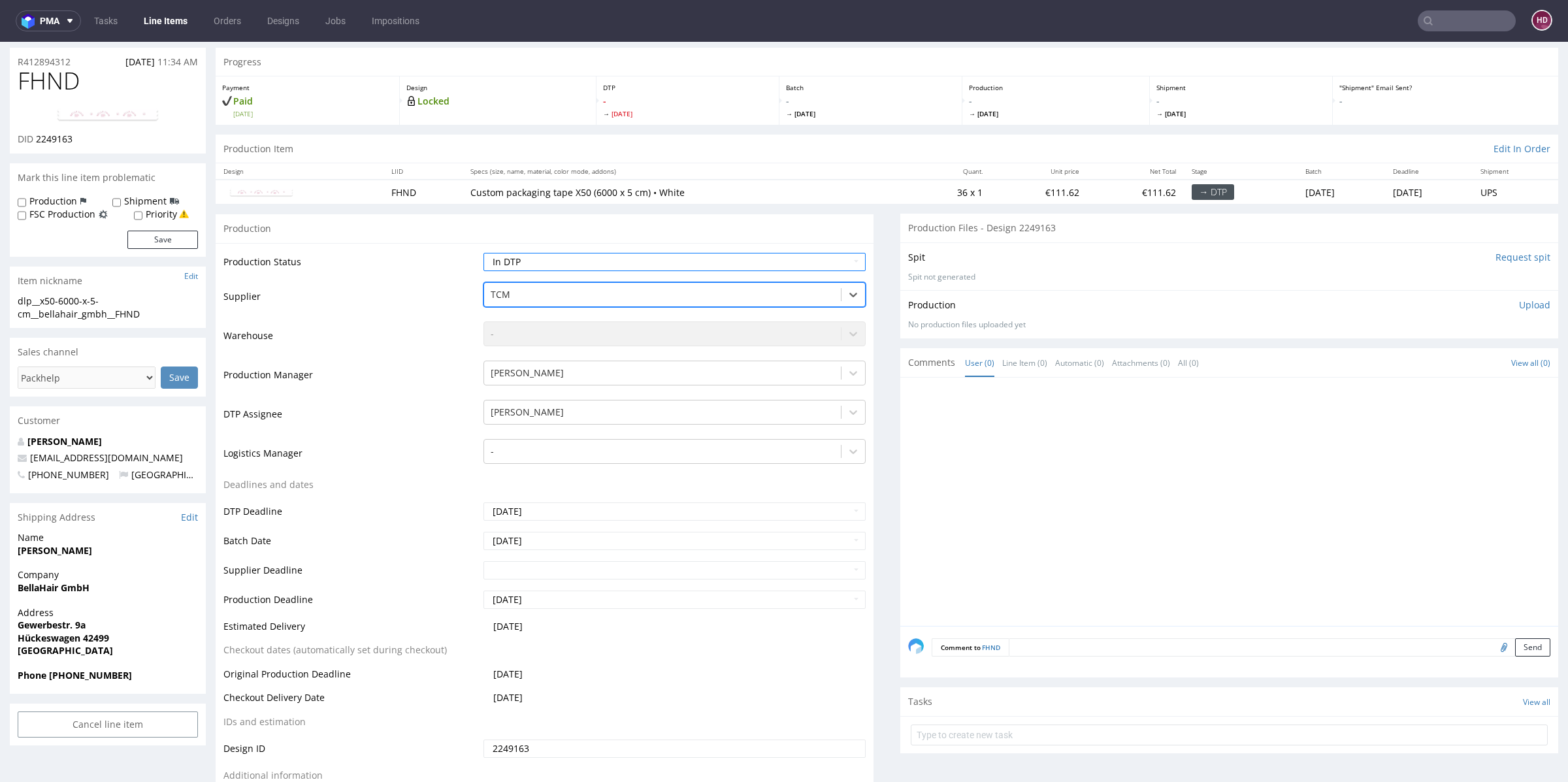
scroll to position [0, 0]
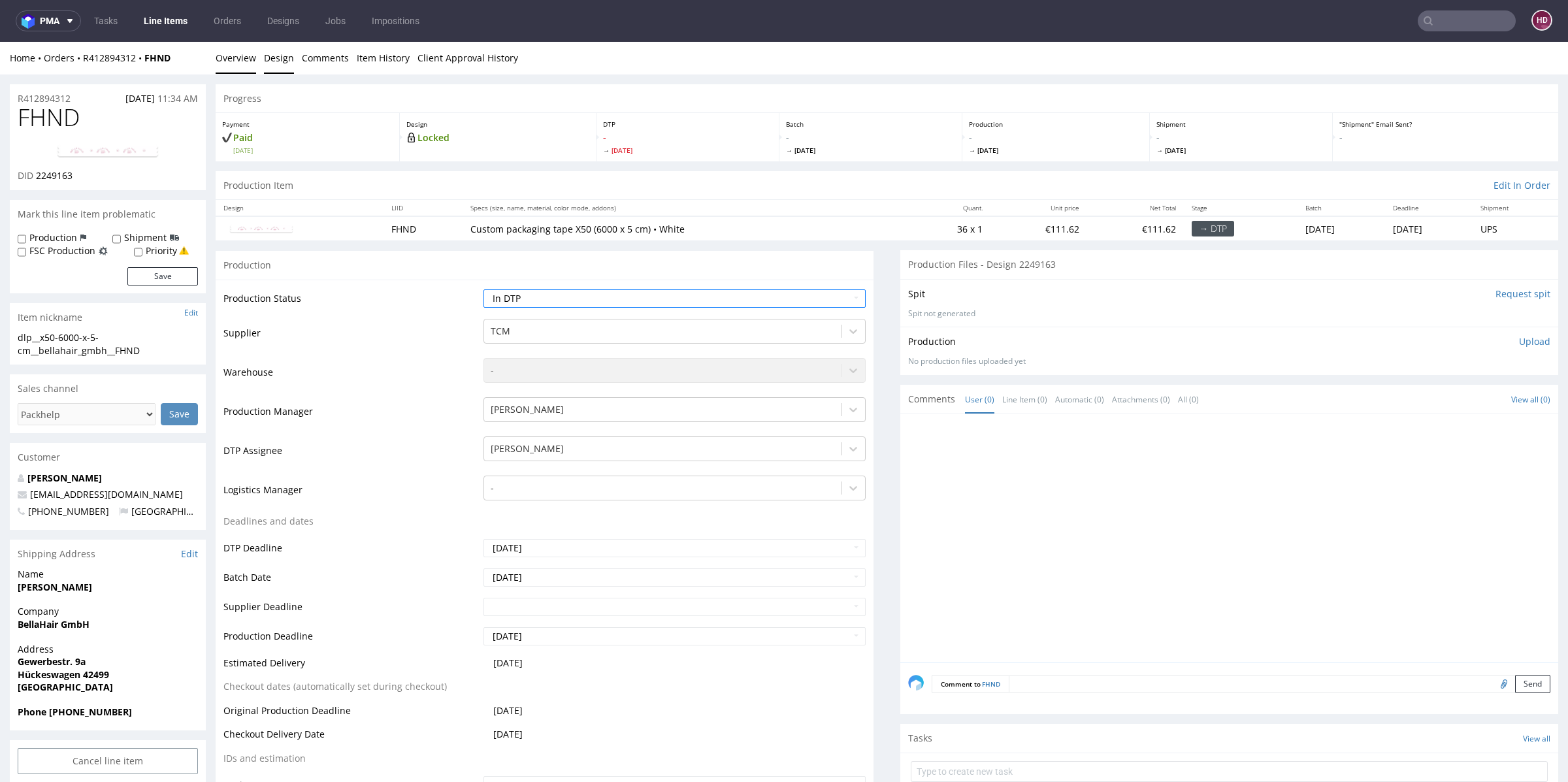
click at [280, 60] on link "Design" at bounding box center [279, 58] width 30 height 32
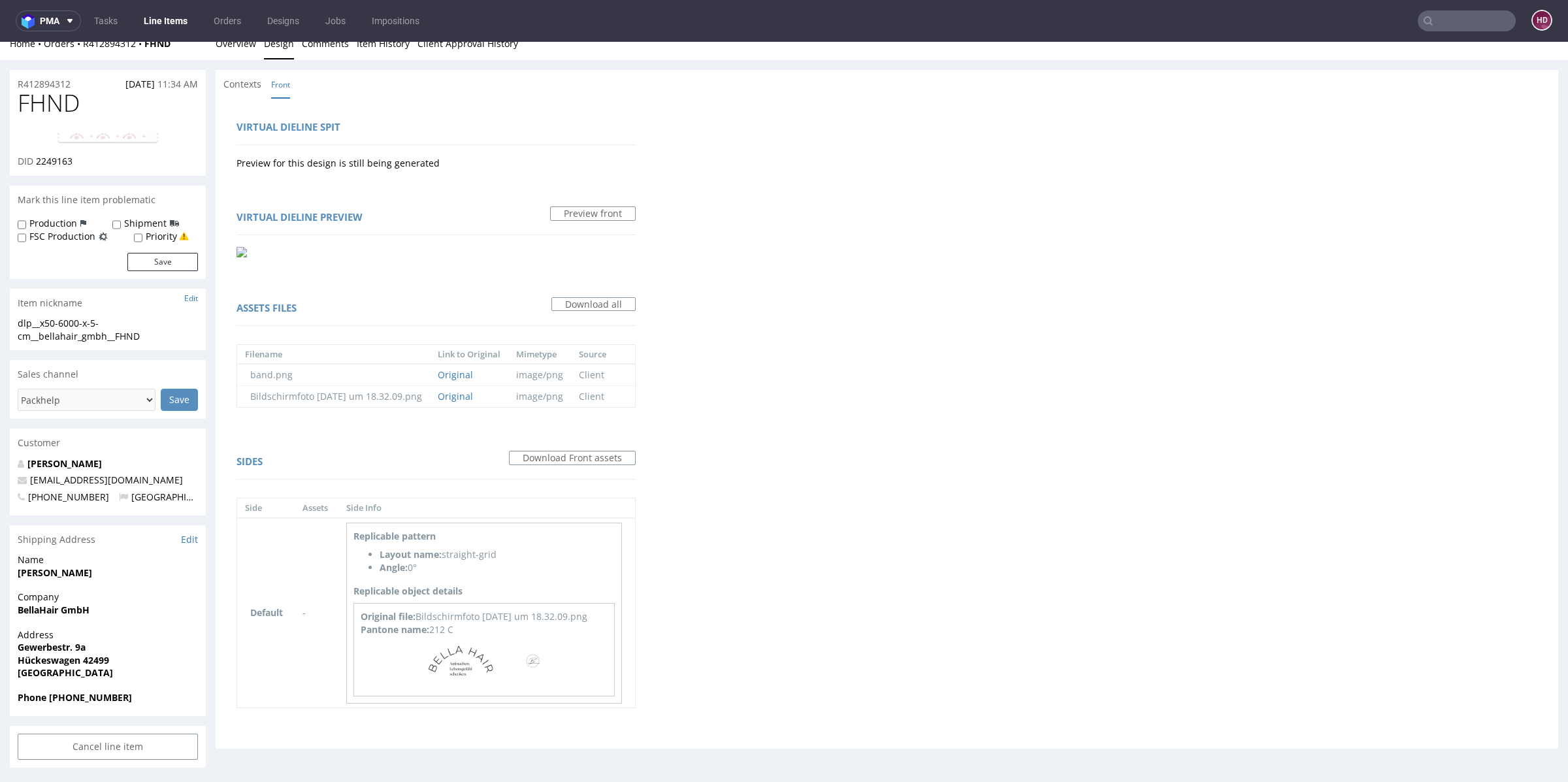
scroll to position [15, 0]
click at [412, 652] on p at bounding box center [484, 663] width 247 height 53
click at [485, 663] on img at bounding box center [484, 662] width 131 height 50
click at [105, 136] on img at bounding box center [108, 136] width 104 height 16
click at [231, 51] on link "Overview" at bounding box center [235, 43] width 40 height 32
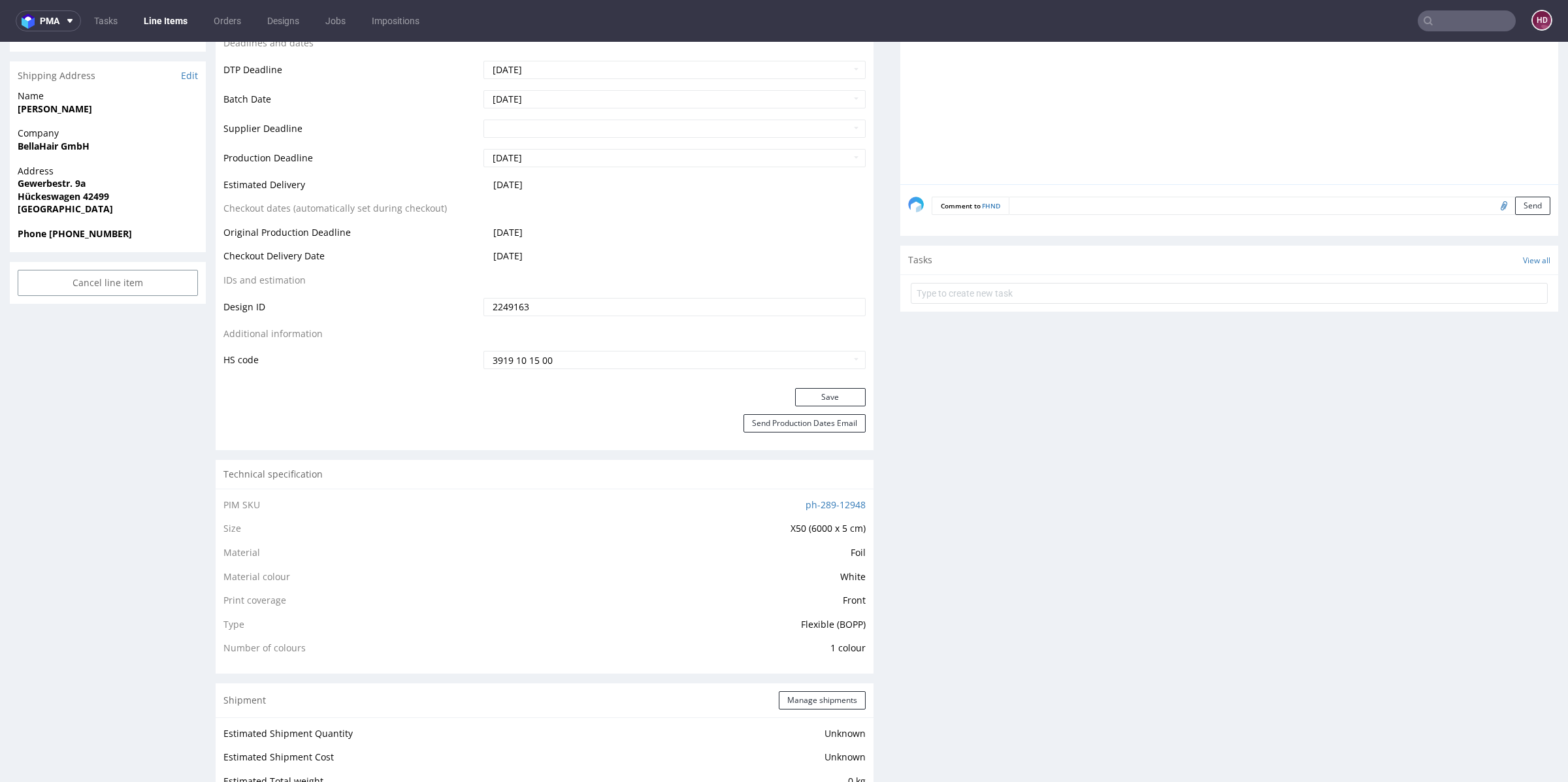
scroll to position [0, 0]
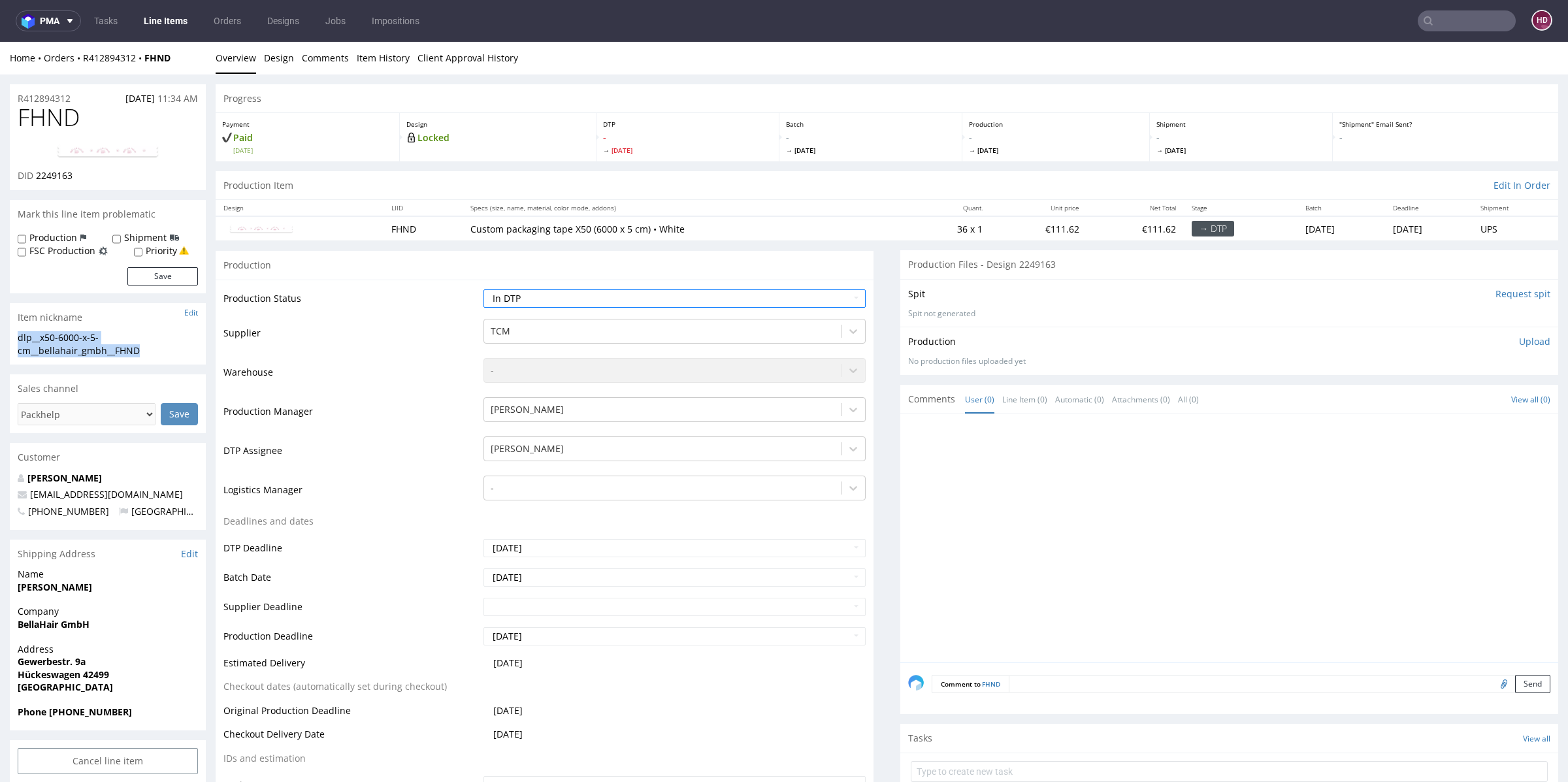
drag, startPoint x: 146, startPoint y: 352, endPoint x: 0, endPoint y: 332, distance: 147.4
drag, startPoint x: 85, startPoint y: 102, endPoint x: 0, endPoint y: 104, distance: 85.0
drag, startPoint x: 76, startPoint y: 175, endPoint x: 35, endPoint y: 175, distance: 41.0
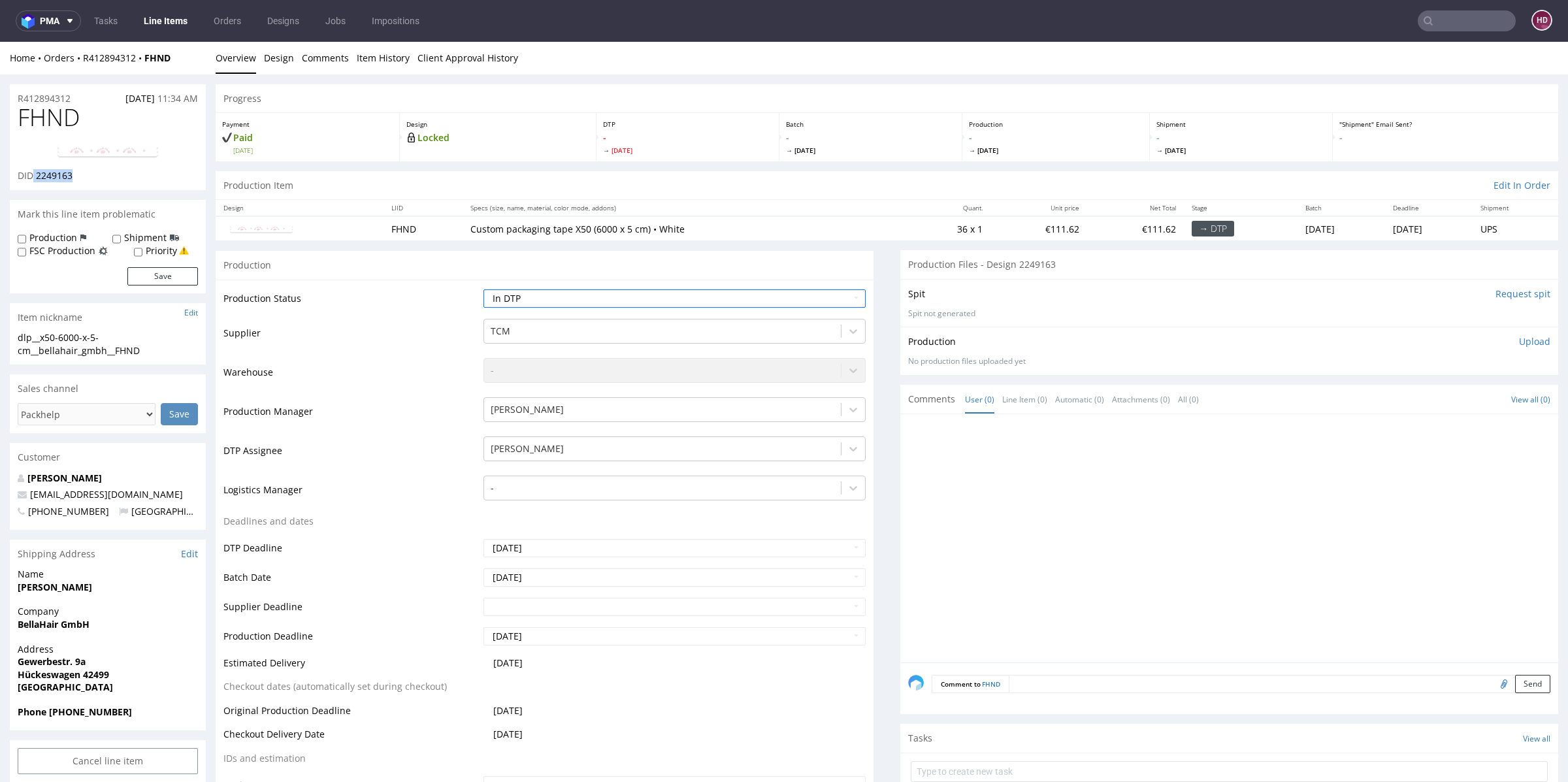
click at [35, 175] on div "DID 2249163" at bounding box center [107, 175] width 180 height 13
drag, startPoint x: 88, startPoint y: 114, endPoint x: 0, endPoint y: 112, distance: 88.0
drag, startPoint x: 34, startPoint y: 175, endPoint x: 134, endPoint y: 178, distance: 100.0
click at [134, 178] on div "DID 2249163" at bounding box center [107, 175] width 180 height 13
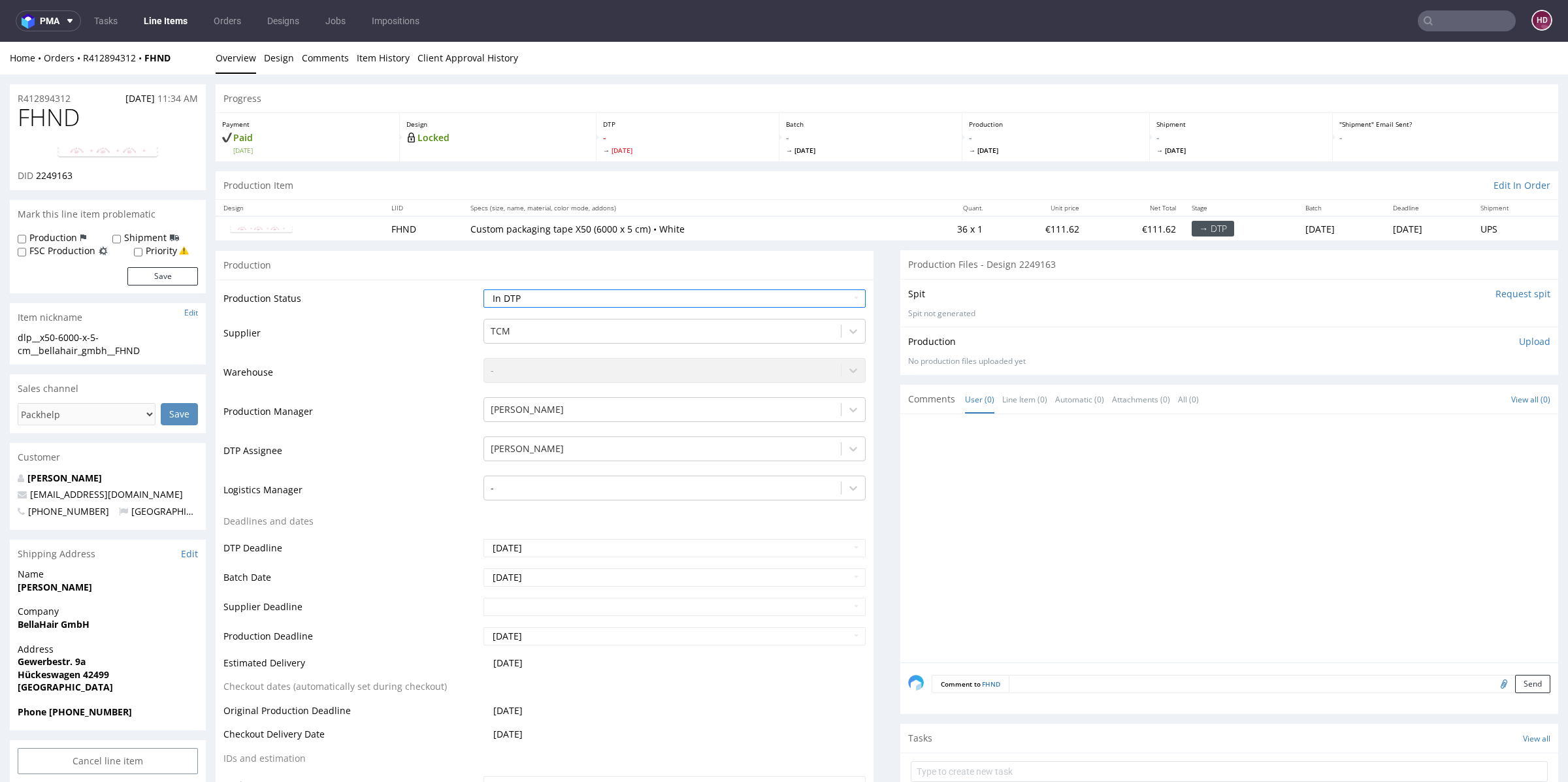
click at [62, 177] on span "2249163" at bounding box center [54, 175] width 36 height 12
drag, startPoint x: 35, startPoint y: 175, endPoint x: 73, endPoint y: 178, distance: 38.1
click at [73, 178] on div "DID 2249163" at bounding box center [107, 175] width 180 height 13
click at [99, 147] on img at bounding box center [108, 151] width 104 height 16
click at [585, 294] on select "Waiting for Artwork Waiting for Diecut Waiting for Mockup Waiting for DTP Waiti…" at bounding box center [674, 299] width 382 height 19
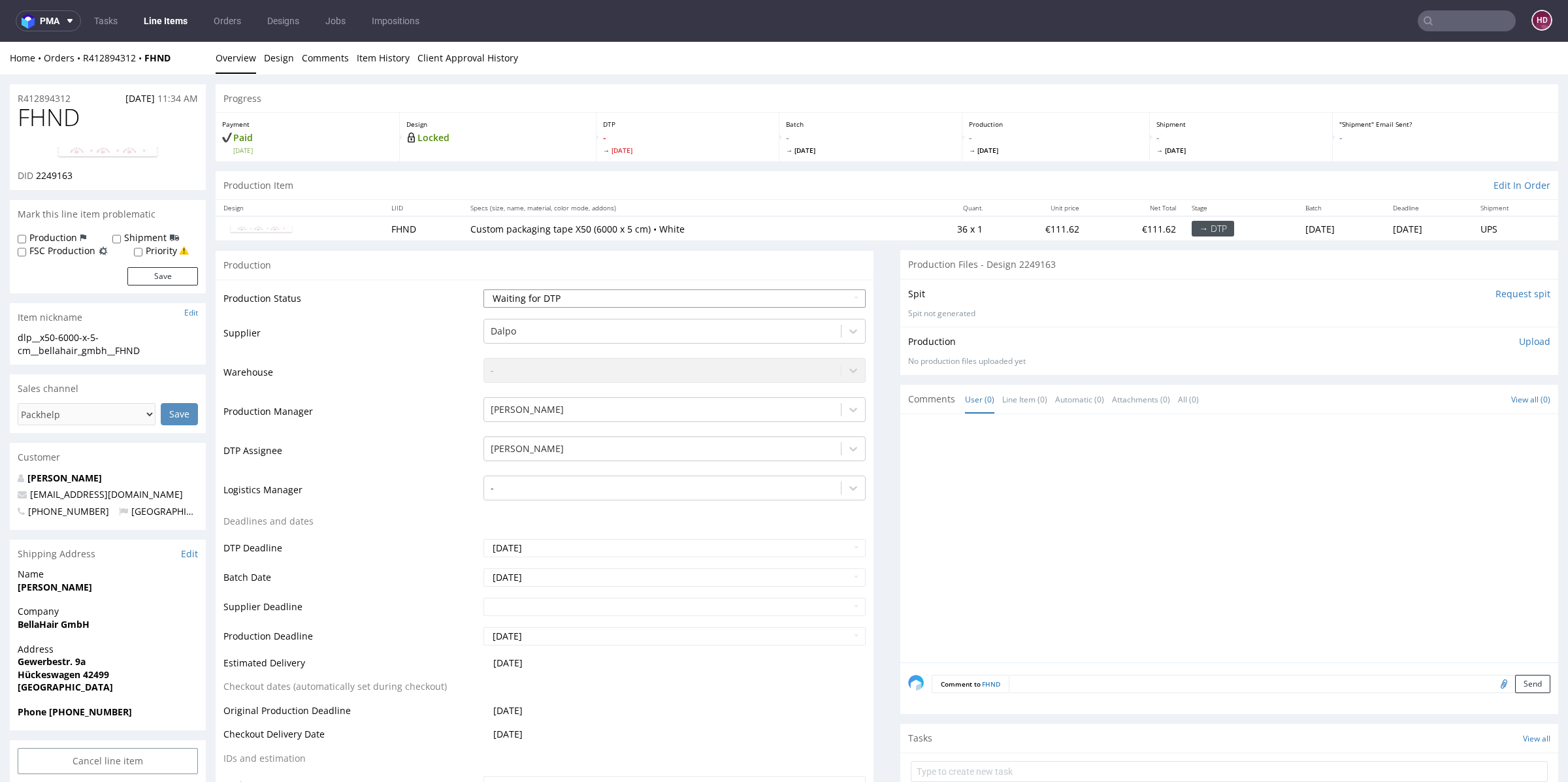
select select "dtp_issue"
click at [483, 289] on select "Waiting for Artwork Waiting for Diecut Waiting for Mockup Waiting for DTP Waiti…" at bounding box center [674, 299] width 382 height 19
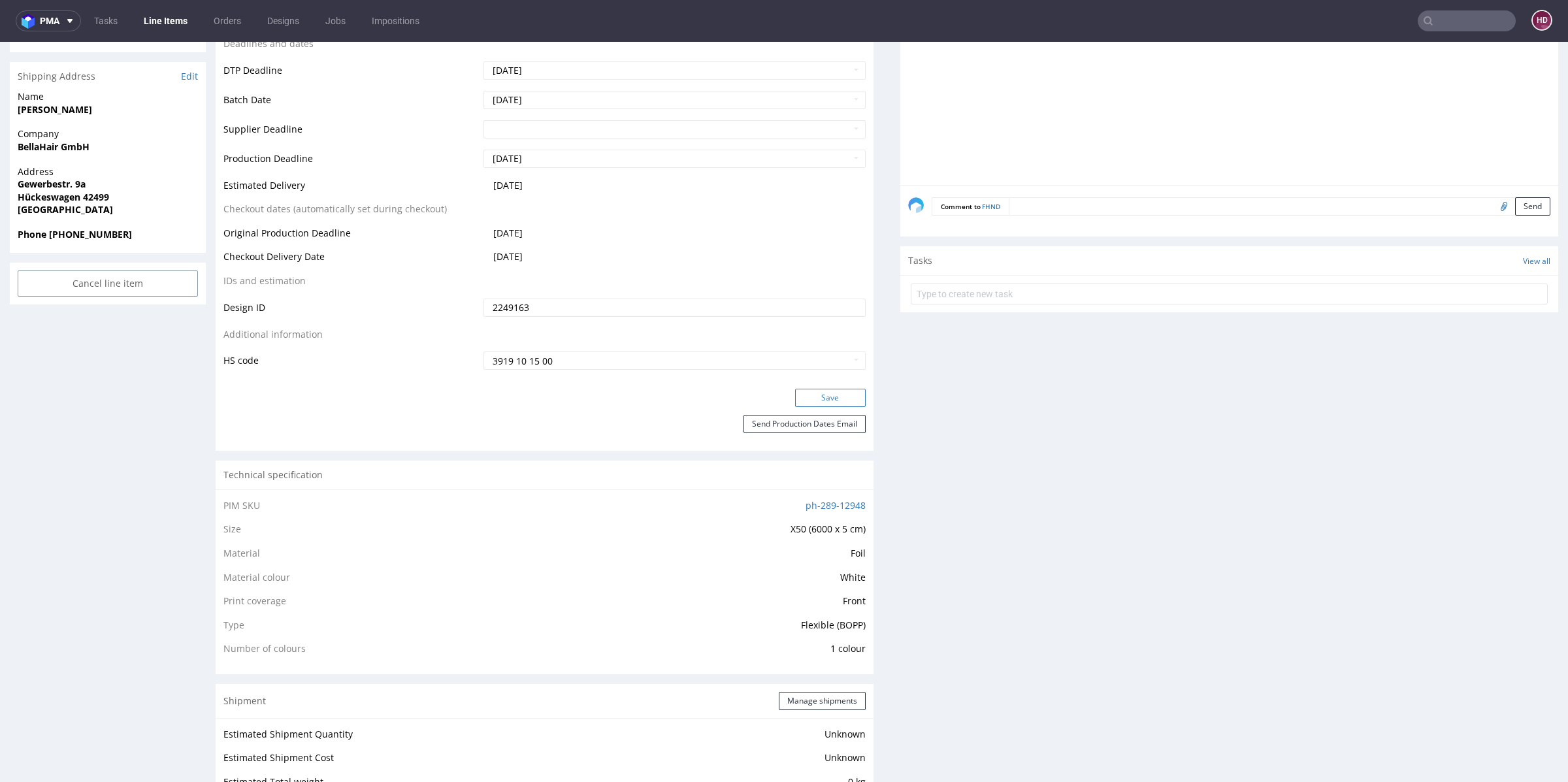
click at [812, 392] on button "Save" at bounding box center [830, 398] width 71 height 19
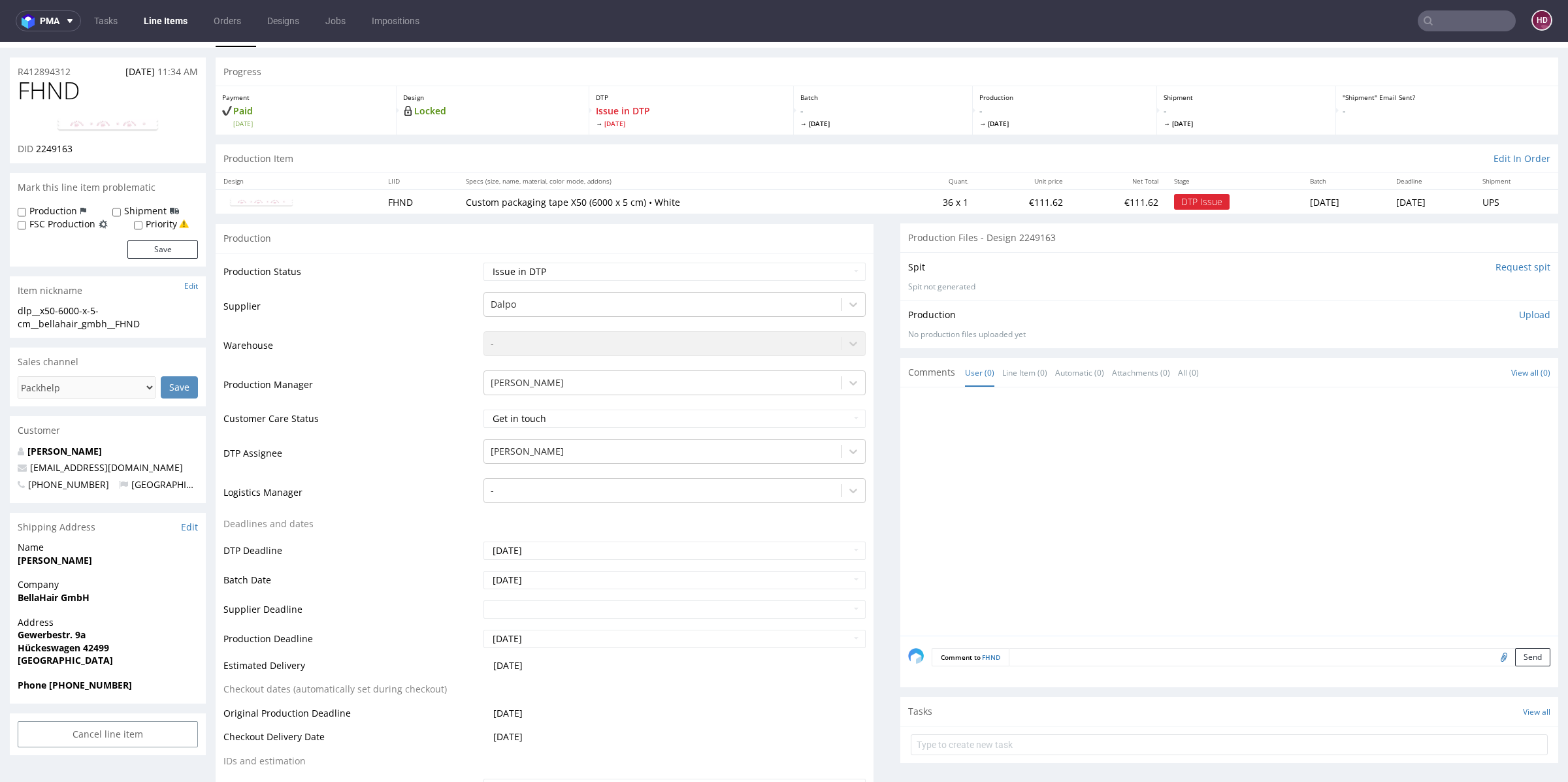
scroll to position [0, 0]
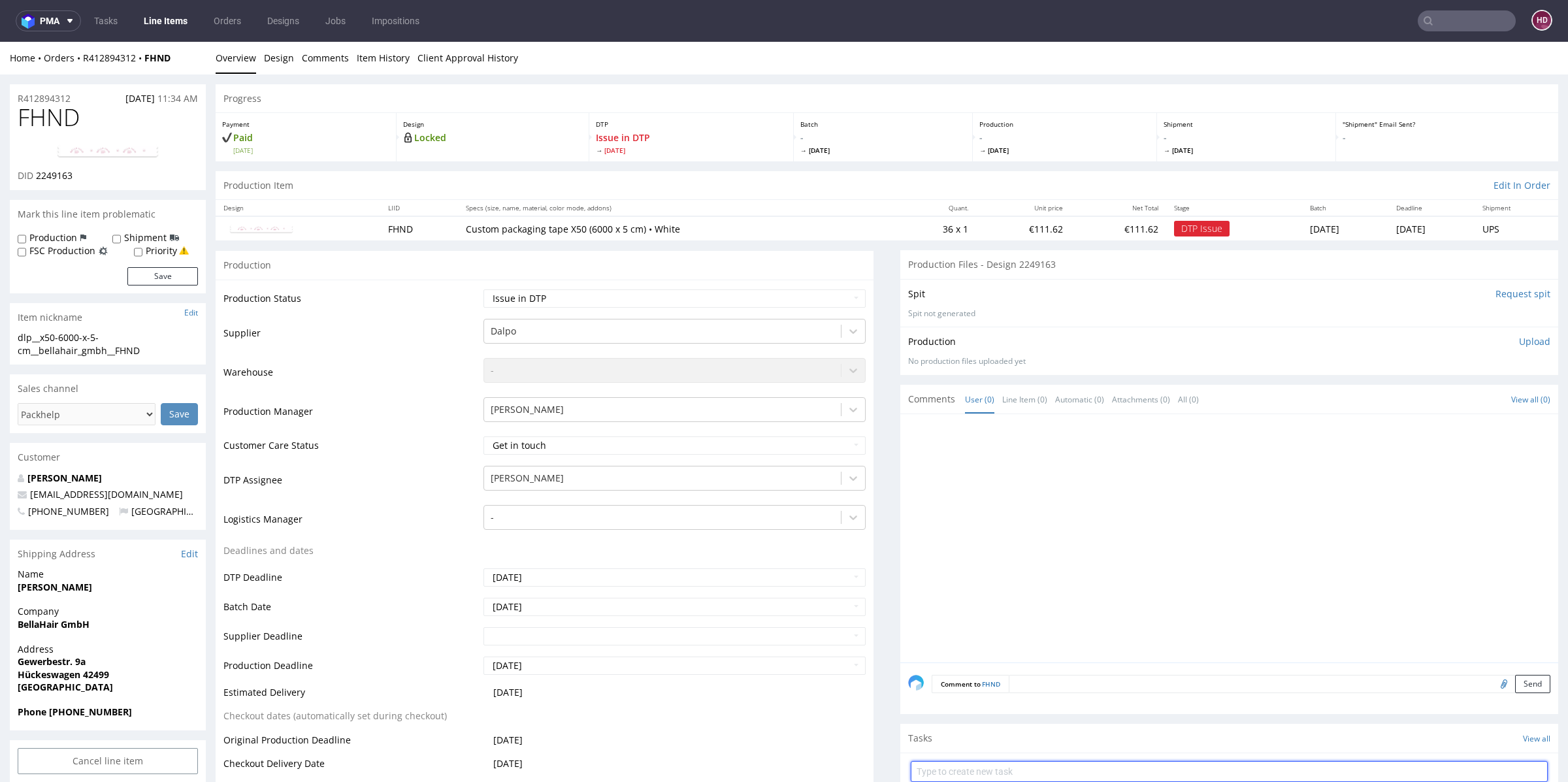
click at [1021, 770] on input "text" at bounding box center [1228, 772] width 637 height 21
type input "issue"
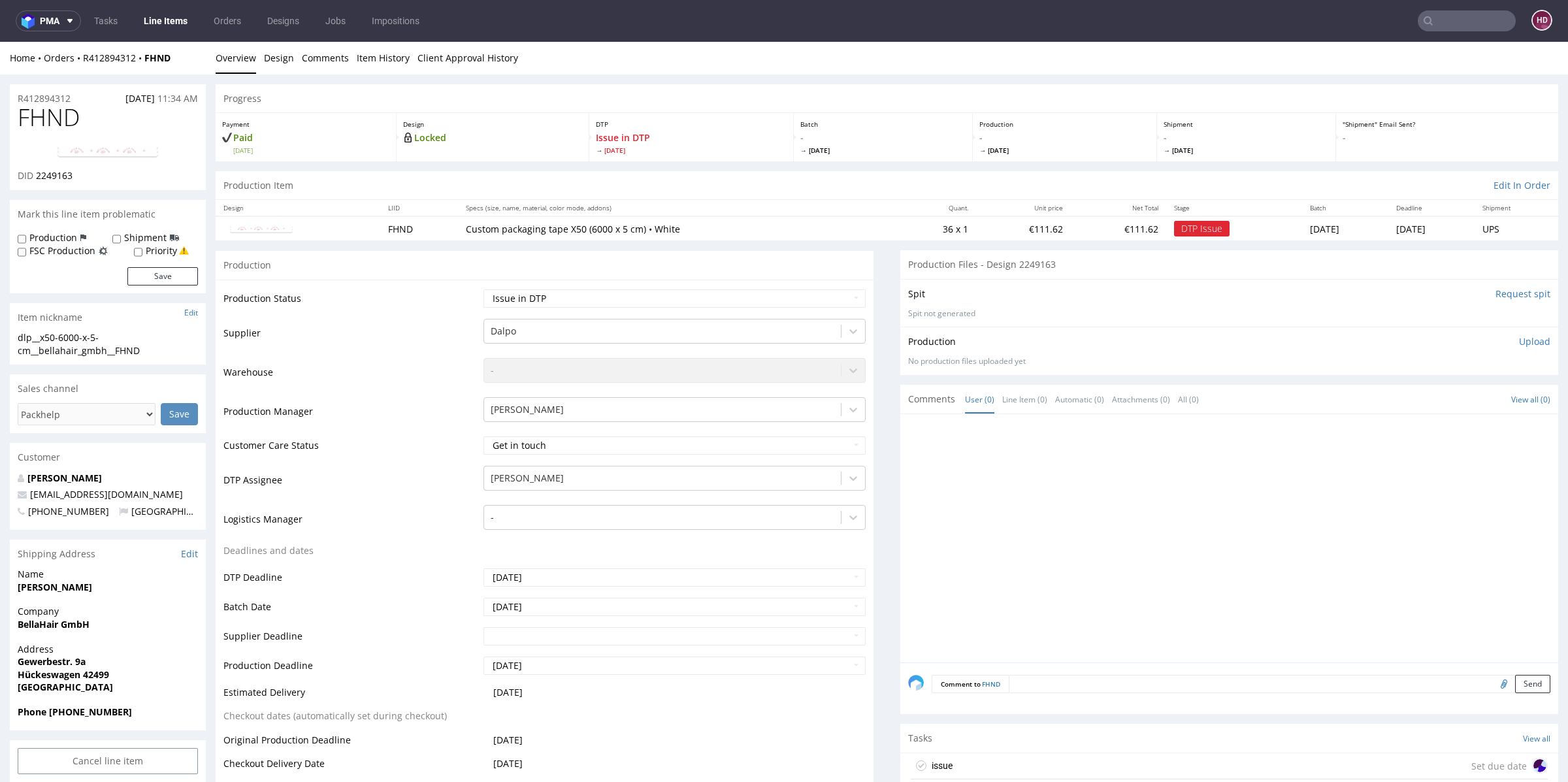
click at [1107, 770] on div "issue Set due date" at bounding box center [1228, 767] width 637 height 26
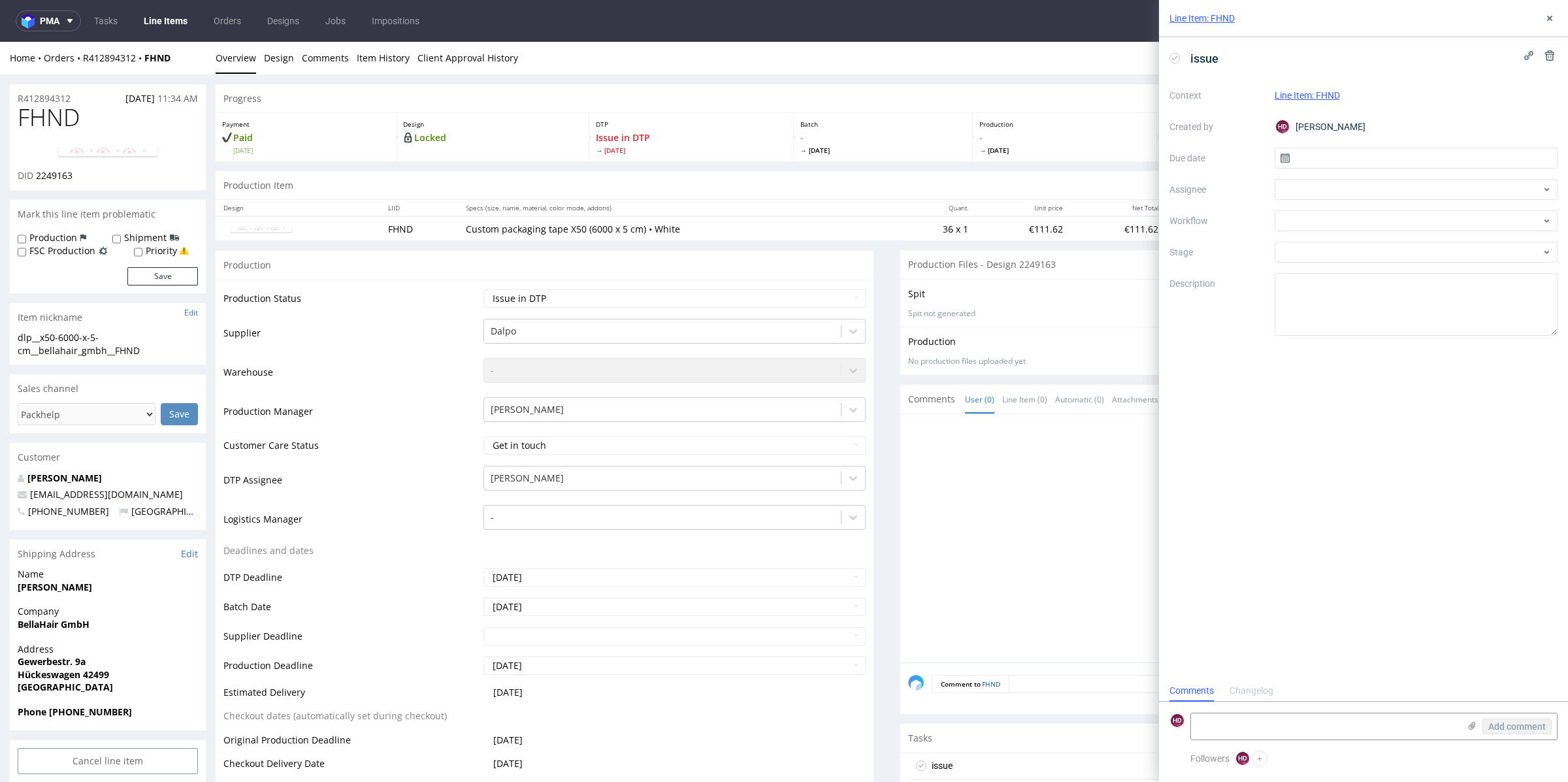
scroll to position [10, 0]
click at [1331, 184] on div at bounding box center [1417, 189] width 284 height 21
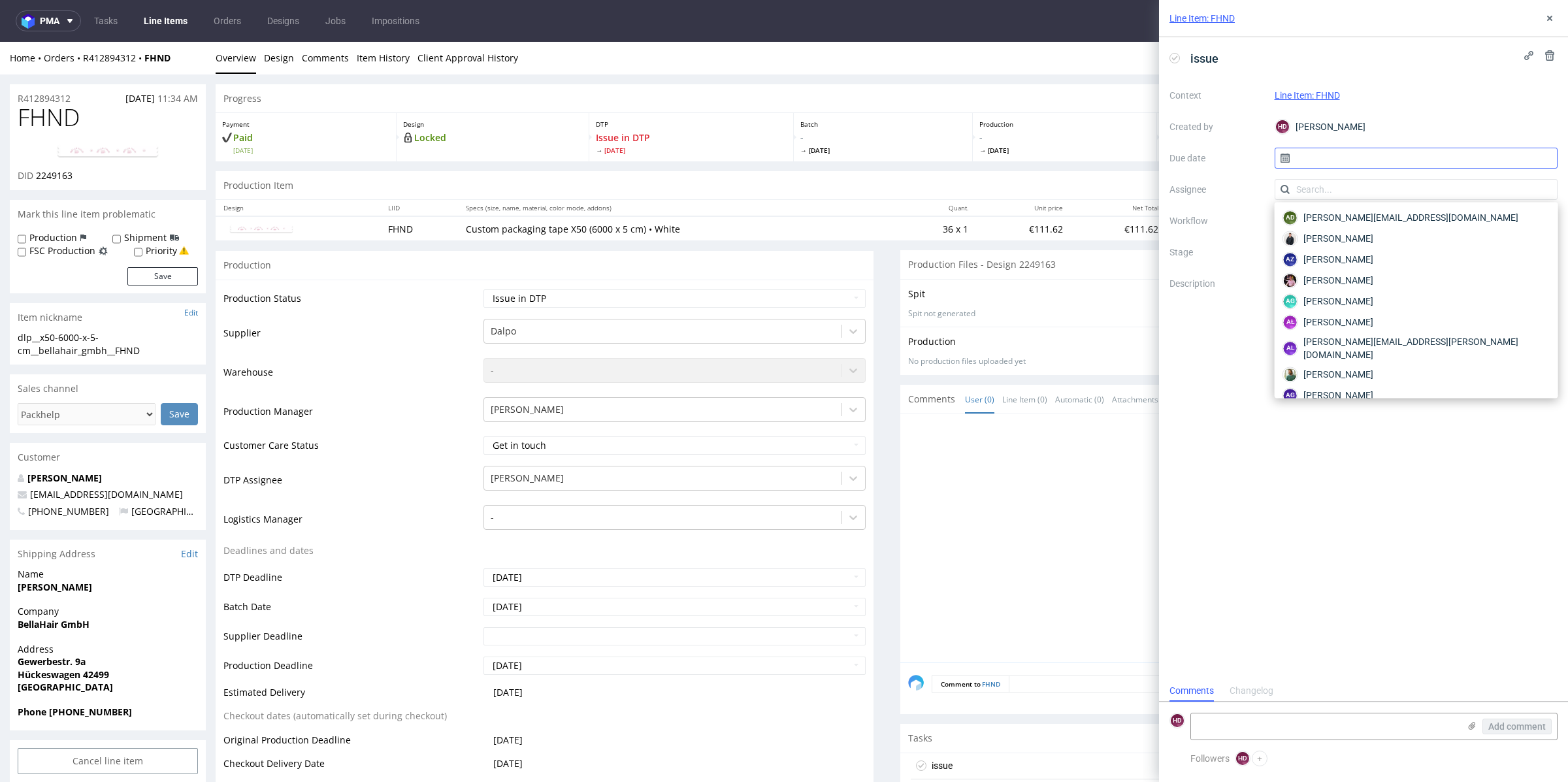
click at [1336, 153] on input "text" at bounding box center [1417, 158] width 284 height 21
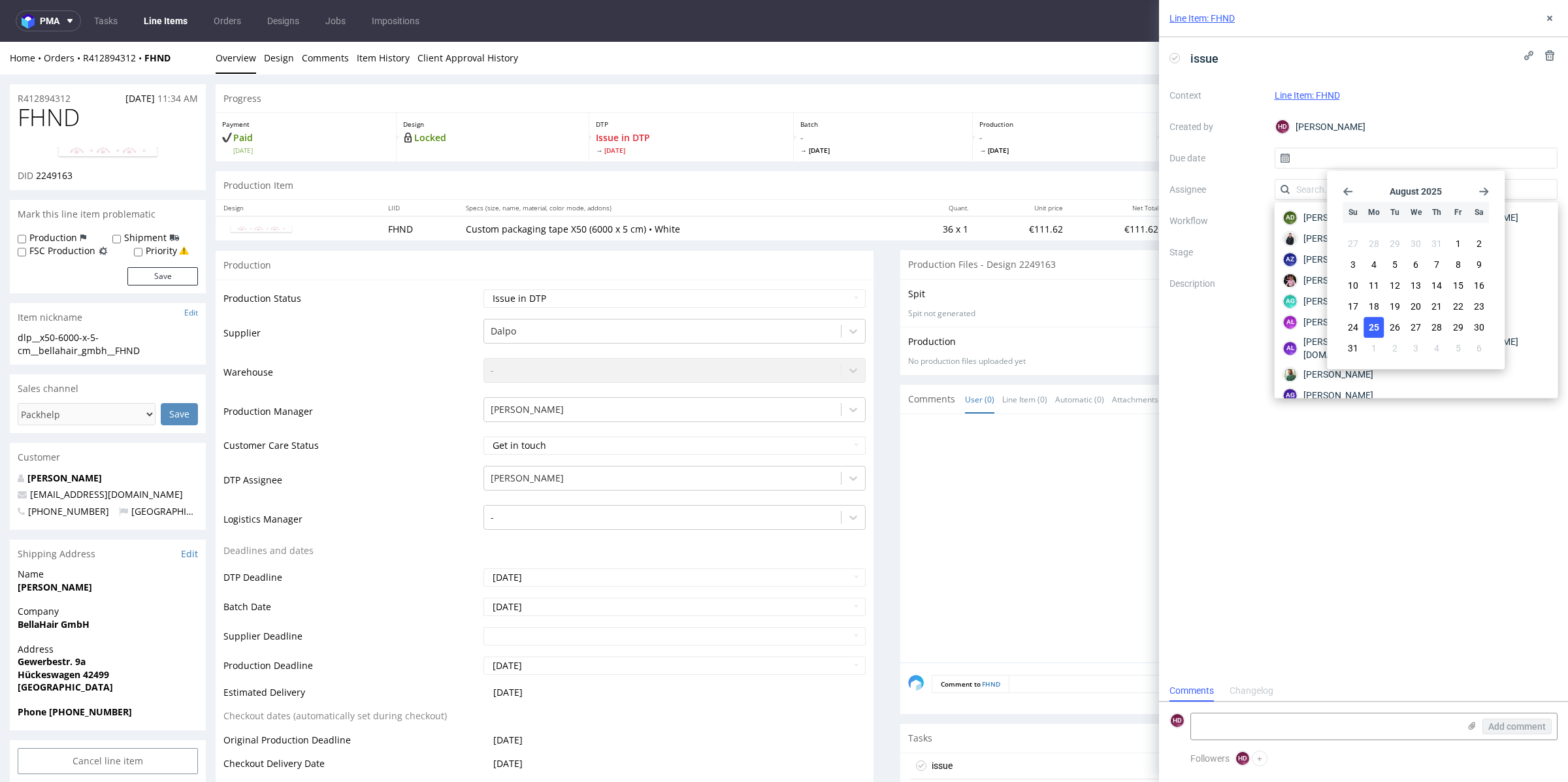
click at [1372, 328] on span "25" at bounding box center [1373, 328] width 10 height 13
type input "25/08/2025"
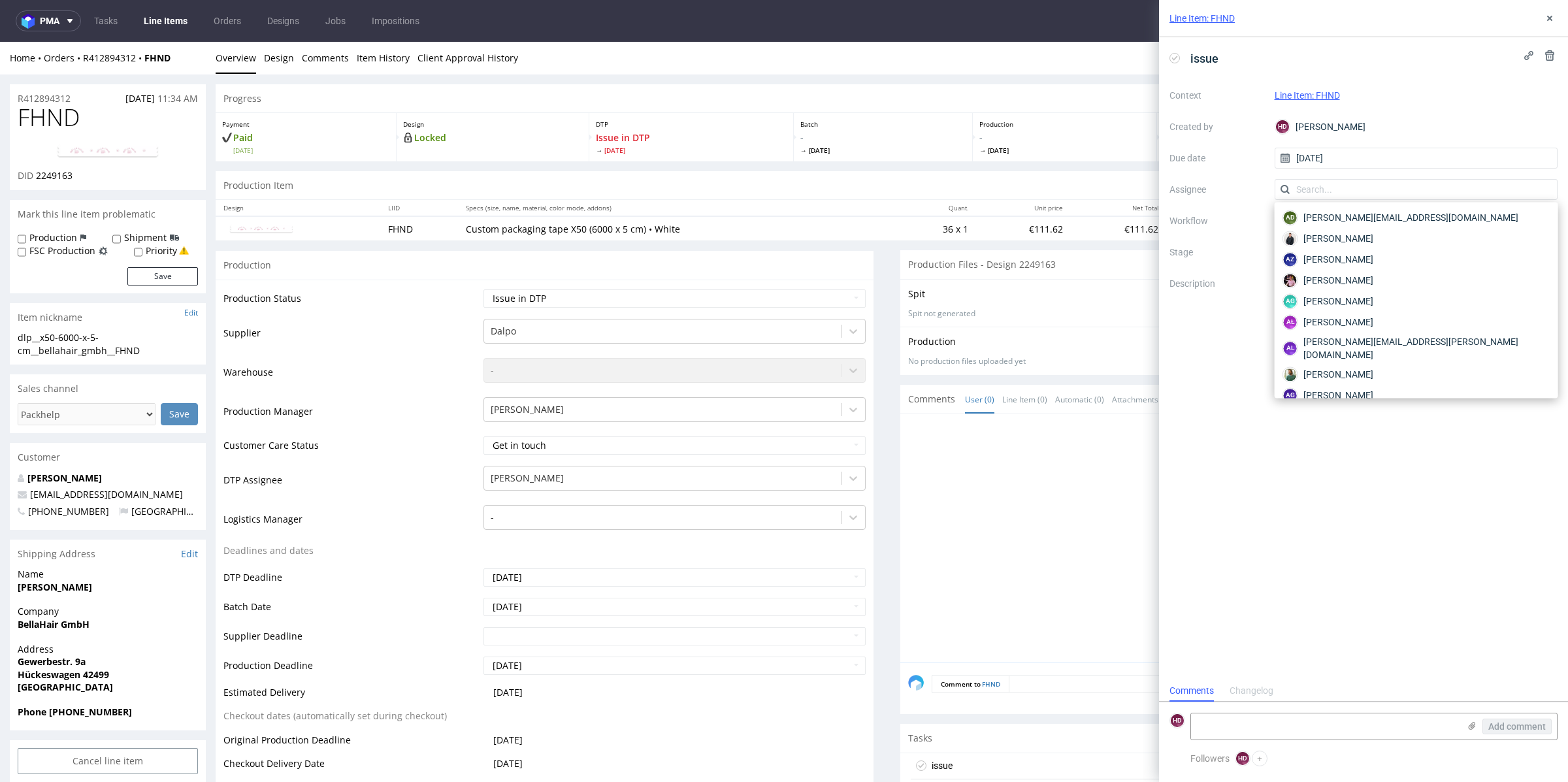
click at [1321, 429] on div "issue Context Line Item: FHND Created by HD Hapka Dominika Due date 25/08/2025 …" at bounding box center [1364, 358] width 409 height 643
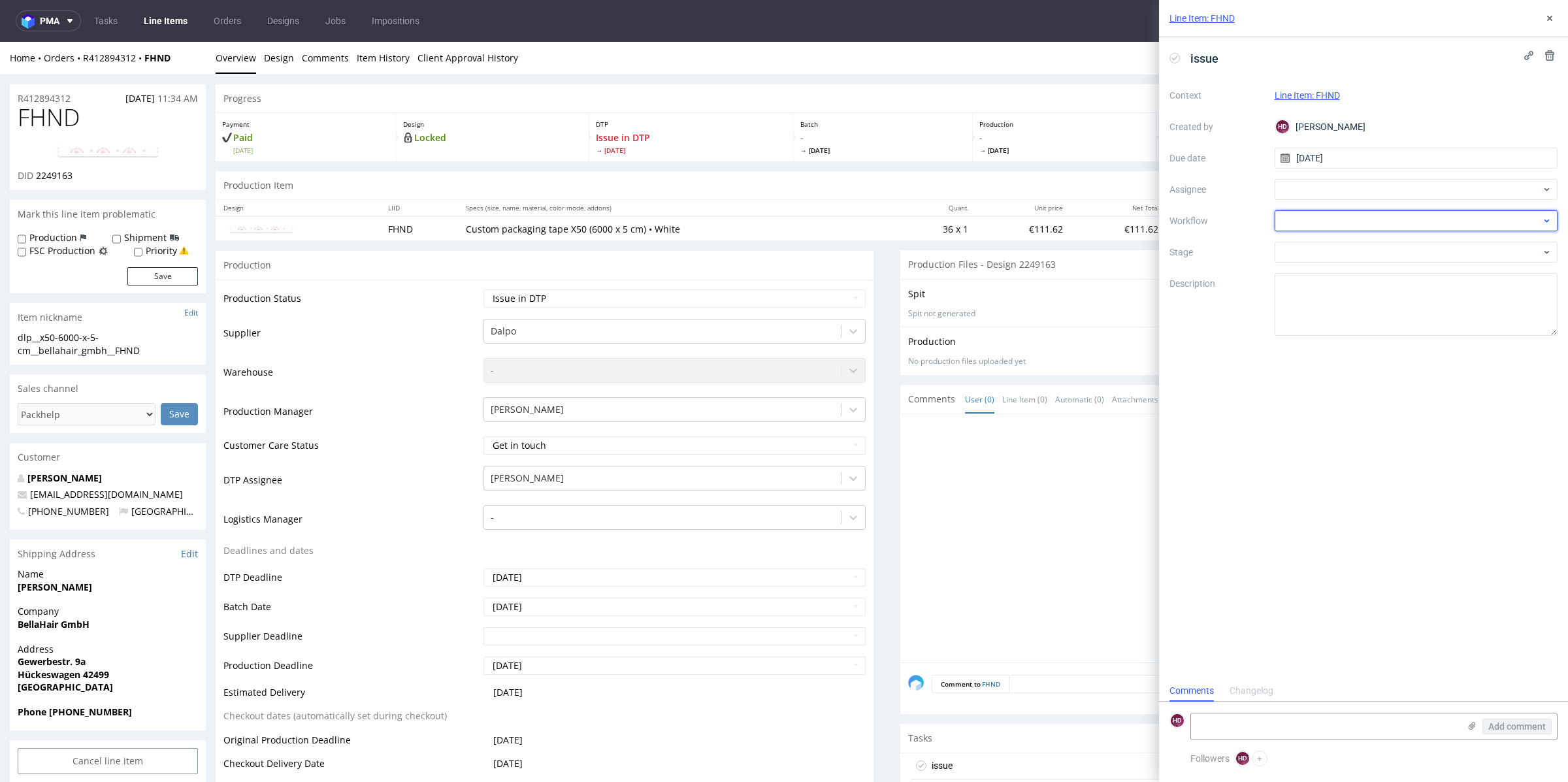
click at [1312, 217] on div at bounding box center [1417, 221] width 284 height 21
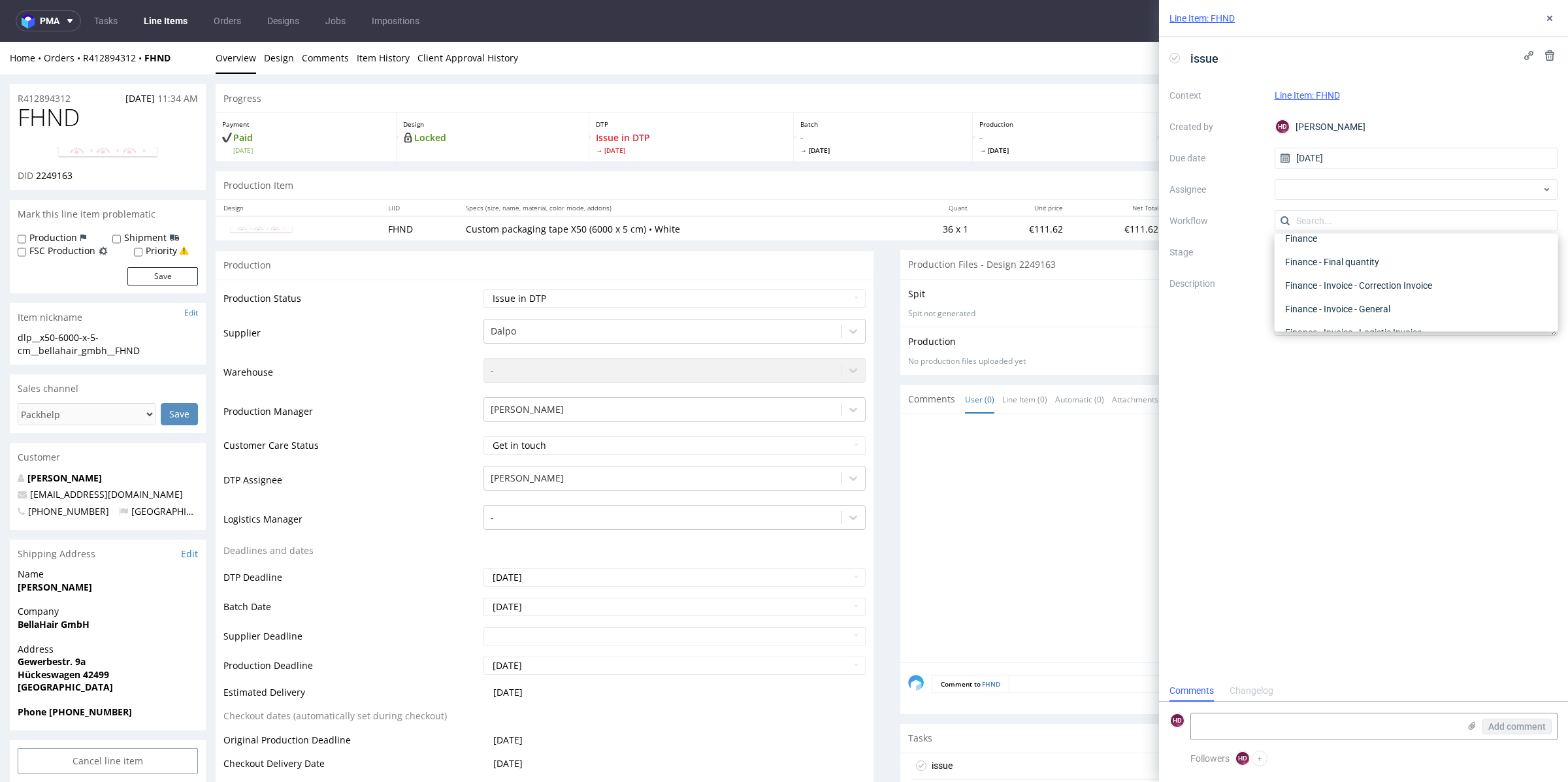
scroll to position [0, 0]
click at [1386, 288] on div "DTP - Issue" at bounding box center [1416, 291] width 273 height 23
click at [1382, 455] on div "issue Context Line Item: FHND Created by HD Hapka Dominika Due date 25/08/2025 …" at bounding box center [1364, 358] width 409 height 643
click at [1418, 290] on textarea "Problem: Impact: What is needed?:" at bounding box center [1417, 304] width 284 height 63
paste textarea "The file sent by the client is of low-quality, pixelated files."
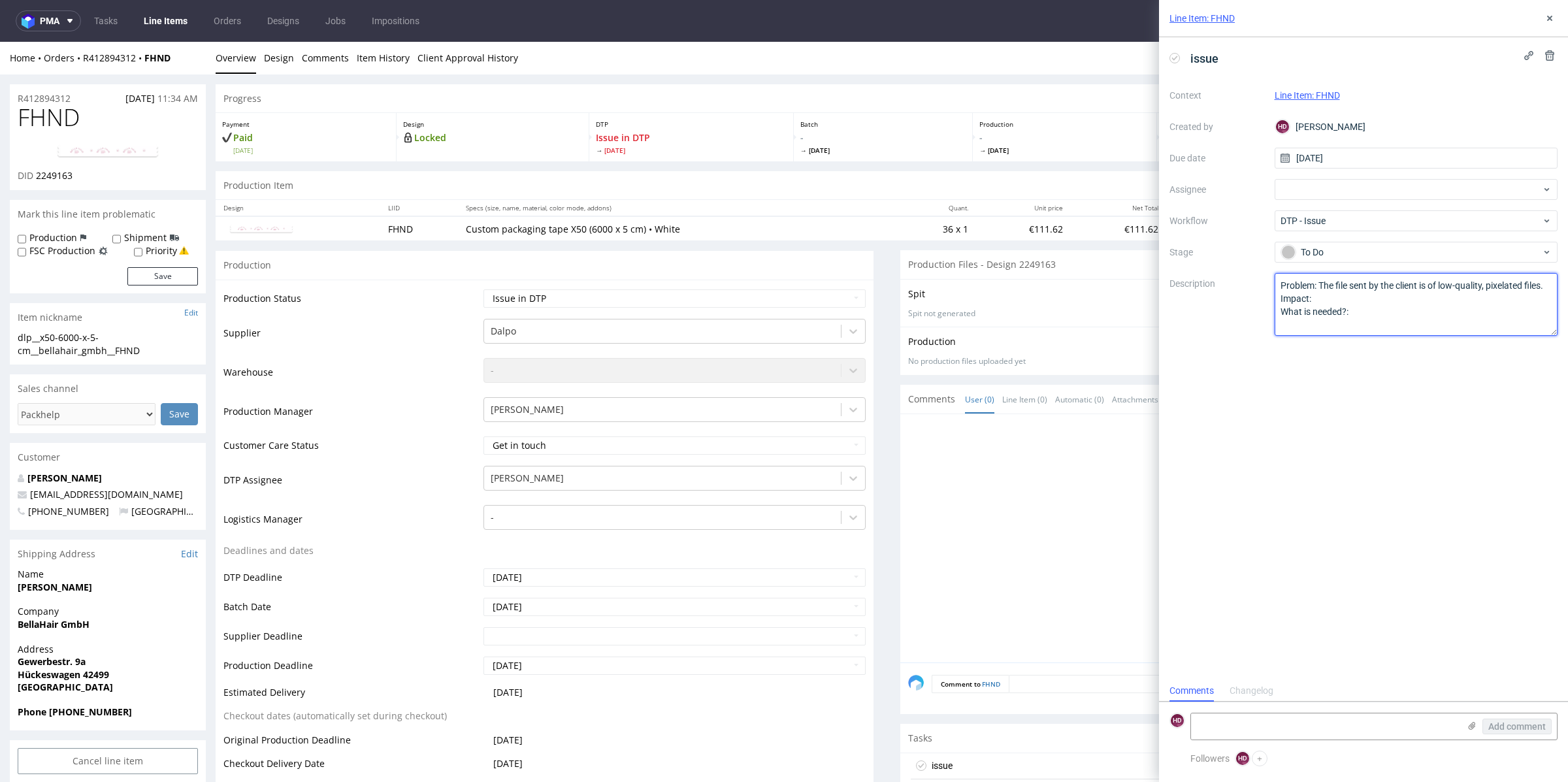
drag, startPoint x: 1350, startPoint y: 300, endPoint x: 1234, endPoint y: 306, distance: 116.2
click at [1234, 306] on div "Context Line Item: FHND Created by HD Hapka Dominika Due date 25/08/2025 Assign…" at bounding box center [1364, 210] width 388 height 251
drag, startPoint x: 1314, startPoint y: 342, endPoint x: 1112, endPoint y: 280, distance: 211.3
click at [1387, 290] on textarea "Problem: Impact: What is needed?:" at bounding box center [1417, 304] width 284 height 63
drag, startPoint x: 1311, startPoint y: 296, endPoint x: 1264, endPoint y: 302, distance: 47.4
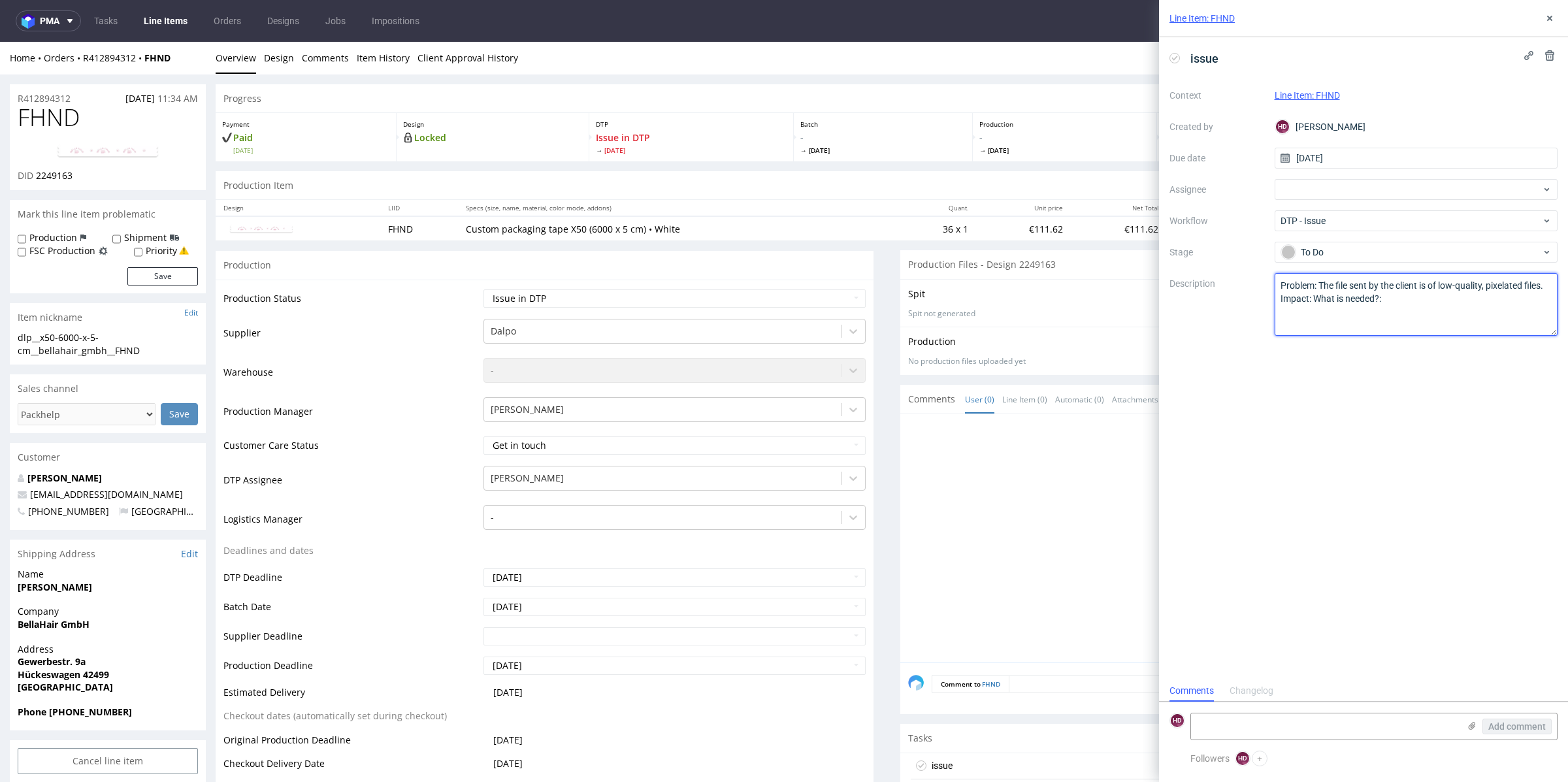
click at [1264, 302] on div "Context Line Item: FHND Created by HD Hapka Dominika Due date 25/08/2025 Assign…" at bounding box center [1364, 210] width 388 height 251
click at [1425, 301] on textarea "Problem: Impact: What is needed?:" at bounding box center [1417, 304] width 284 height 63
paste textarea "For text and illustrations, we recommend using objects in vector format."
drag, startPoint x: 1311, startPoint y: 280, endPoint x: 1566, endPoint y: 285, distance: 255.0
click at [1566, 285] on div "issue Context Line Item: FHND Created by HD Hapka Dominika Due date 25/08/2025 …" at bounding box center [1364, 358] width 409 height 643
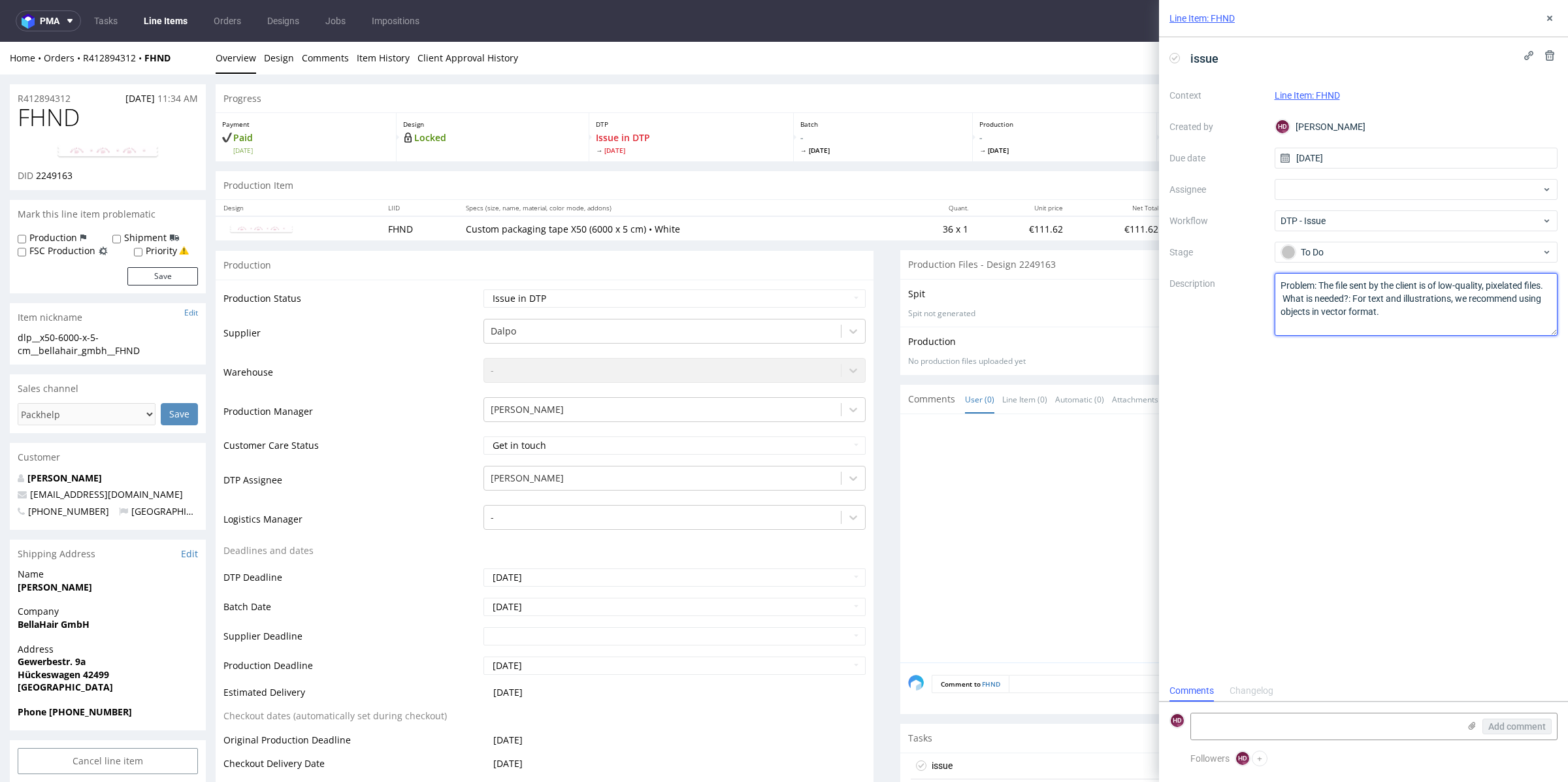
type textarea "Problem: The file sent by the client is of low-quality, pixelated files. What i…"
drag, startPoint x: 80, startPoint y: 114, endPoint x: 4, endPoint y: 109, distance: 76.2
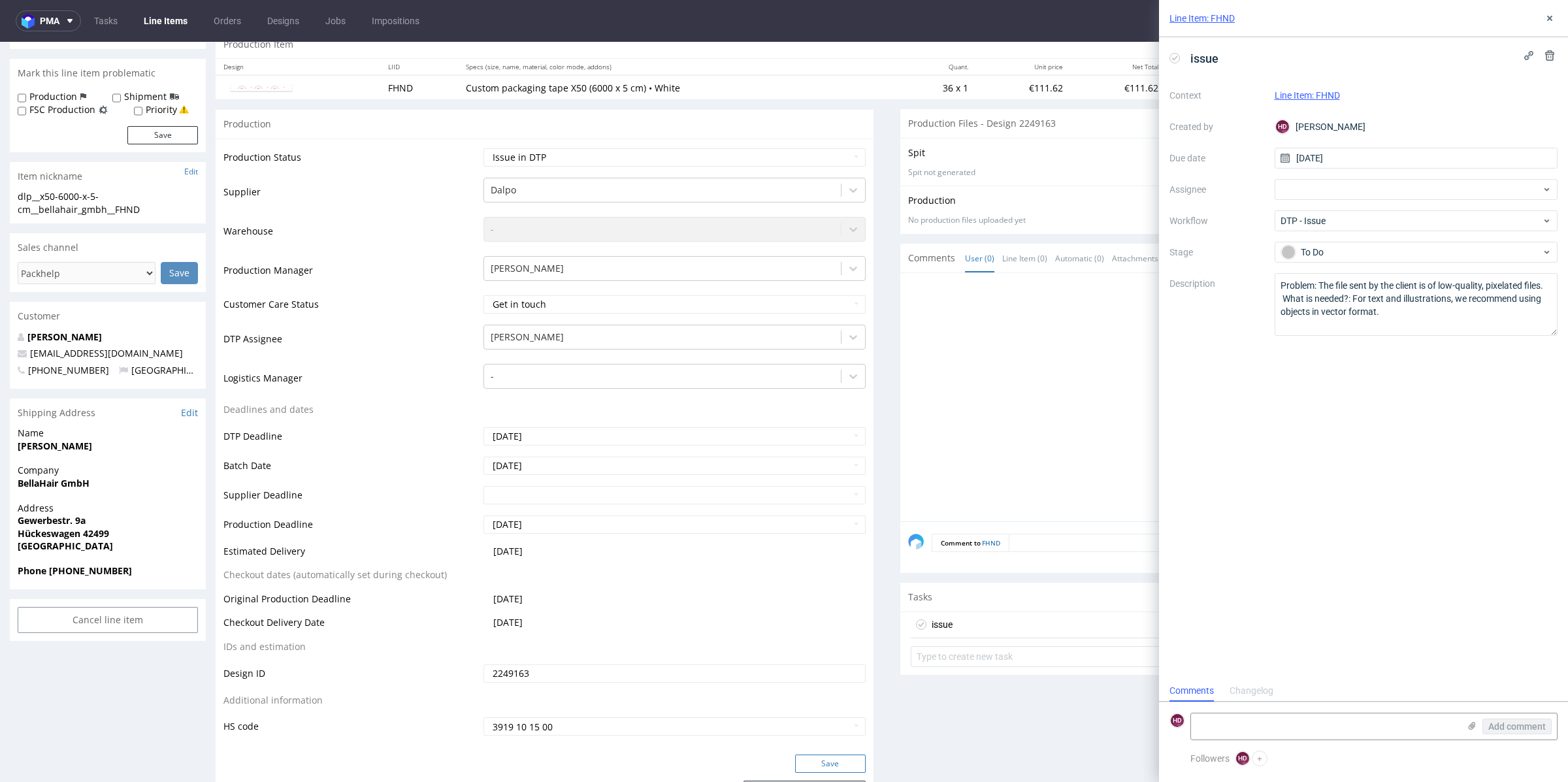
click at [847, 761] on button "Save" at bounding box center [830, 764] width 71 height 19
click at [1562, 14] on div "Line Item: FHND" at bounding box center [1364, 19] width 409 height 37
click at [1546, 19] on icon at bounding box center [1549, 18] width 10 height 10
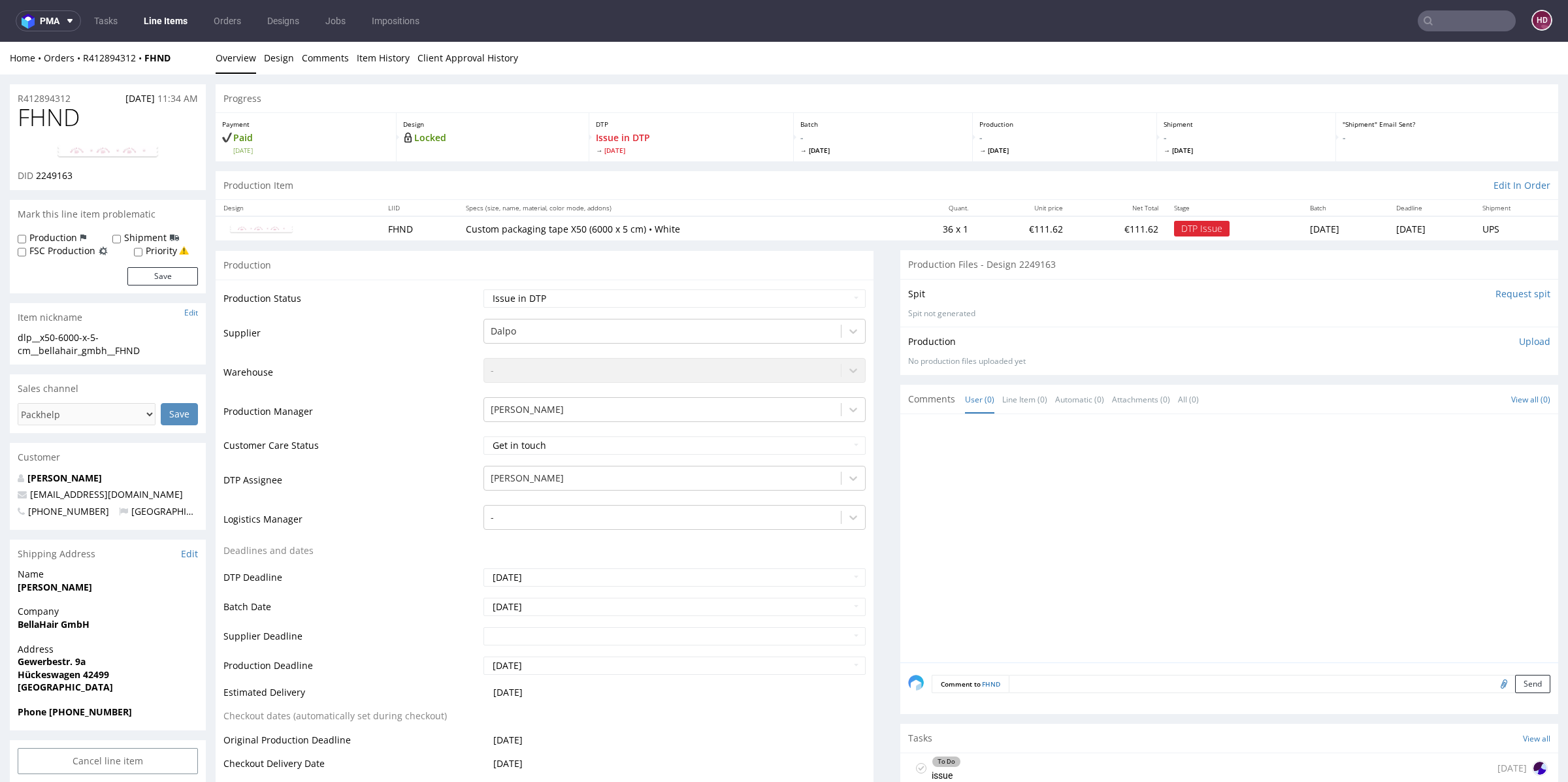
click at [147, 18] on link "Line Items" at bounding box center [166, 21] width 60 height 21
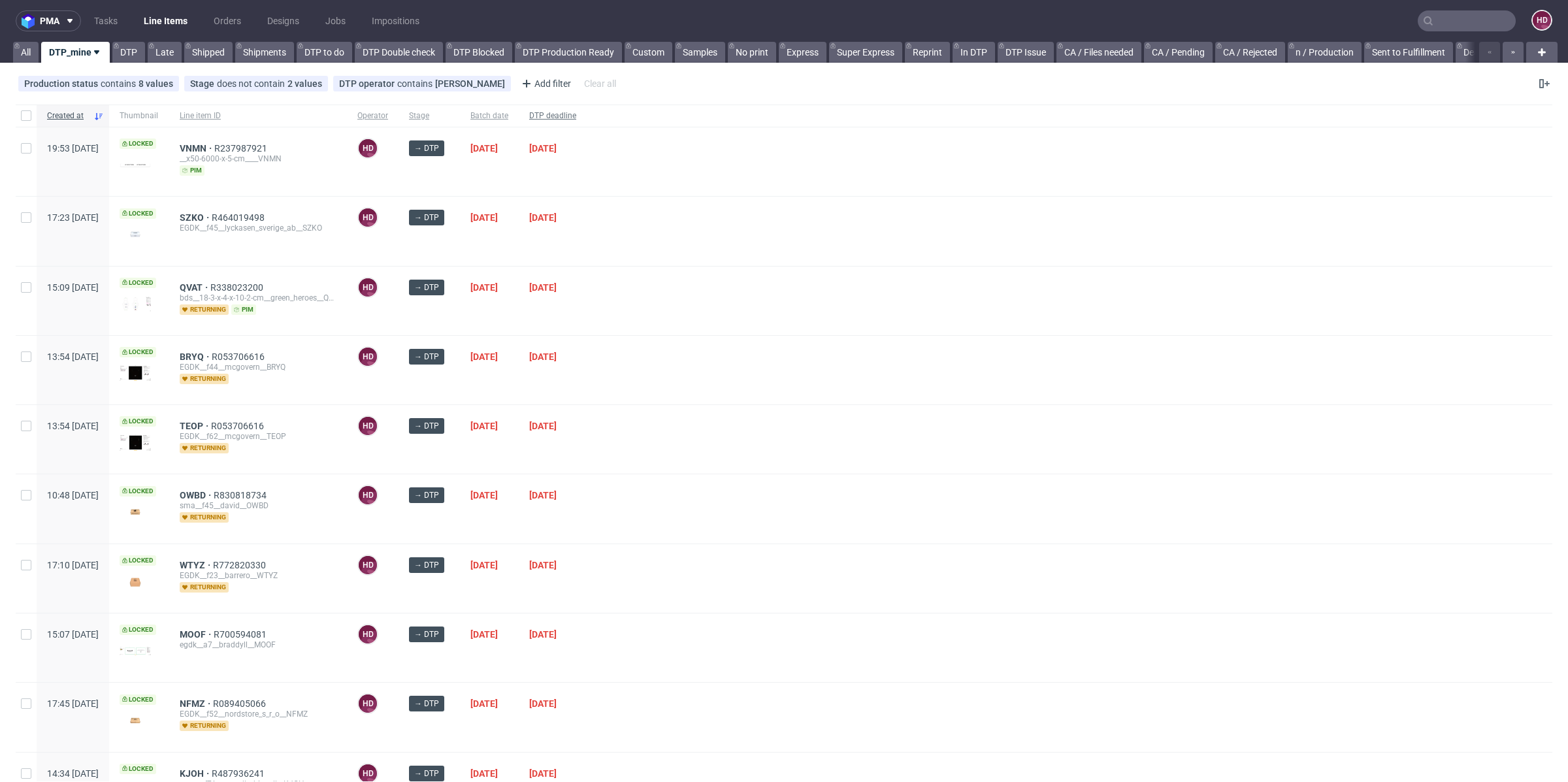
click at [576, 114] on span "DTP deadline" at bounding box center [552, 116] width 47 height 11
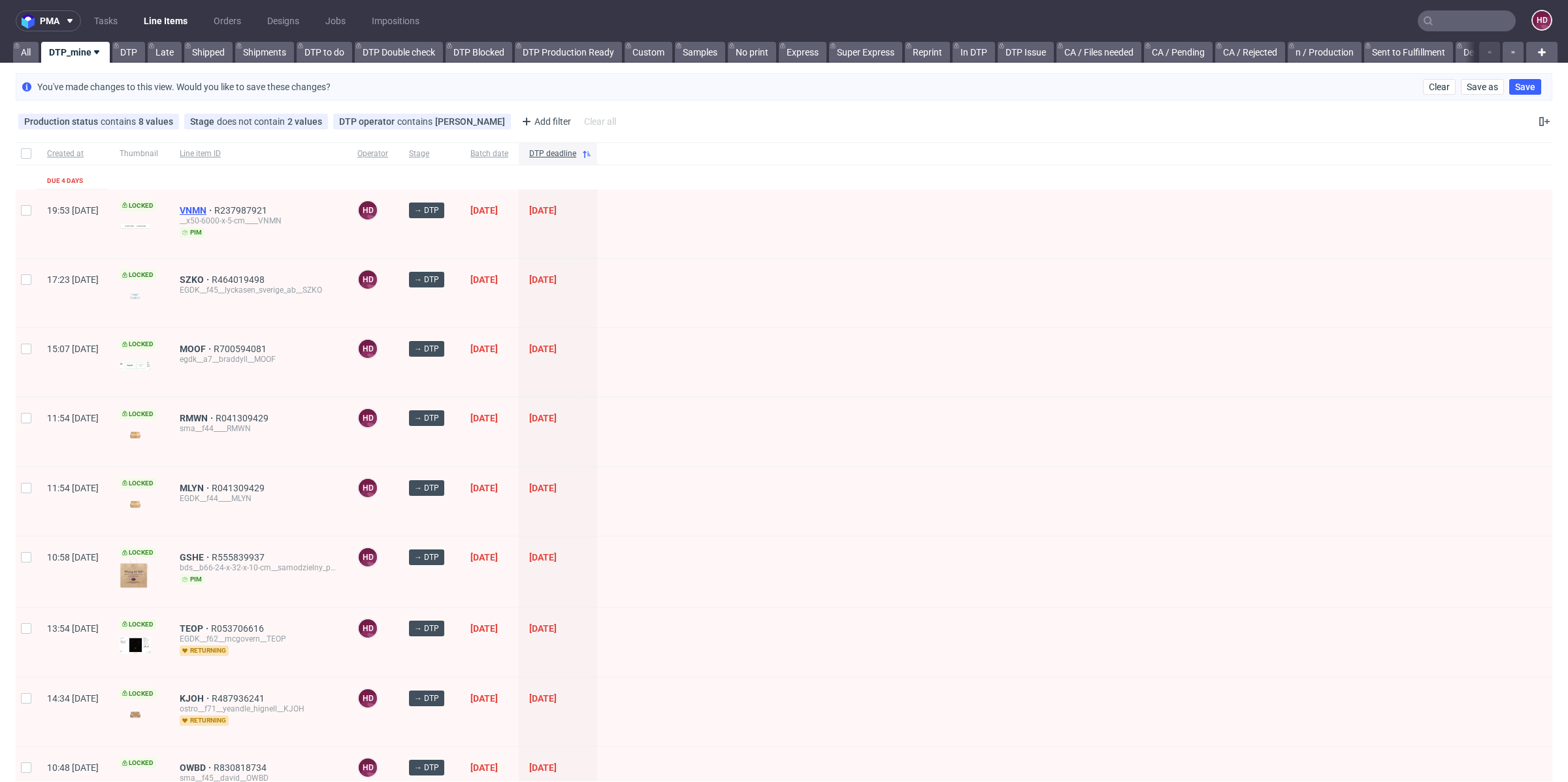
click at [215, 206] on span "VNMN" at bounding box center [197, 210] width 35 height 10
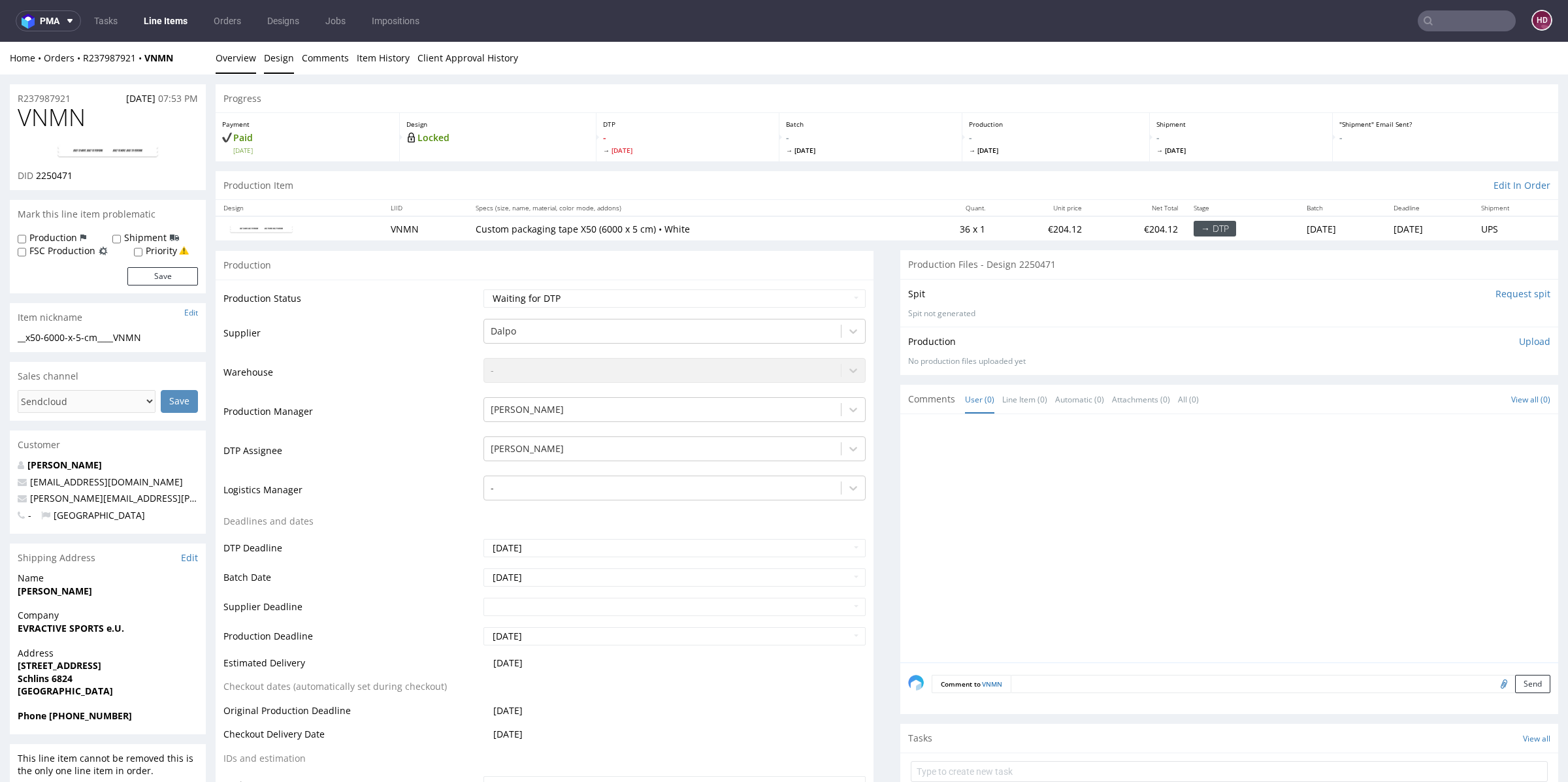
click at [277, 54] on link "Design" at bounding box center [279, 58] width 30 height 32
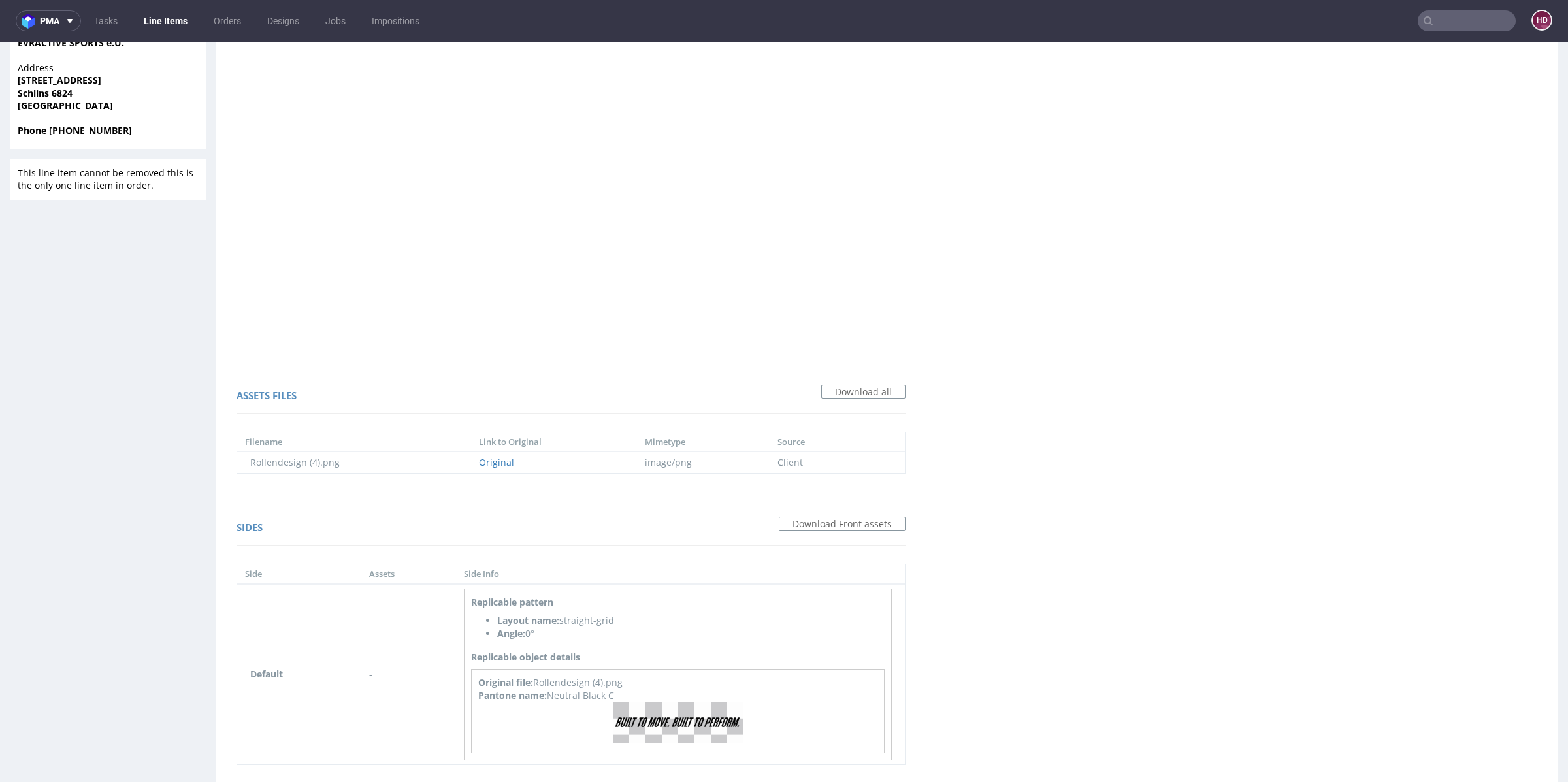
scroll to position [633, 0]
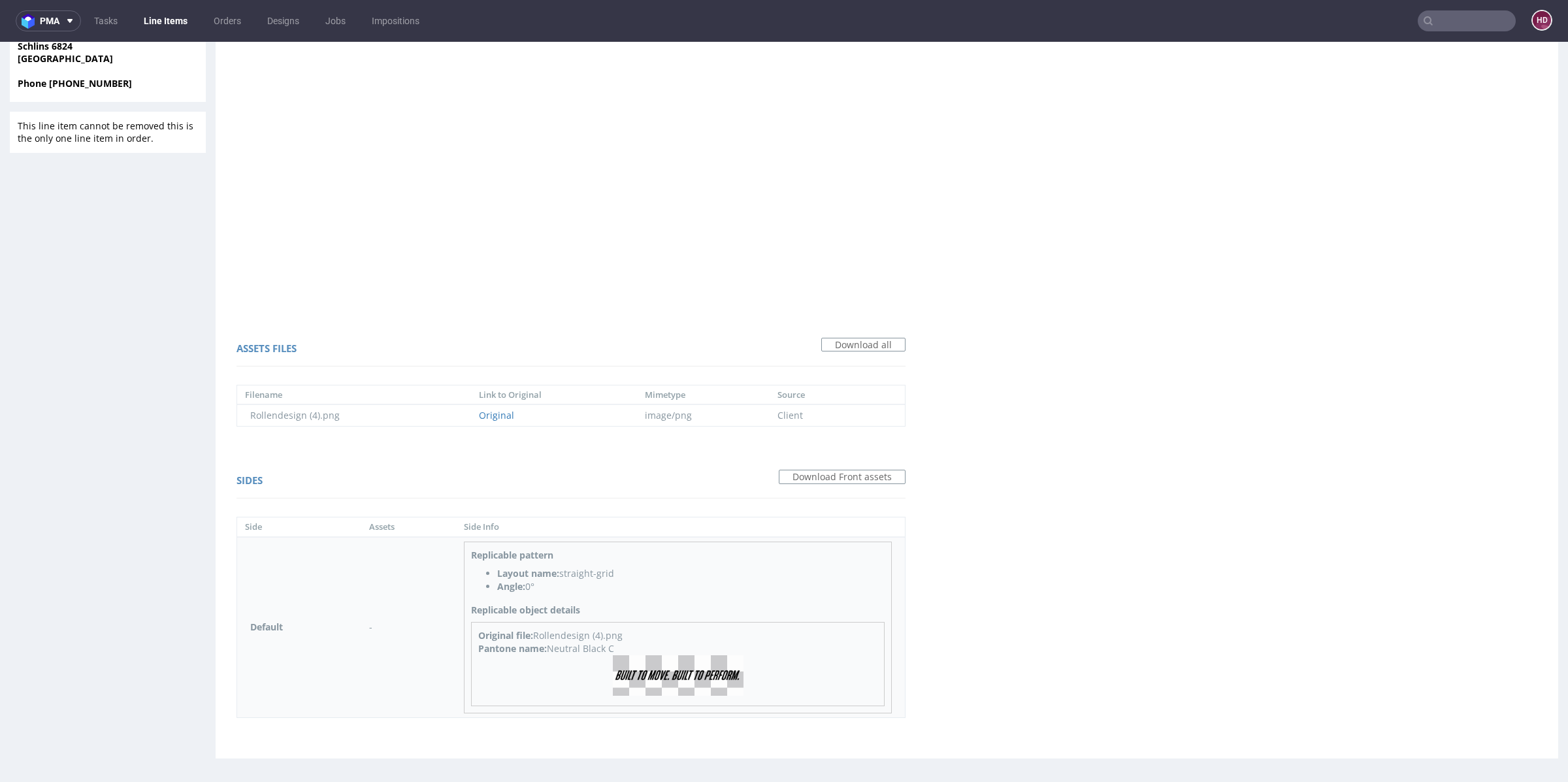
click at [708, 679] on img at bounding box center [678, 677] width 131 height 41
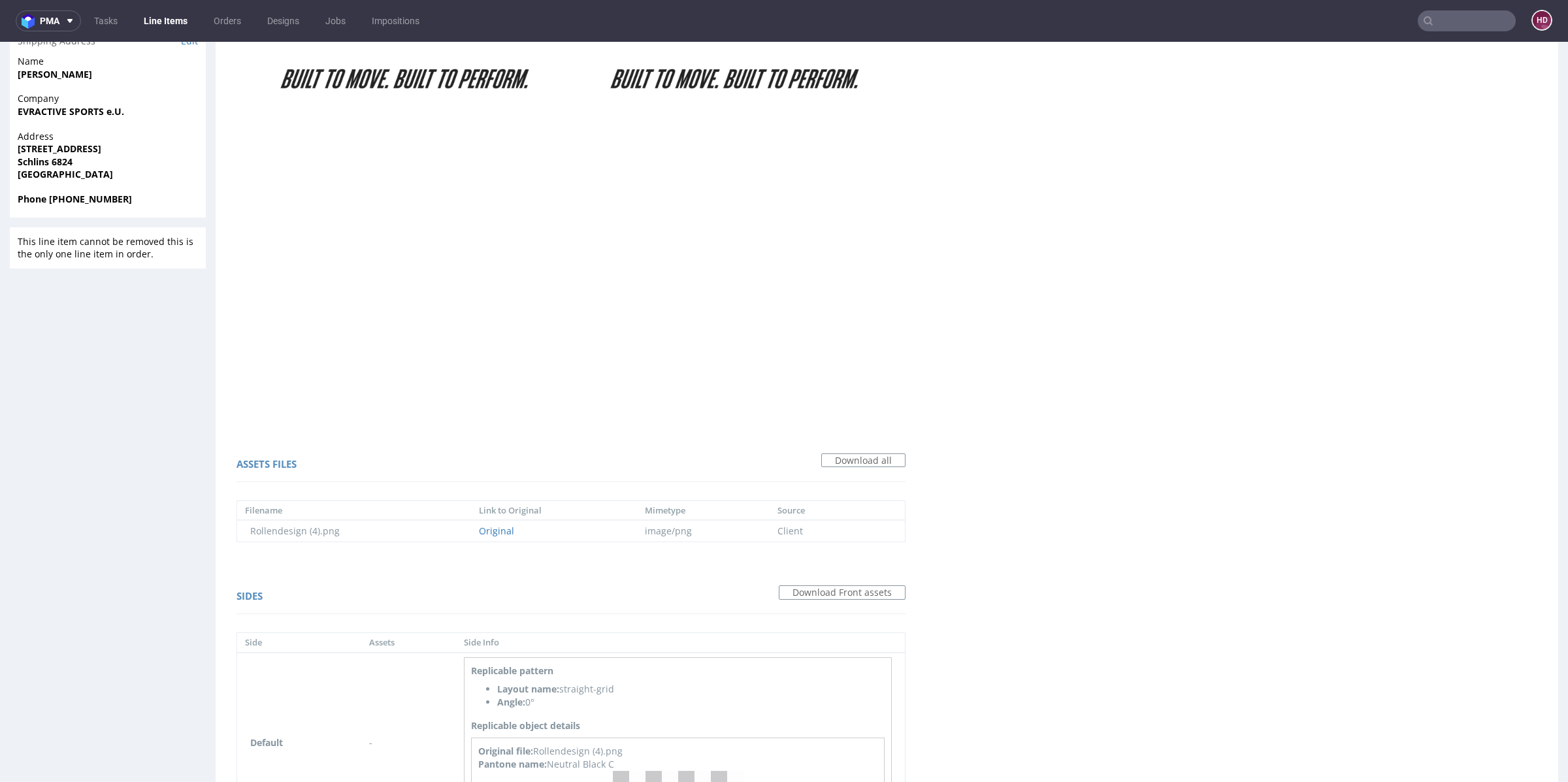
scroll to position [0, 0]
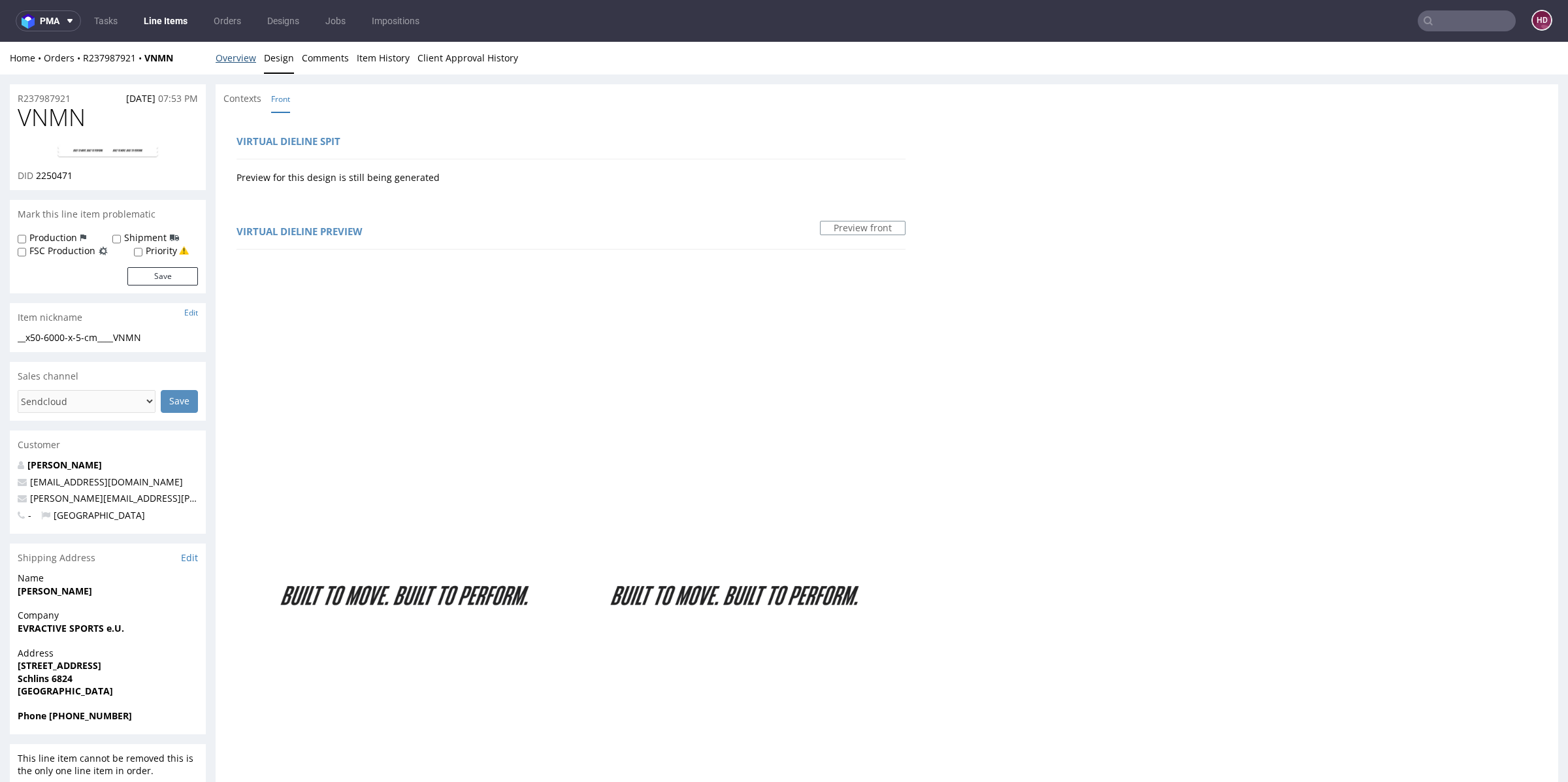
drag, startPoint x: 235, startPoint y: 54, endPoint x: 243, endPoint y: 75, distance: 22.5
click at [235, 54] on link "Overview" at bounding box center [235, 58] width 40 height 32
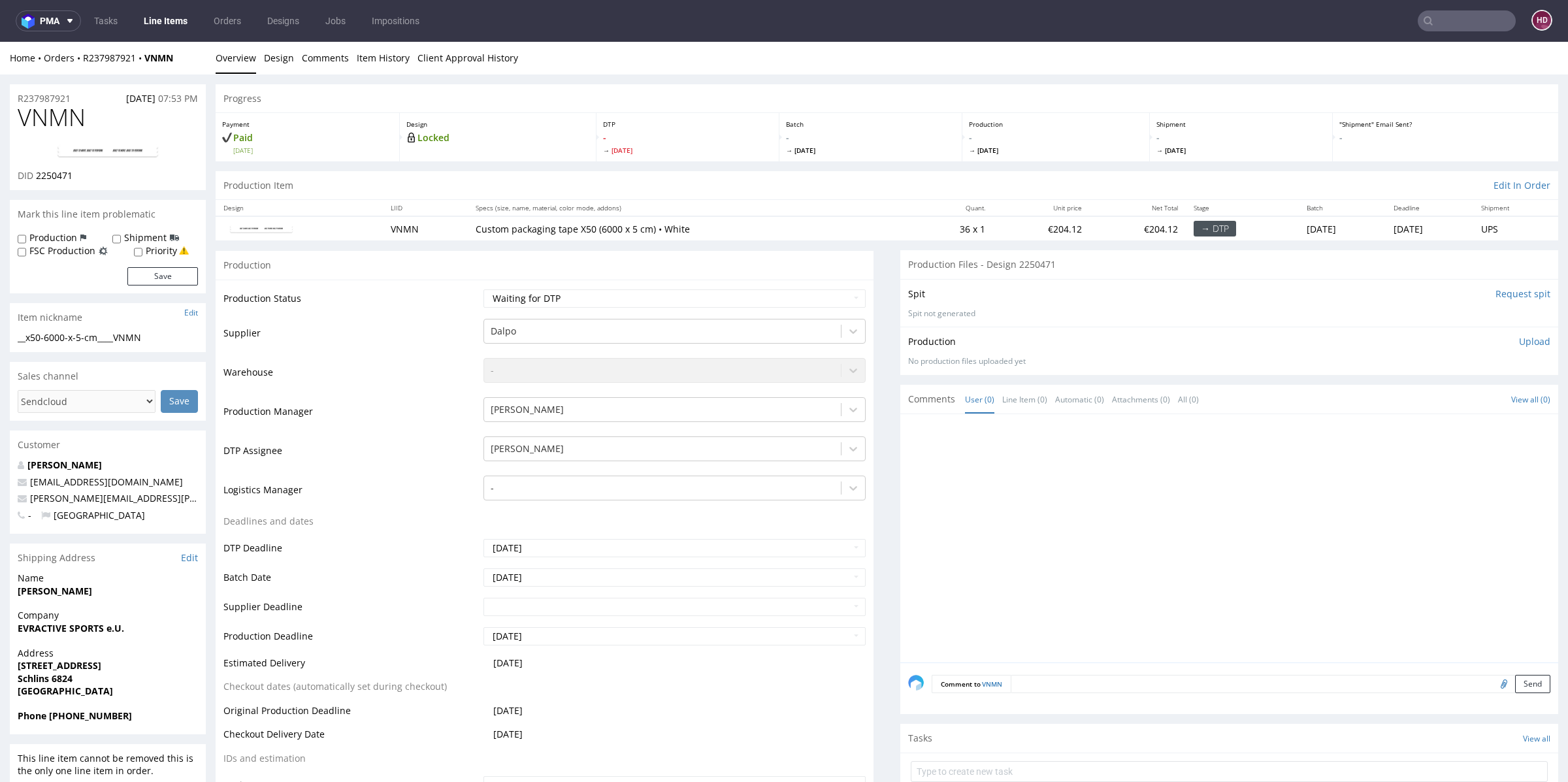
click at [142, 159] on img at bounding box center [108, 151] width 104 height 16
click at [90, 115] on h1 "VNMN" at bounding box center [107, 118] width 180 height 26
drag, startPoint x: 71, startPoint y: 119, endPoint x: 0, endPoint y: 122, distance: 71.1
drag, startPoint x: 35, startPoint y: 174, endPoint x: 108, endPoint y: 182, distance: 73.4
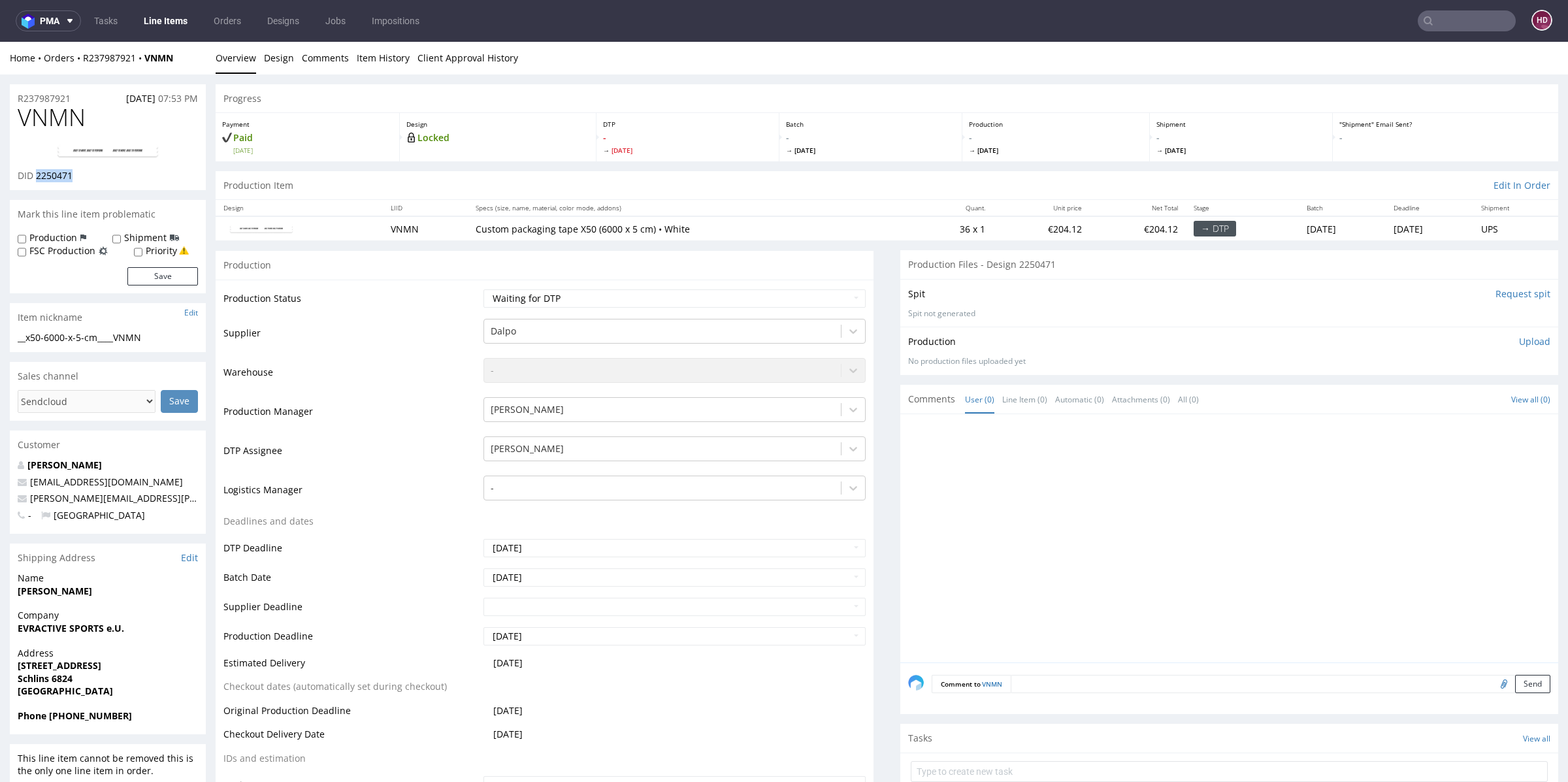
click at [108, 182] on div "VNMN DID 2250471" at bounding box center [108, 147] width 196 height 86
drag, startPoint x: 111, startPoint y: 342, endPoint x: 0, endPoint y: 343, distance: 111.0
drag, startPoint x: 83, startPoint y: 99, endPoint x: 9, endPoint y: 97, distance: 74.0
click at [10, 97] on div "R237987921 18.08.2025 07:53 PM" at bounding box center [108, 94] width 196 height 21
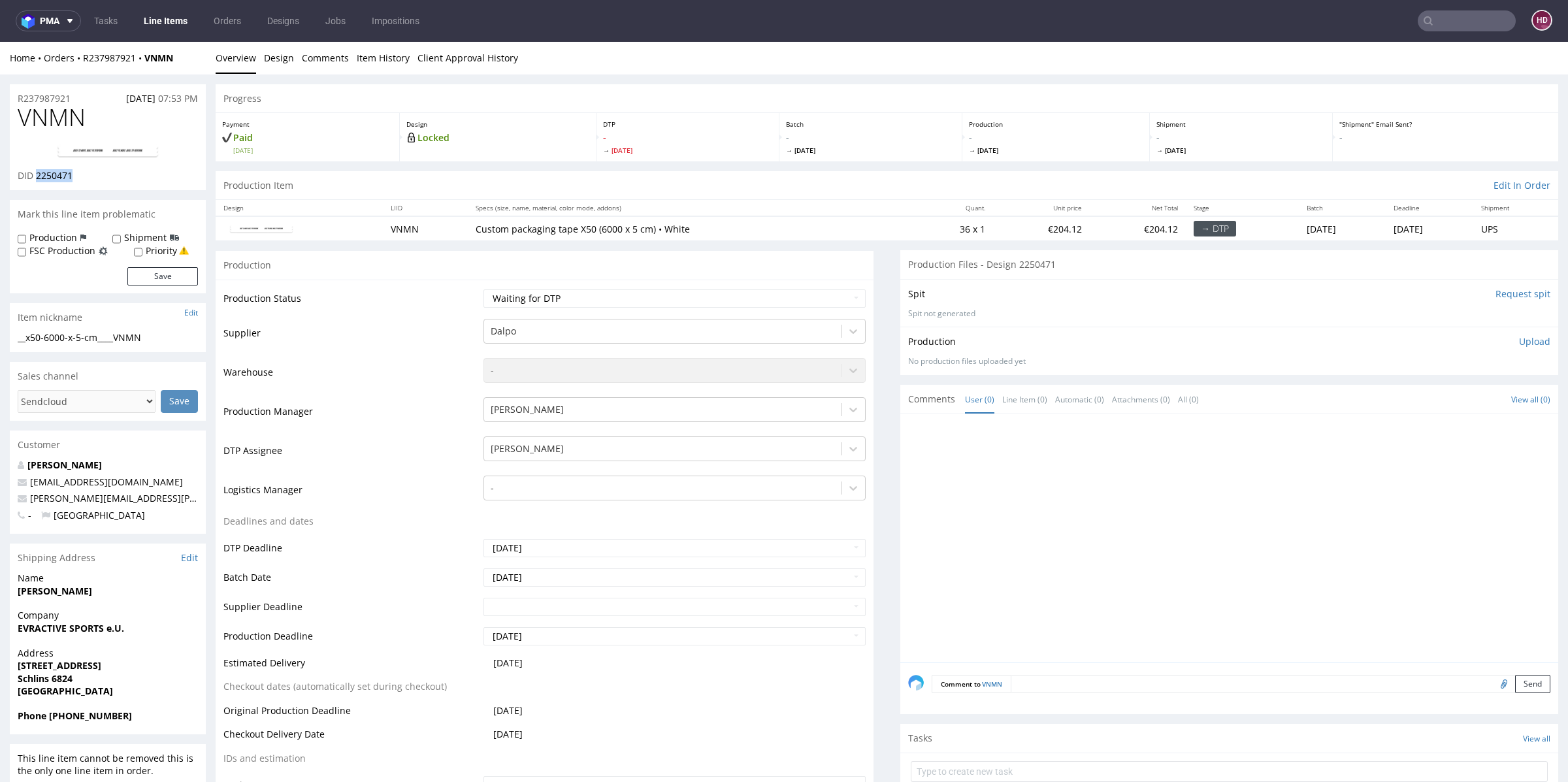
drag, startPoint x: 90, startPoint y: 175, endPoint x: 35, endPoint y: 175, distance: 55.0
click at [35, 175] on div "DID 2250471" at bounding box center [107, 175] width 180 height 13
click at [594, 296] on select "Waiting for Artwork Waiting for Diecut Waiting for Mockup Waiting for DTP Waiti…" at bounding box center [674, 299] width 382 height 19
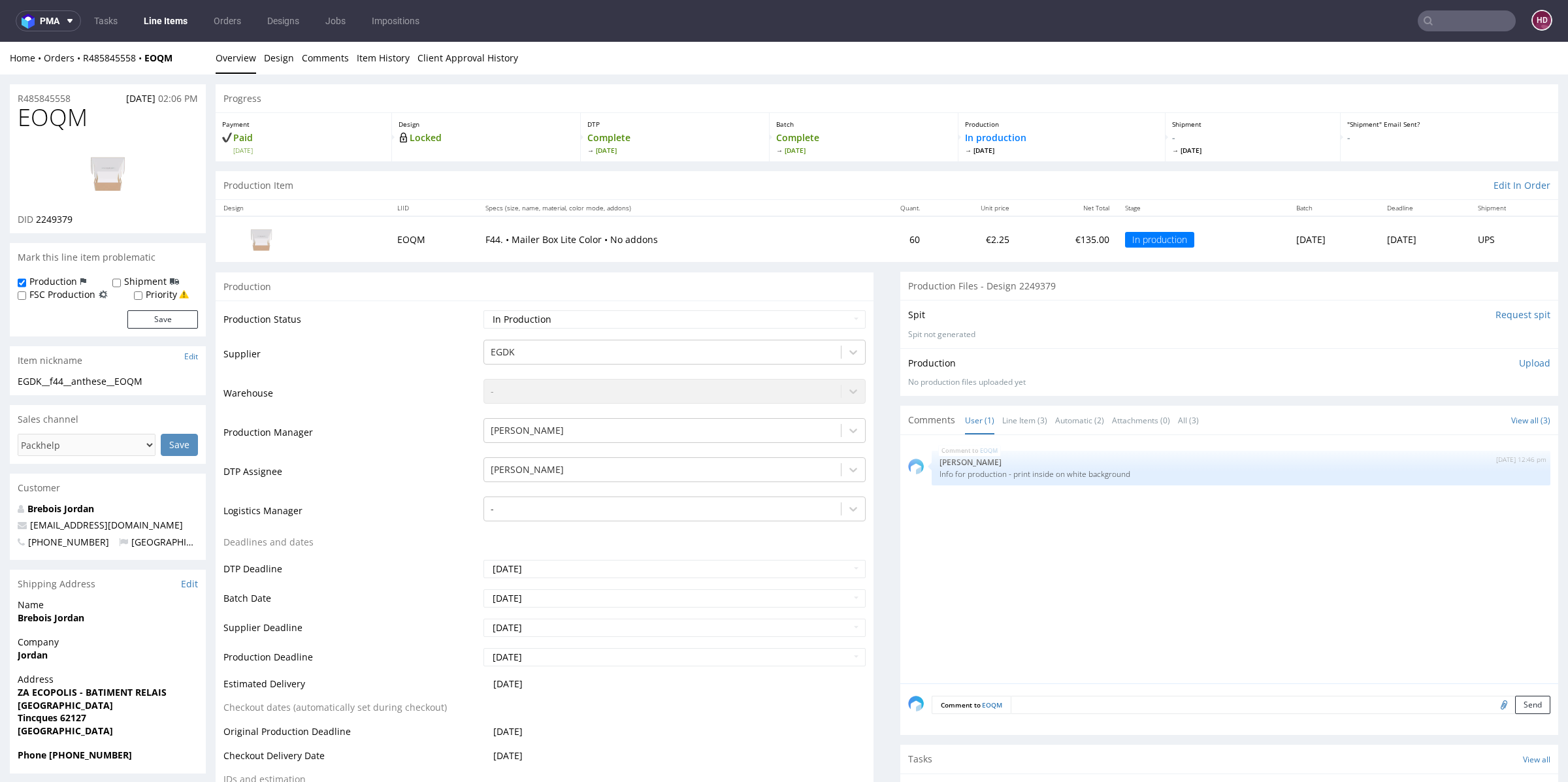
click at [1519, 362] on p "Upload" at bounding box center [1535, 363] width 32 height 13
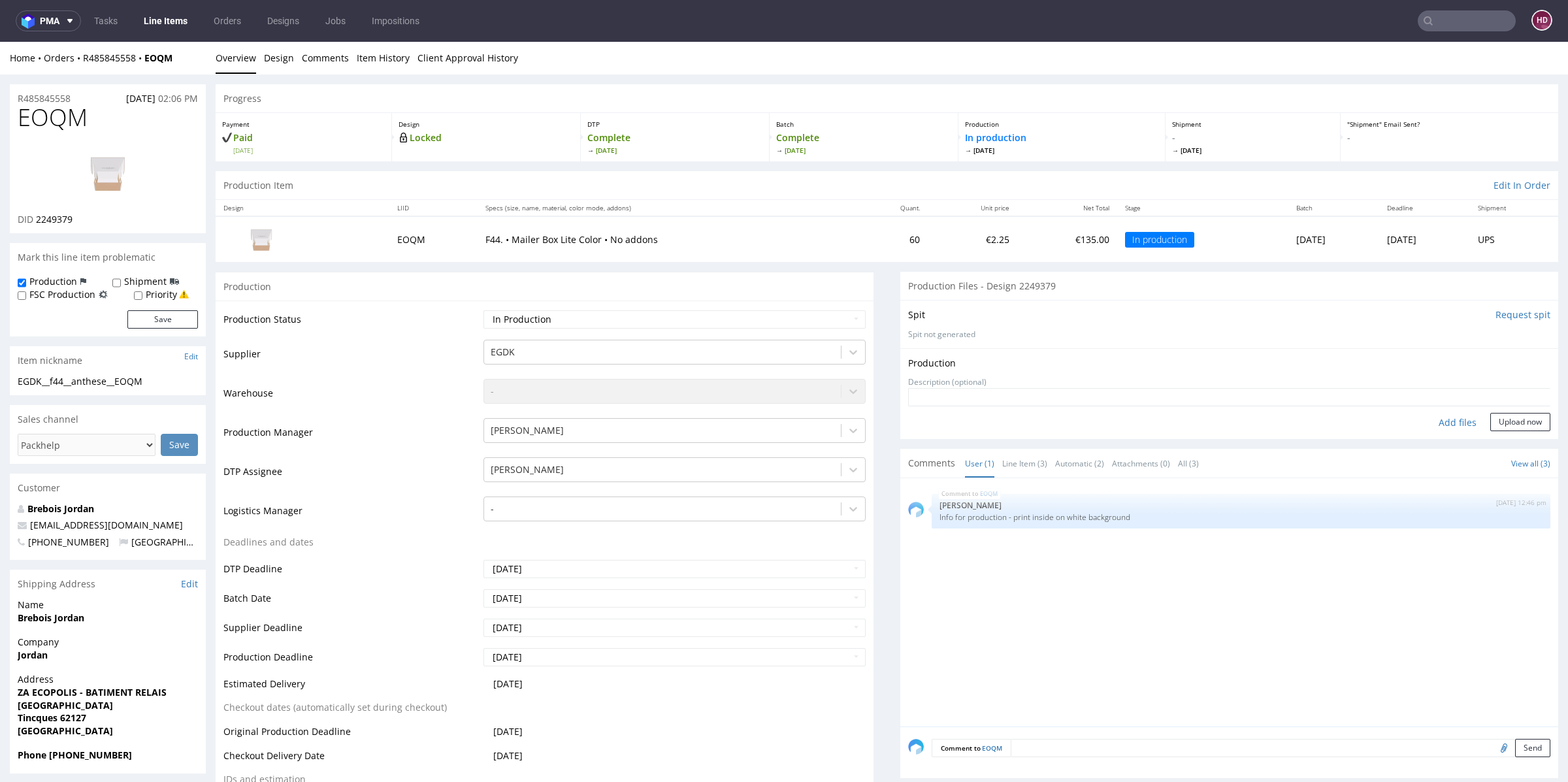
click at [1436, 419] on div "Add files" at bounding box center [1458, 423] width 65 height 20
type input "C:\fakepath\EGDK__f44__anthese__EOQM__d2249379__oR485845558__inside.pdf"
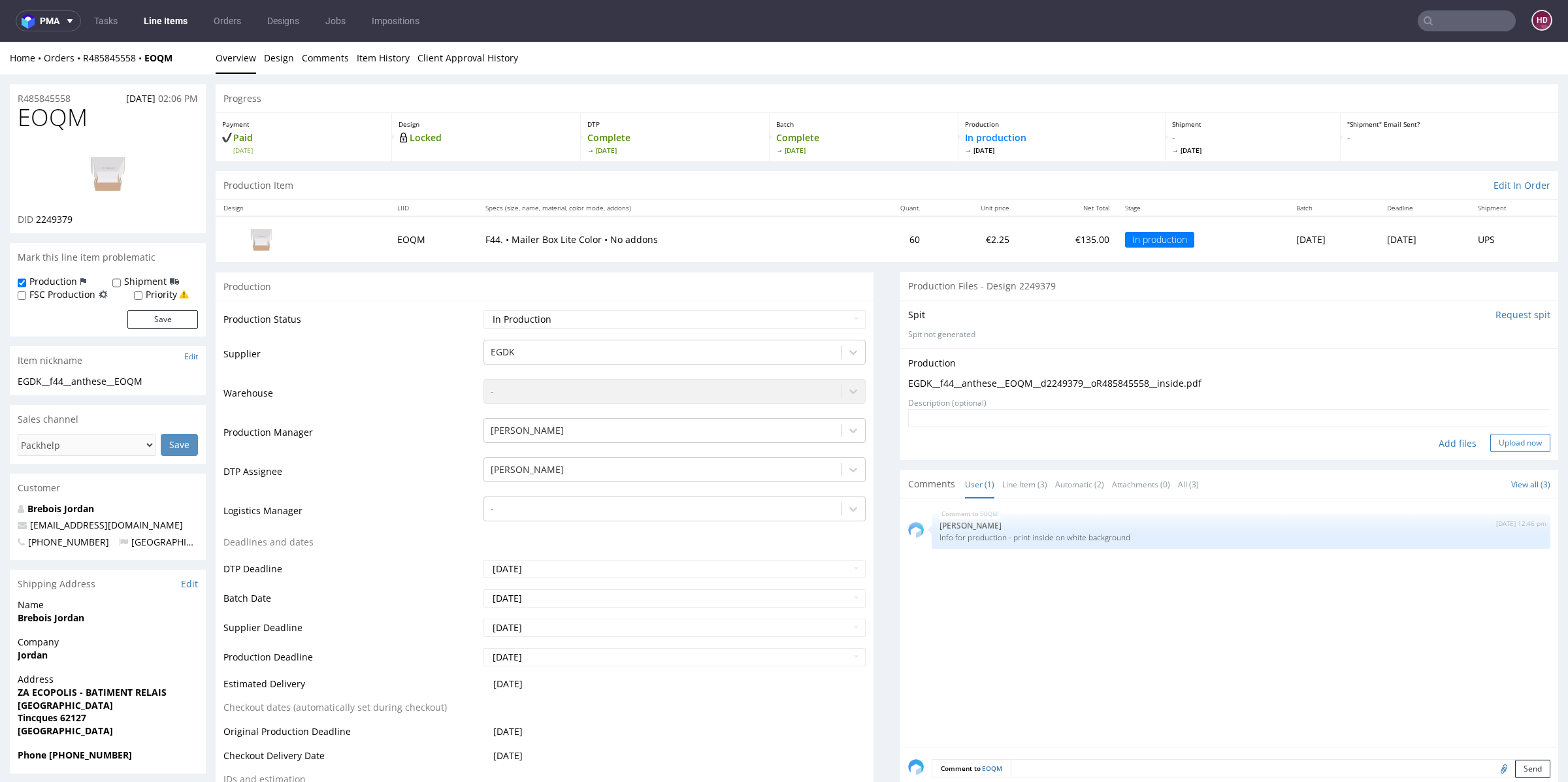
click at [1491, 435] on button "Upload now" at bounding box center [1520, 443] width 60 height 19
click at [156, 14] on link "Line Items" at bounding box center [166, 21] width 60 height 21
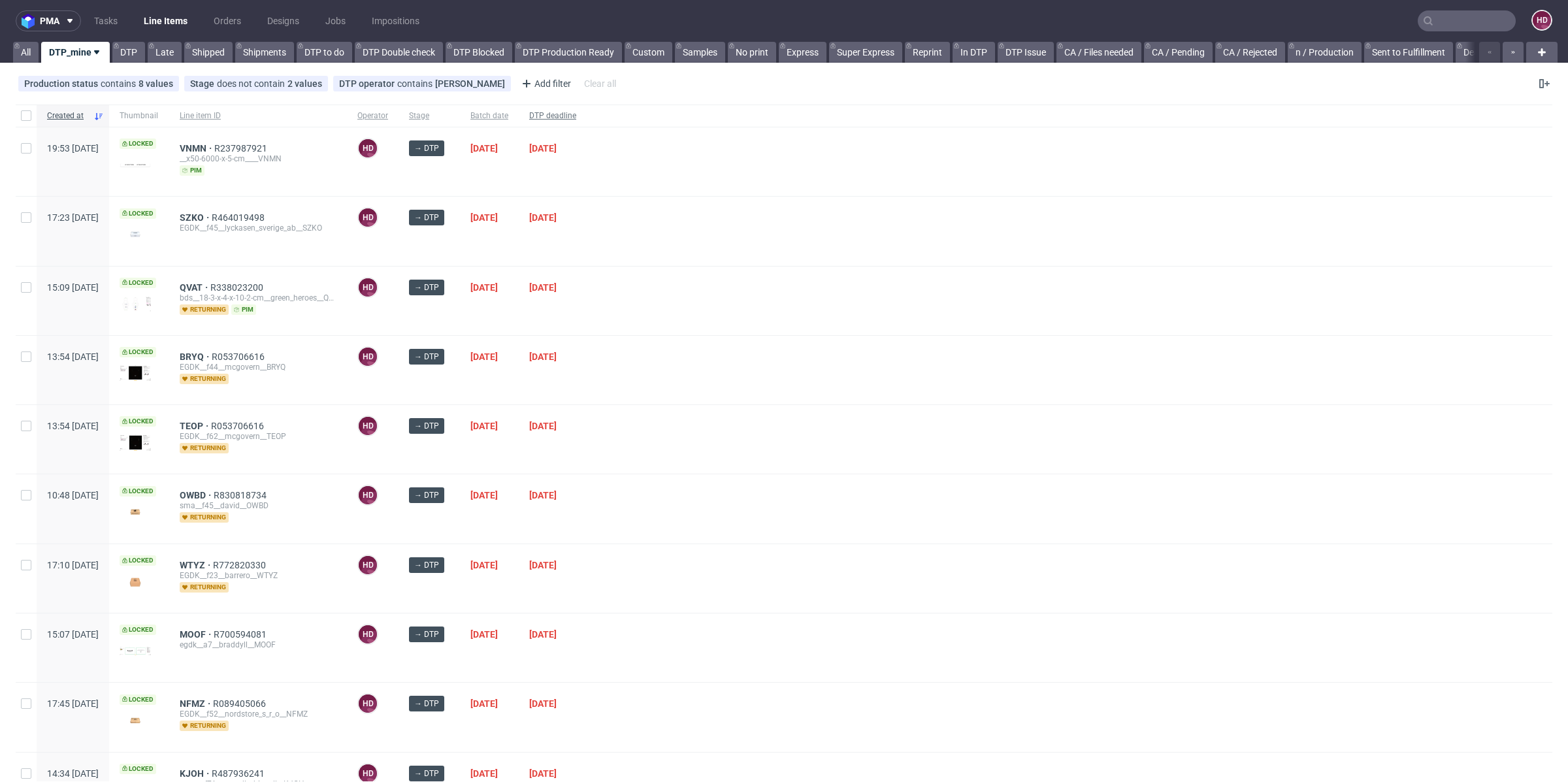
click at [576, 113] on span "DTP deadline" at bounding box center [552, 116] width 47 height 11
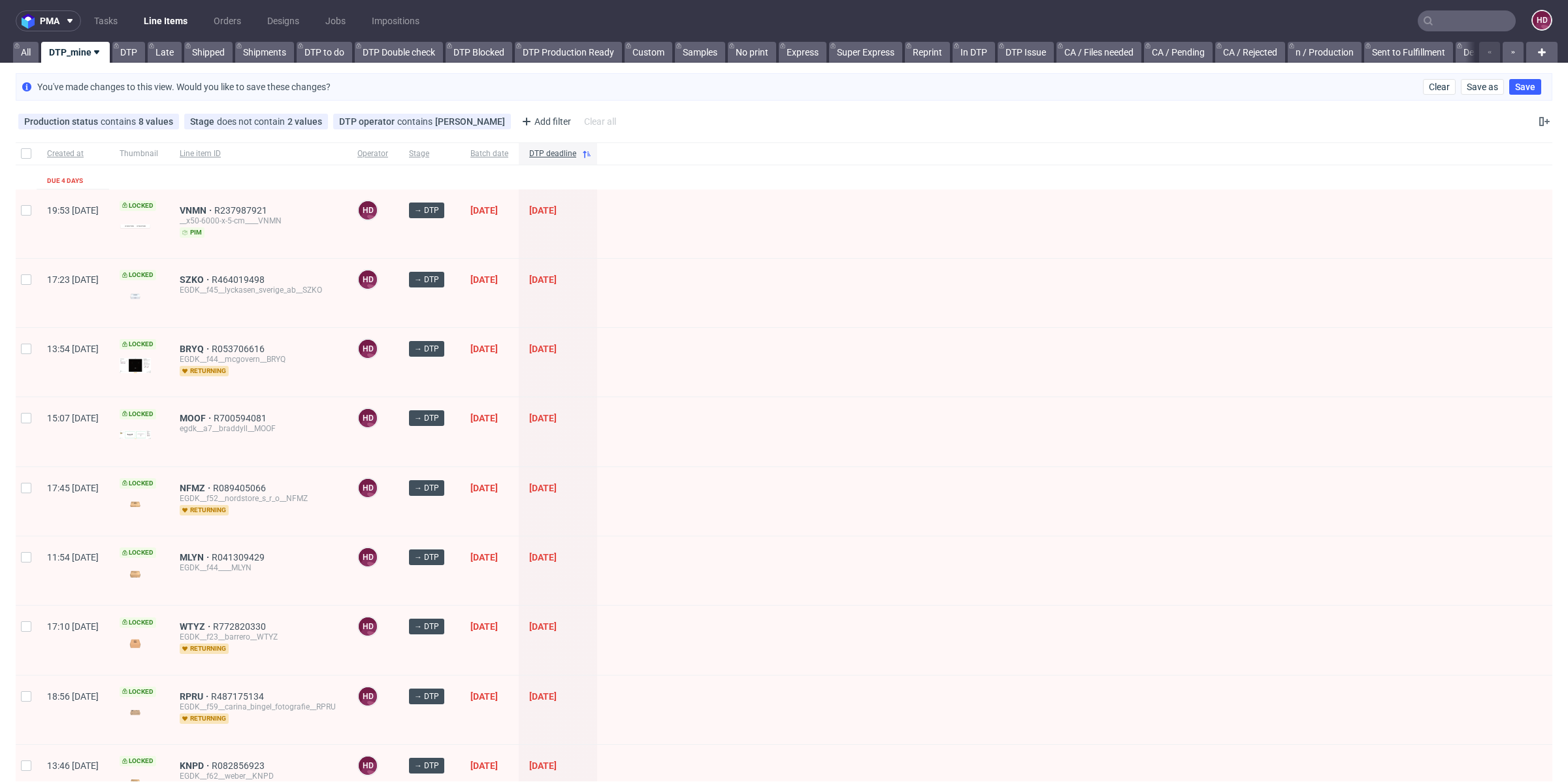
click at [1088, 598] on div at bounding box center [1075, 571] width 955 height 69
click at [249, 200] on div "VNMN R237987921 __x50-6000-x-5-cm____VNMN pim" at bounding box center [257, 224] width 178 height 69
click at [230, 216] on div "__x50-6000-x-5-cm____VNMN" at bounding box center [258, 220] width 157 height 10
click at [215, 208] on span "VNMN" at bounding box center [197, 210] width 35 height 10
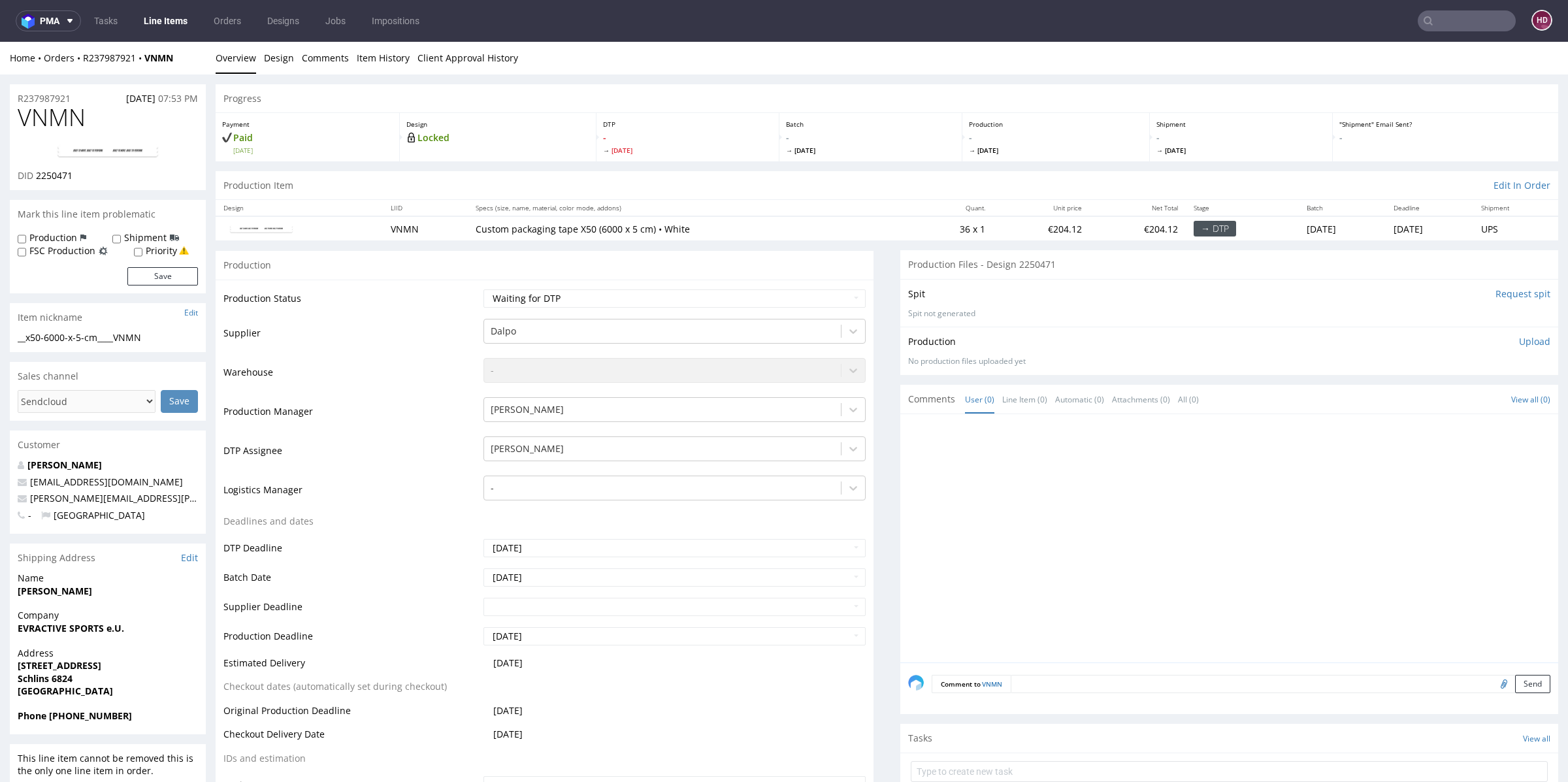
click at [1519, 339] on p "Upload" at bounding box center [1535, 342] width 32 height 13
click at [574, 297] on select "Waiting for Artwork Waiting for Diecut Waiting for Mockup Waiting for DTP Waiti…" at bounding box center [674, 299] width 382 height 19
click at [483, 289] on select "Waiting for Artwork Waiting for Diecut Waiting for Mockup Waiting for DTP Waiti…" at bounding box center [674, 299] width 382 height 19
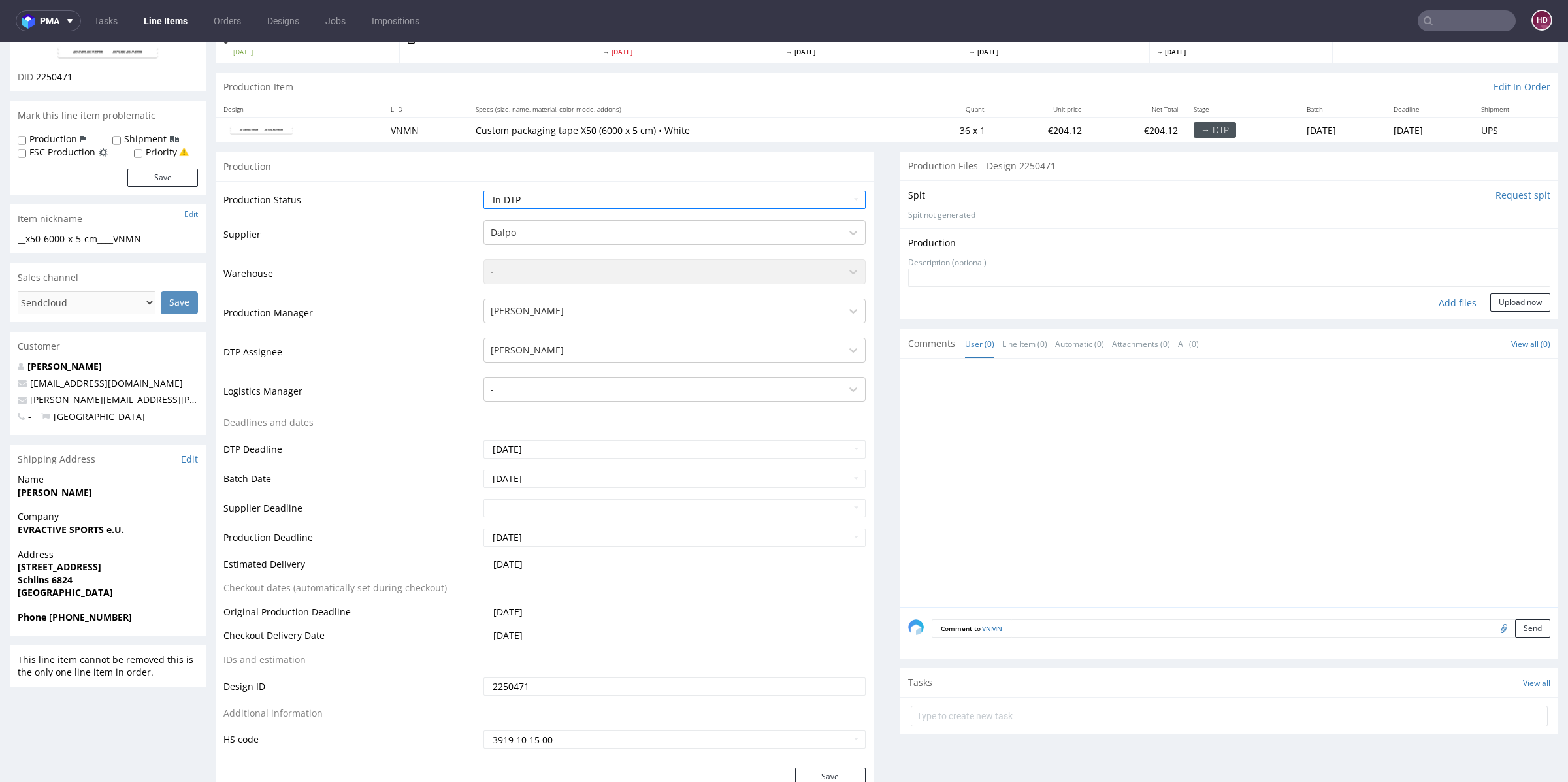
scroll to position [134, 0]
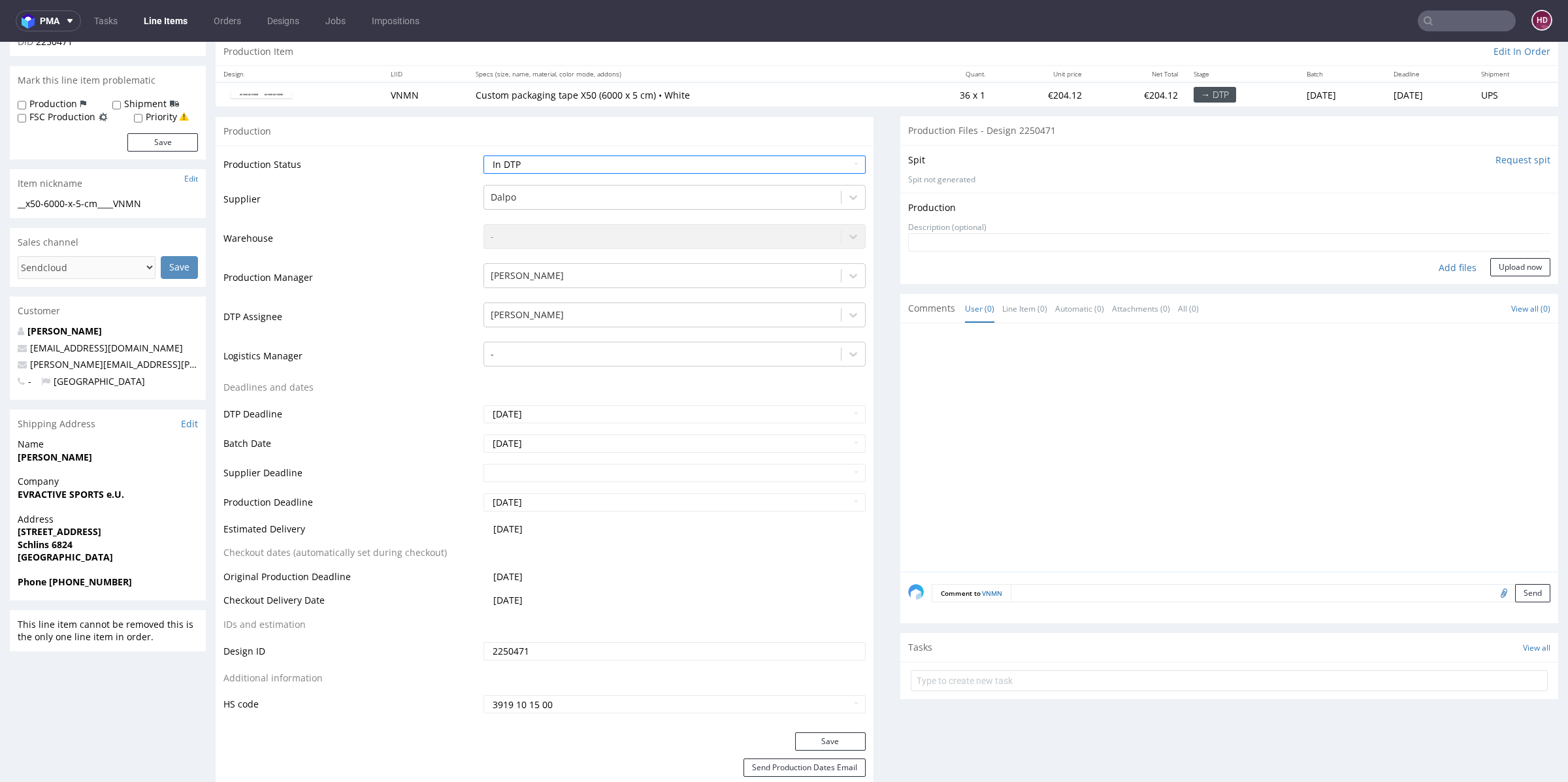
click at [806, 730] on div "Production Status Waiting for Artwork Waiting for Diecut Waiting for Mockup Wai…" at bounding box center [544, 439] width 658 height 587
click at [811, 735] on button "Save" at bounding box center [830, 742] width 71 height 19
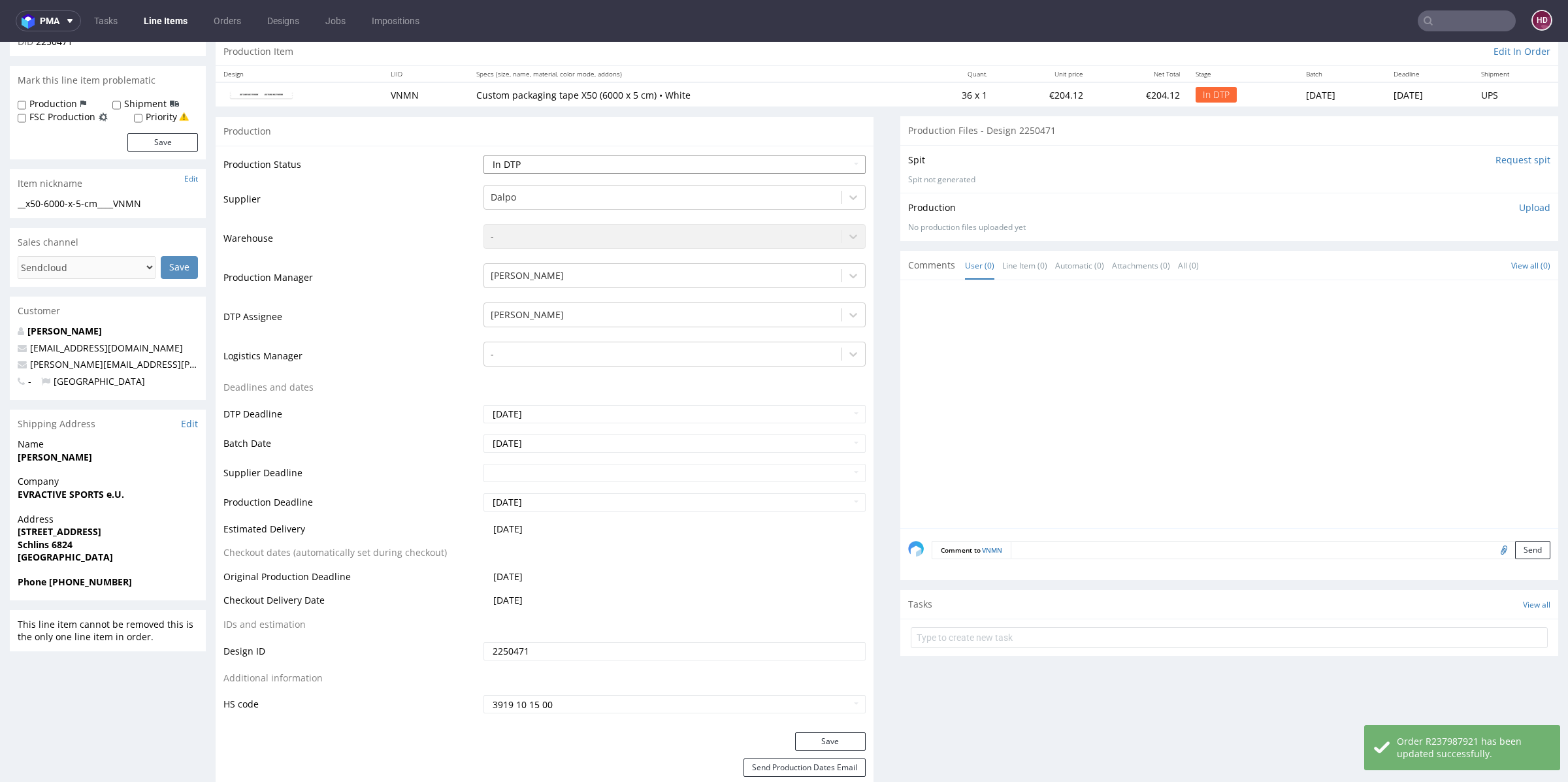
click at [533, 163] on select "Waiting for Artwork Waiting for Diecut Waiting for Mockup Waiting for DTP Waiti…" at bounding box center [674, 165] width 382 height 19
select select "dtp_production_ready"
click at [483, 156] on select "Waiting for Artwork Waiting for Diecut Waiting for Mockup Waiting for DTP Waiti…" at bounding box center [674, 165] width 382 height 19
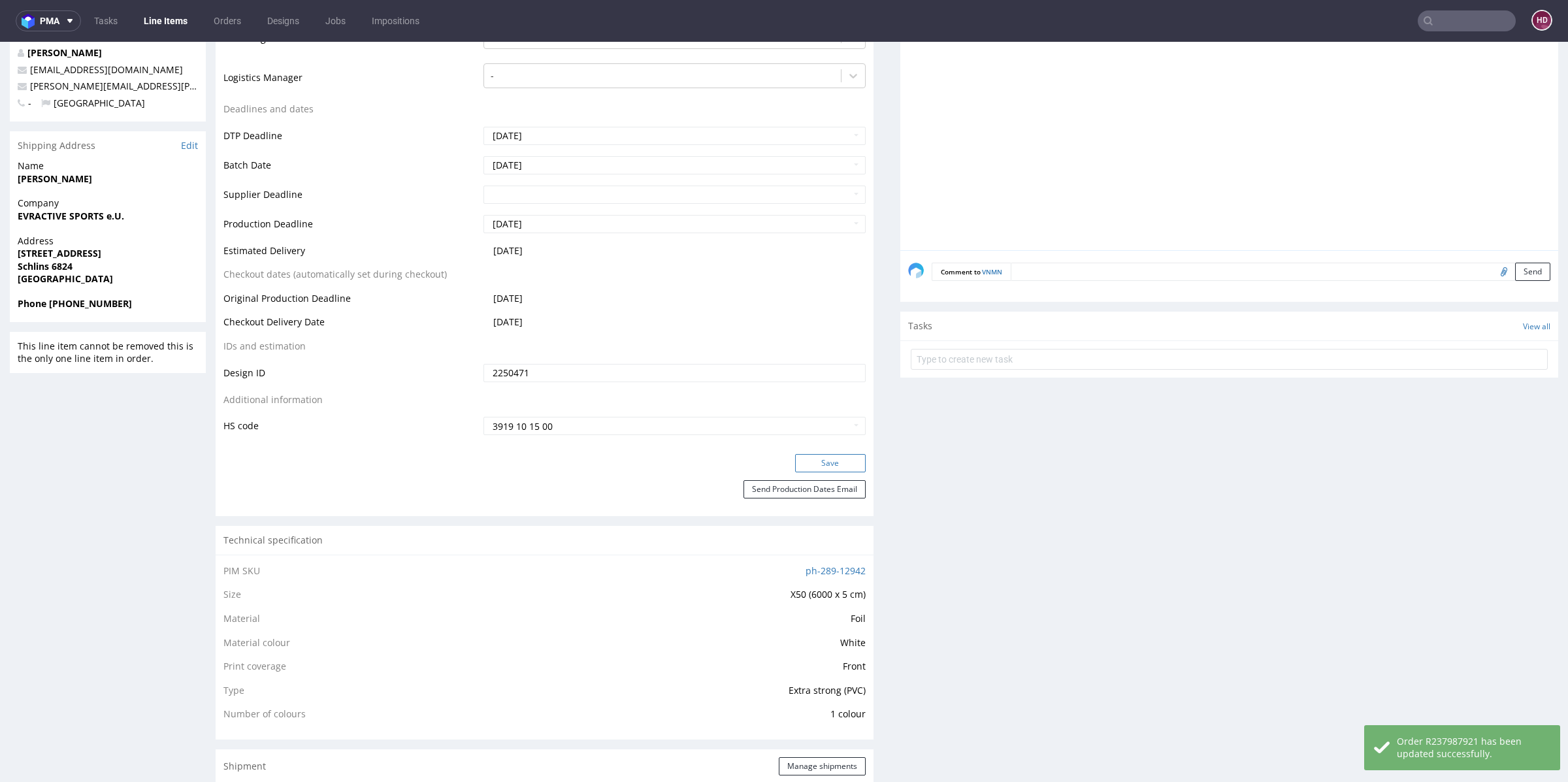
click at [806, 461] on button "Save" at bounding box center [830, 464] width 71 height 19
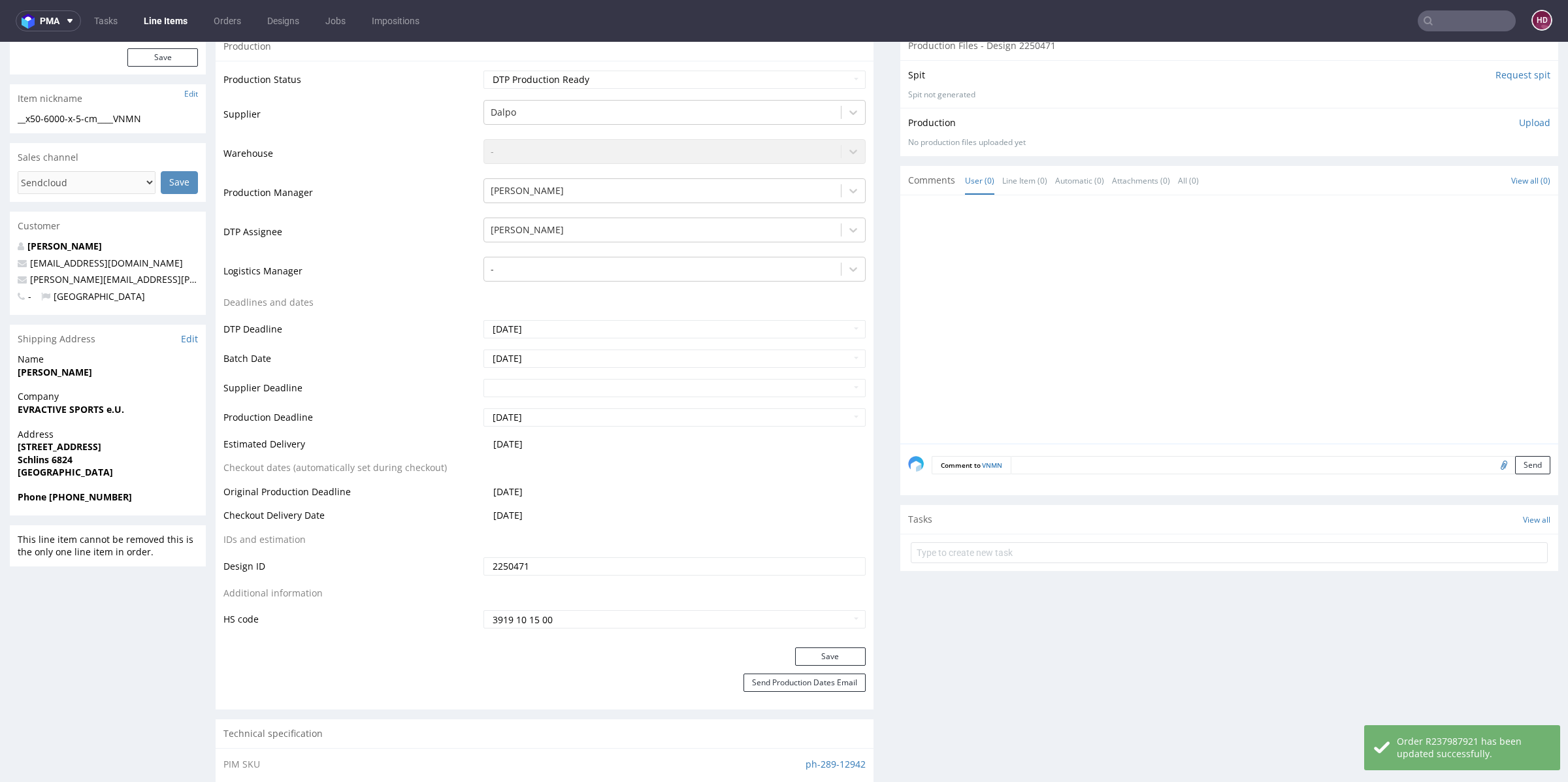
scroll to position [73, 0]
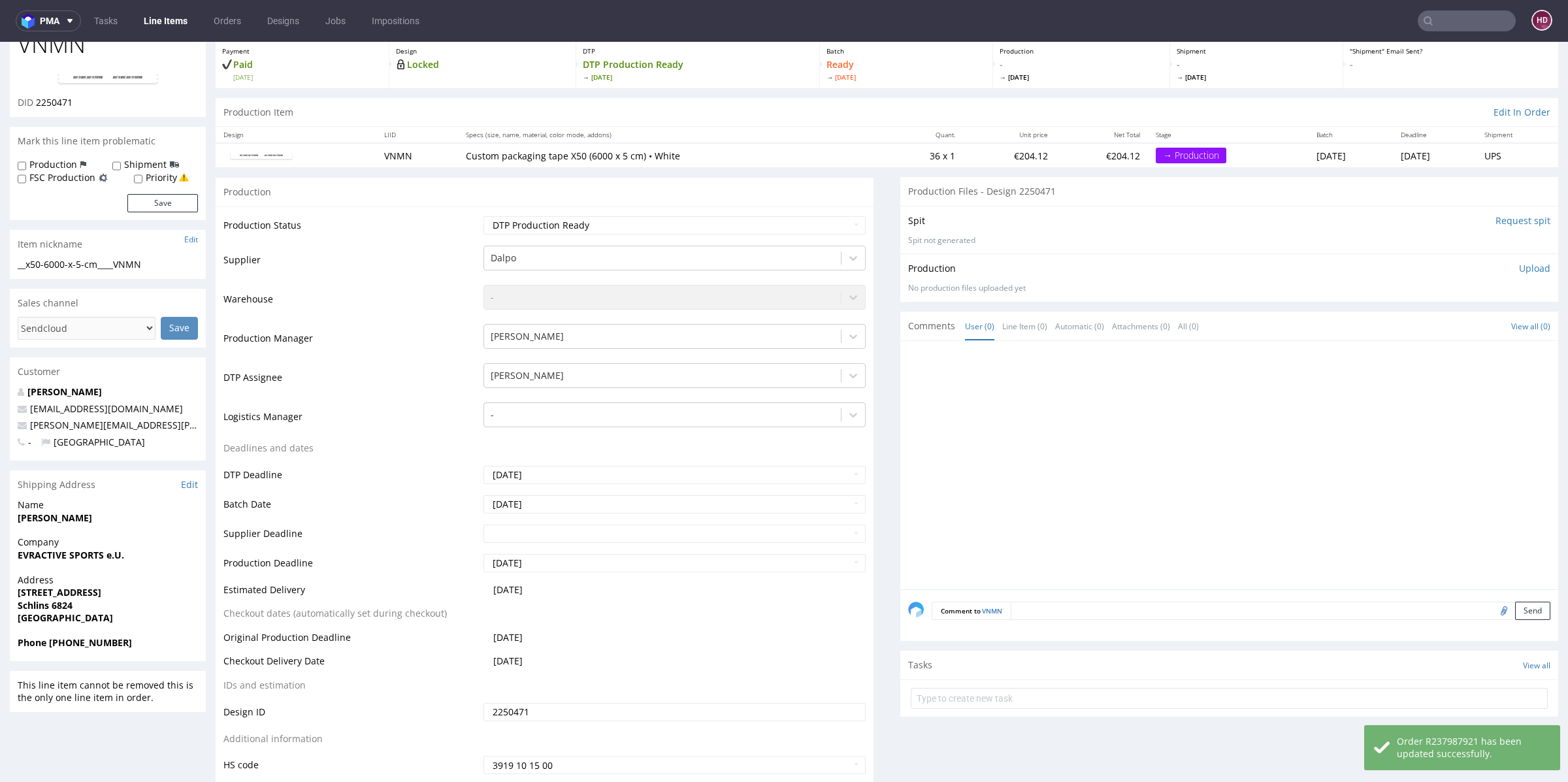
click at [1519, 267] on p "Upload" at bounding box center [1535, 269] width 32 height 13
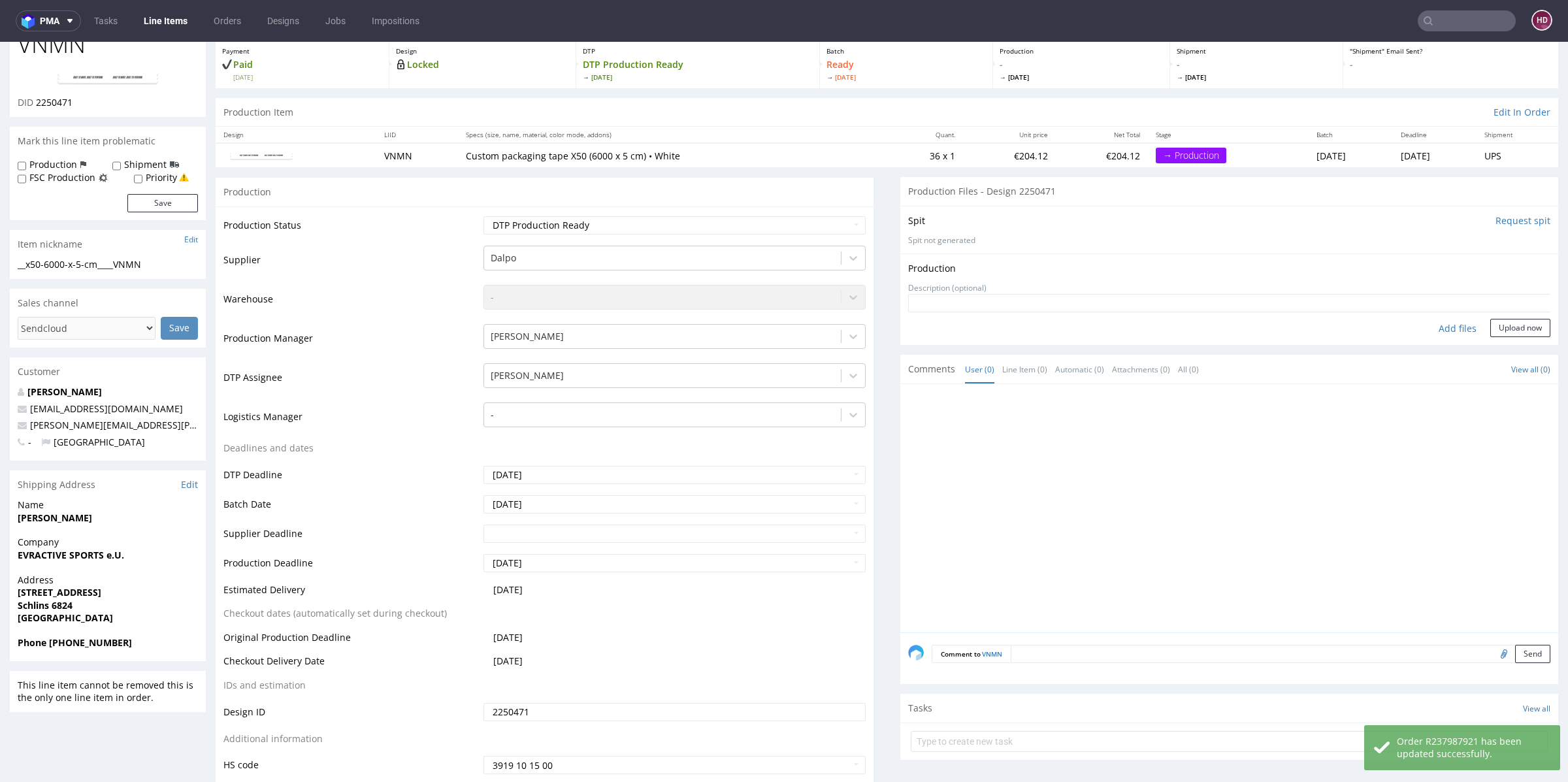
click at [1425, 325] on div "Add files" at bounding box center [1458, 328] width 65 height 20
type input "C:\fakepath\__x50-6000-x-5-cm____VNMN__d2250471__oR237987921.pdf"
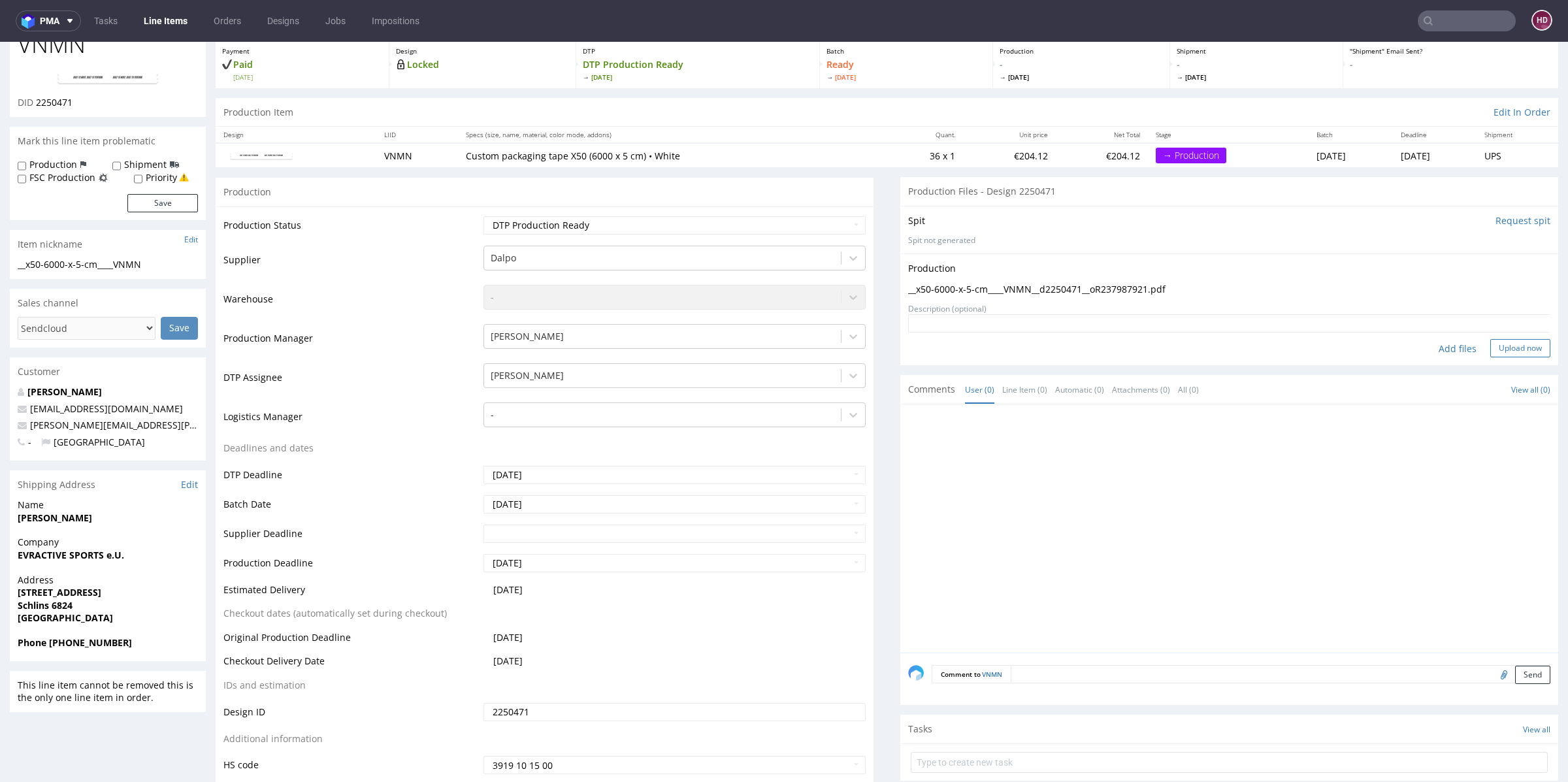
click at [1491, 342] on button "Upload now" at bounding box center [1520, 349] width 60 height 19
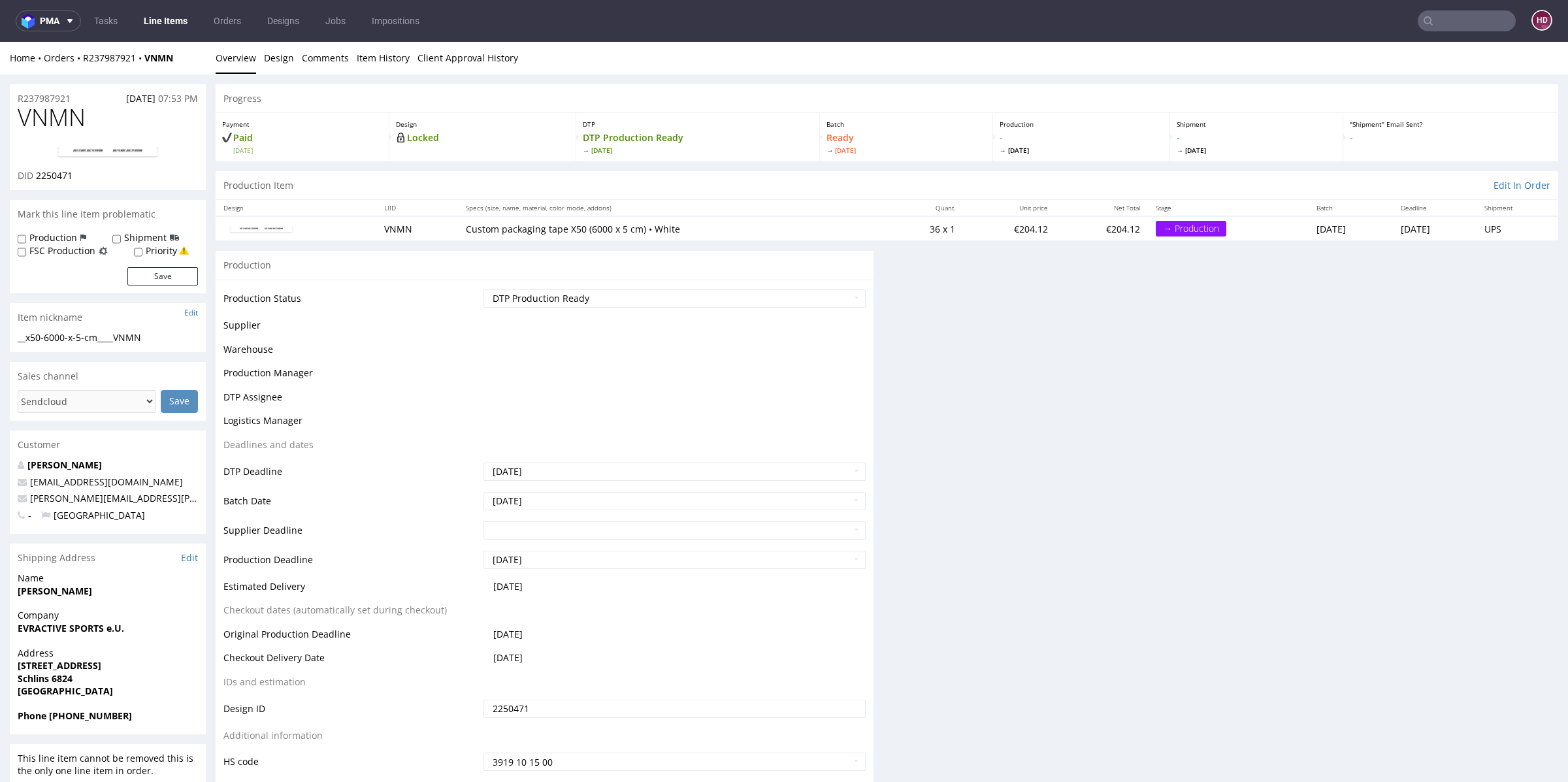
scroll to position [0, 0]
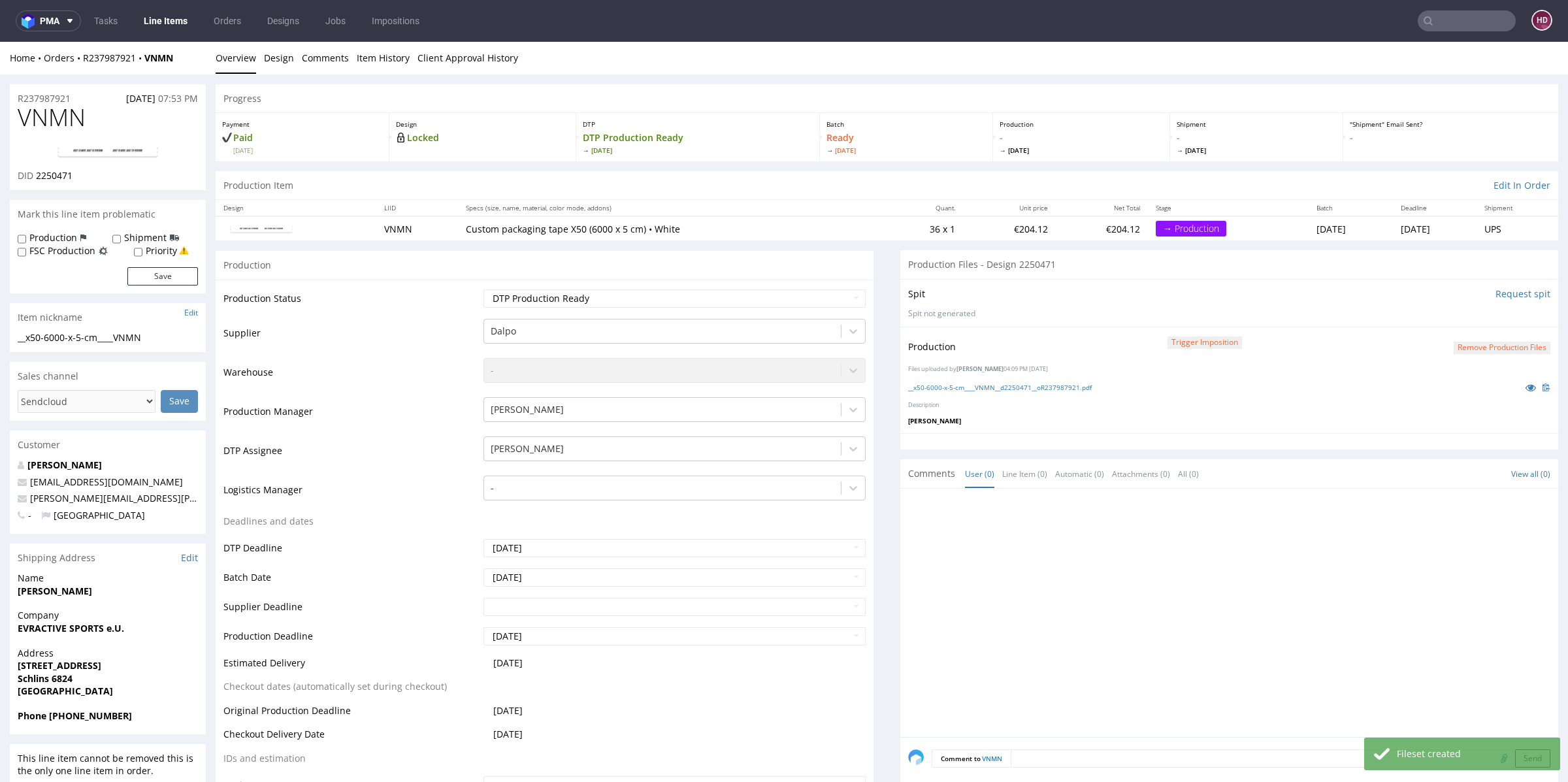
click at [174, 17] on link "Line Items" at bounding box center [166, 21] width 60 height 21
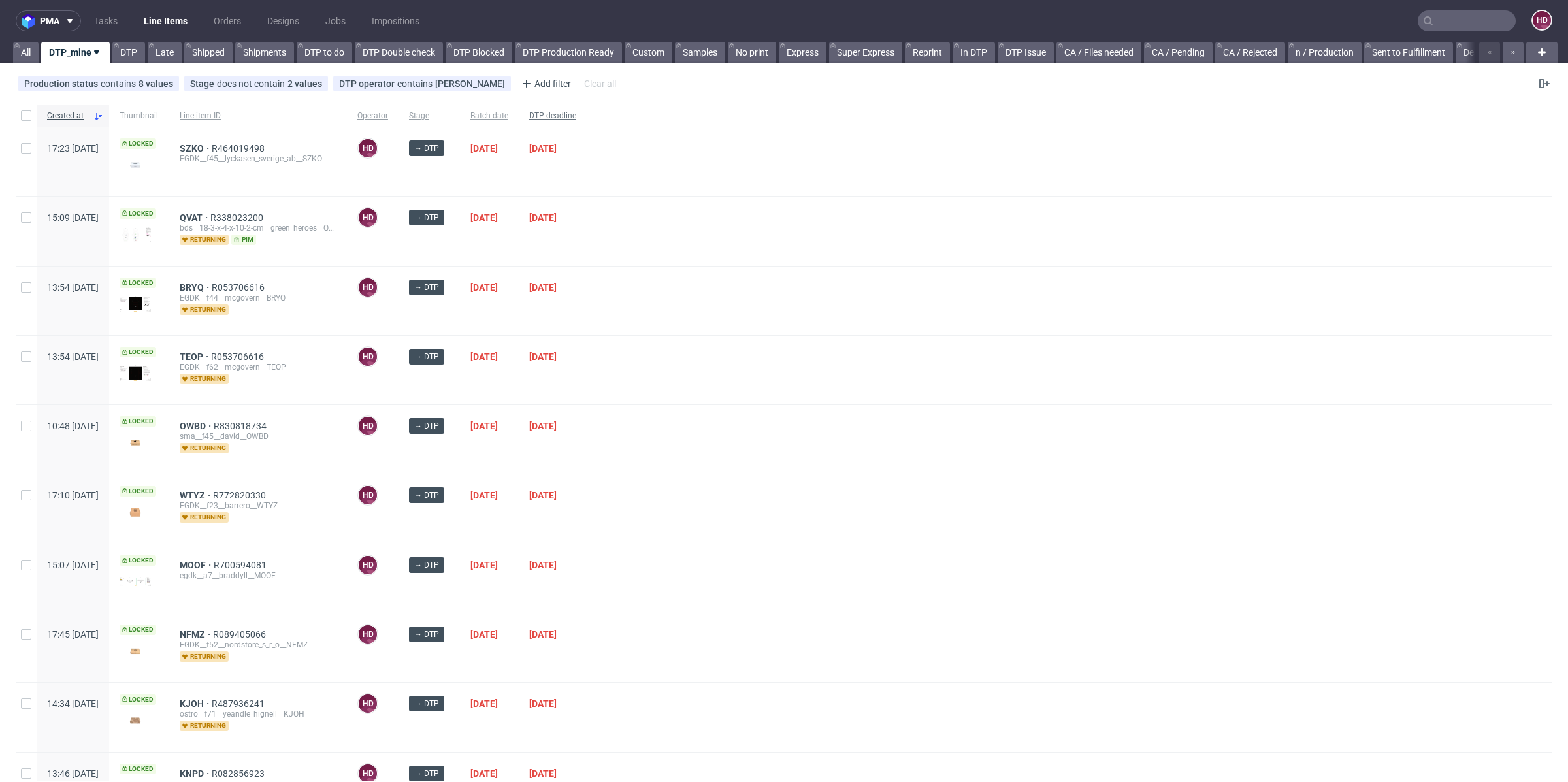
click at [576, 116] on span "DTP deadline" at bounding box center [552, 116] width 47 height 11
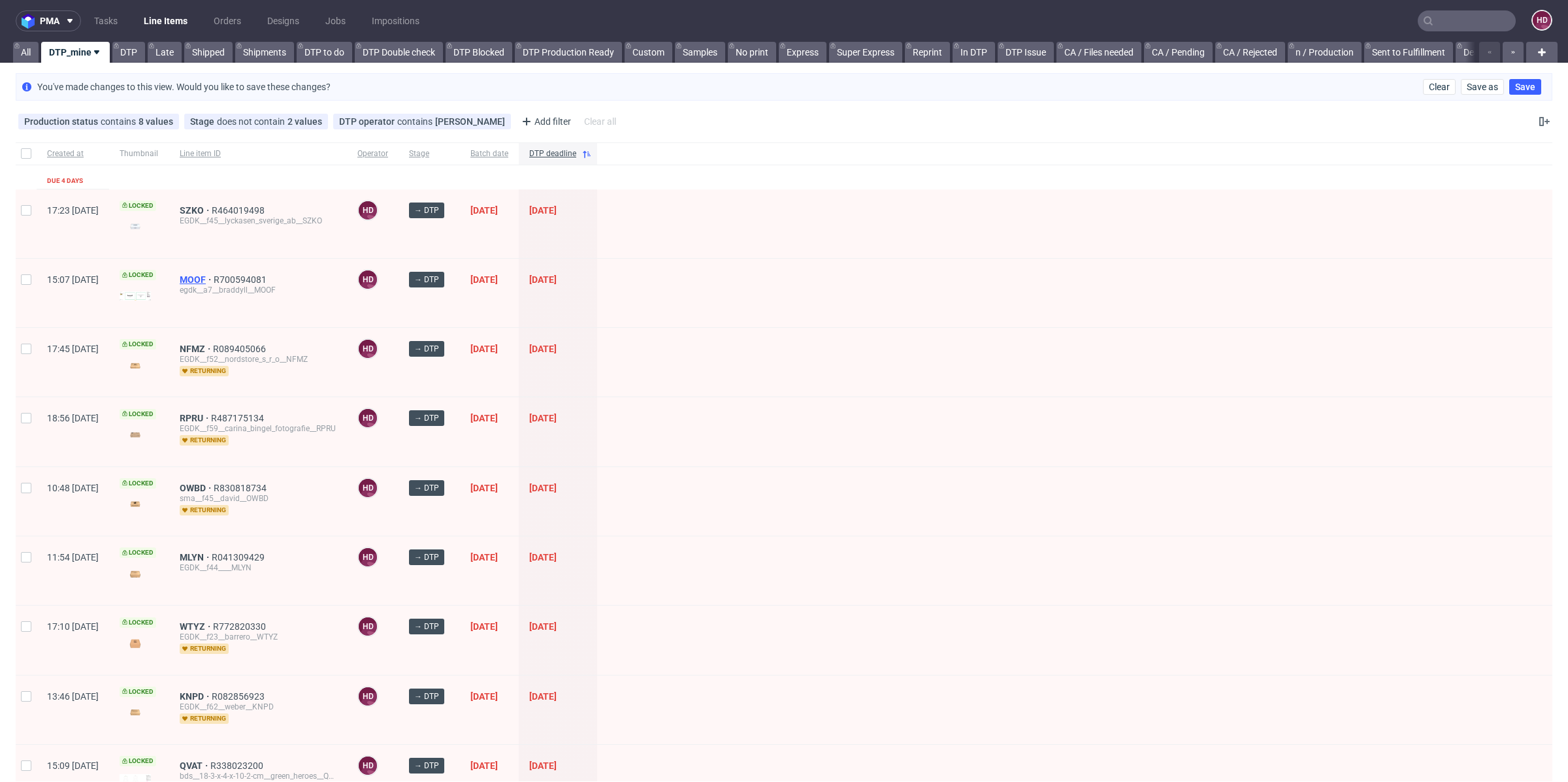
click at [214, 278] on span "MOOF" at bounding box center [197, 279] width 34 height 10
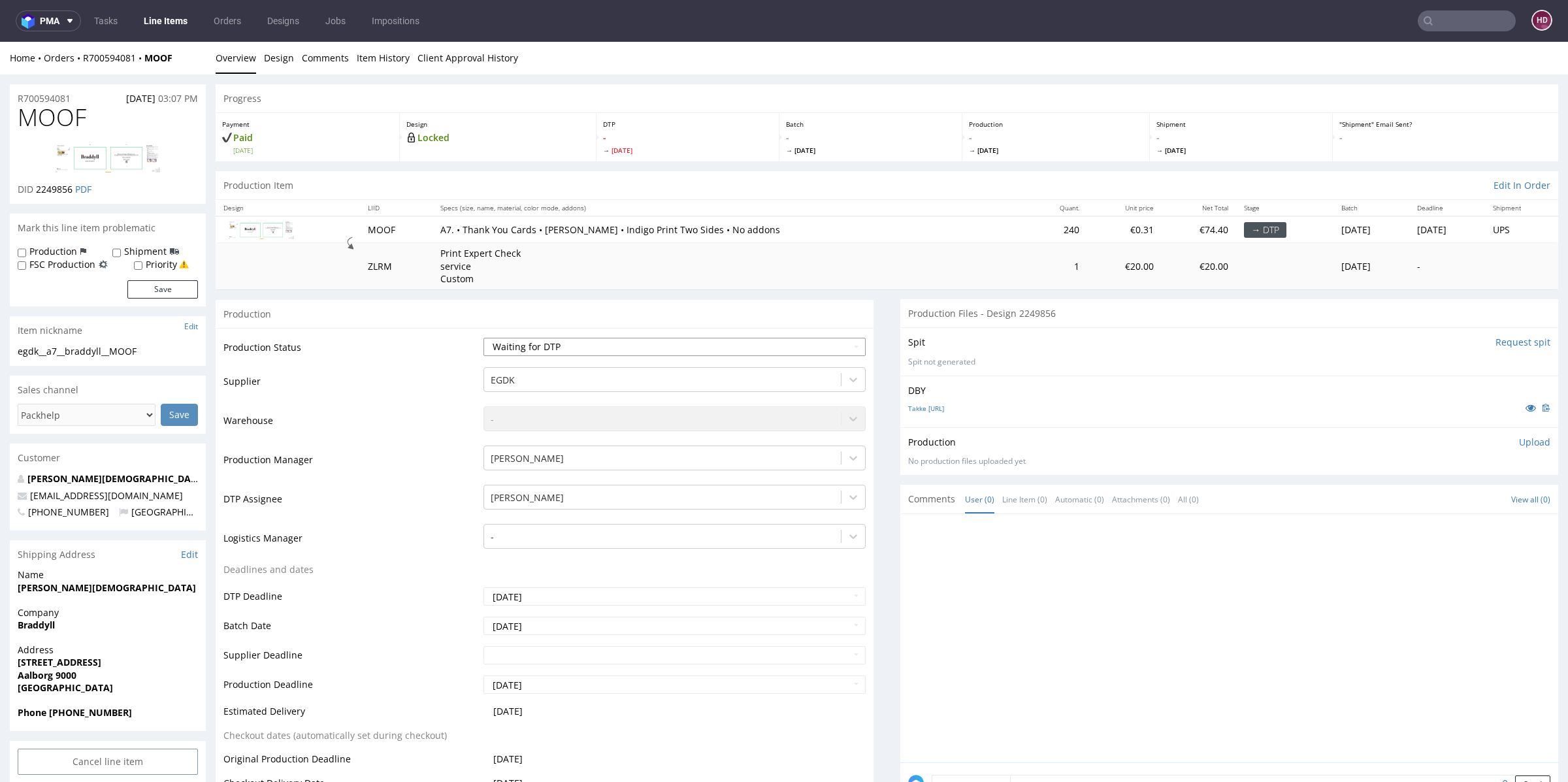
click at [542, 346] on select "Waiting for Artwork Waiting for Diecut Waiting for Mockup Waiting for DTP Waiti…" at bounding box center [674, 347] width 382 height 19
select select "dtp_in_process"
click at [483, 338] on select "Waiting for Artwork Waiting for Diecut Waiting for Mockup Waiting for DTP Waiti…" at bounding box center [674, 347] width 382 height 19
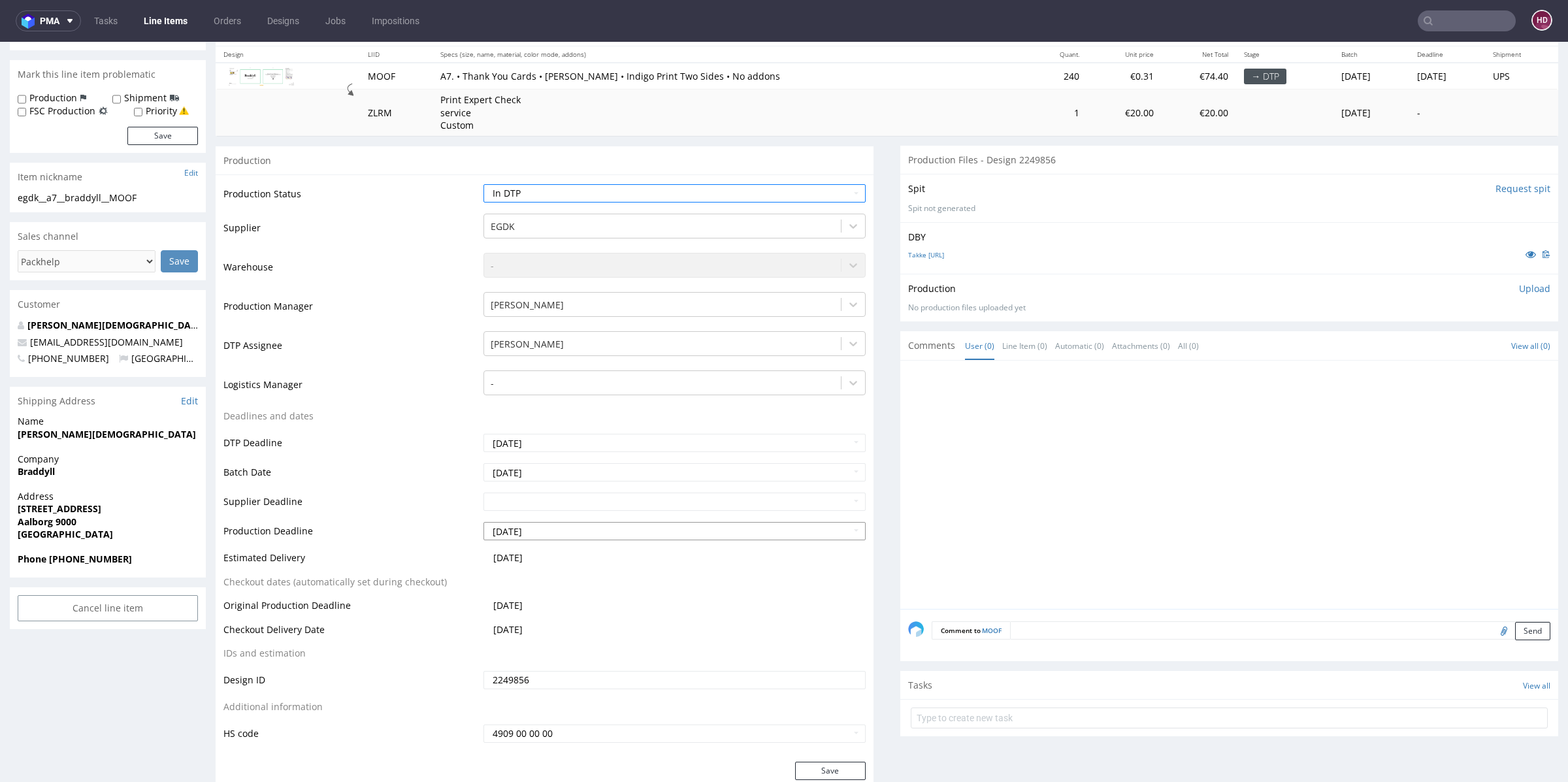
scroll to position [154, 0]
click at [812, 767] on button "Save" at bounding box center [830, 771] width 71 height 19
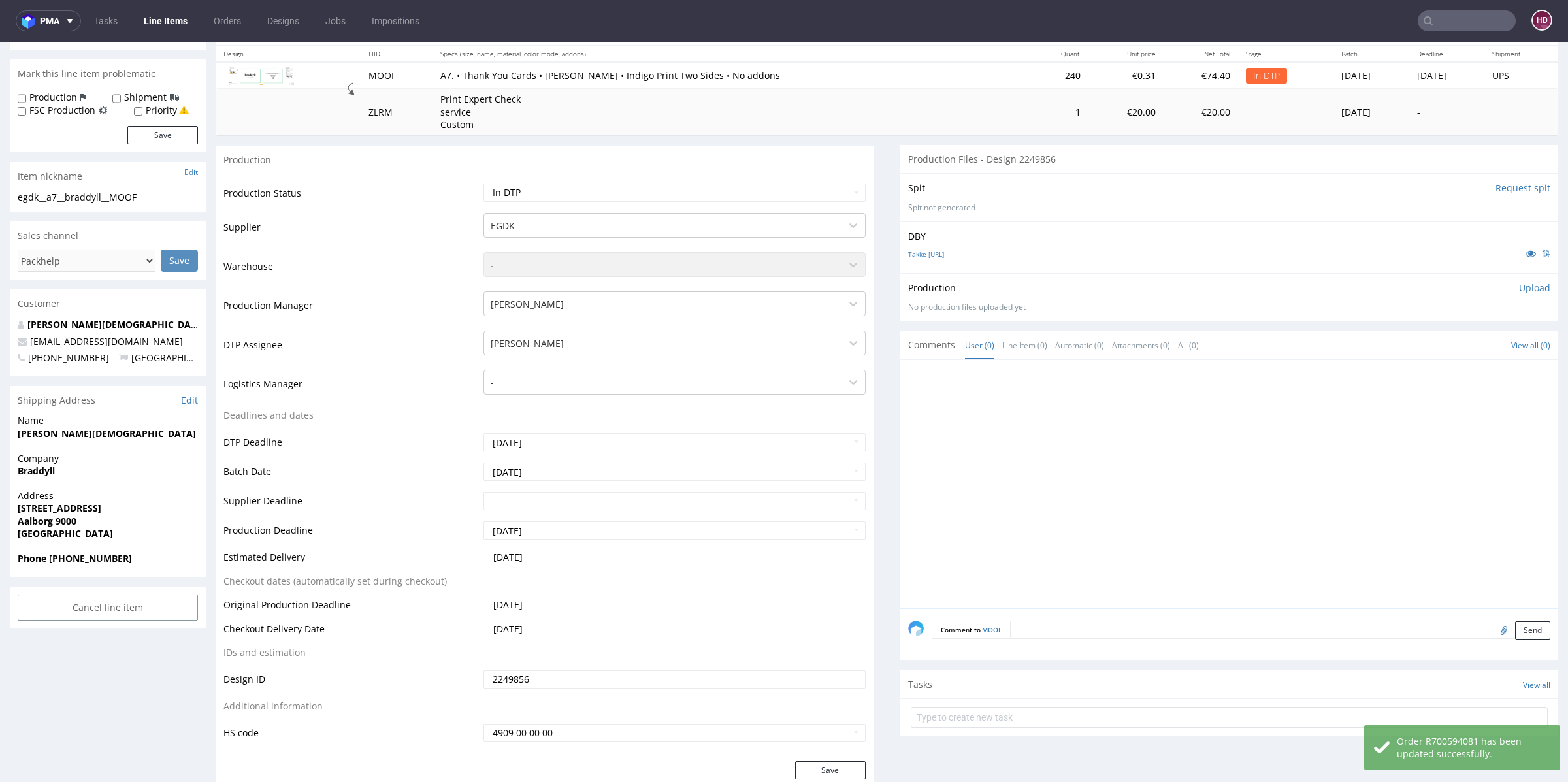
click at [909, 259] on div "DBY Takke kort.ai" at bounding box center [1228, 246] width 658 height 51
click at [910, 254] on link "Takke kort.ai" at bounding box center [926, 255] width 36 height 9
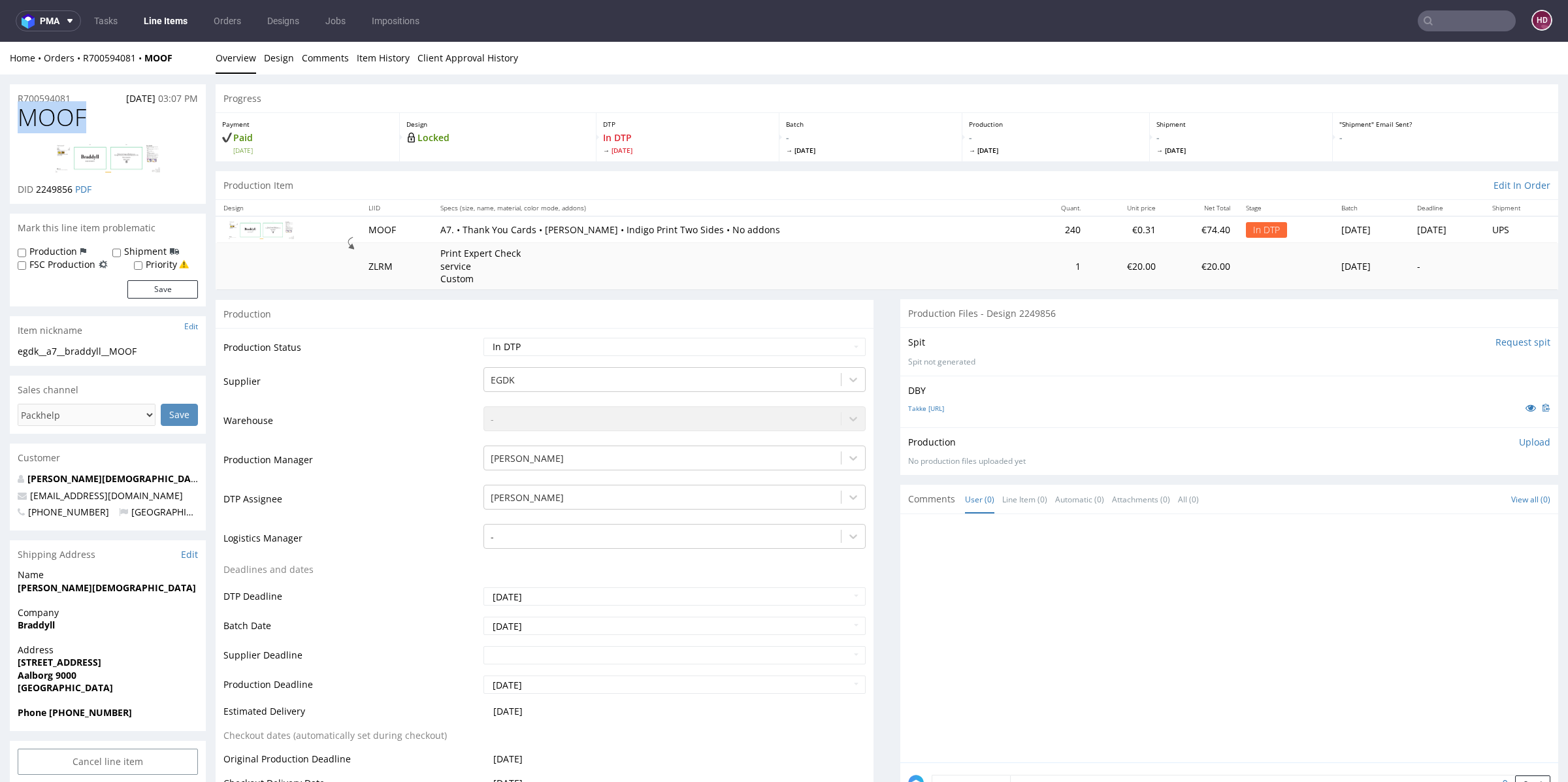
drag, startPoint x: 89, startPoint y: 115, endPoint x: 0, endPoint y: 127, distance: 89.8
copy span "MOOF"
drag, startPoint x: 34, startPoint y: 188, endPoint x: 76, endPoint y: 191, distance: 42.1
click at [76, 191] on p "DID 2249856 PDF" at bounding box center [54, 189] width 74 height 13
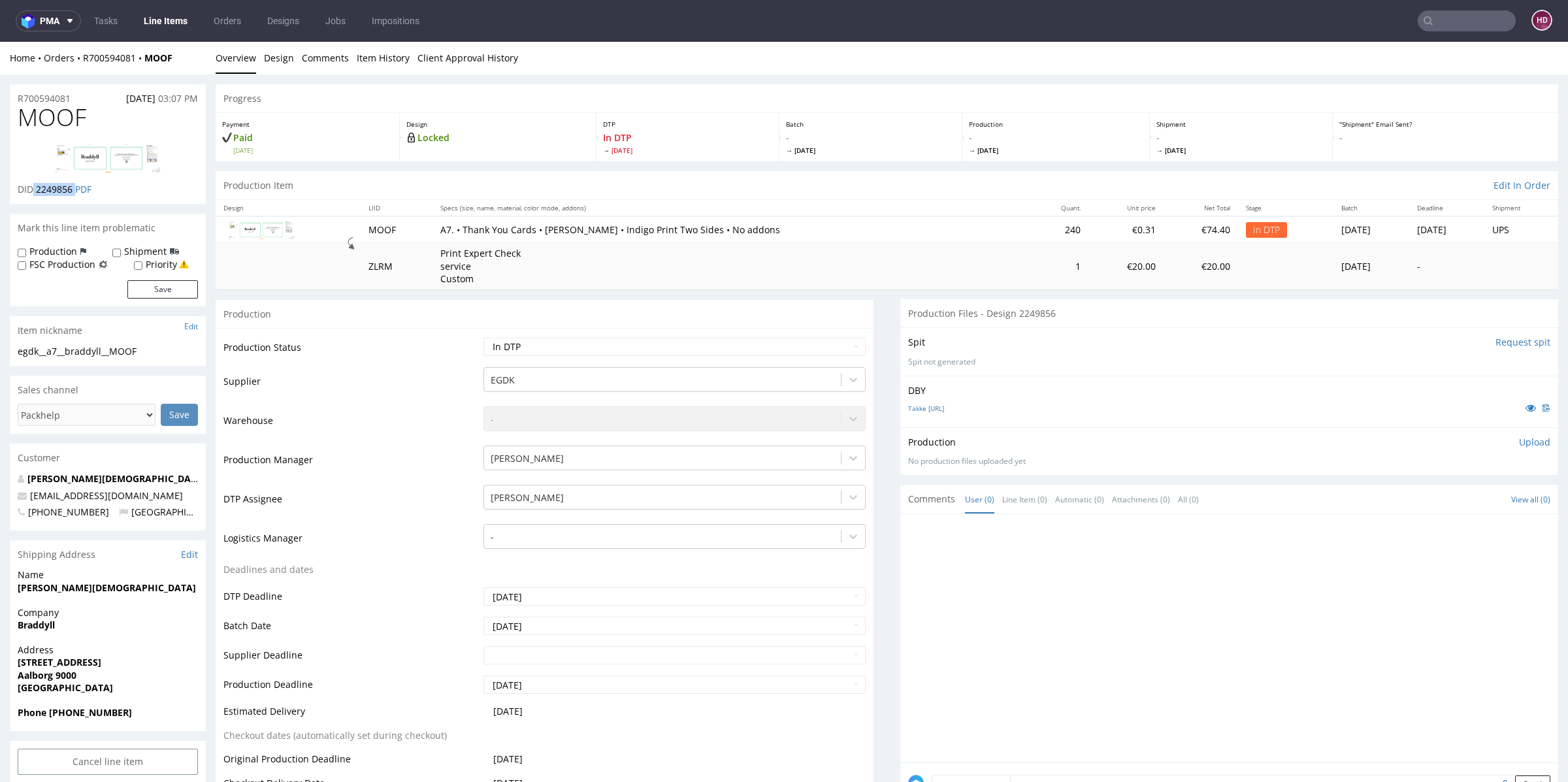
copy p "2249856"
click at [146, 350] on div "egdk__a7__braddyll__MOOF" at bounding box center [107, 352] width 180 height 13
drag, startPoint x: 143, startPoint y: 349, endPoint x: 0, endPoint y: 359, distance: 143.3
drag, startPoint x: 139, startPoint y: 346, endPoint x: 0, endPoint y: 347, distance: 139.0
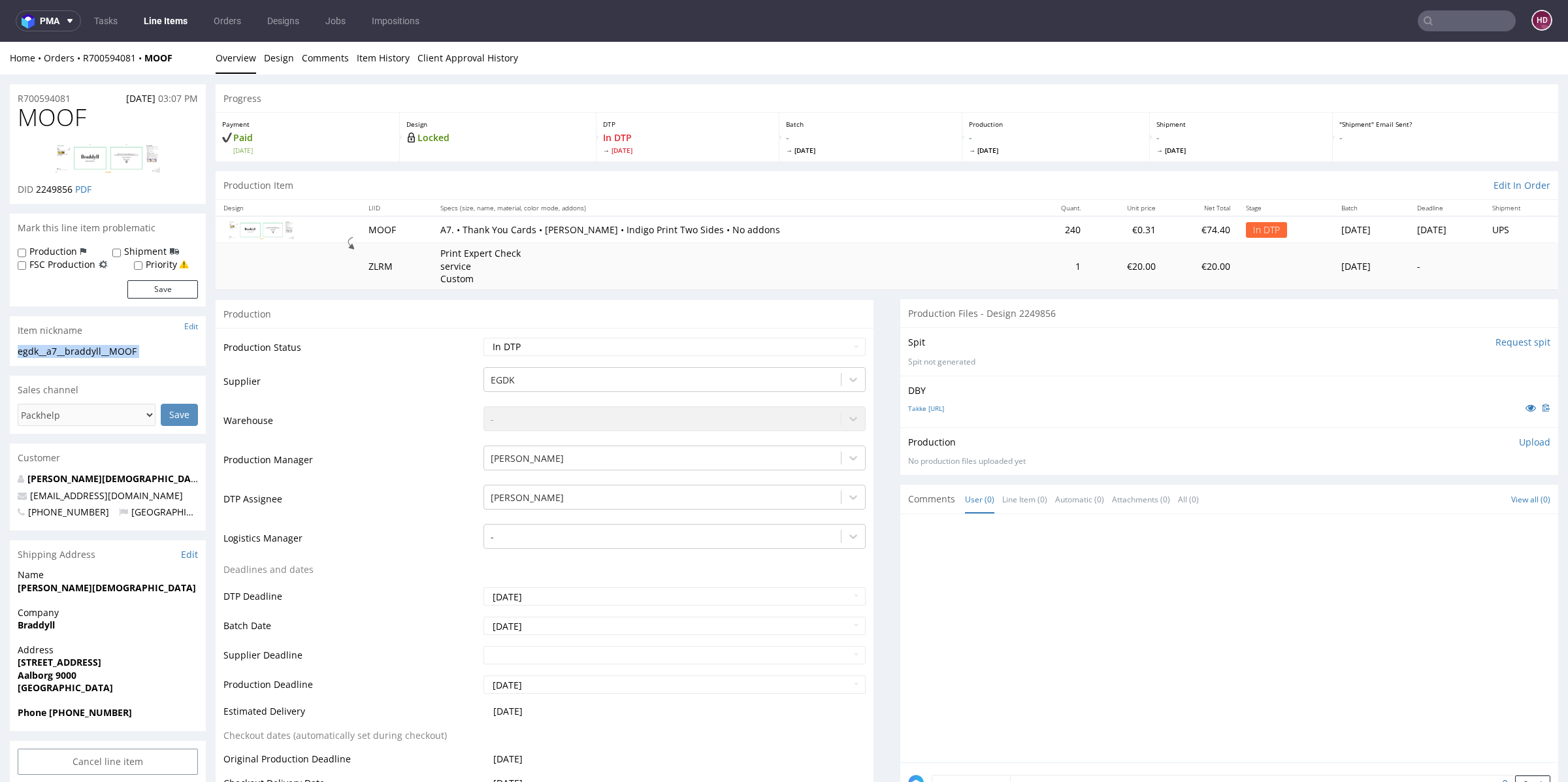
copy div "egdk__a7__braddyll__MOOF Update"
drag, startPoint x: 69, startPoint y: 103, endPoint x: 0, endPoint y: 104, distance: 69.0
copy p "R700594081"
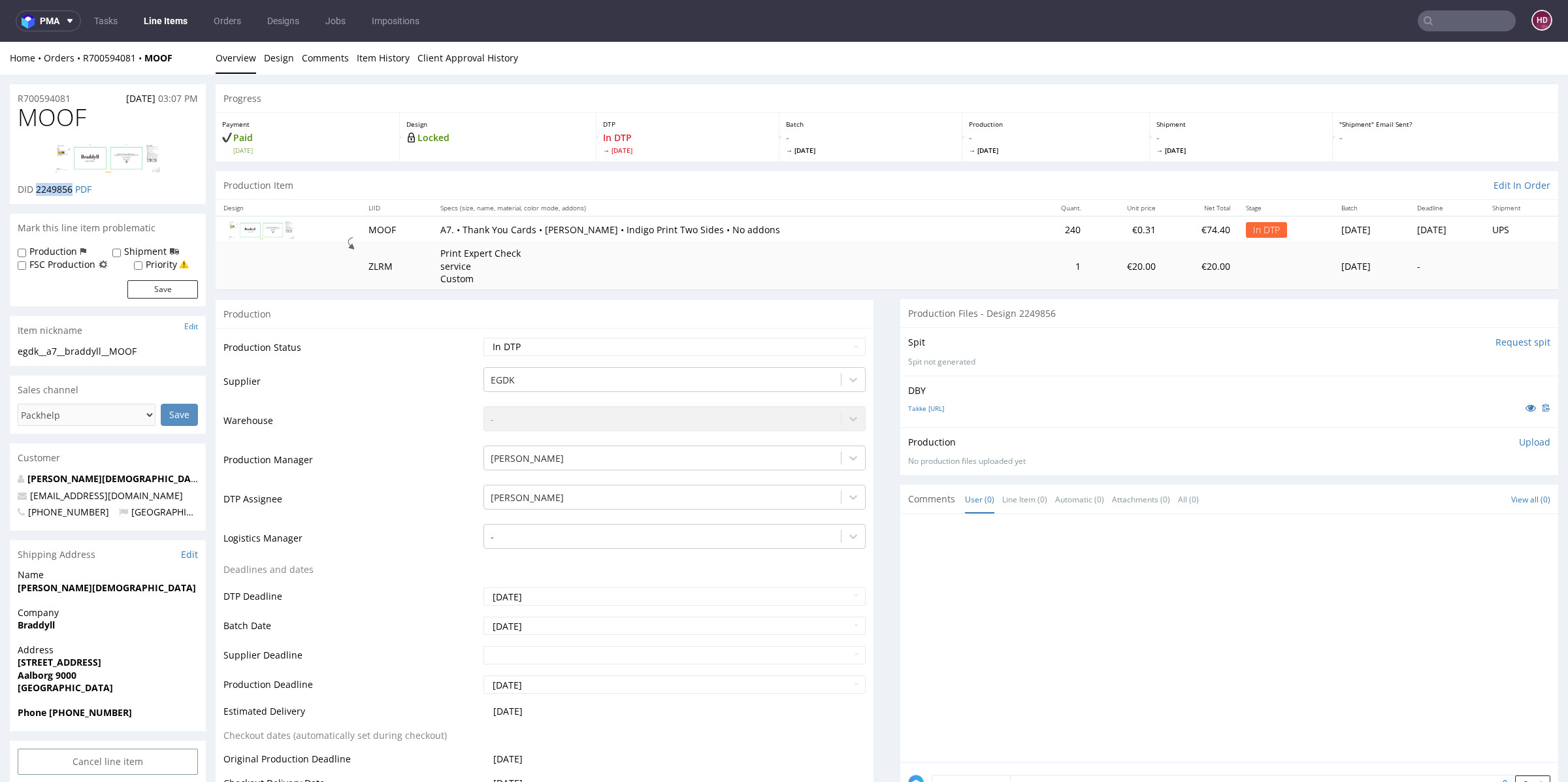
drag, startPoint x: 76, startPoint y: 191, endPoint x: 37, endPoint y: 187, distance: 39.2
click at [37, 187] on p "DID 2249856 PDF" at bounding box center [54, 189] width 74 height 13
copy span "2249856"
click at [1519, 440] on p "Upload" at bounding box center [1535, 442] width 32 height 13
click at [1513, 440] on div "Production Upload" at bounding box center [1229, 442] width 643 height 13
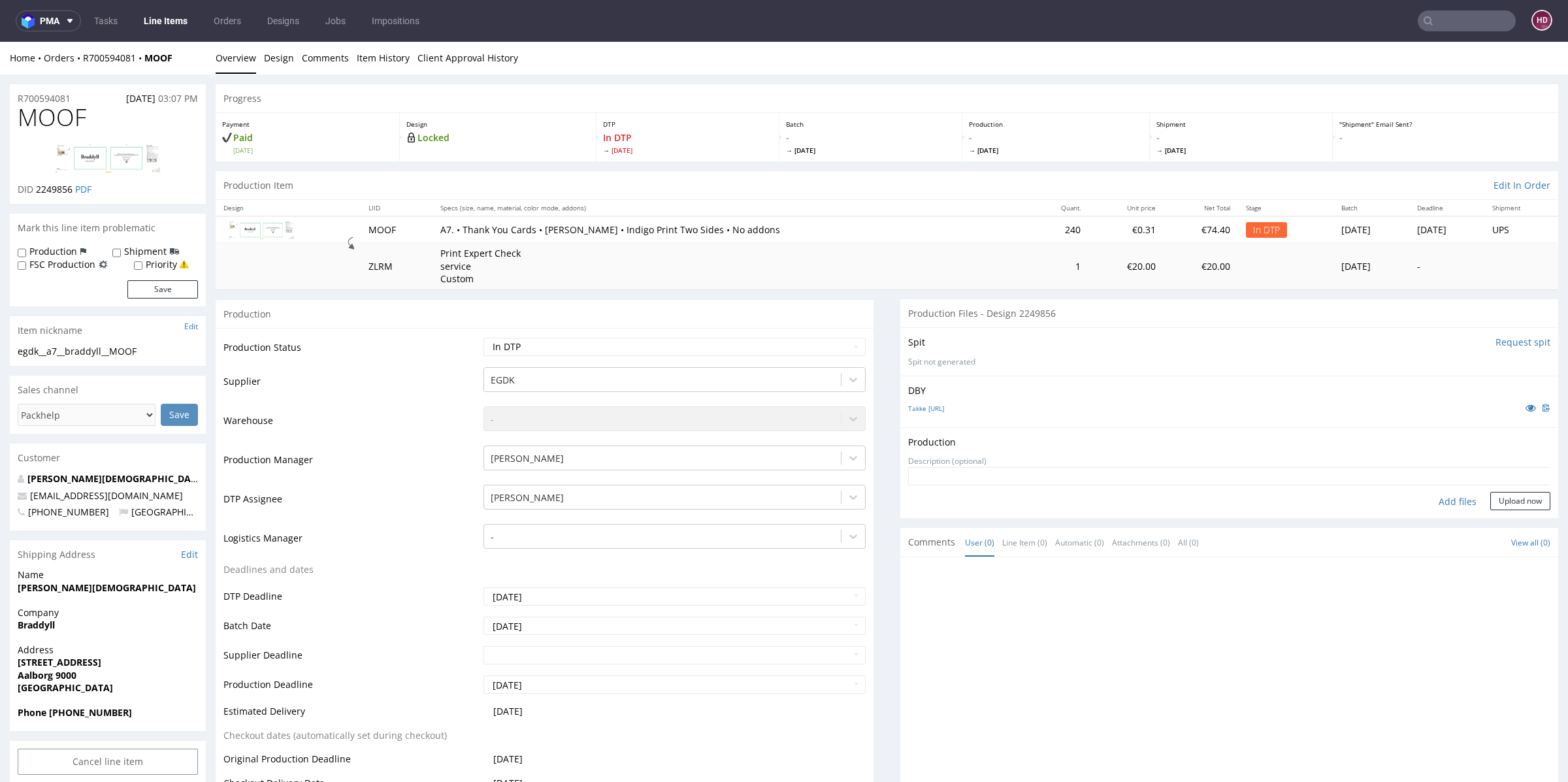
click at [1440, 500] on div "Add files" at bounding box center [1458, 501] width 65 height 20
type input "C:\fakepath\egdk__a7__braddyll__MOOF__d2249856__oR700594081__back.pdf"
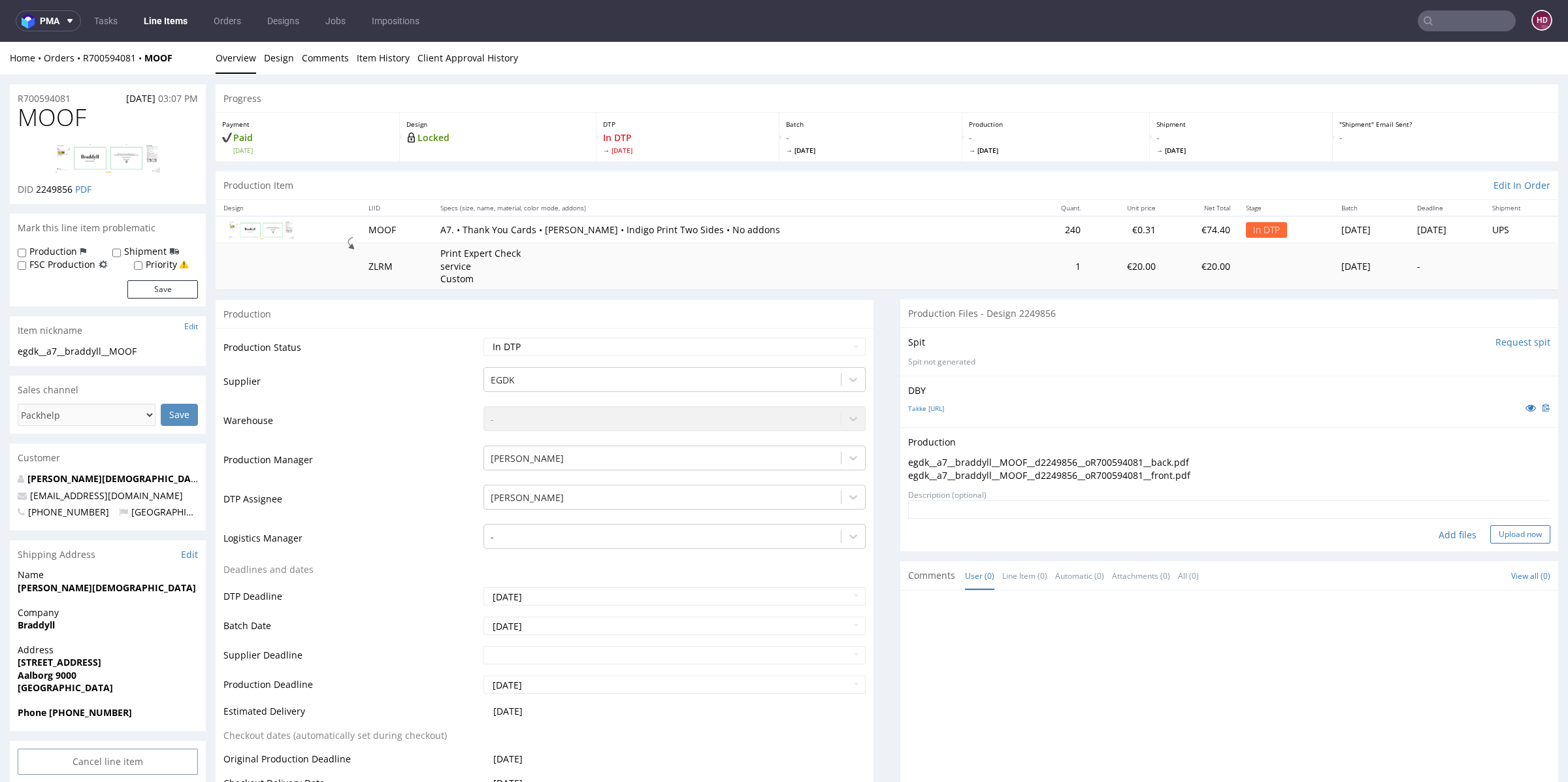
click at [1491, 527] on button "Upload now" at bounding box center [1520, 535] width 60 height 19
click at [512, 349] on select "Waiting for Artwork Waiting for Diecut Waiting for Mockup Waiting for DTP Waiti…" at bounding box center [674, 347] width 382 height 19
select select "dtp_production_ready"
click at [483, 338] on select "Waiting for Artwork Waiting for Diecut Waiting for Mockup Waiting for DTP Waiti…" at bounding box center [674, 347] width 382 height 19
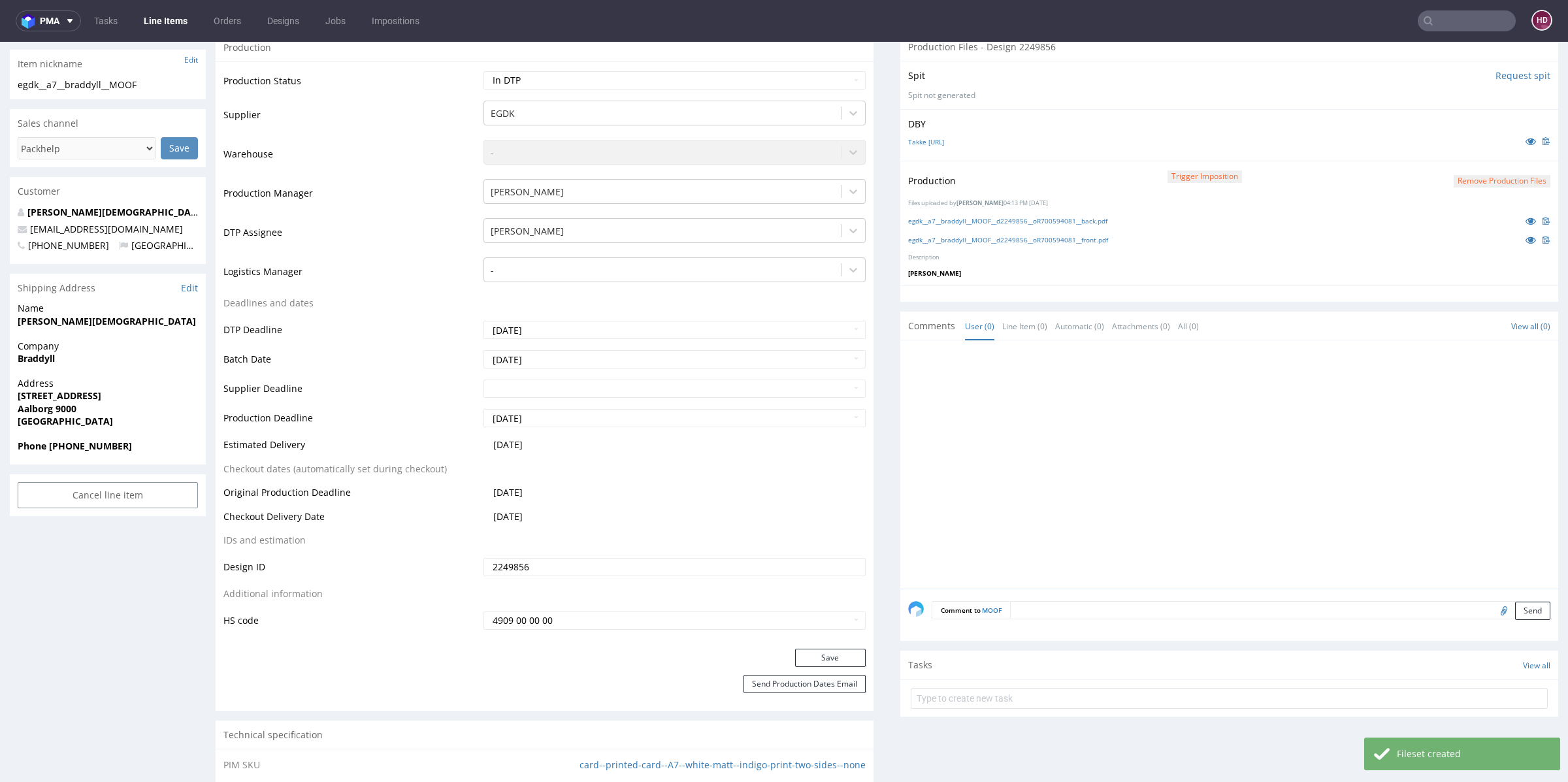
scroll to position [285, 0]
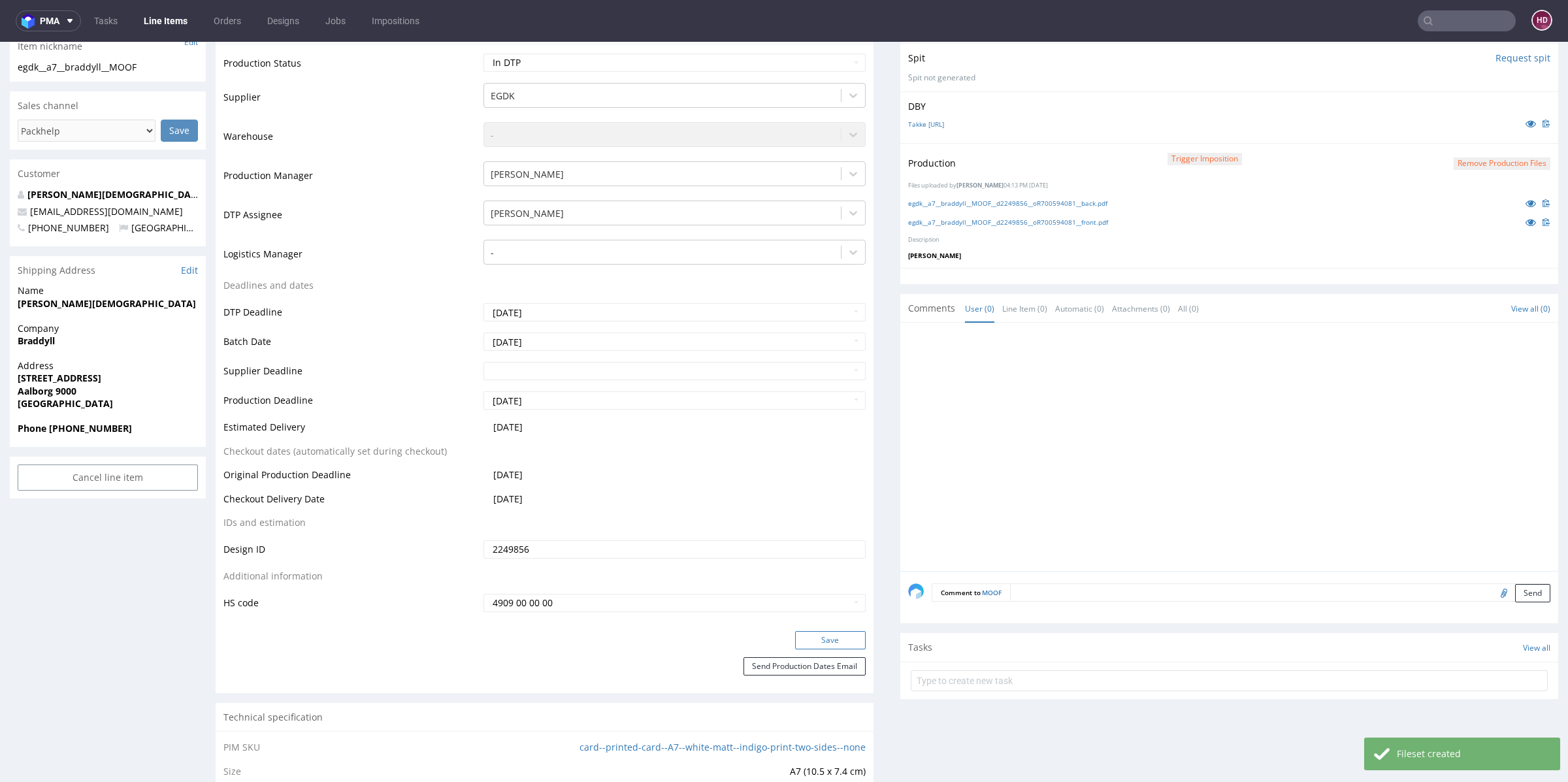
click at [814, 639] on button "Save" at bounding box center [830, 641] width 71 height 19
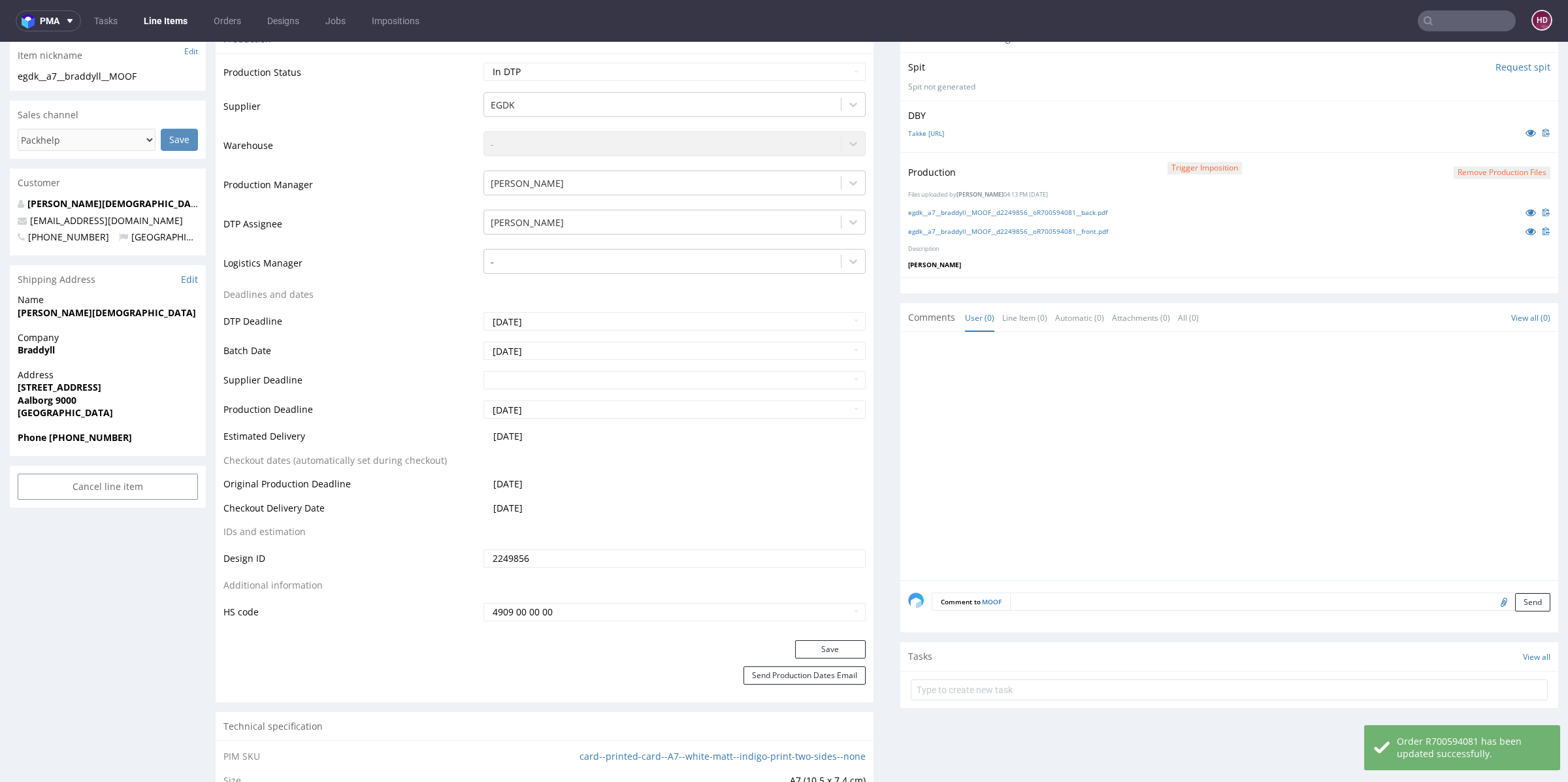
scroll to position [0, 0]
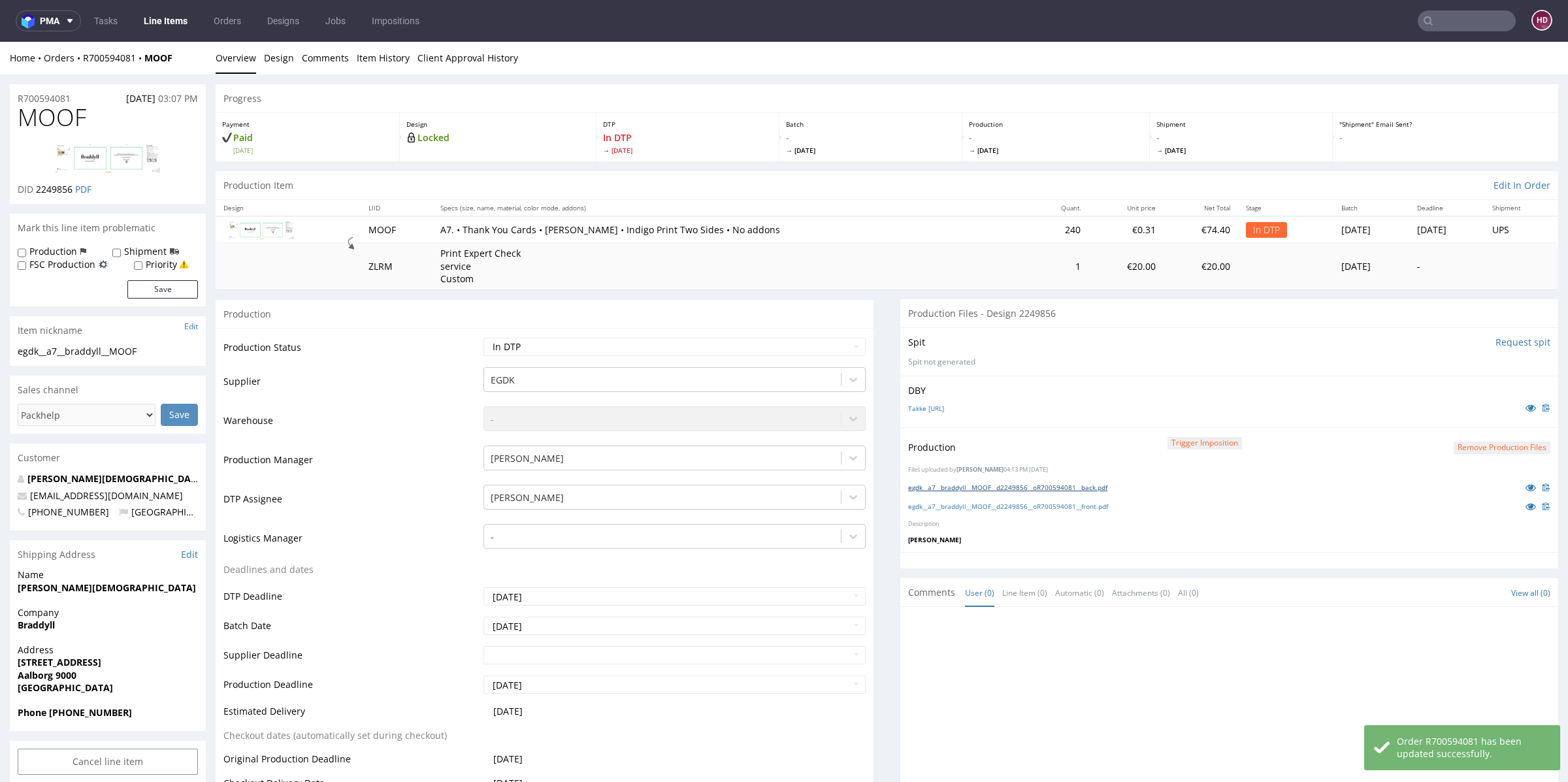
click at [921, 488] on link "egdk__a7__braddyll__MOOF__d2249856__oR700594081__back.pdf" at bounding box center [1008, 488] width 200 height 9
click at [1000, 507] on link "egdk__a7__braddyll__MOOF__d2249856__oR700594081__front.pdf" at bounding box center [1008, 507] width 200 height 9
click at [186, 18] on link "Line Items" at bounding box center [166, 21] width 60 height 21
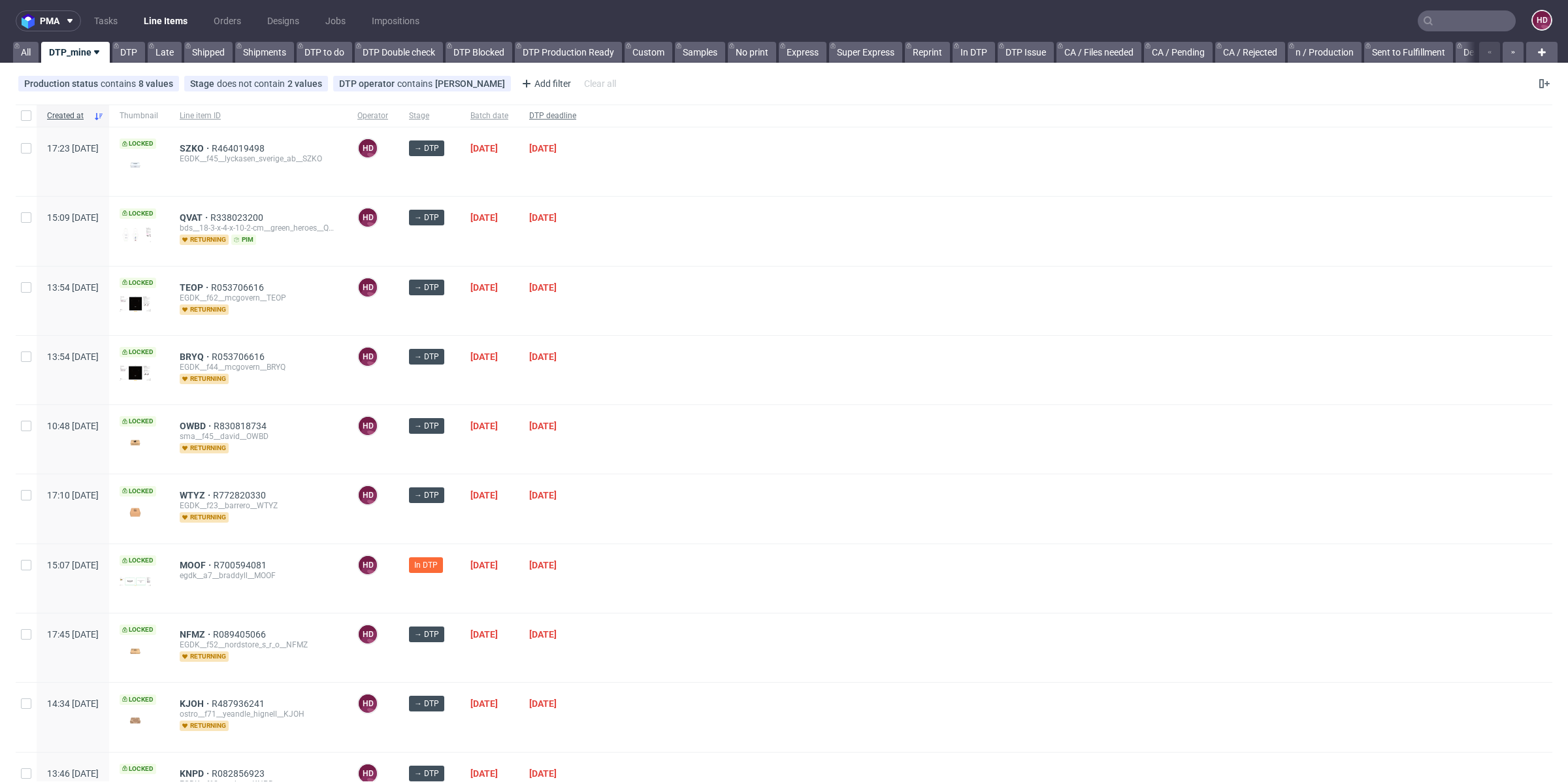
click at [576, 112] on span "DTP deadline" at bounding box center [552, 116] width 47 height 11
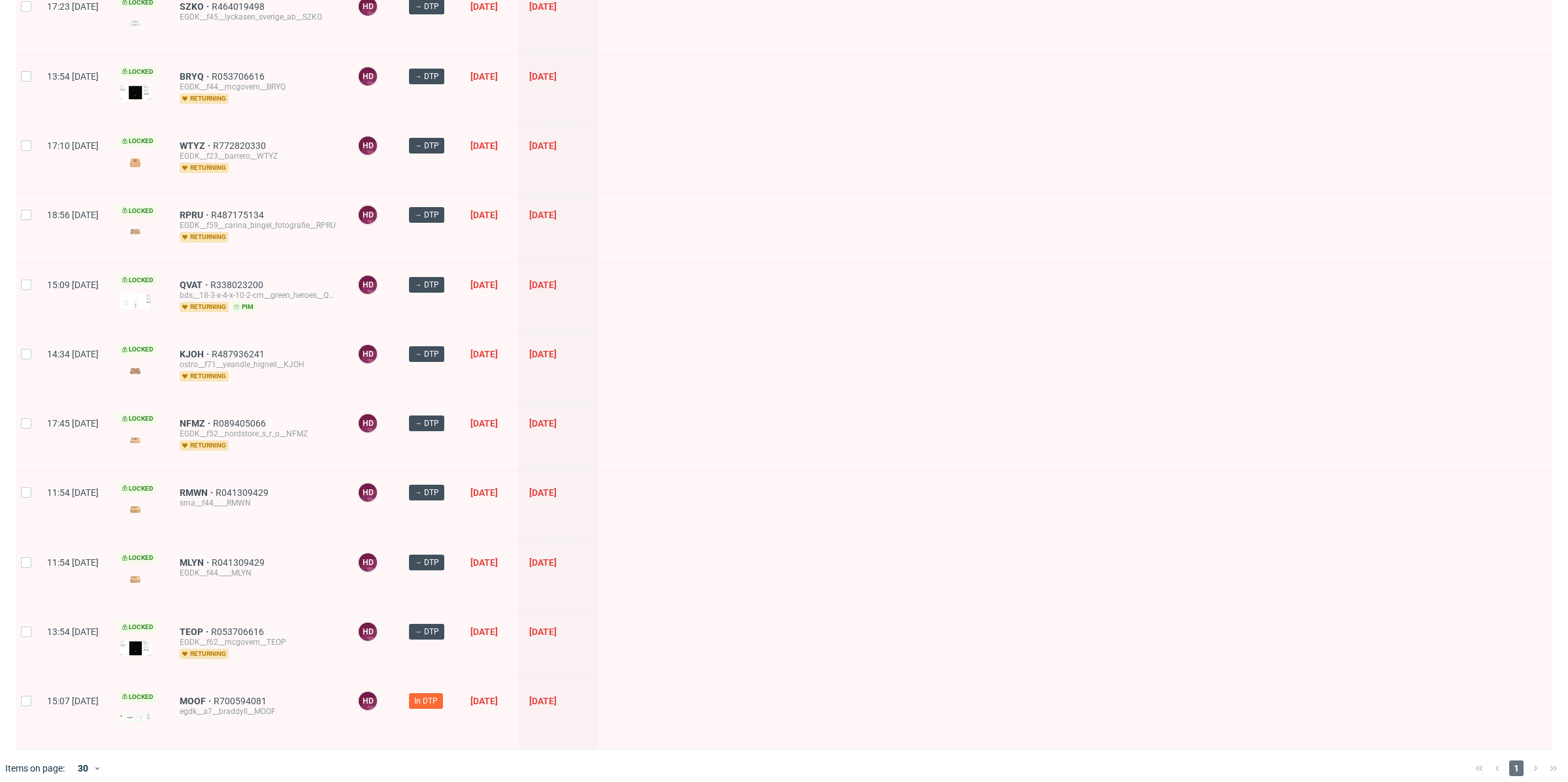
scroll to position [414, 0]
click at [214, 695] on span "MOOF" at bounding box center [197, 700] width 34 height 10
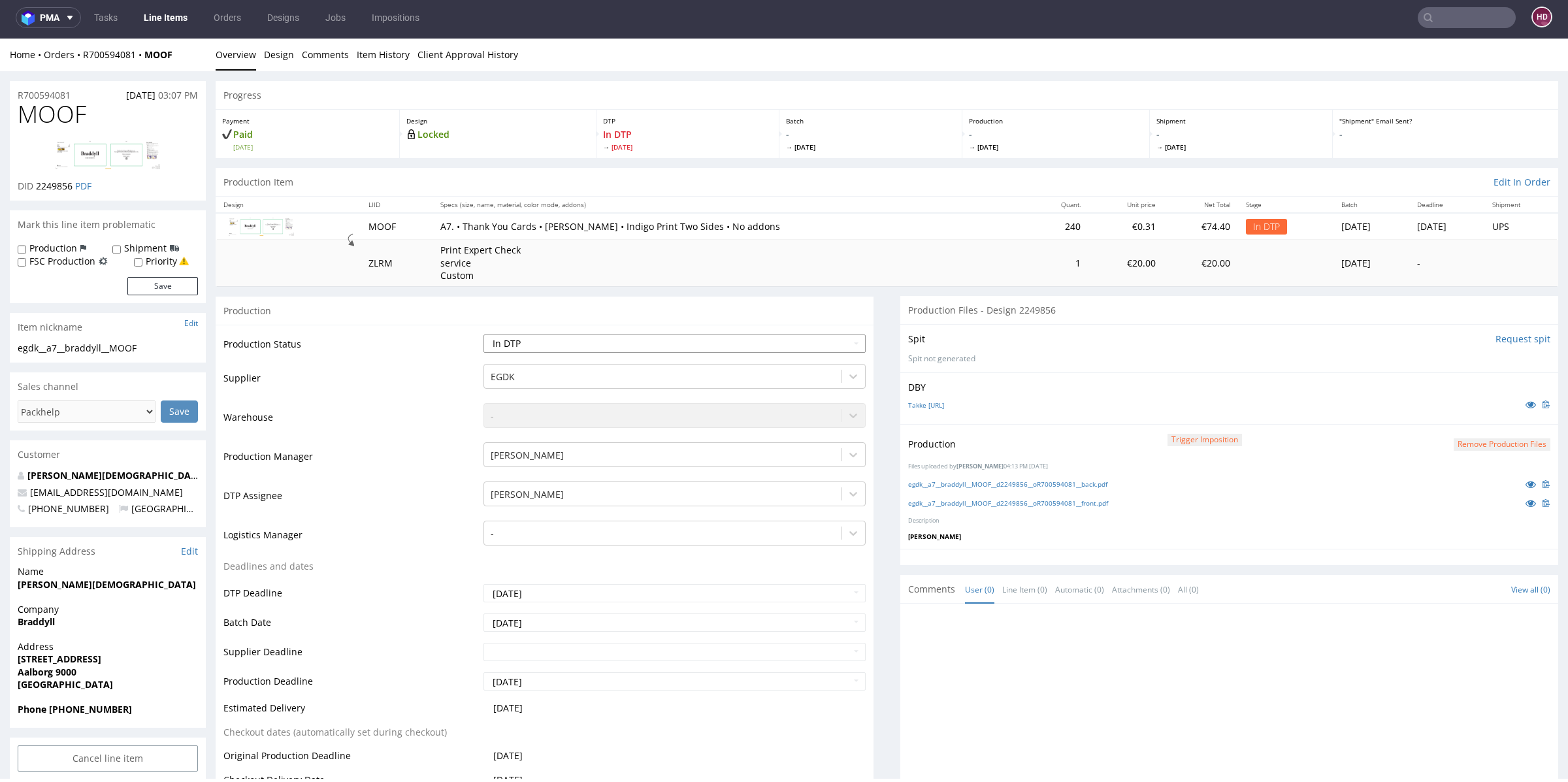
click at [604, 343] on select "Waiting for Artwork Waiting for Diecut Waiting for Mockup Waiting for DTP Waiti…" at bounding box center [674, 344] width 382 height 19
select select "dtp_production_ready"
click at [483, 335] on select "Waiting for Artwork Waiting for Diecut Waiting for Mockup Waiting for DTP Waiti…" at bounding box center [674, 344] width 382 height 19
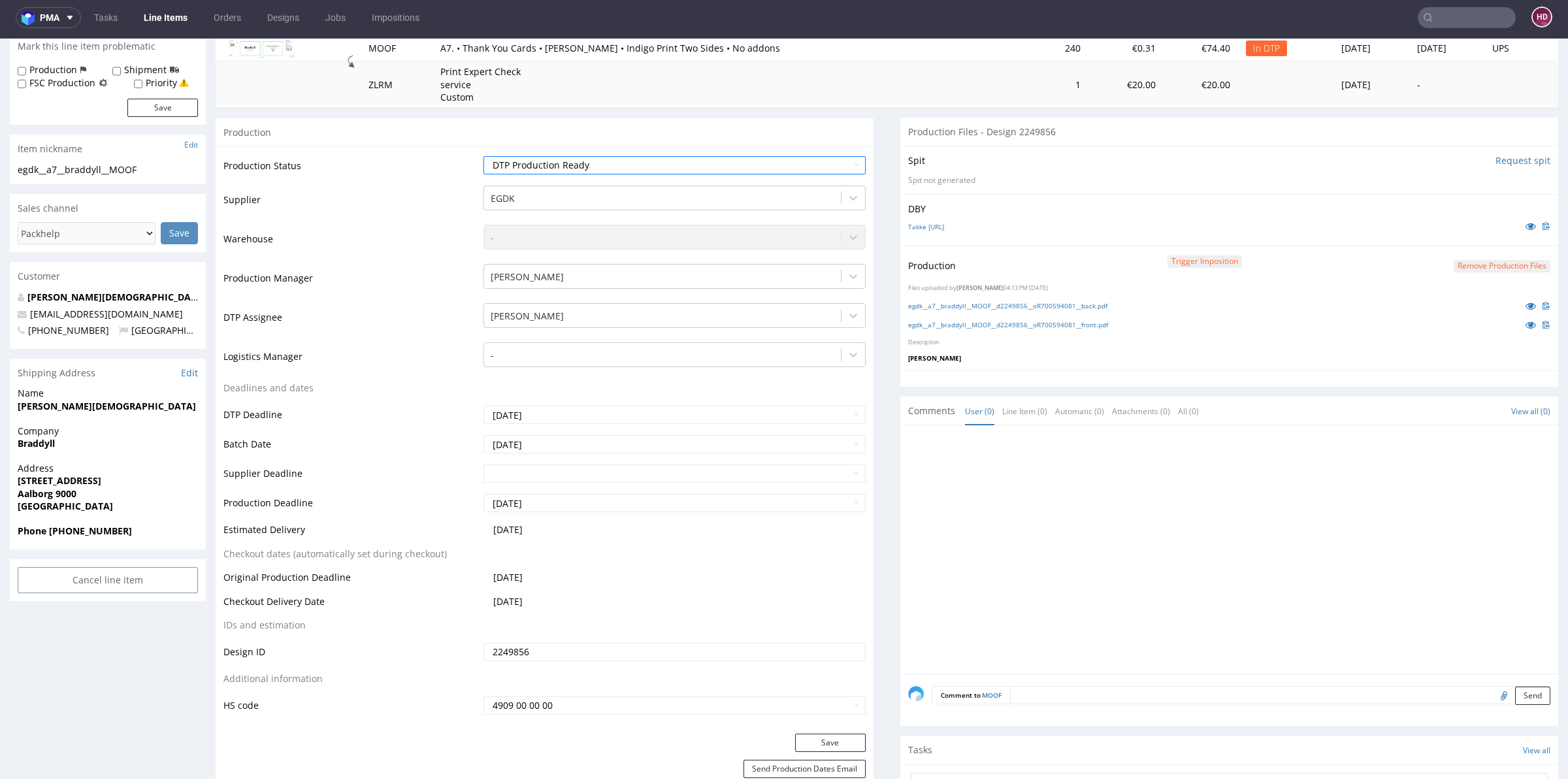
scroll to position [298, 0]
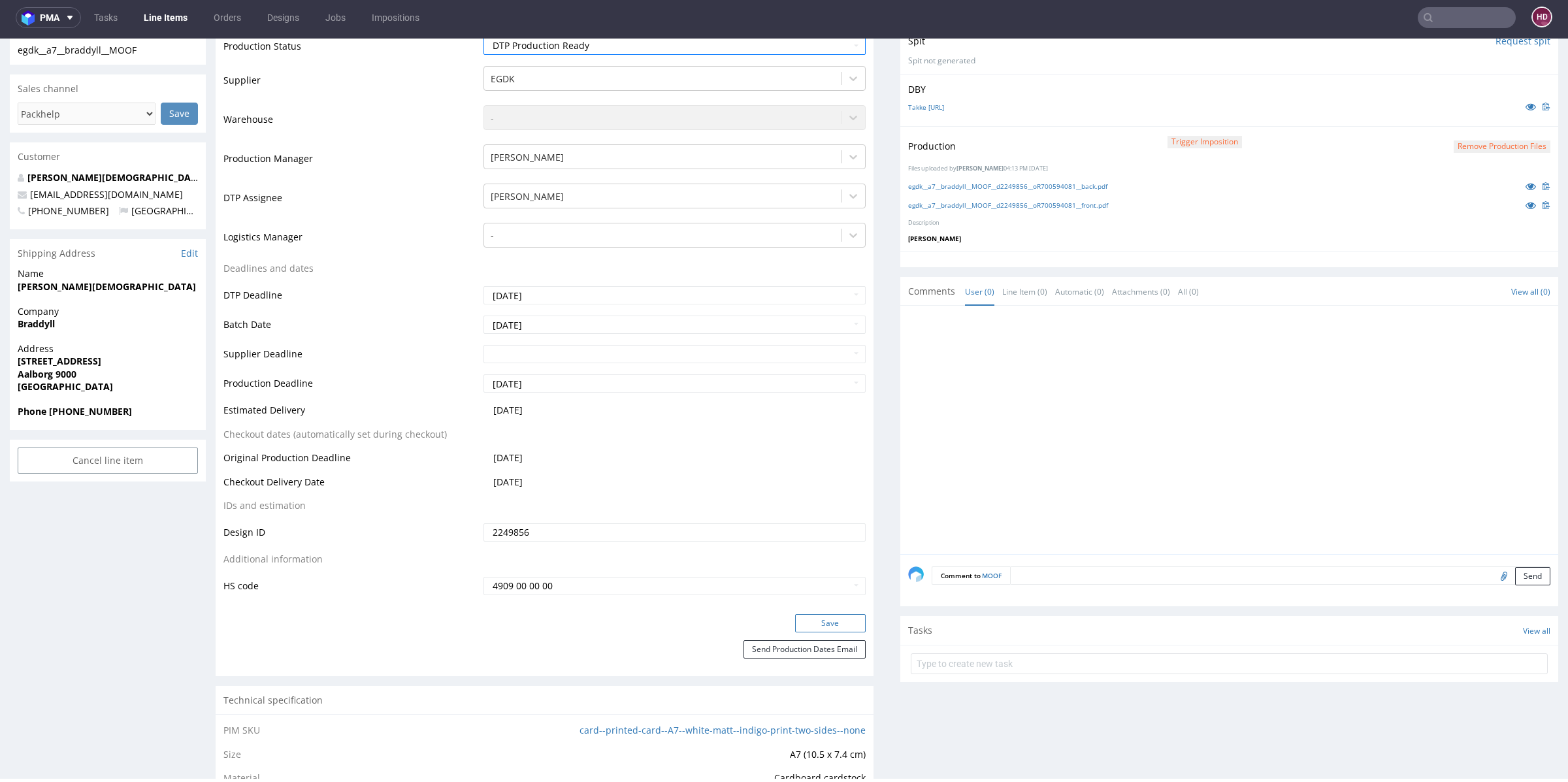
click at [795, 622] on button "Save" at bounding box center [830, 623] width 71 height 19
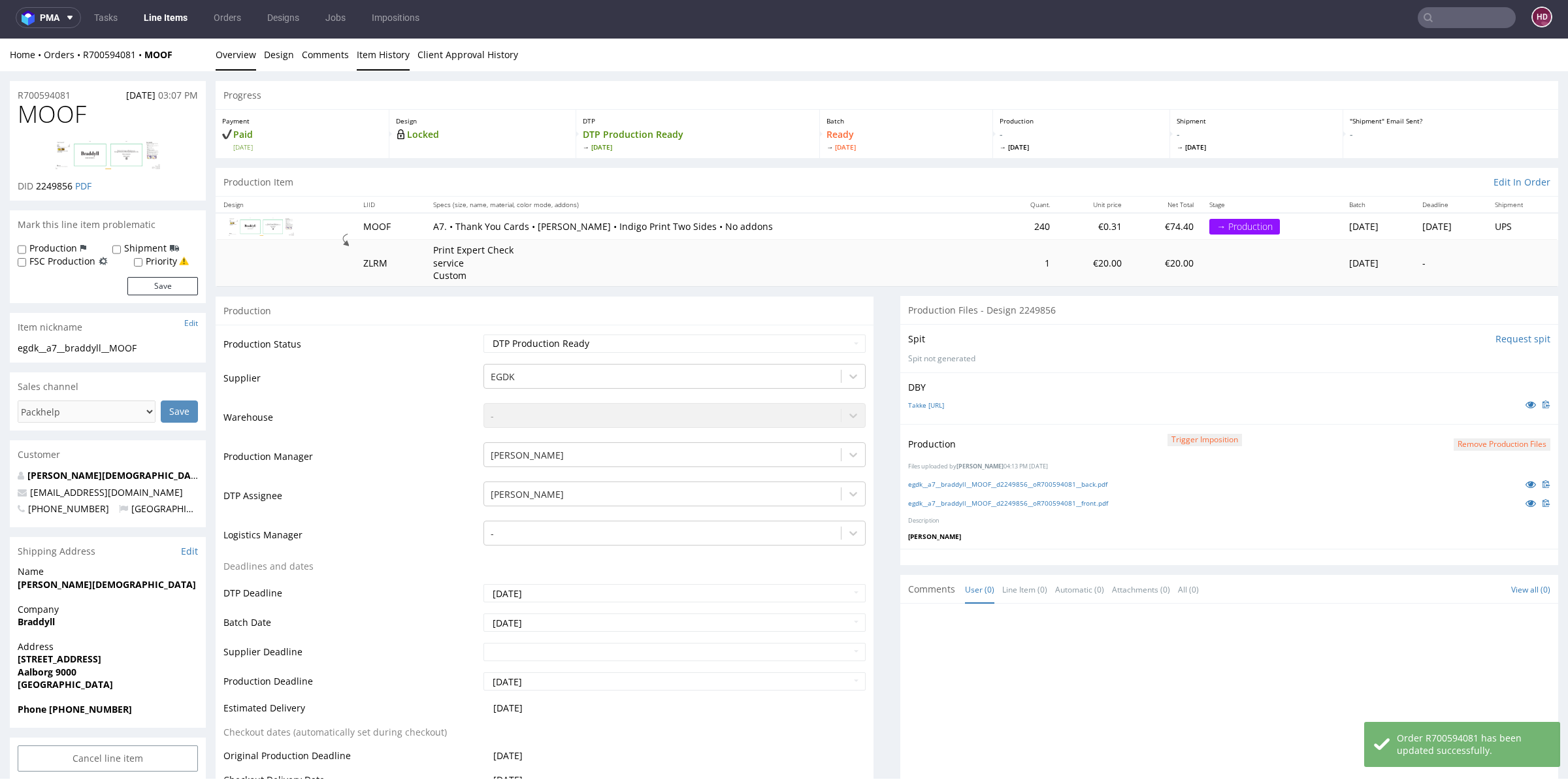
scroll to position [0, 0]
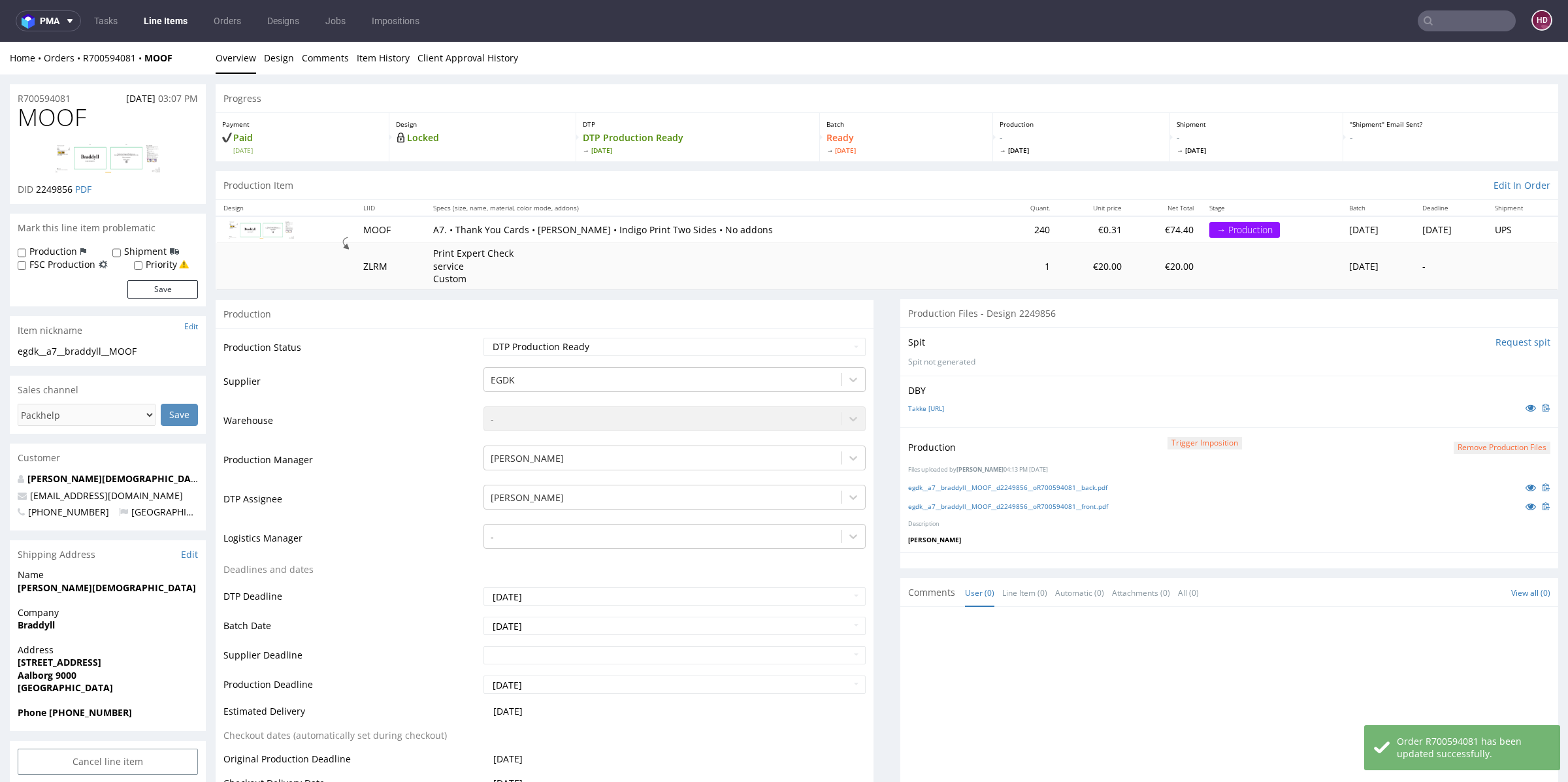
click at [181, 28] on link "Line Items" at bounding box center [166, 21] width 60 height 21
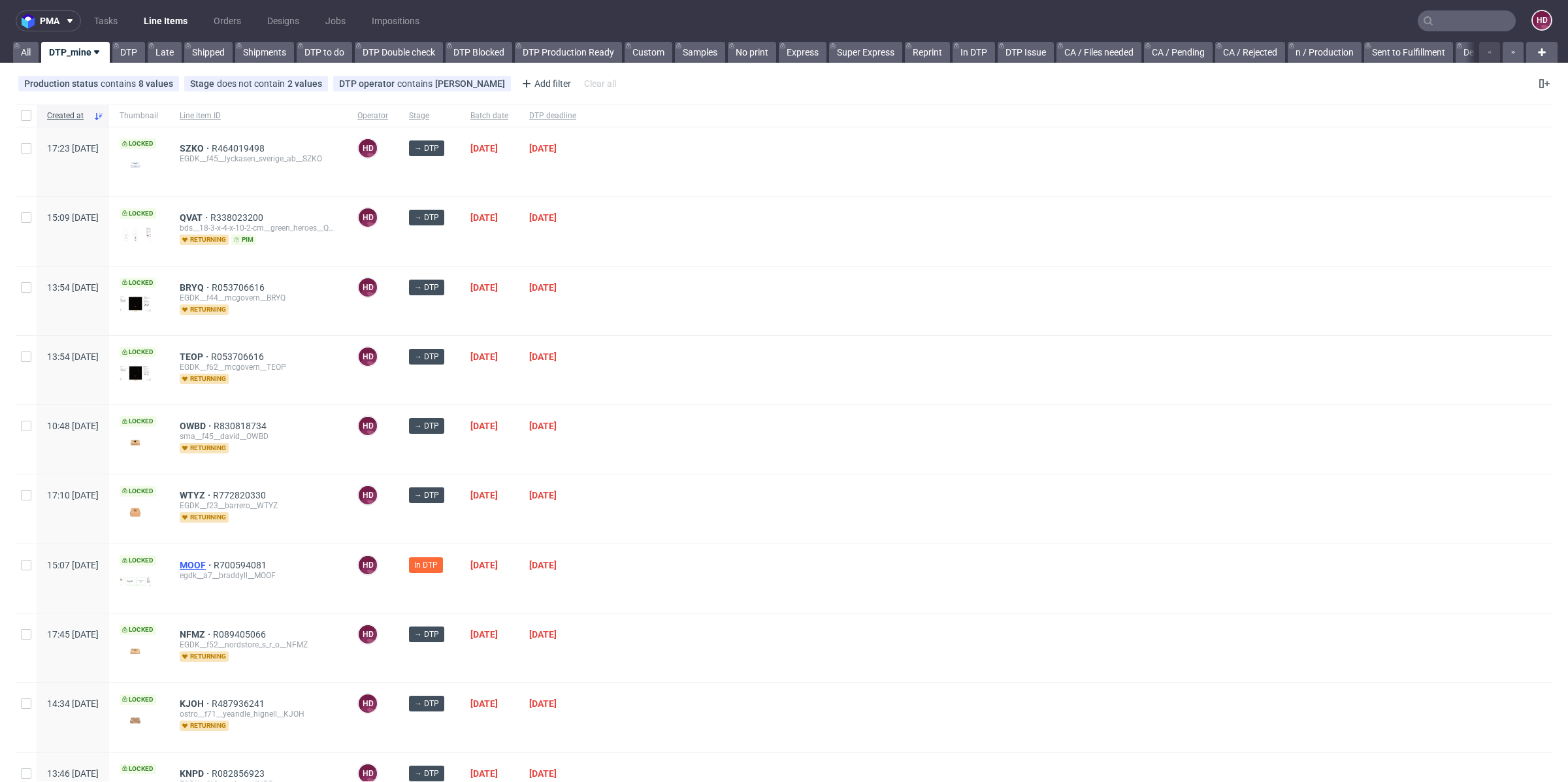
click at [214, 560] on span "MOOF" at bounding box center [197, 565] width 34 height 10
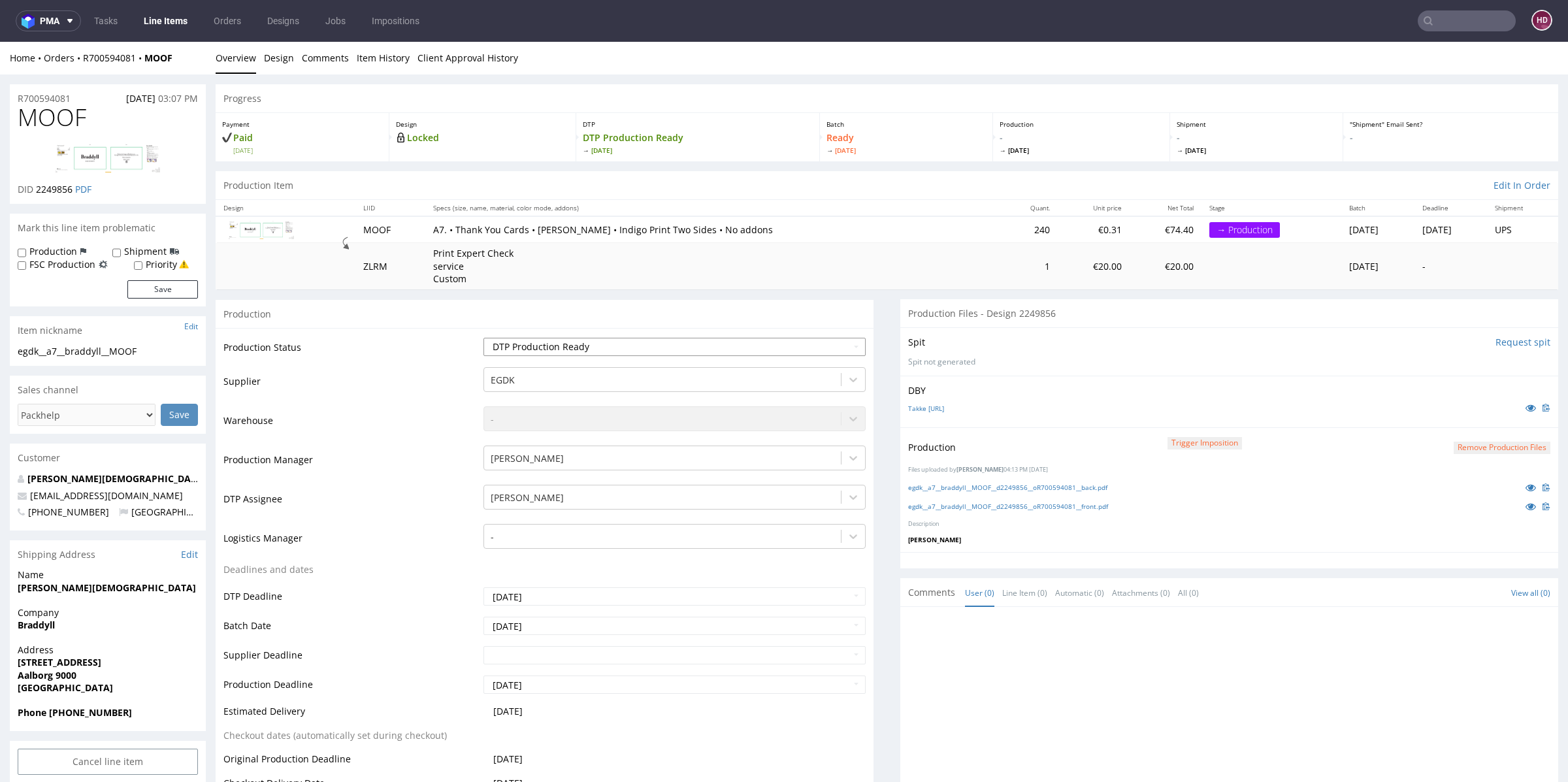
click at [642, 350] on select "Waiting for Artwork Waiting for Diecut Waiting for Mockup Waiting for DTP Waiti…" at bounding box center [674, 347] width 382 height 19
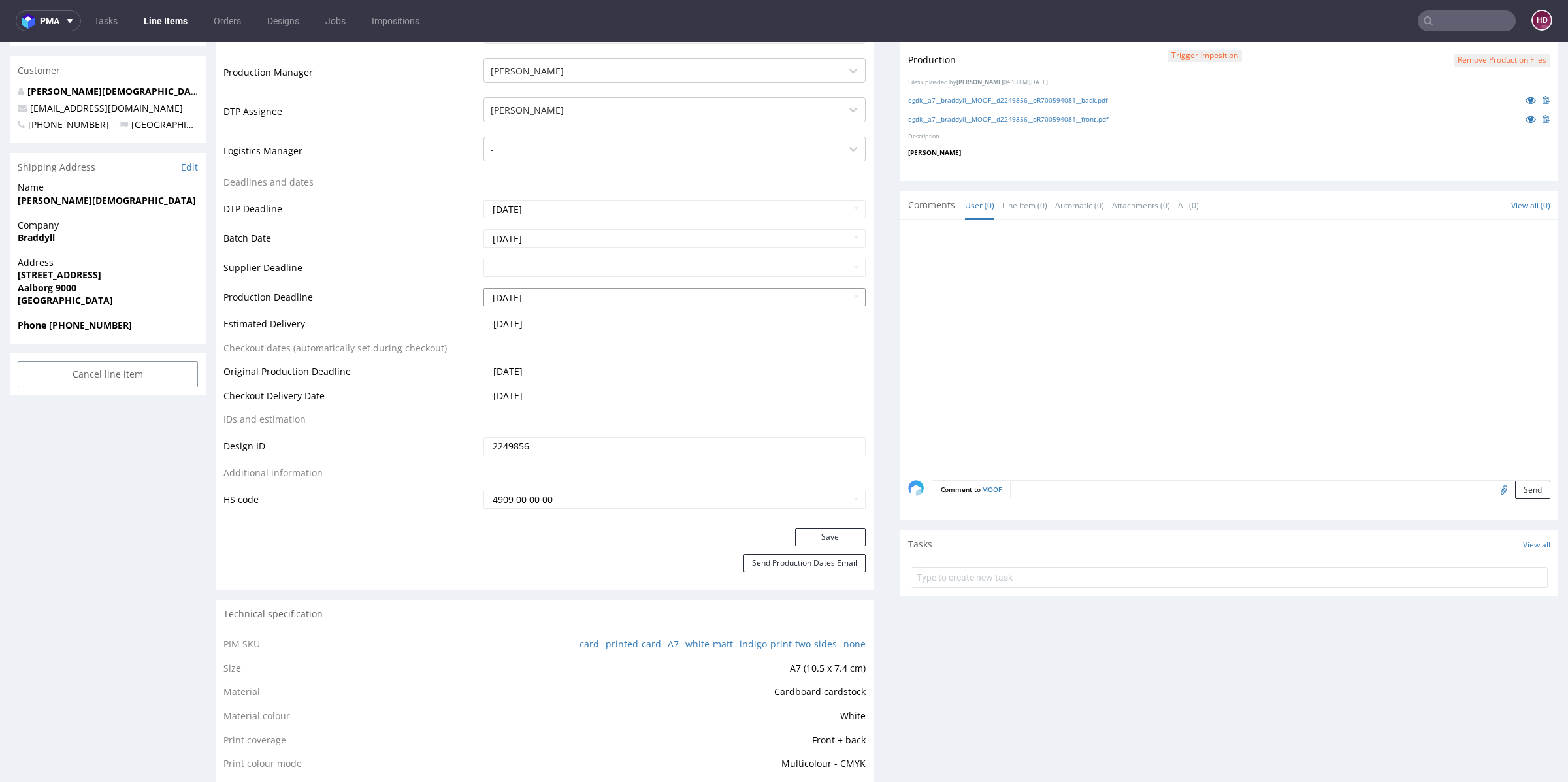
scroll to position [524, 0]
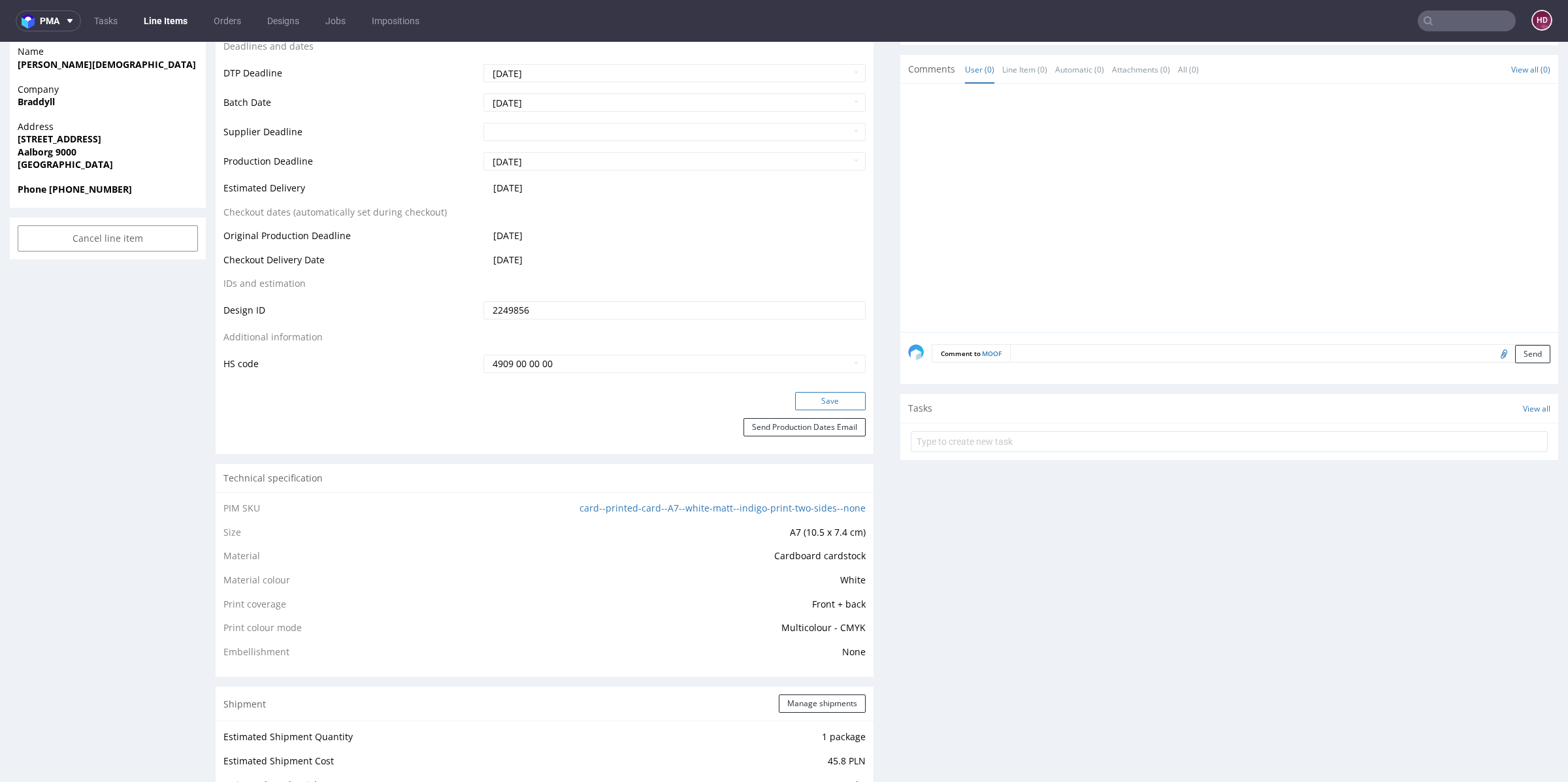
click at [795, 398] on button "Save" at bounding box center [830, 401] width 71 height 19
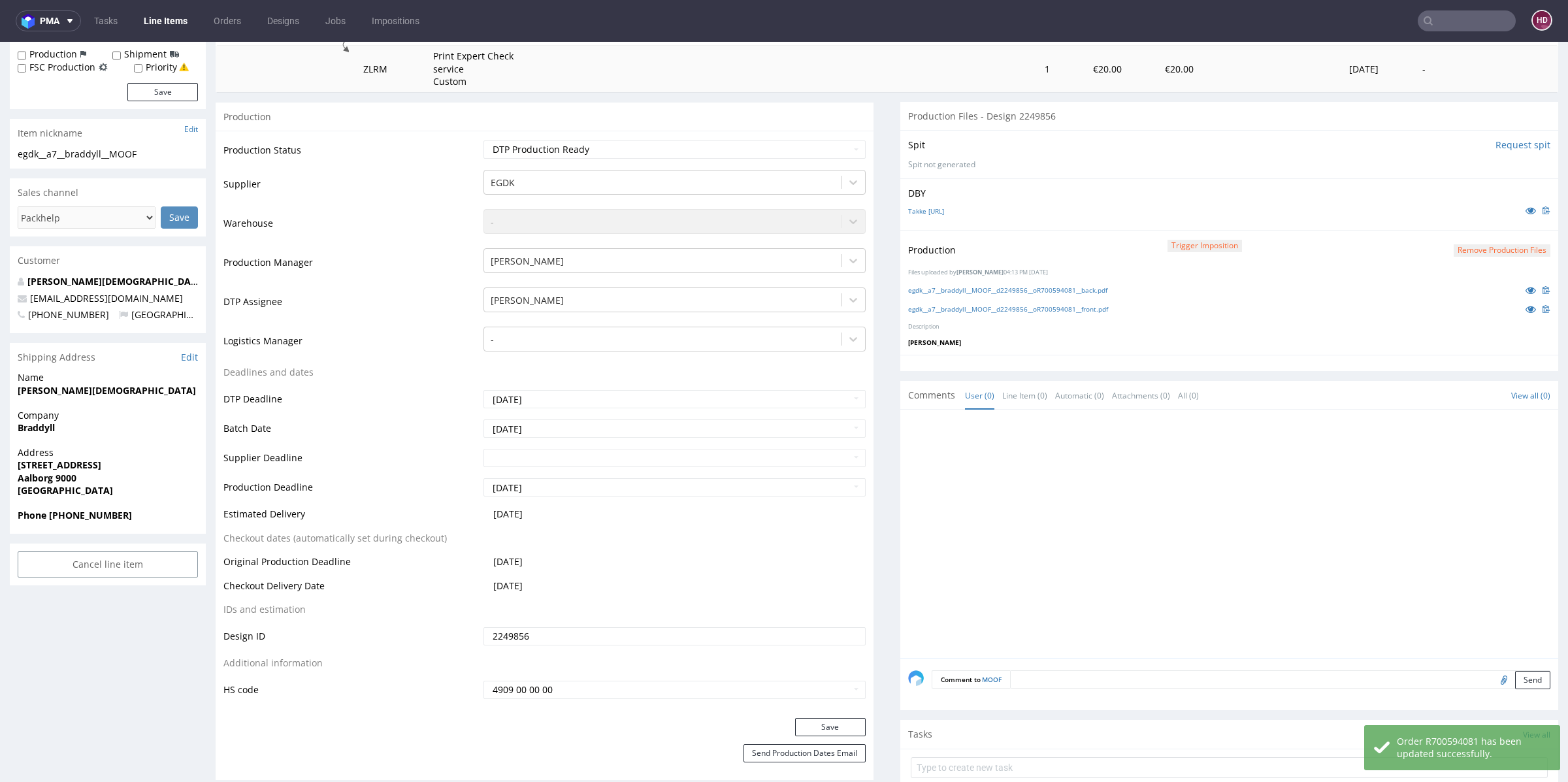
scroll to position [196, 0]
click at [160, 22] on link "Line Items" at bounding box center [166, 21] width 60 height 21
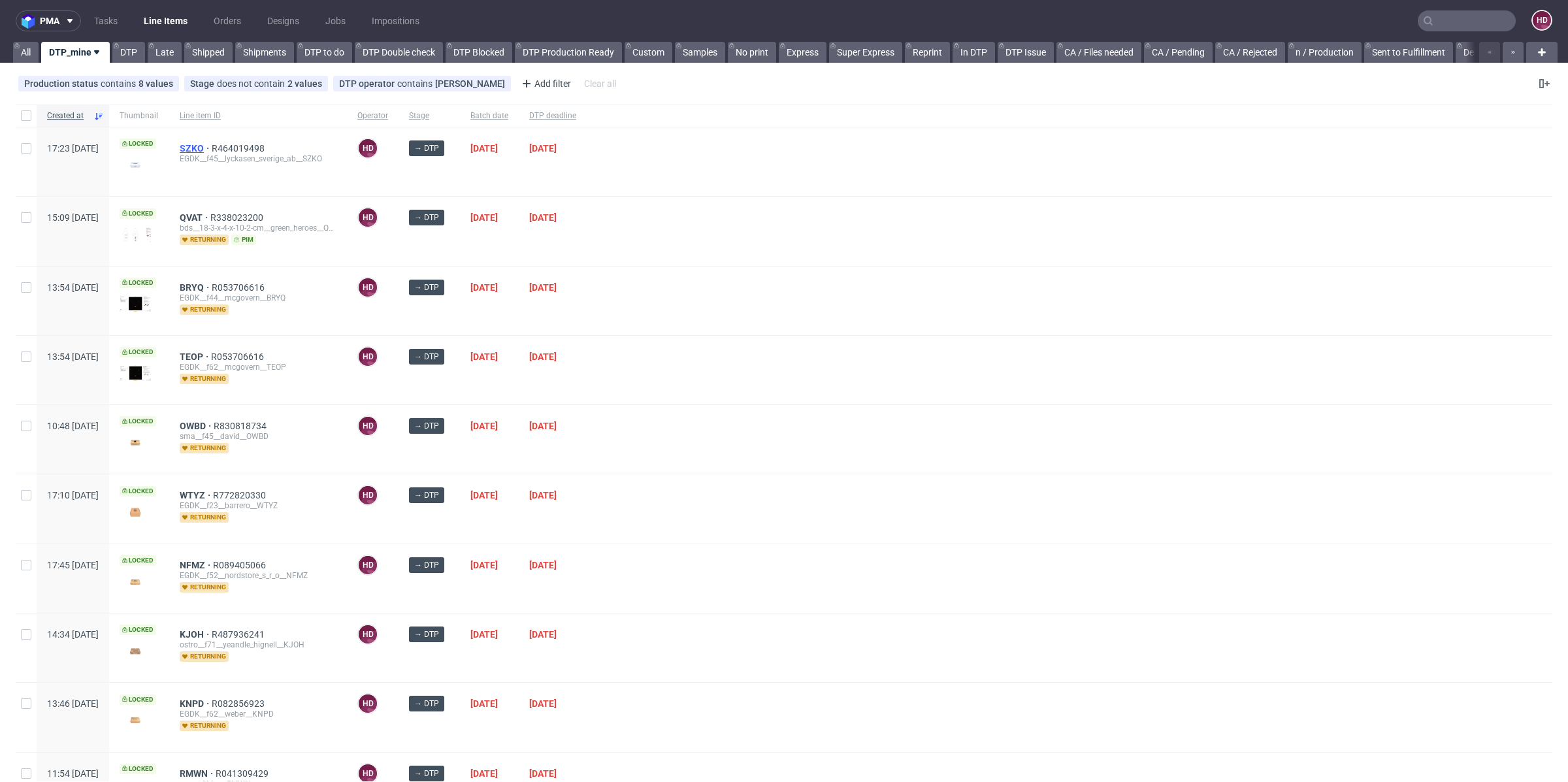
click at [212, 145] on span "SZKO" at bounding box center [196, 147] width 32 height 10
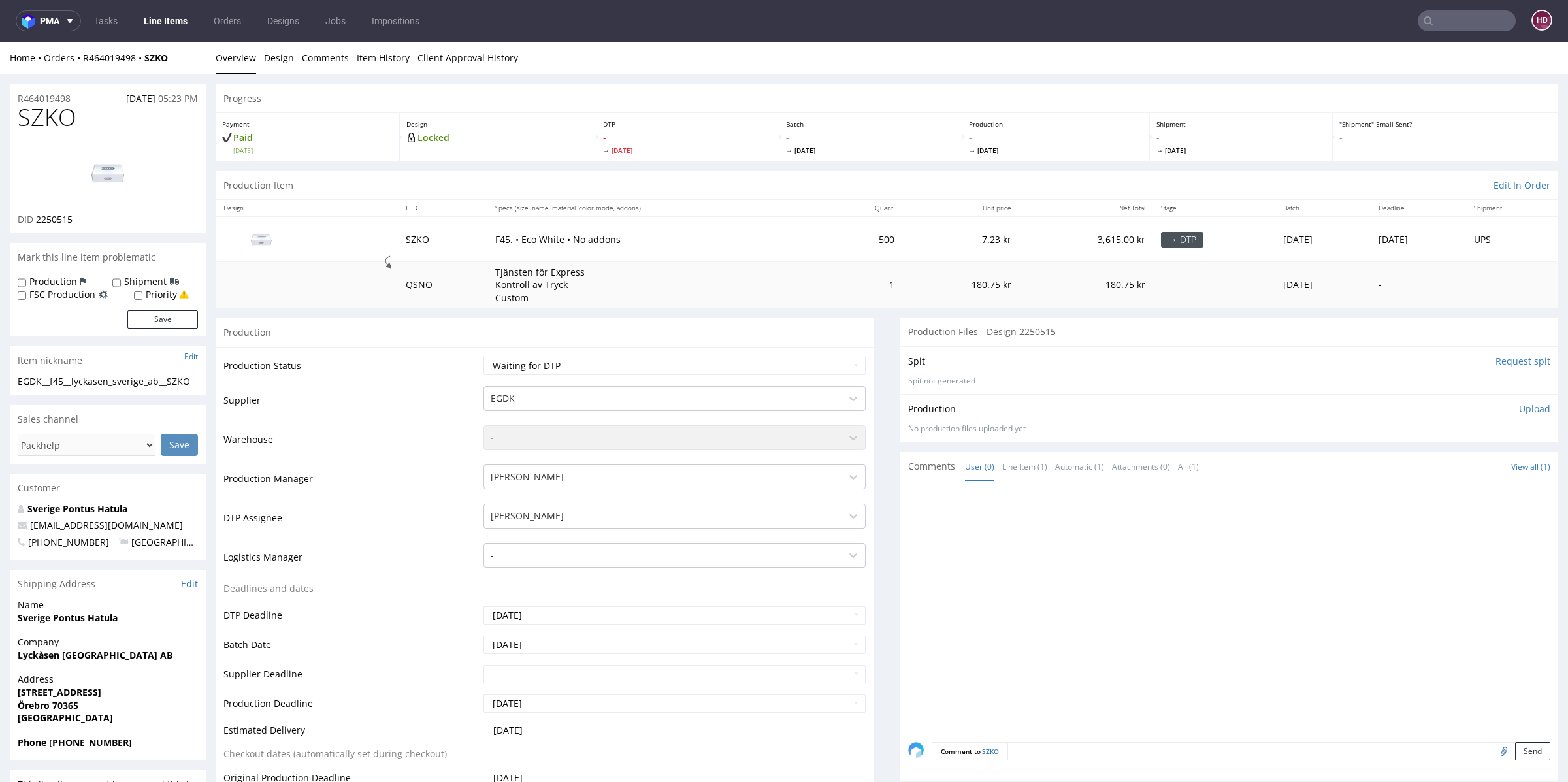
click at [260, 56] on li "Overview" at bounding box center [240, 58] width 49 height 13
click at [258, 60] on li "Overview" at bounding box center [240, 58] width 49 height 13
click at [275, 56] on link "Design" at bounding box center [279, 58] width 30 height 32
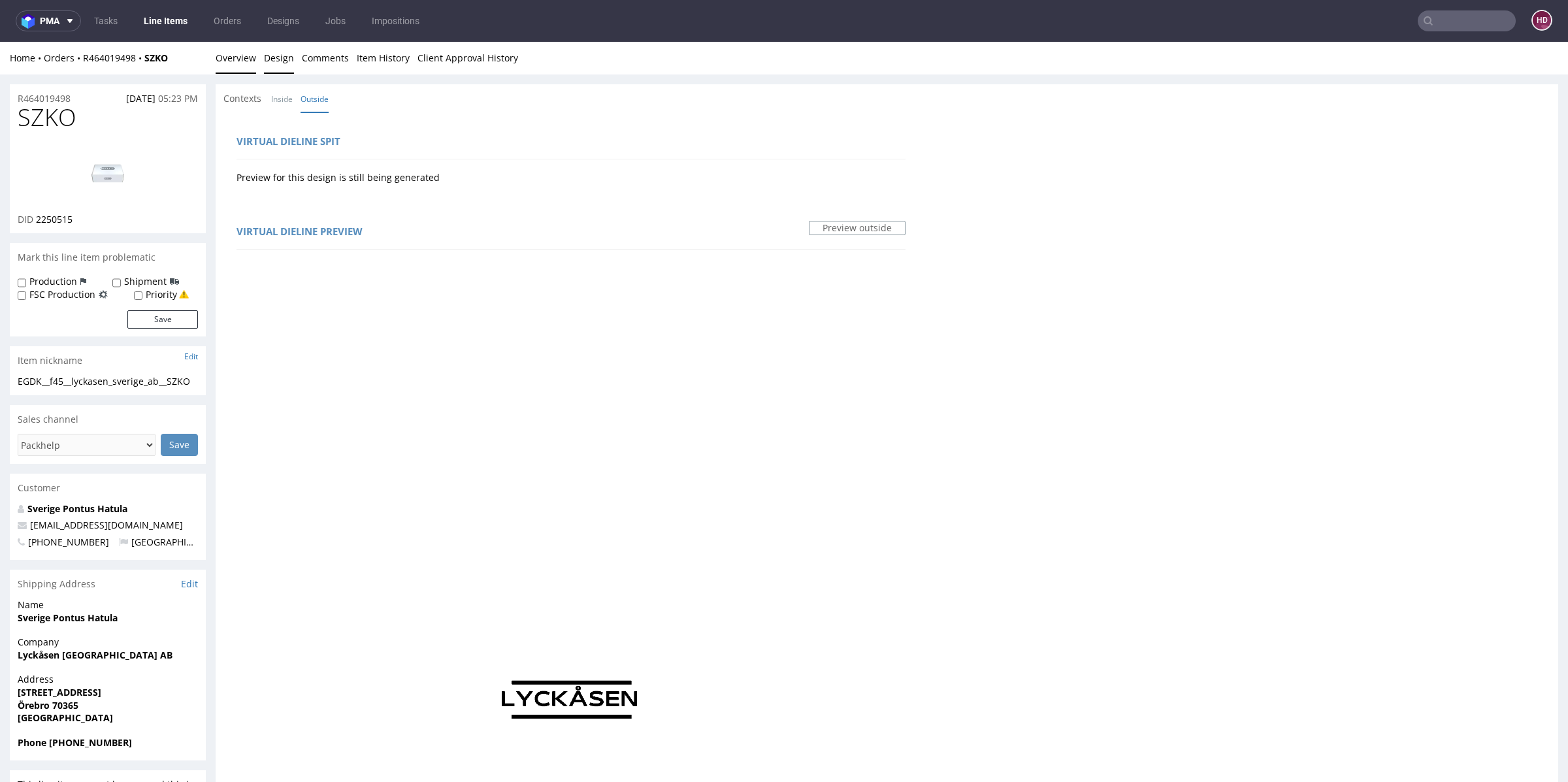
click at [231, 63] on link "Overview" at bounding box center [235, 58] width 40 height 32
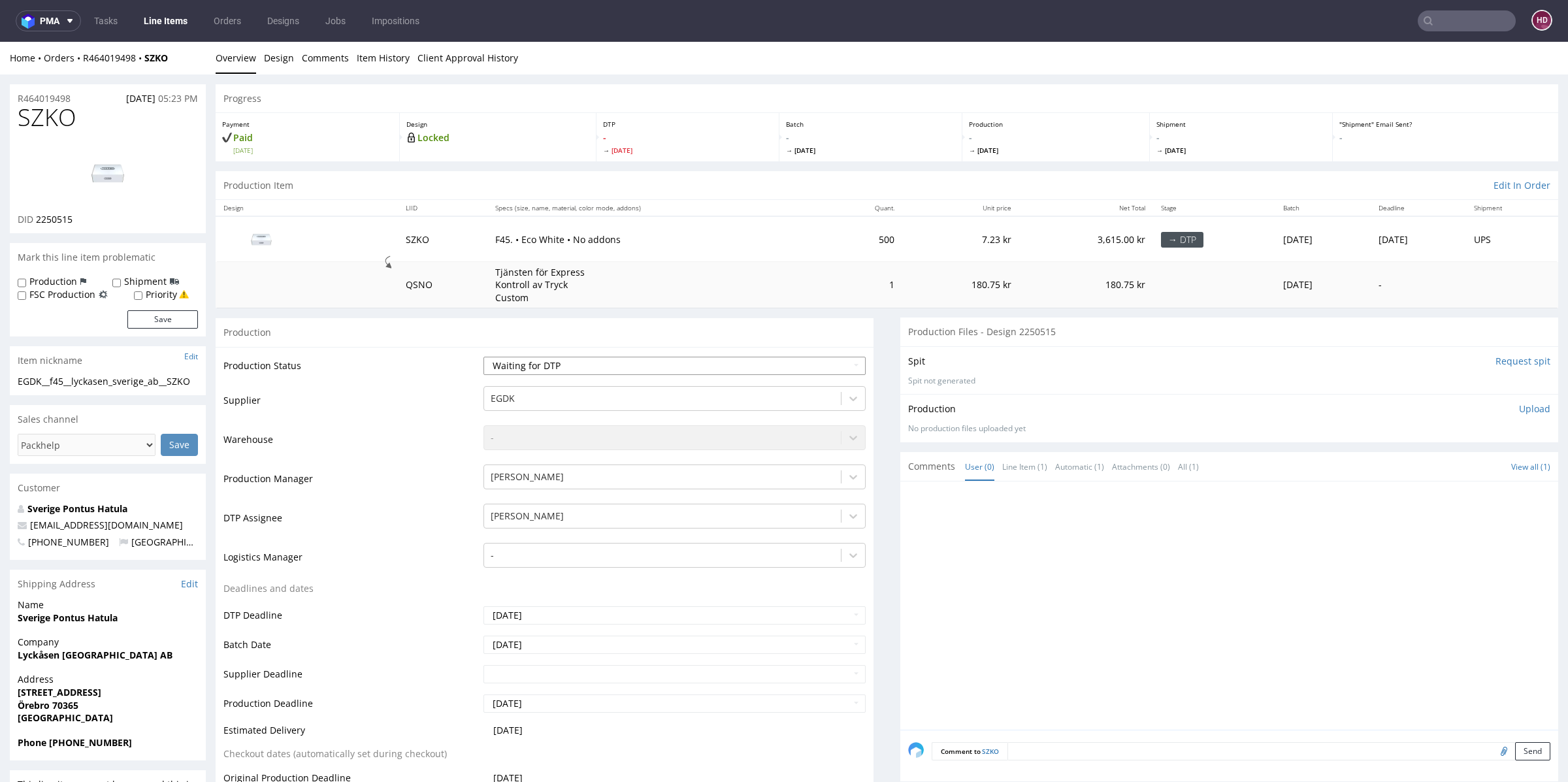
click at [618, 362] on select "Waiting for Artwork Waiting for Diecut Waiting for Mockup Waiting for DTP Waiti…" at bounding box center [674, 366] width 382 height 19
click at [483, 356] on select "Waiting for Artwork Waiting for Diecut Waiting for Mockup Waiting for DTP Waiti…" at bounding box center [674, 366] width 382 height 19
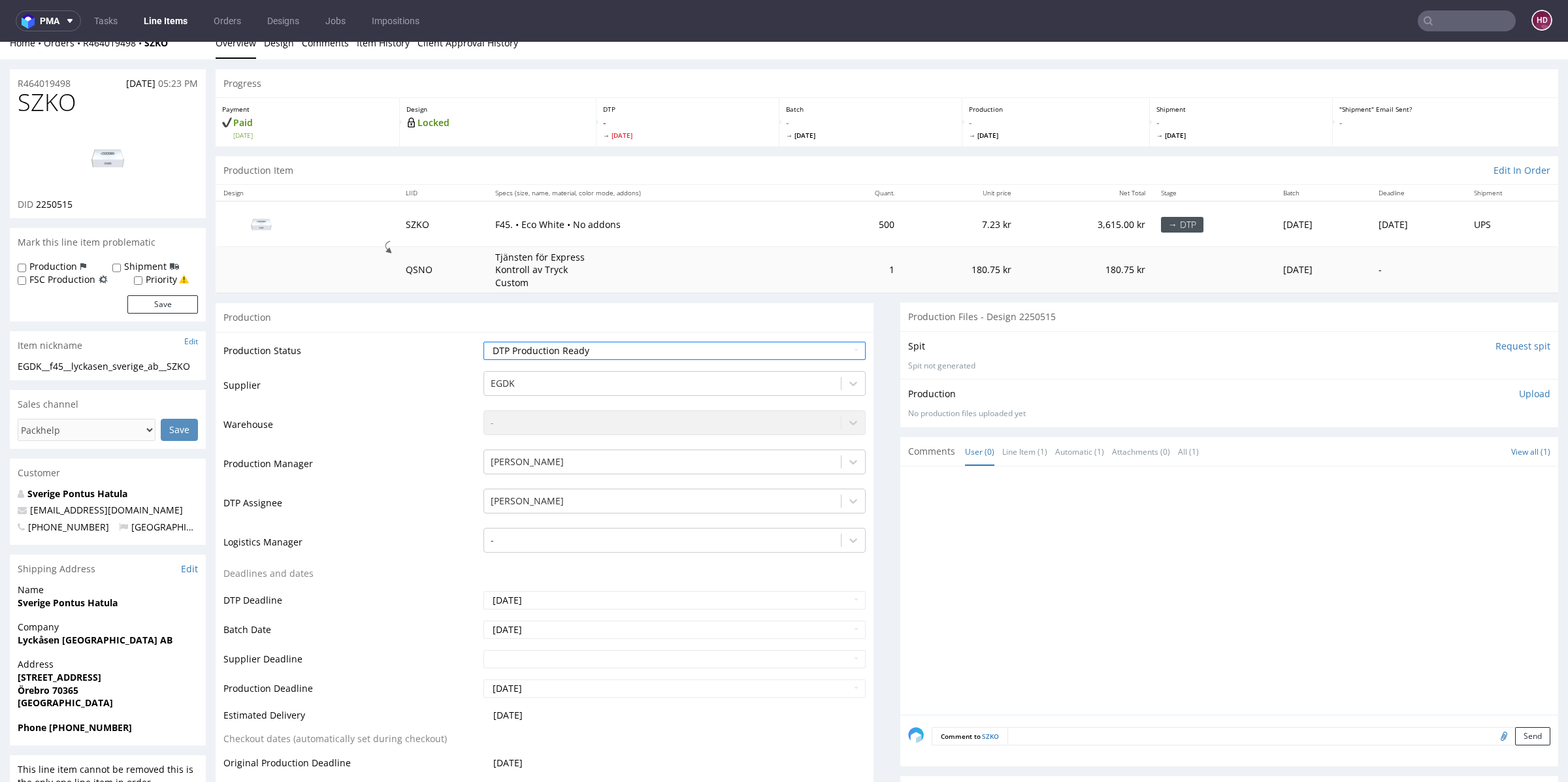
scroll to position [175, 0]
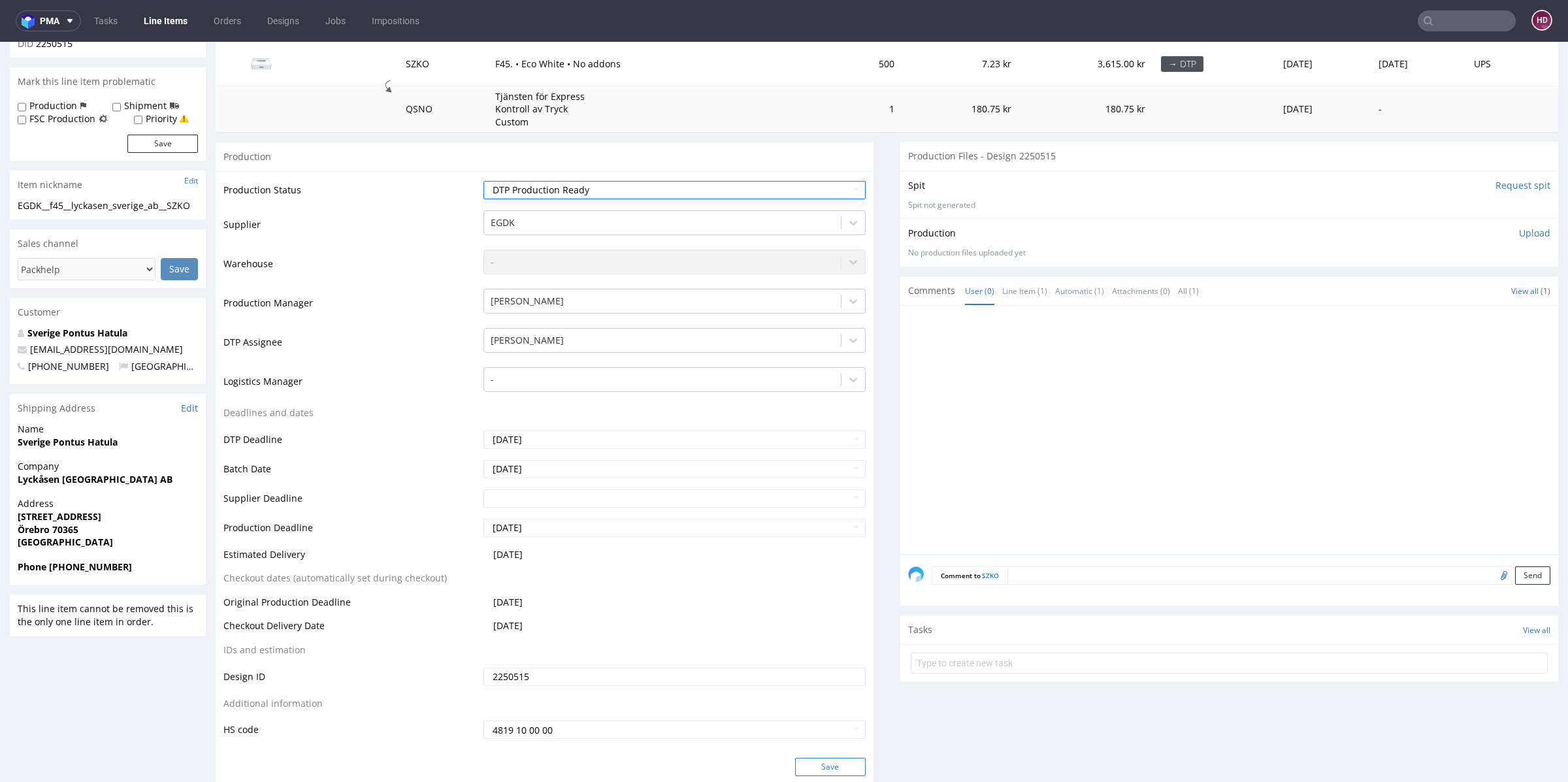
click at [833, 773] on button "Save" at bounding box center [830, 768] width 71 height 19
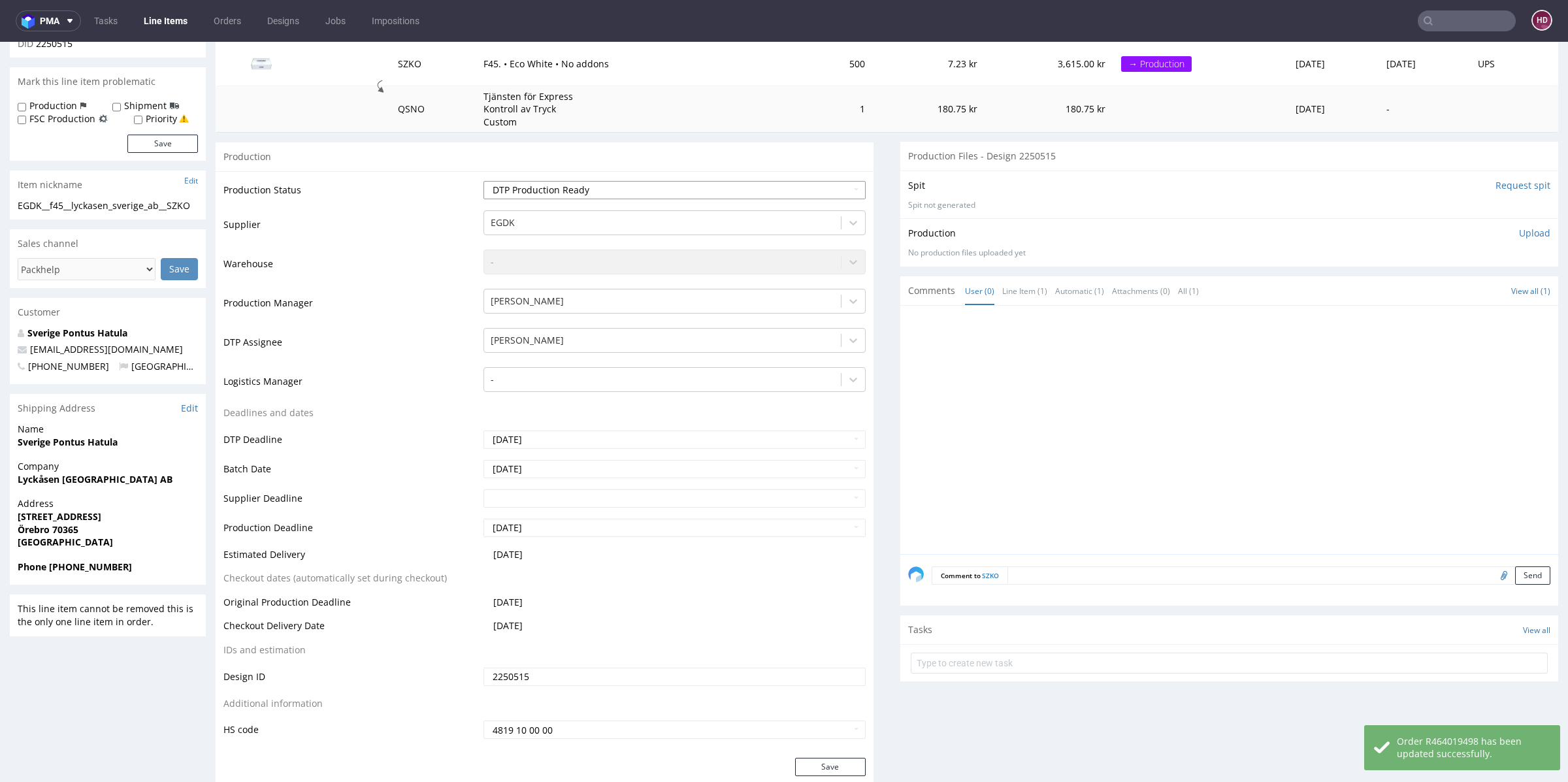
click at [503, 190] on select "Waiting for Artwork Waiting for Diecut Waiting for Mockup Waiting for DTP Waiti…" at bounding box center [674, 190] width 382 height 19
select select "dtp_waiting_for_check"
click at [483, 181] on select "Waiting for Artwork Waiting for Diecut Waiting for Mockup Waiting for DTP Waiti…" at bounding box center [674, 190] width 382 height 19
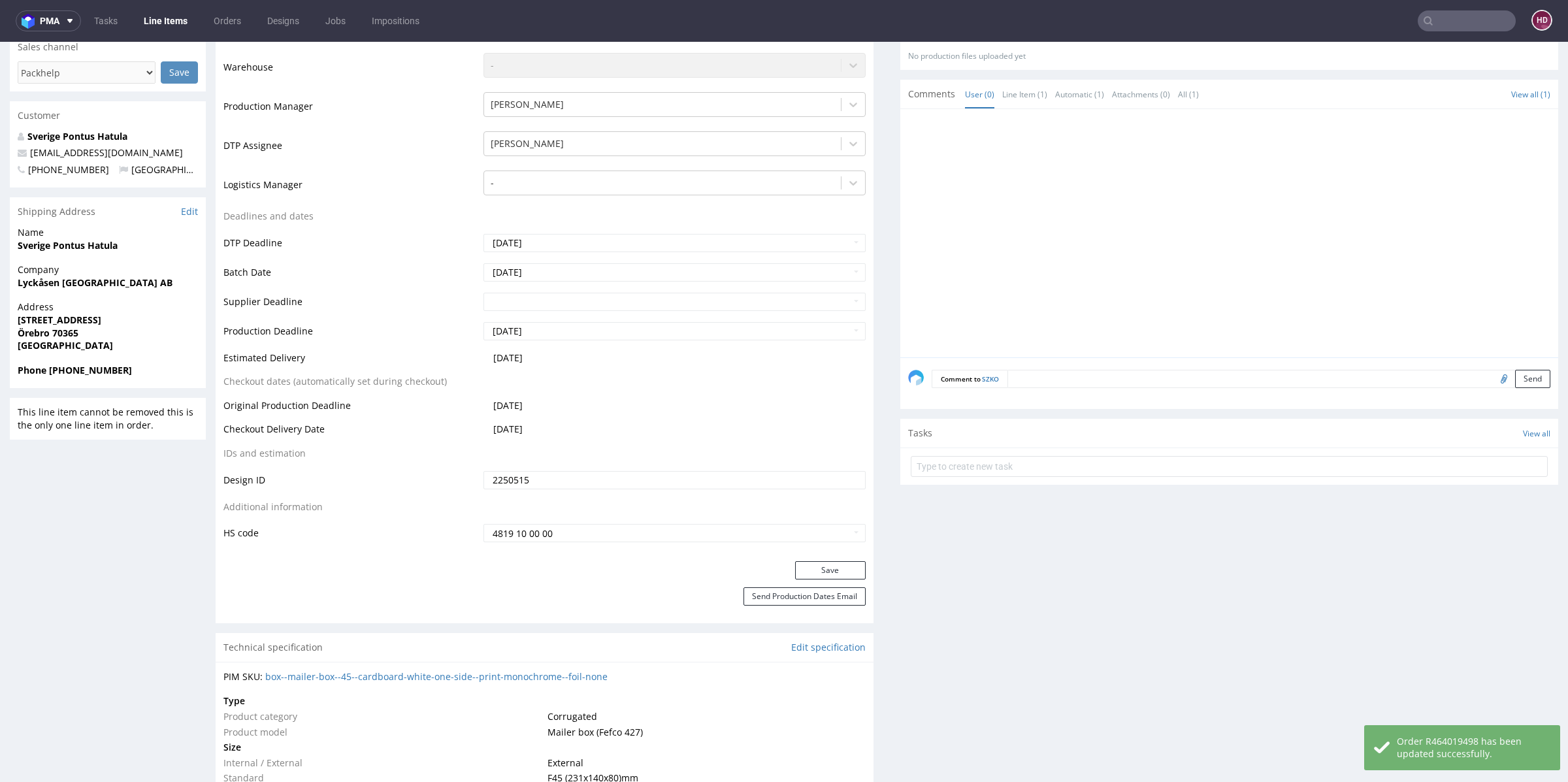
scroll to position [528, 0]
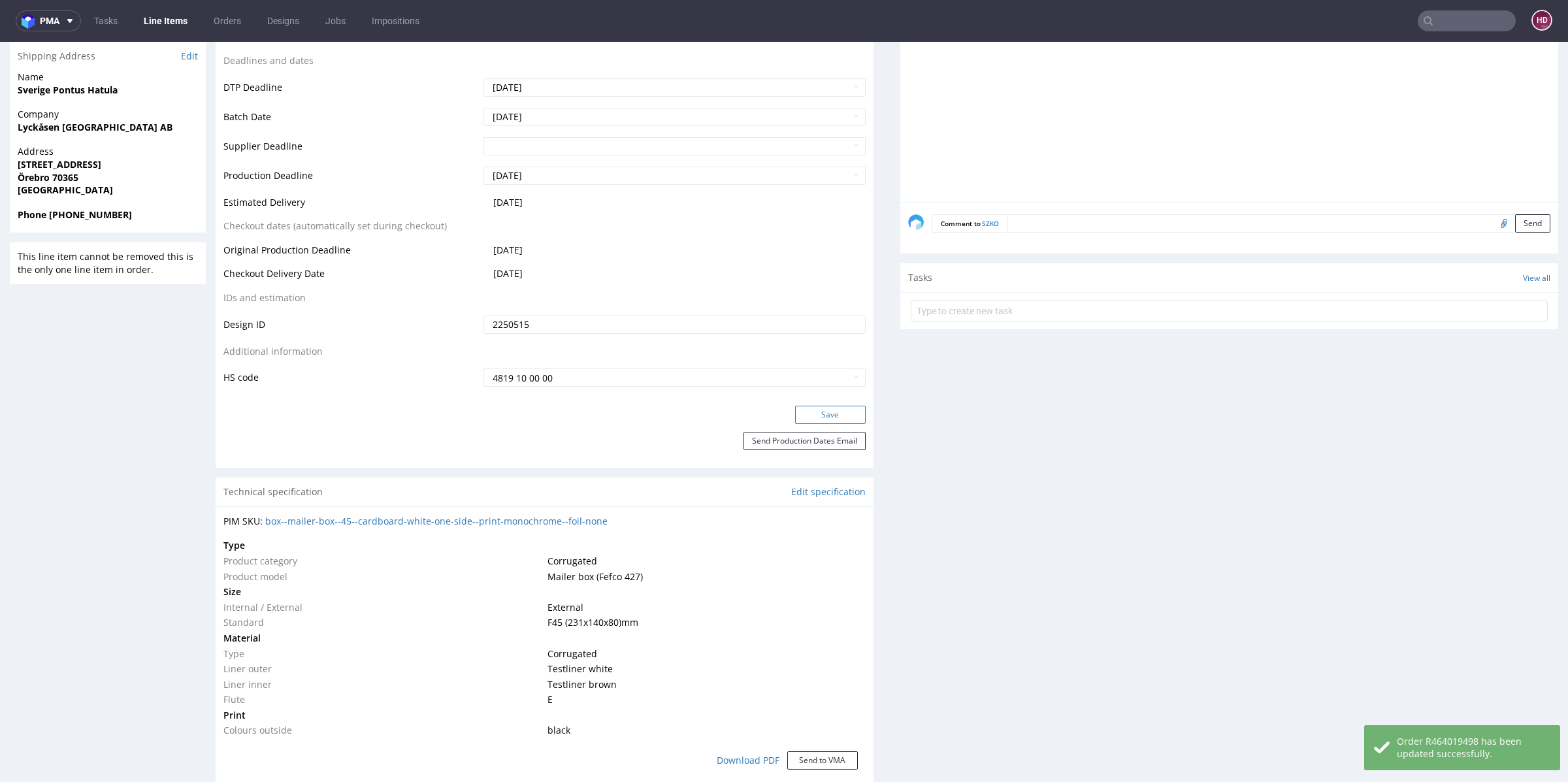
click at [816, 412] on button "Save" at bounding box center [830, 415] width 71 height 19
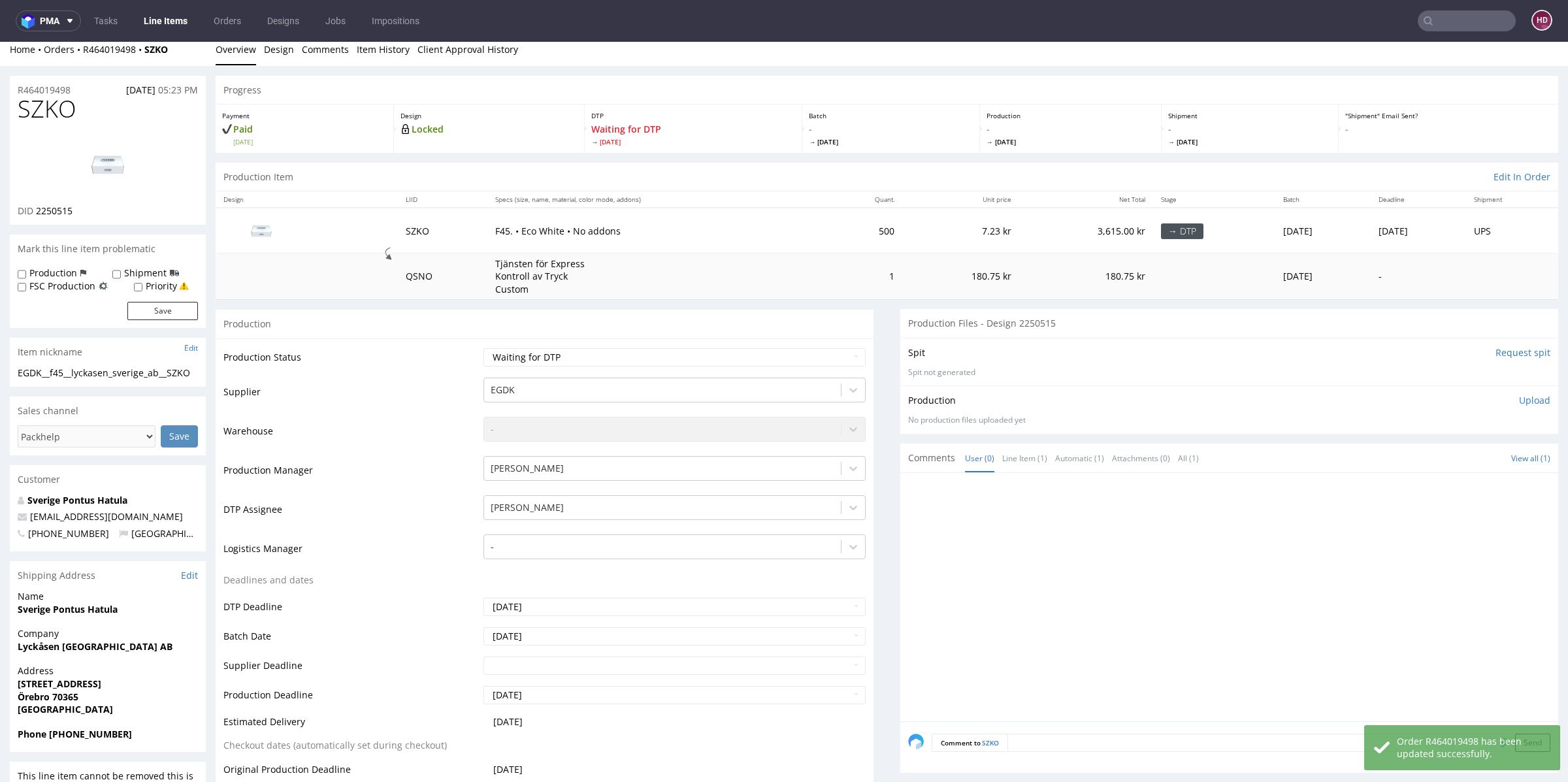
scroll to position [0, 0]
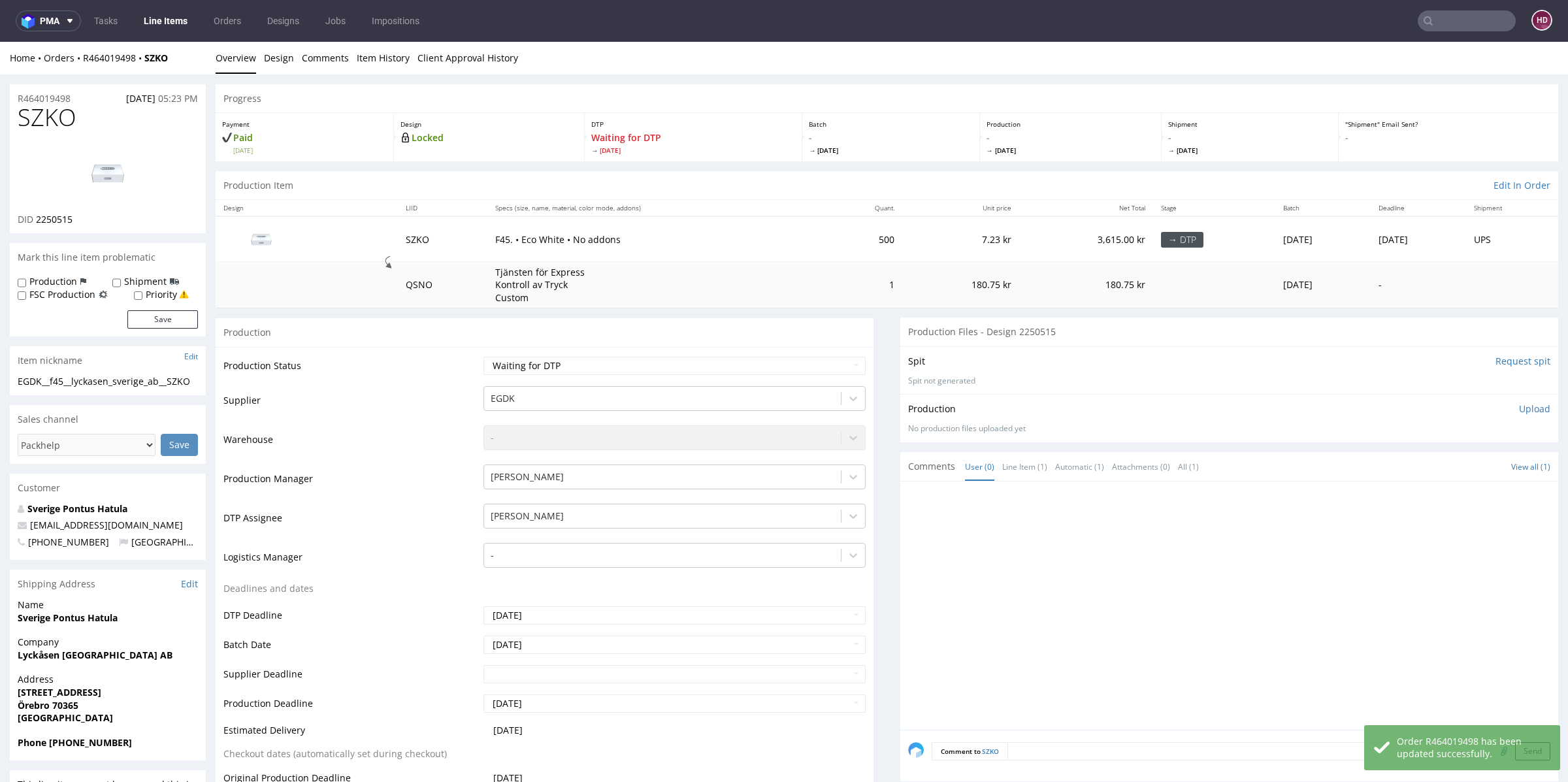
click at [152, 17] on link "Line Items" at bounding box center [166, 21] width 60 height 21
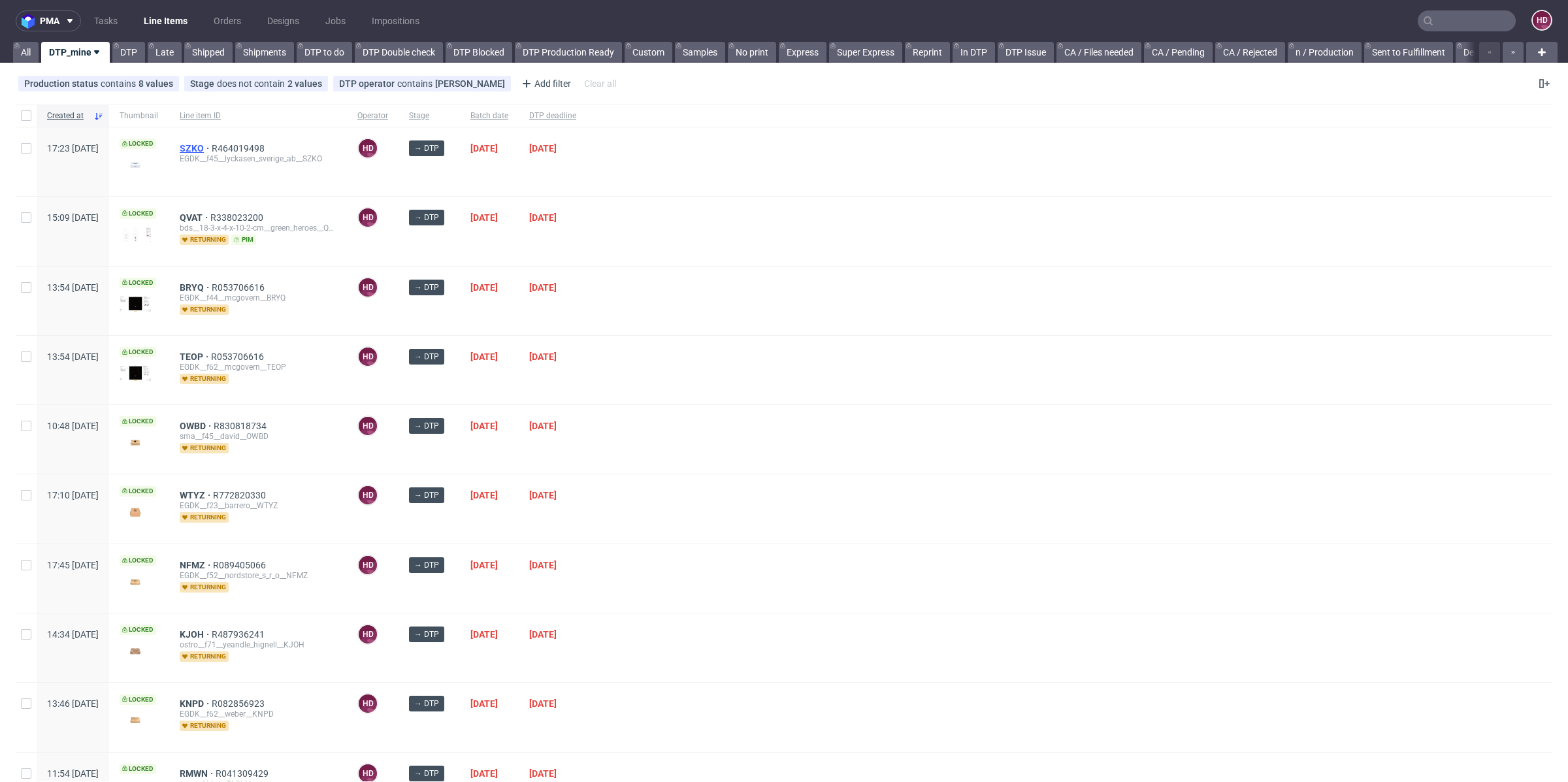
click at [212, 143] on span "SZKO" at bounding box center [196, 147] width 32 height 10
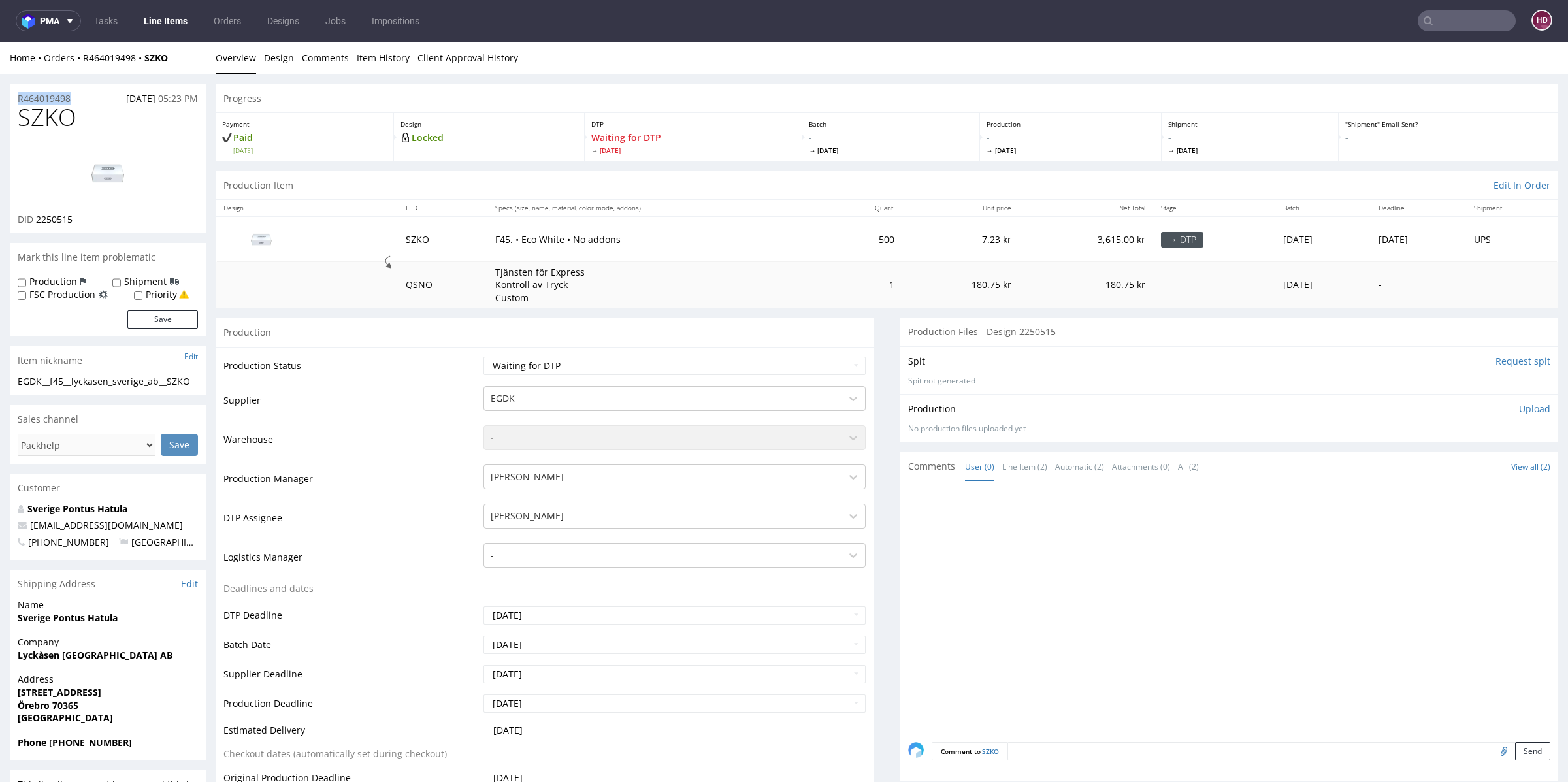
drag, startPoint x: 73, startPoint y: 95, endPoint x: 0, endPoint y: 84, distance: 73.8
drag, startPoint x: 77, startPoint y: 119, endPoint x: 0, endPoint y: 117, distance: 77.0
copy span "SZKO"
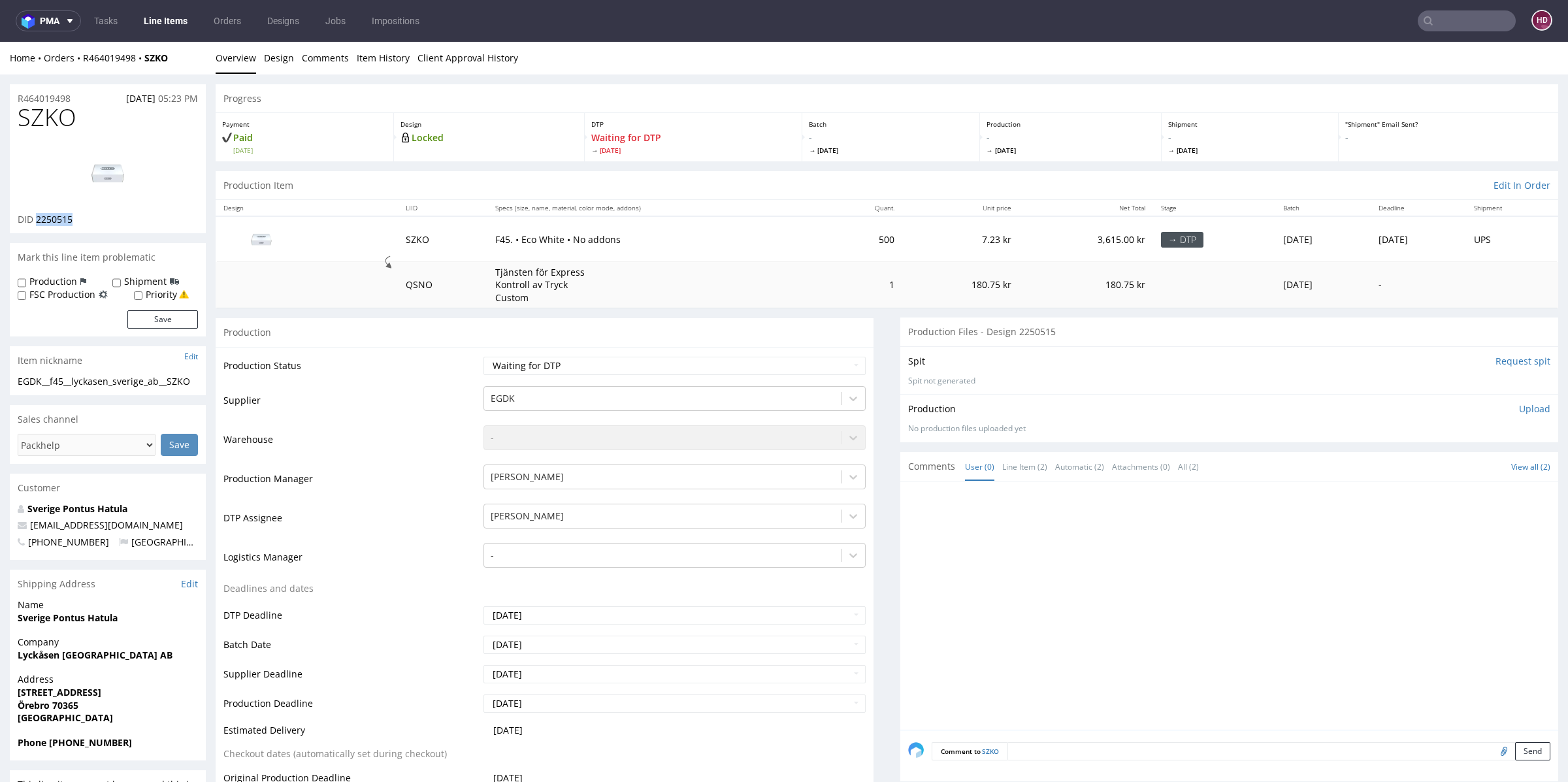
drag, startPoint x: 73, startPoint y: 219, endPoint x: 35, endPoint y: 219, distance: 38.0
click at [35, 219] on div "DID 2250515" at bounding box center [107, 219] width 180 height 13
copy span "2250515"
click at [100, 174] on img at bounding box center [108, 173] width 104 height 59
click at [87, 396] on div "EGDK__f45__lyckasen_sverige_ab__SZKO EGDK__f45 __lyckasen_sverige_ab__SZKO Upda…" at bounding box center [108, 385] width 196 height 21
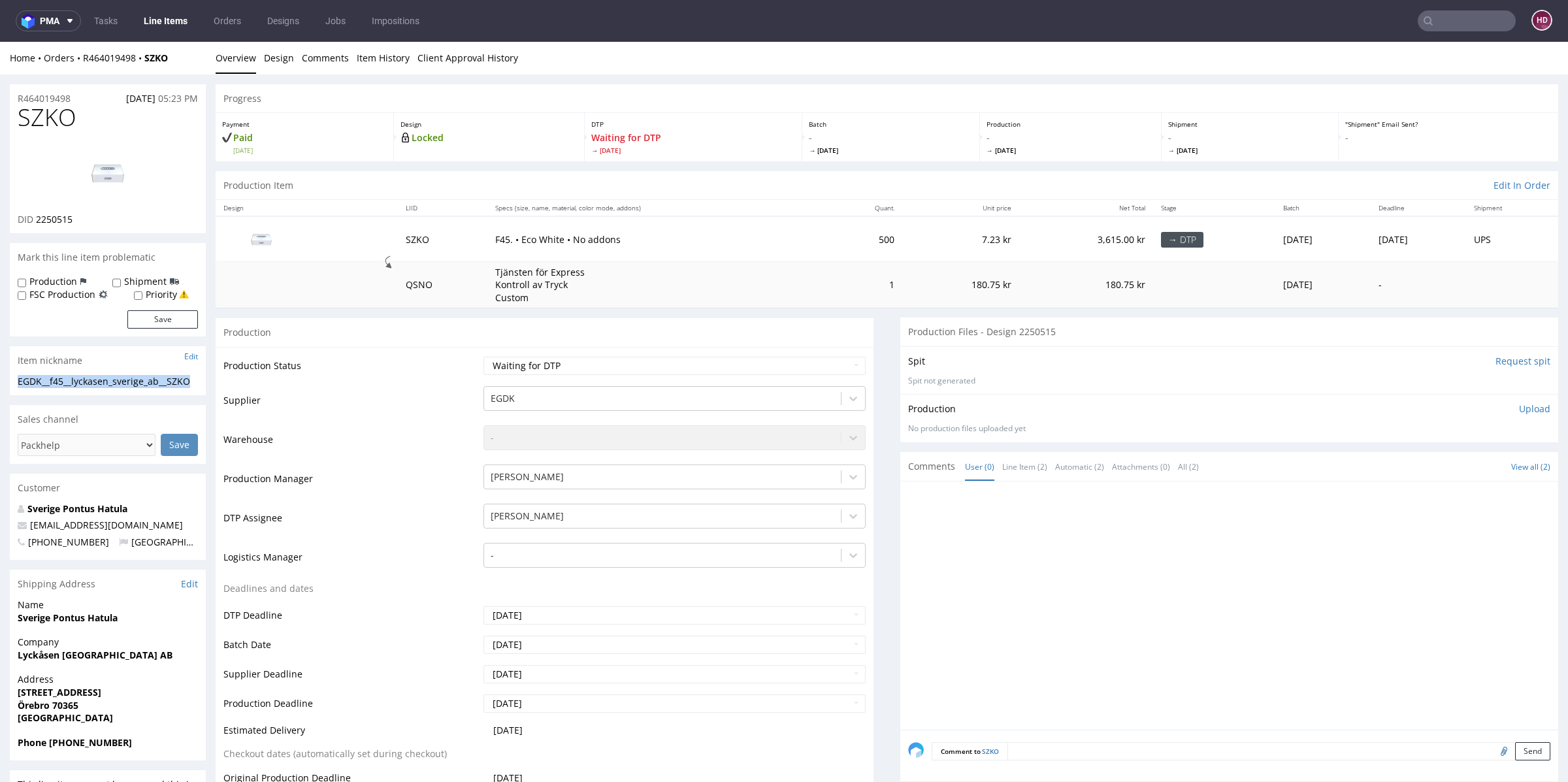
drag, startPoint x: 79, startPoint y: 398, endPoint x: 0, endPoint y: 373, distance: 82.9
copy section "EGDK__f45__lyckasen_sverige_ab__SZKO"
drag, startPoint x: 57, startPoint y: 98, endPoint x: 0, endPoint y: 92, distance: 57.3
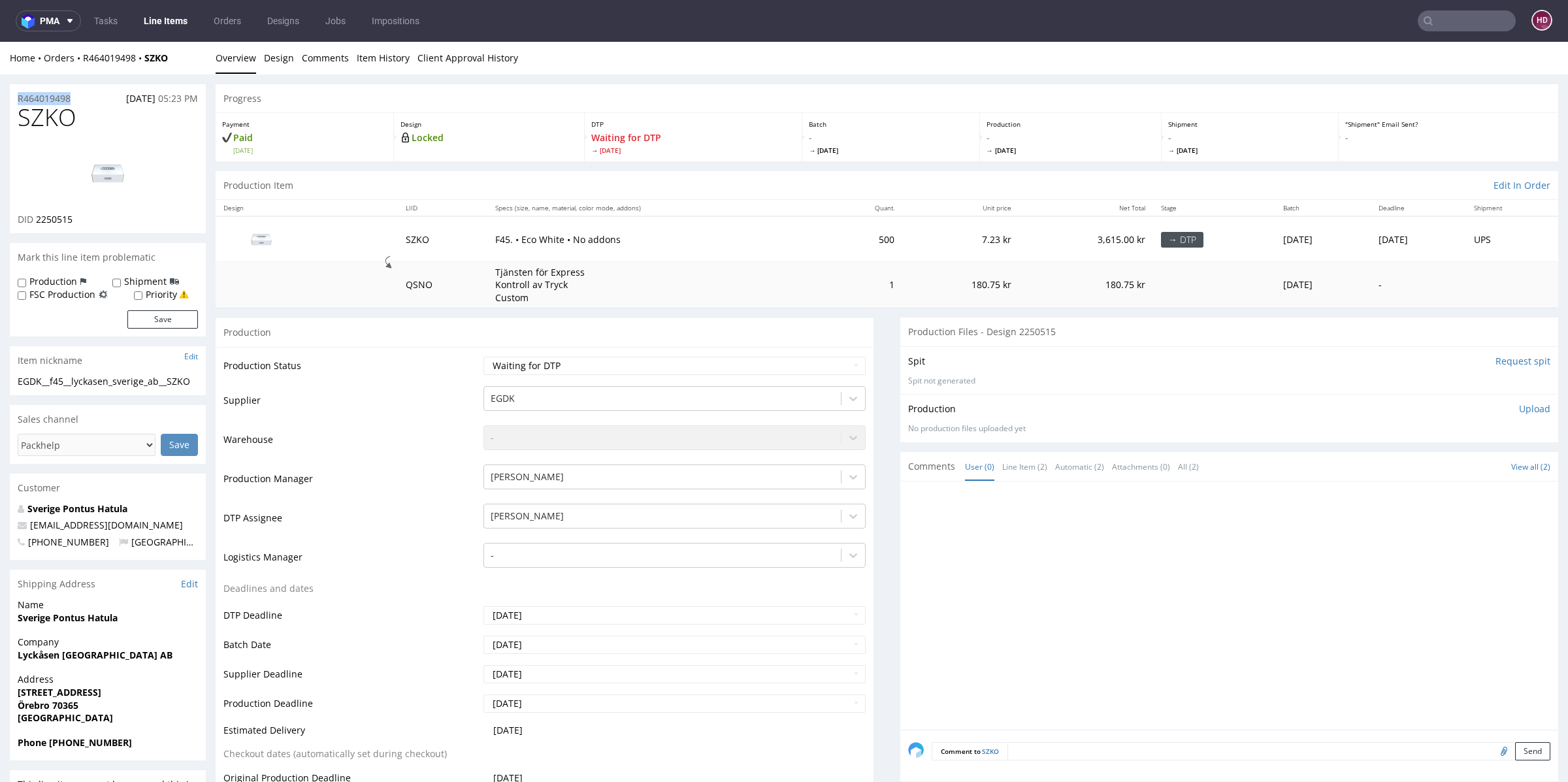
copy p "R464019498"
drag, startPoint x: 78, startPoint y: 219, endPoint x: 36, endPoint y: 216, distance: 42.1
click at [36, 216] on div "DID 2250515" at bounding box center [107, 219] width 180 height 13
copy span "2250515"
drag, startPoint x: 77, startPoint y: 116, endPoint x: 0, endPoint y: 116, distance: 77.0
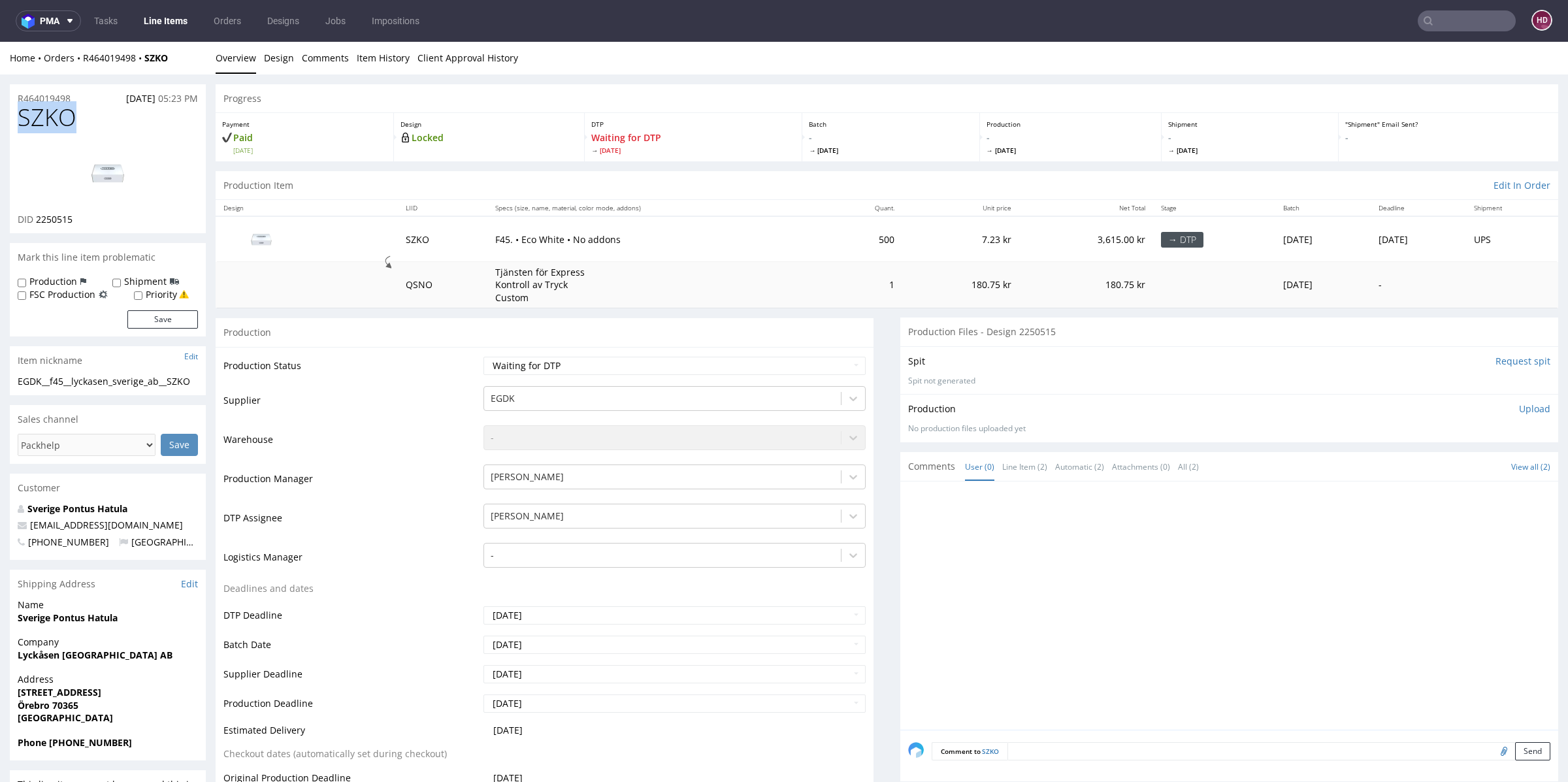
click at [1503, 400] on div "Production Upload No production files uploaded yet Description (optional) Add f…" at bounding box center [1228, 417] width 658 height 48
click at [1519, 409] on p "Upload" at bounding box center [1535, 409] width 32 height 13
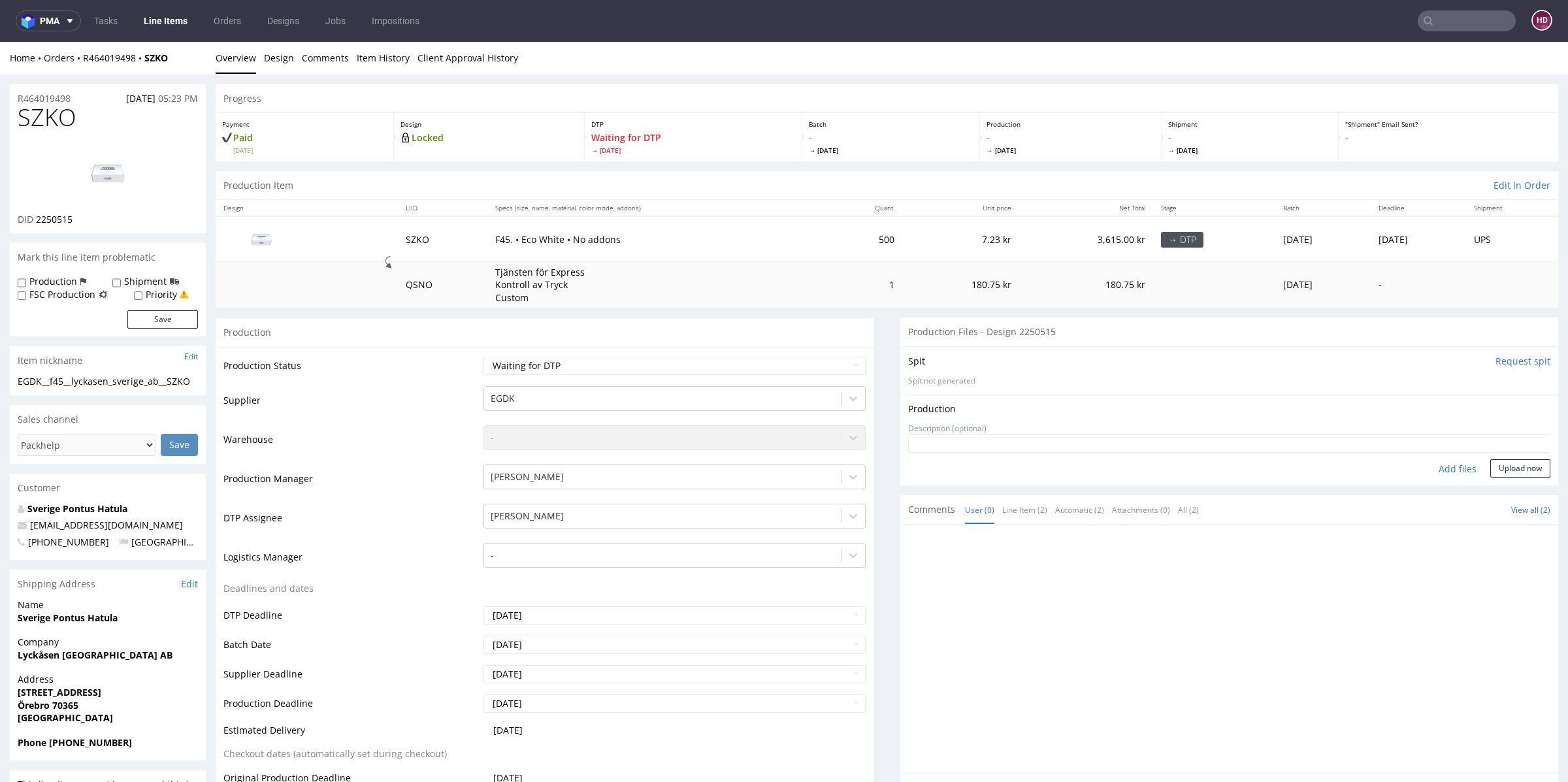
click at [1443, 463] on div "Add files" at bounding box center [1458, 468] width 65 height 20
type input "C:\fakepath\ EGDK__f45__lyckasen_sverige_ab__SZKO__d2250515__oR464019498.pdf"
click at [1495, 485] on button "Upload now" at bounding box center [1520, 489] width 60 height 19
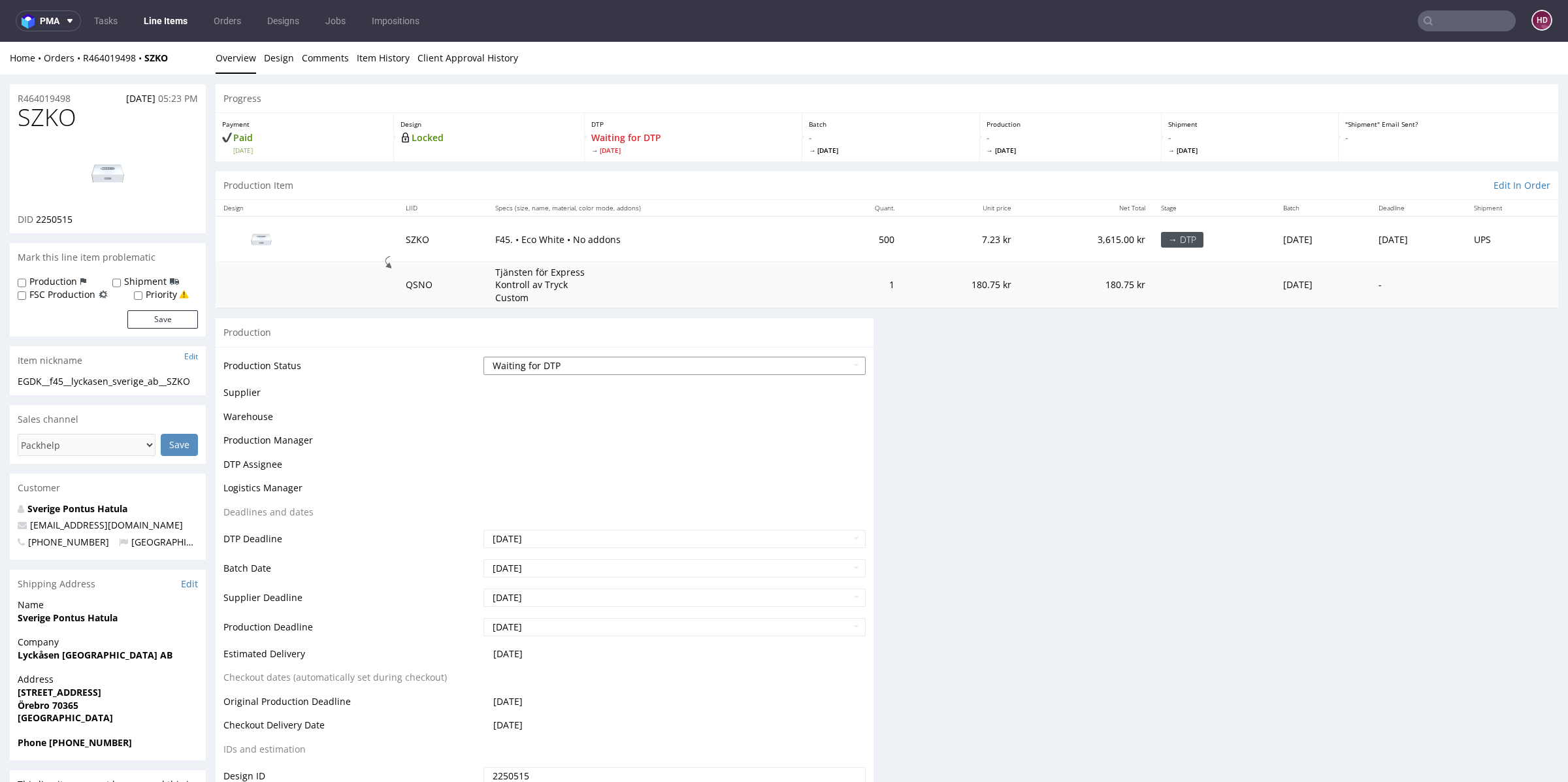
click at [586, 364] on select "Waiting for Artwork Waiting for Diecut Waiting for Mockup Waiting for DTP Waiti…" at bounding box center [674, 366] width 382 height 19
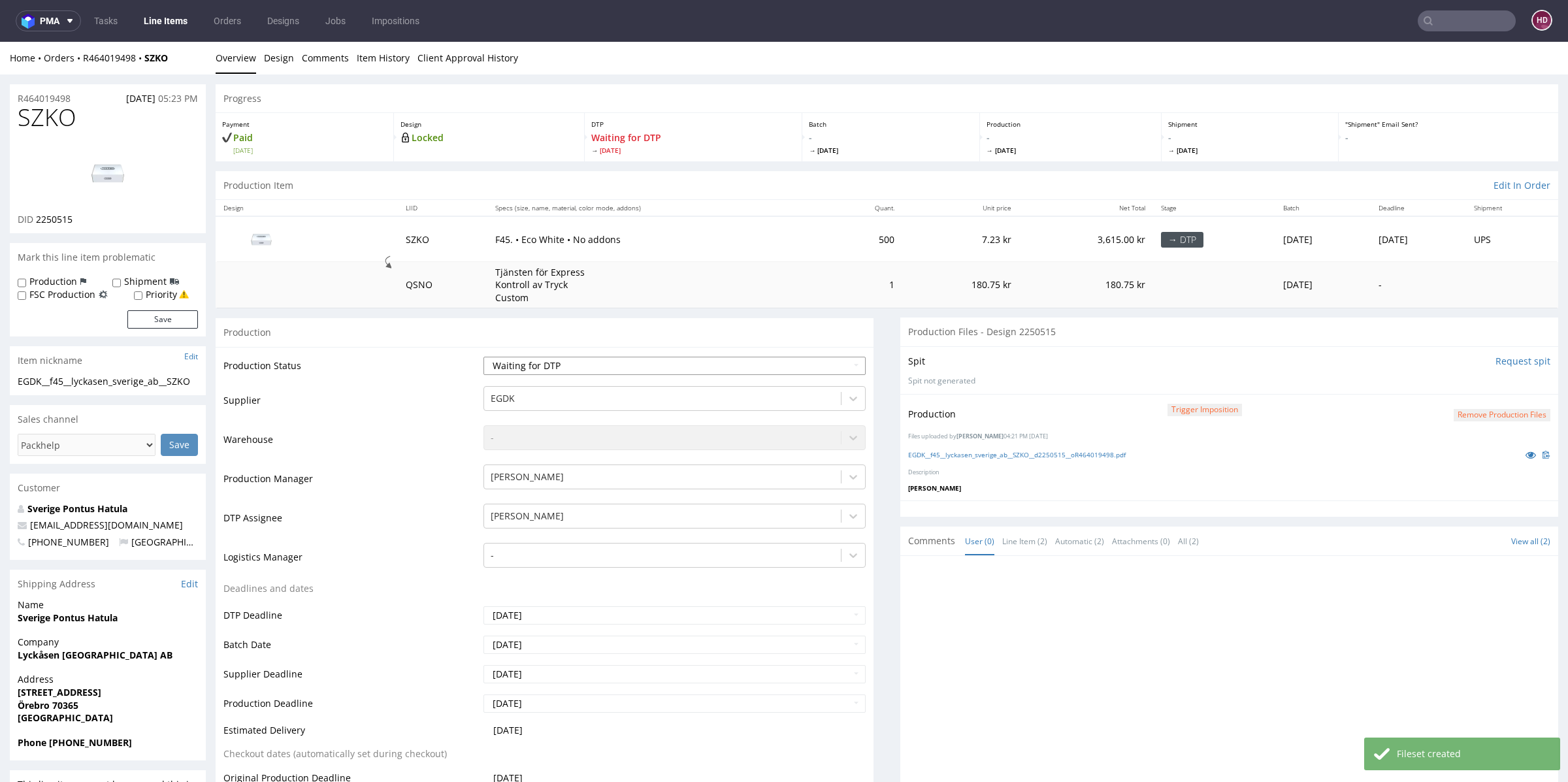
select select "dtp_production_ready"
click at [483, 356] on select "Waiting for Artwork Waiting for Diecut Waiting for Mockup Waiting for DTP Waiti…" at bounding box center [674, 366] width 382 height 19
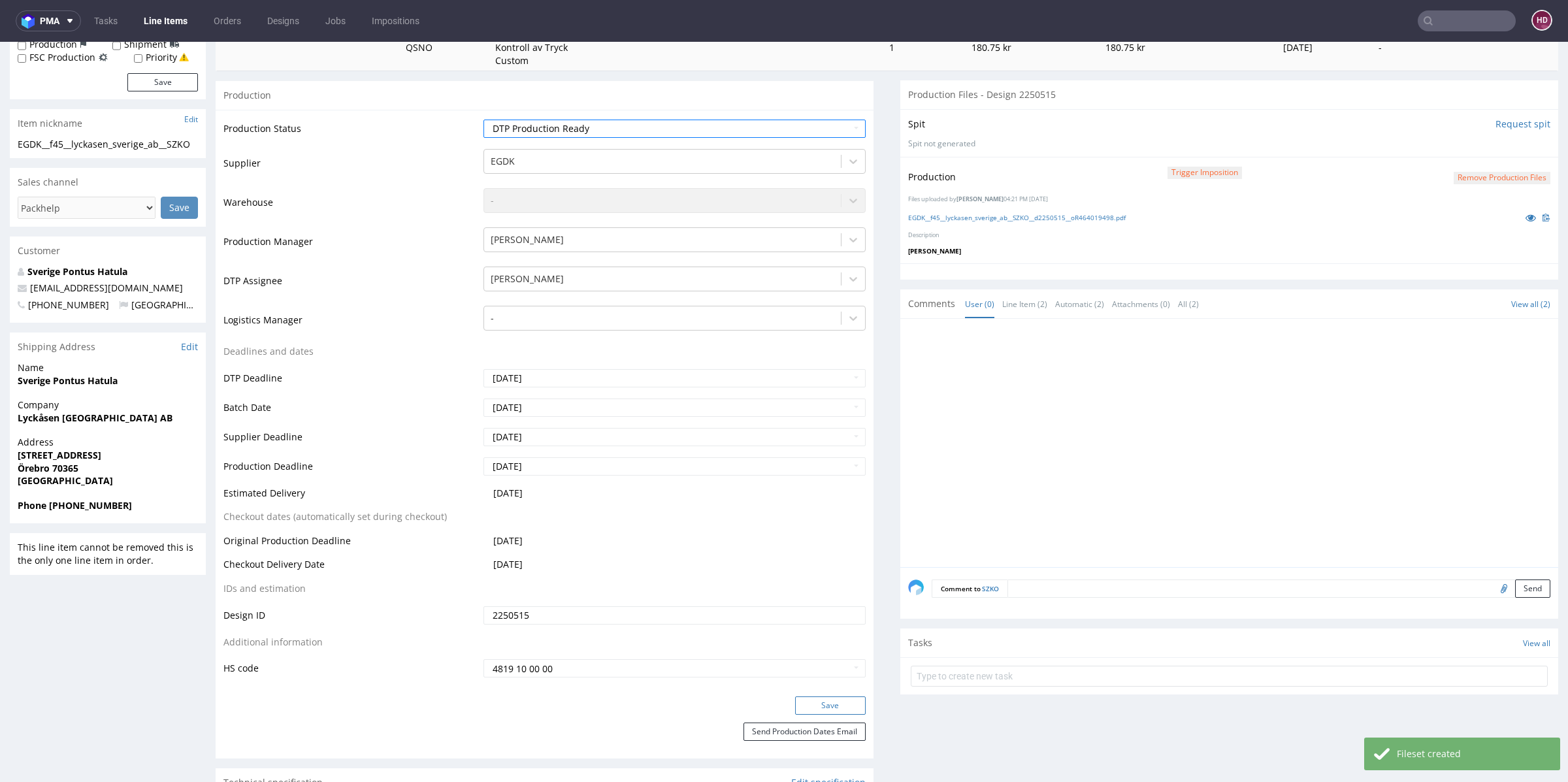
click at [826, 699] on button "Save" at bounding box center [830, 706] width 71 height 19
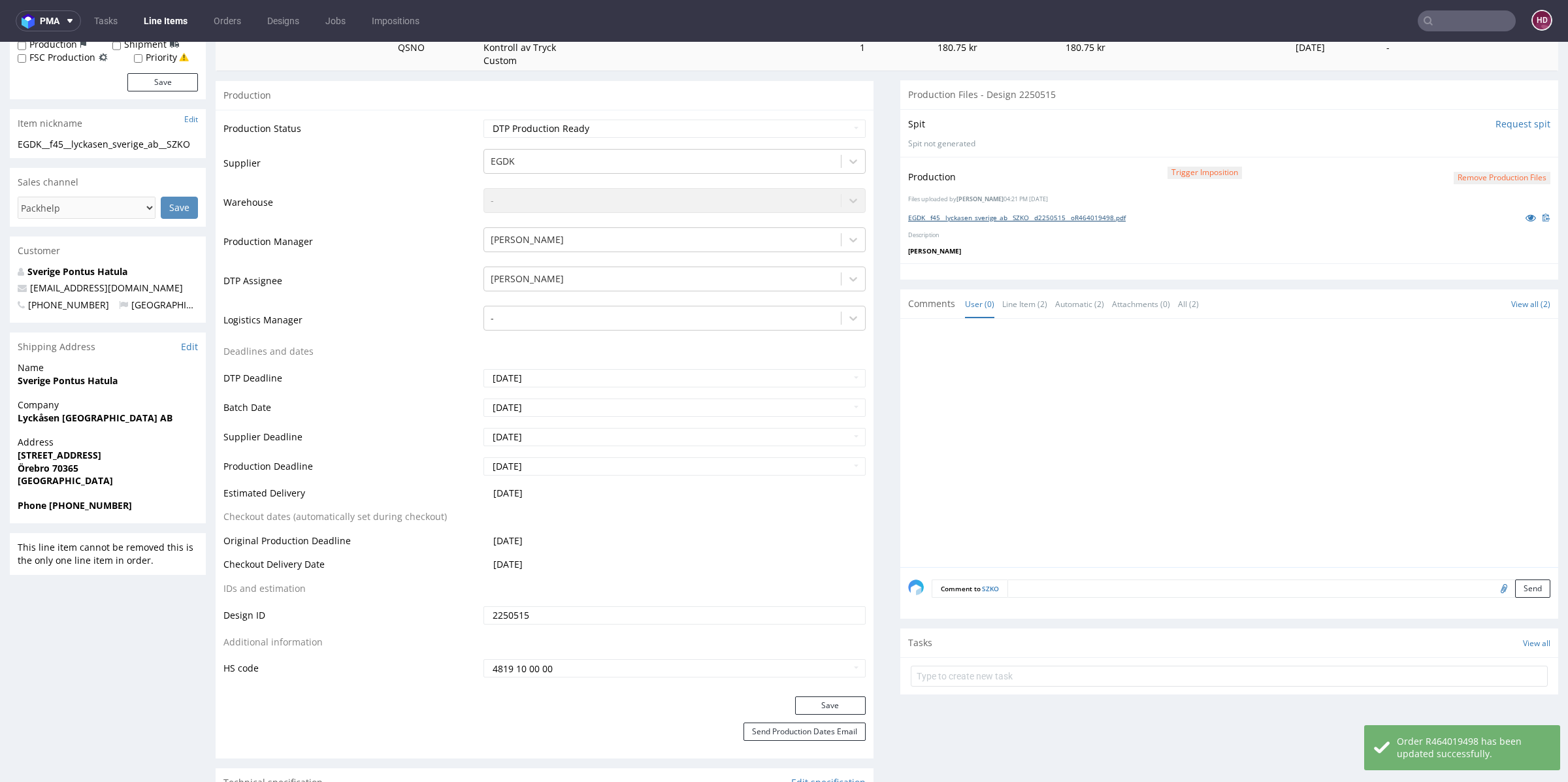
click at [948, 216] on link "EGDK__f45__lyckasen_sverige_ab__SZKO__d2250515__oR464019498.pdf" at bounding box center [1017, 217] width 217 height 9
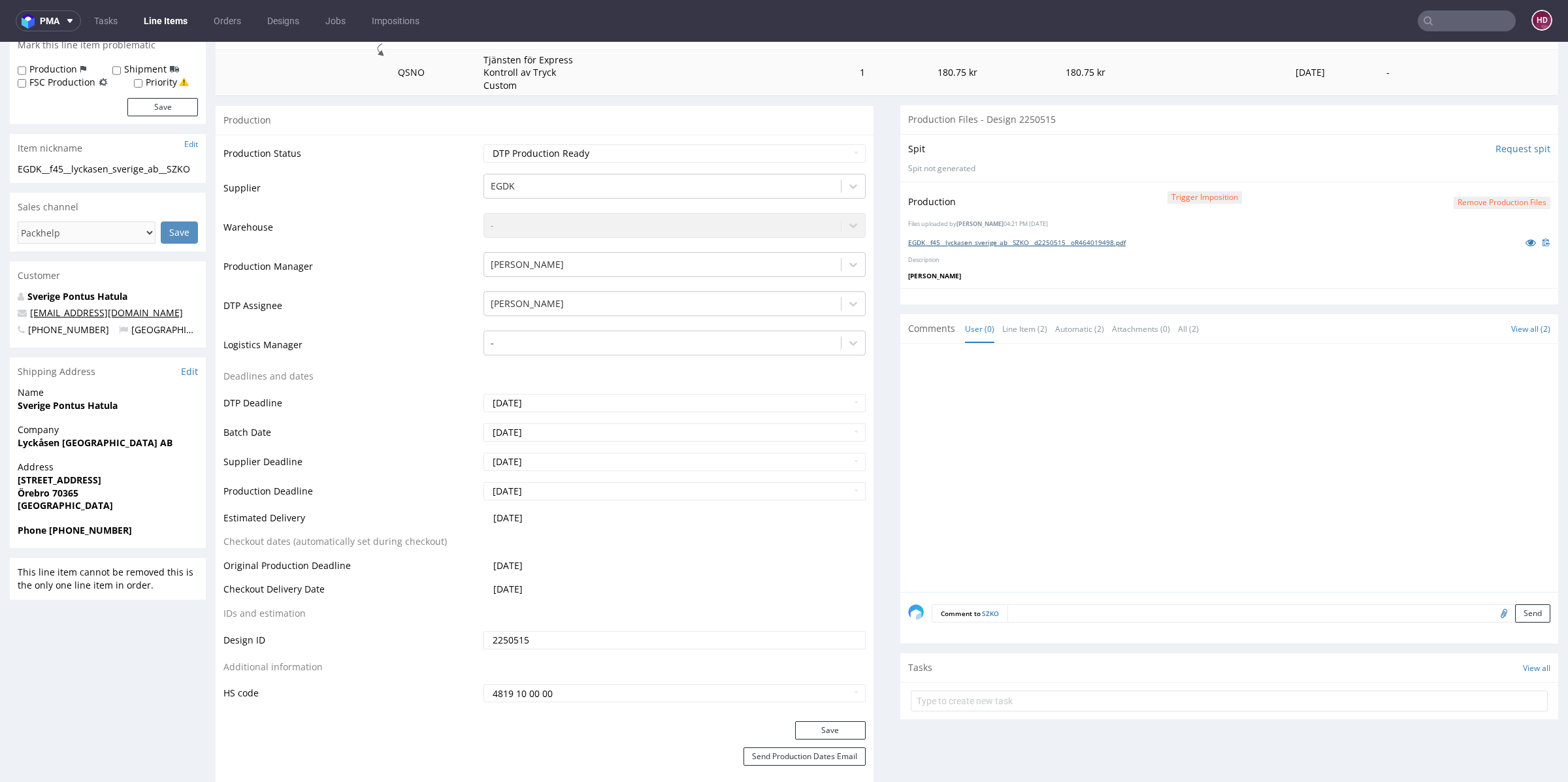
scroll to position [206, 0]
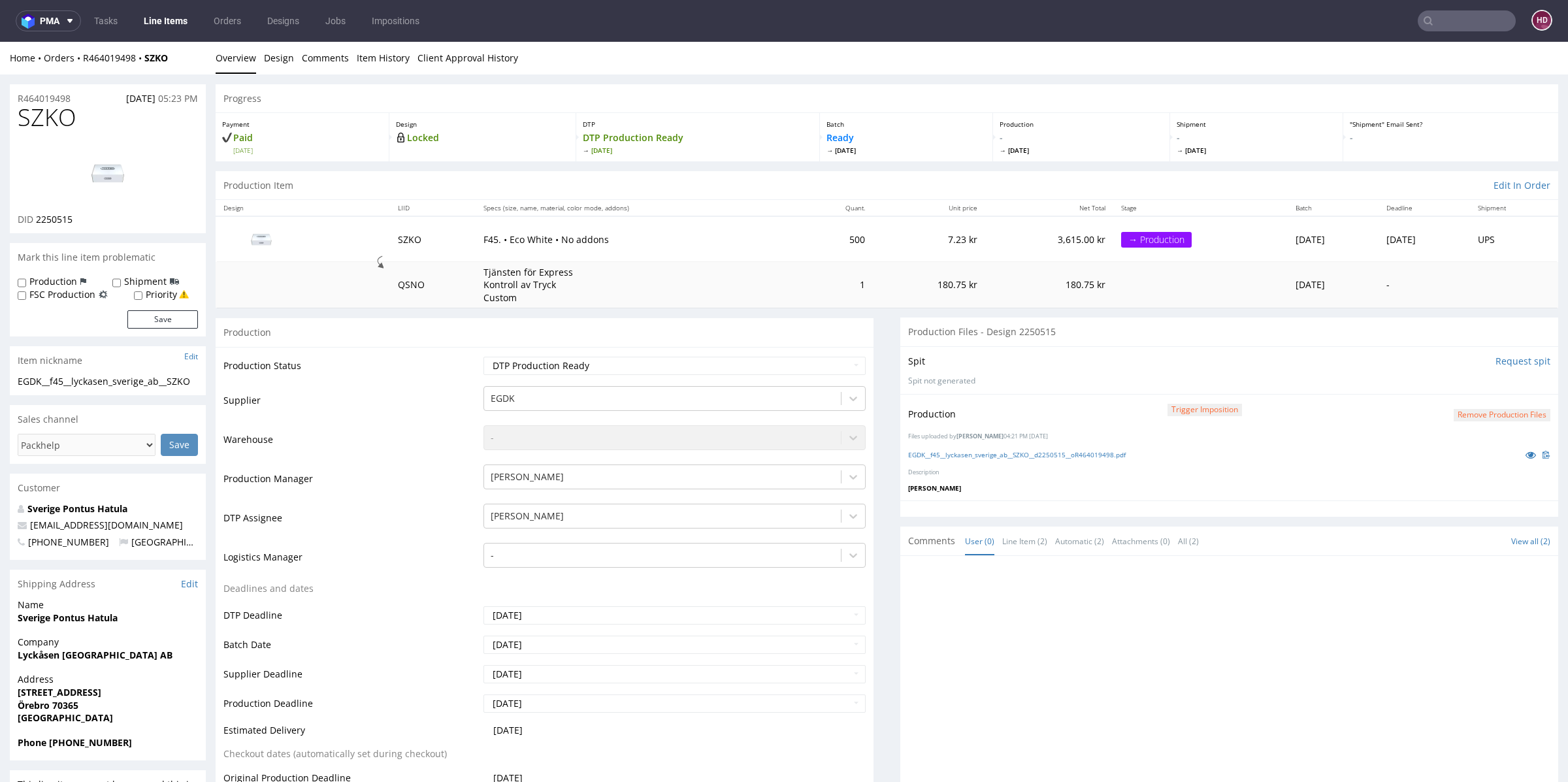
click at [165, 23] on link "Line Items" at bounding box center [166, 21] width 60 height 21
